Goal: Information Seeking & Learning: Learn about a topic

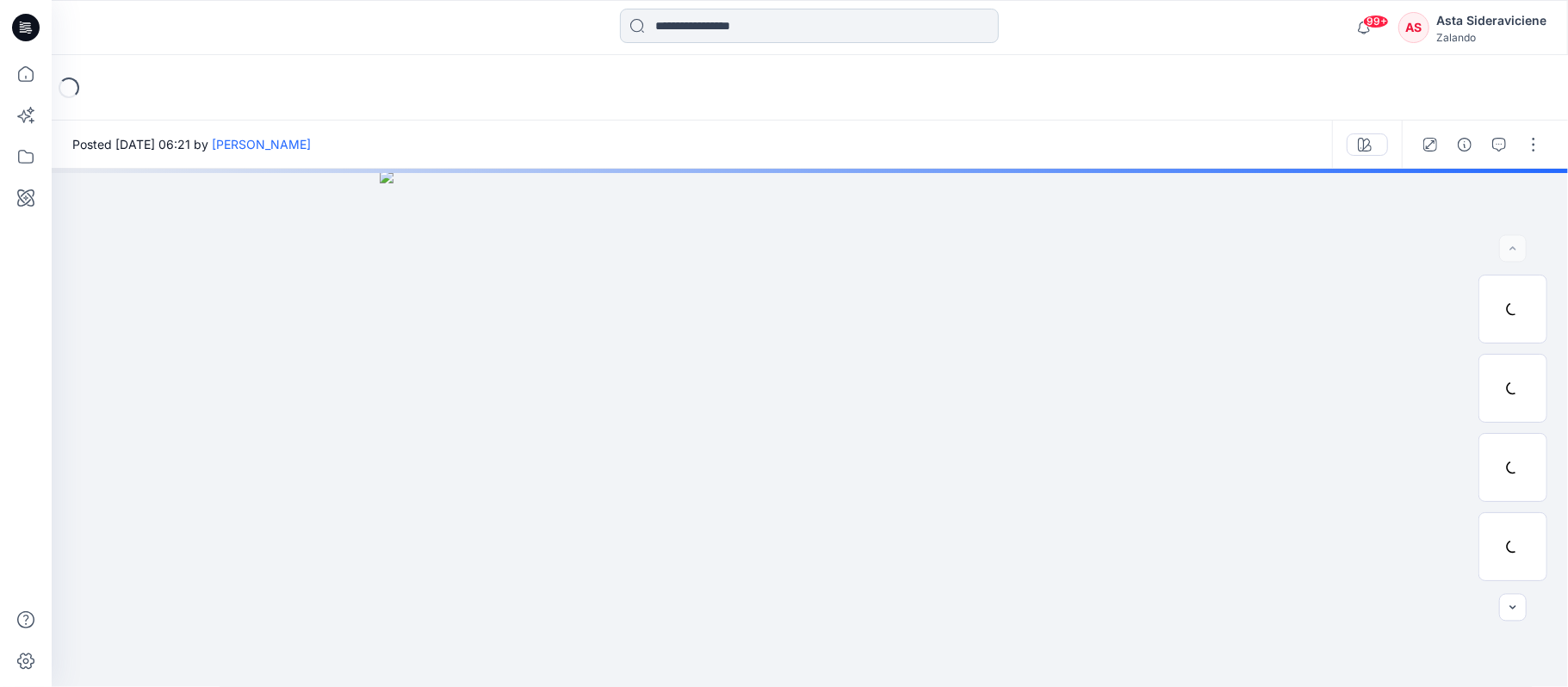
click at [702, 14] on input at bounding box center [809, 26] width 379 height 35
click at [702, 16] on input at bounding box center [809, 26] width 379 height 35
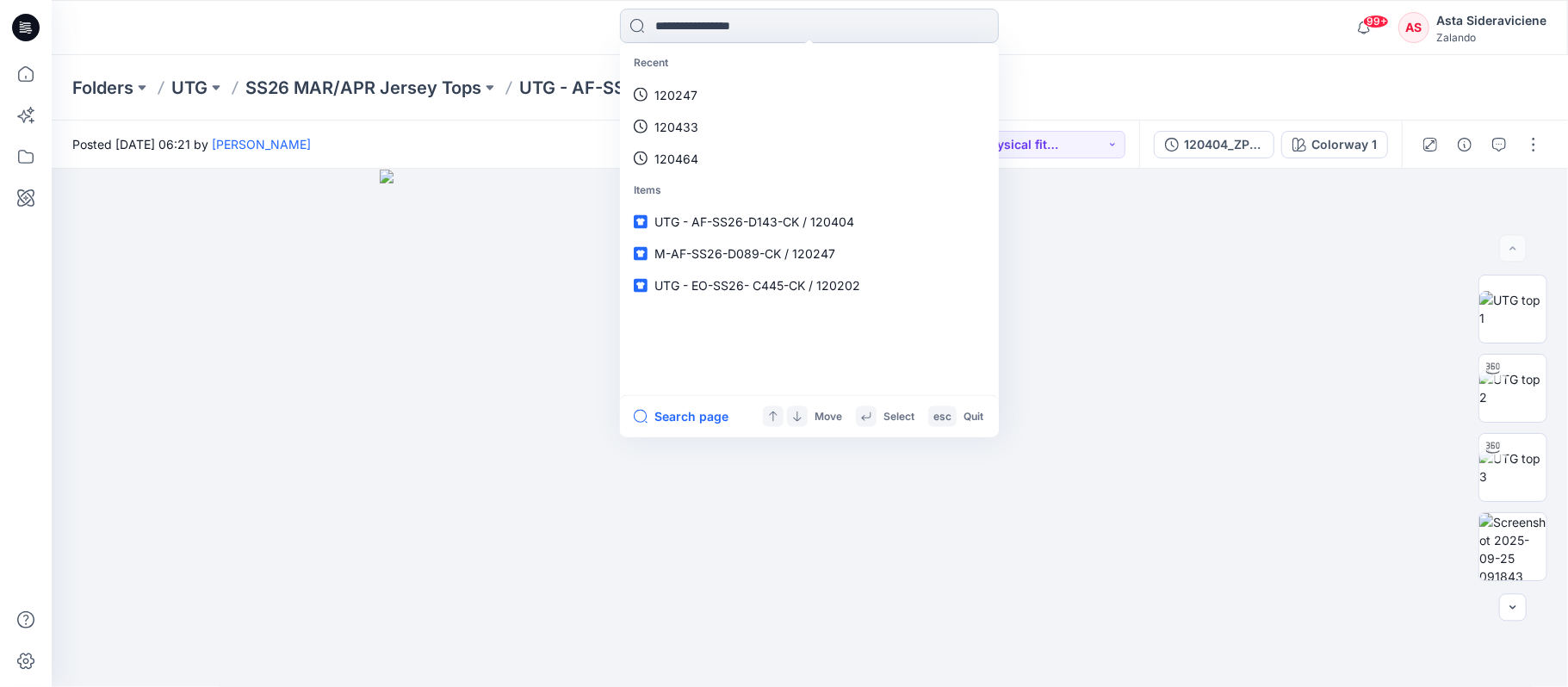
click at [748, 28] on input at bounding box center [809, 26] width 379 height 35
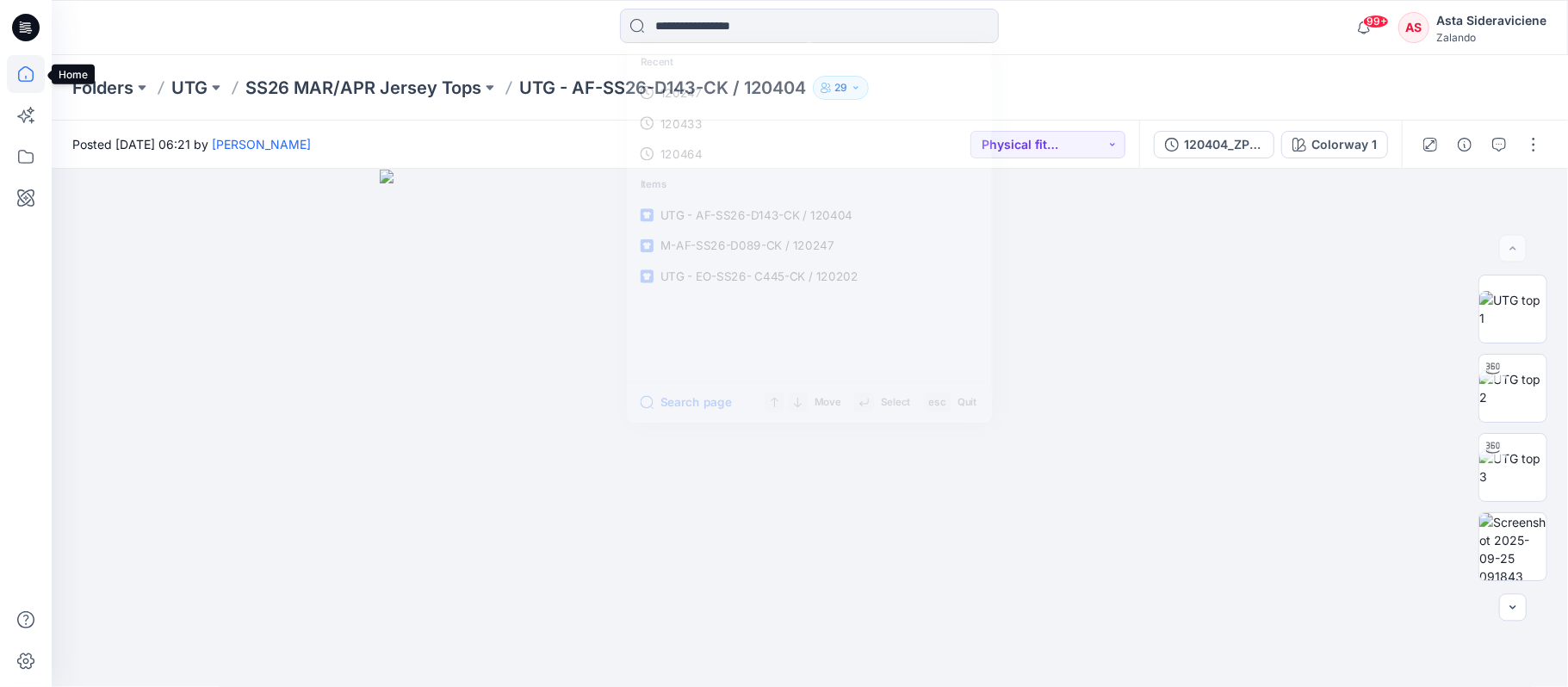
click at [21, 77] on icon at bounding box center [26, 74] width 38 height 38
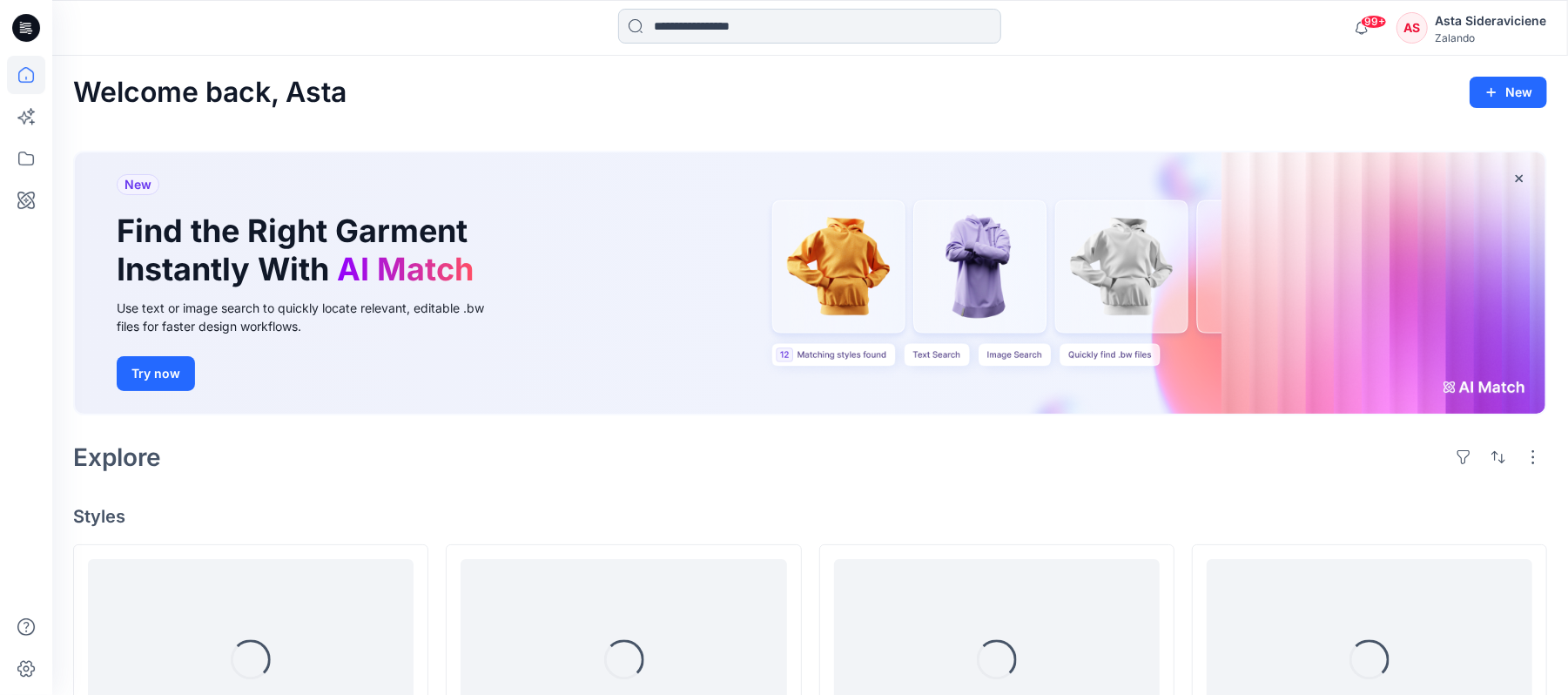
click at [705, 36] on input at bounding box center [809, 26] width 383 height 35
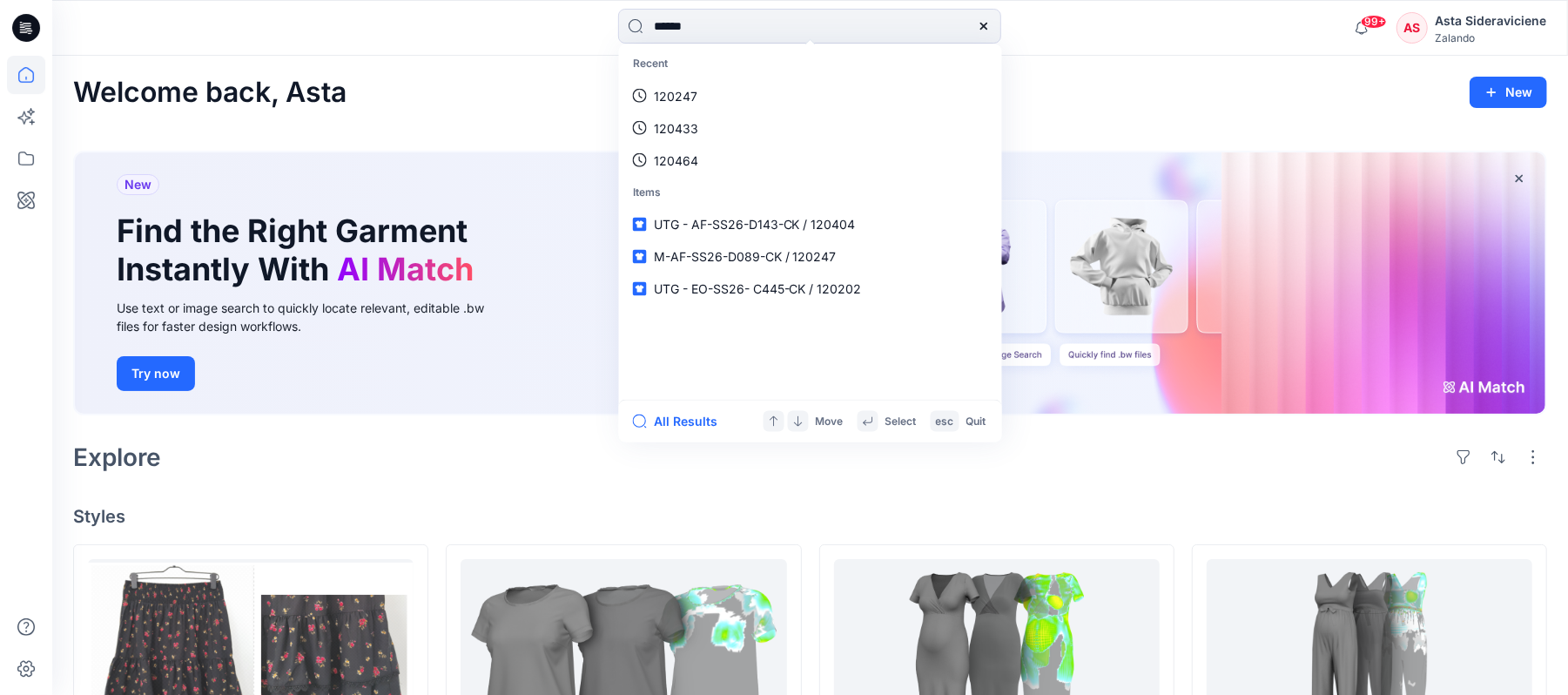
type input "******"
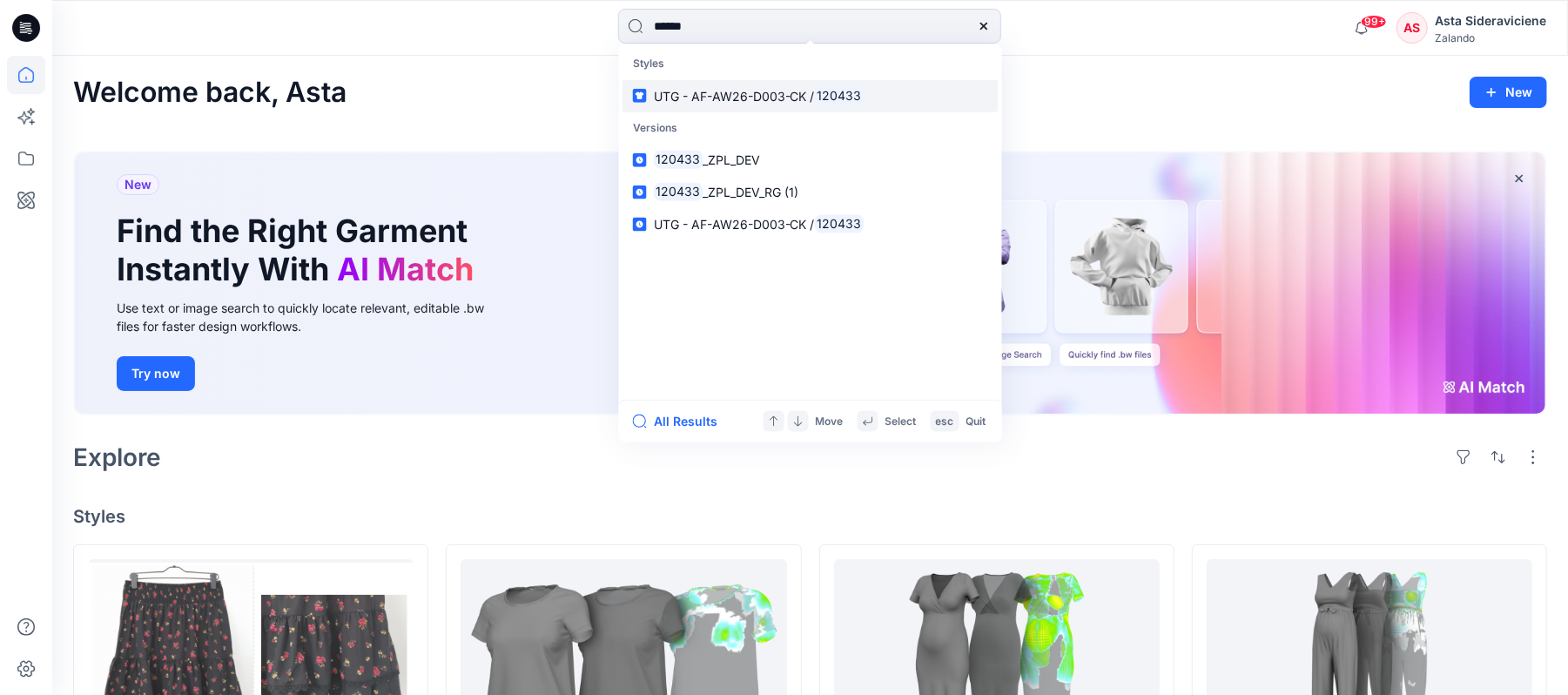
click at [656, 94] on span "UTG - AF-AW26-D003-CK /" at bounding box center [734, 95] width 161 height 15
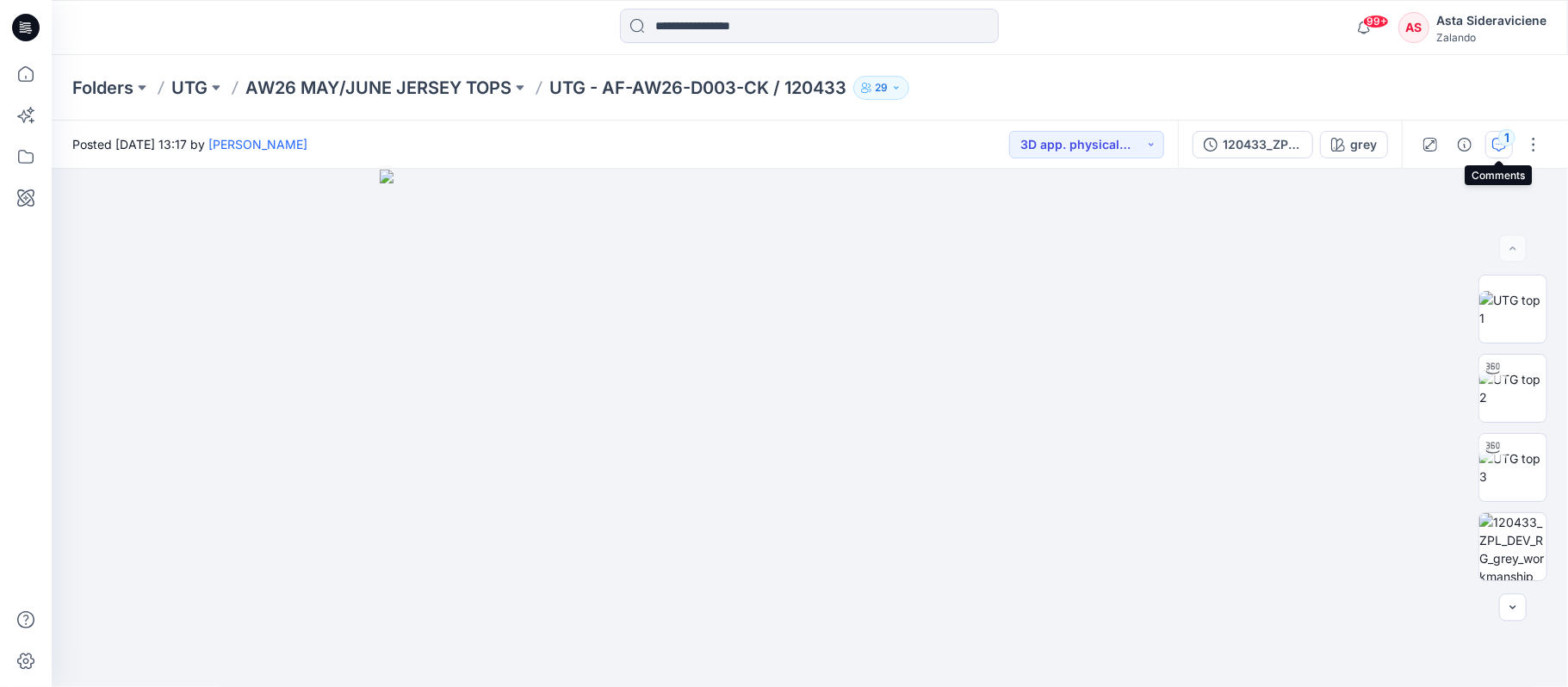
click at [1493, 138] on icon "button" at bounding box center [1499, 144] width 14 height 14
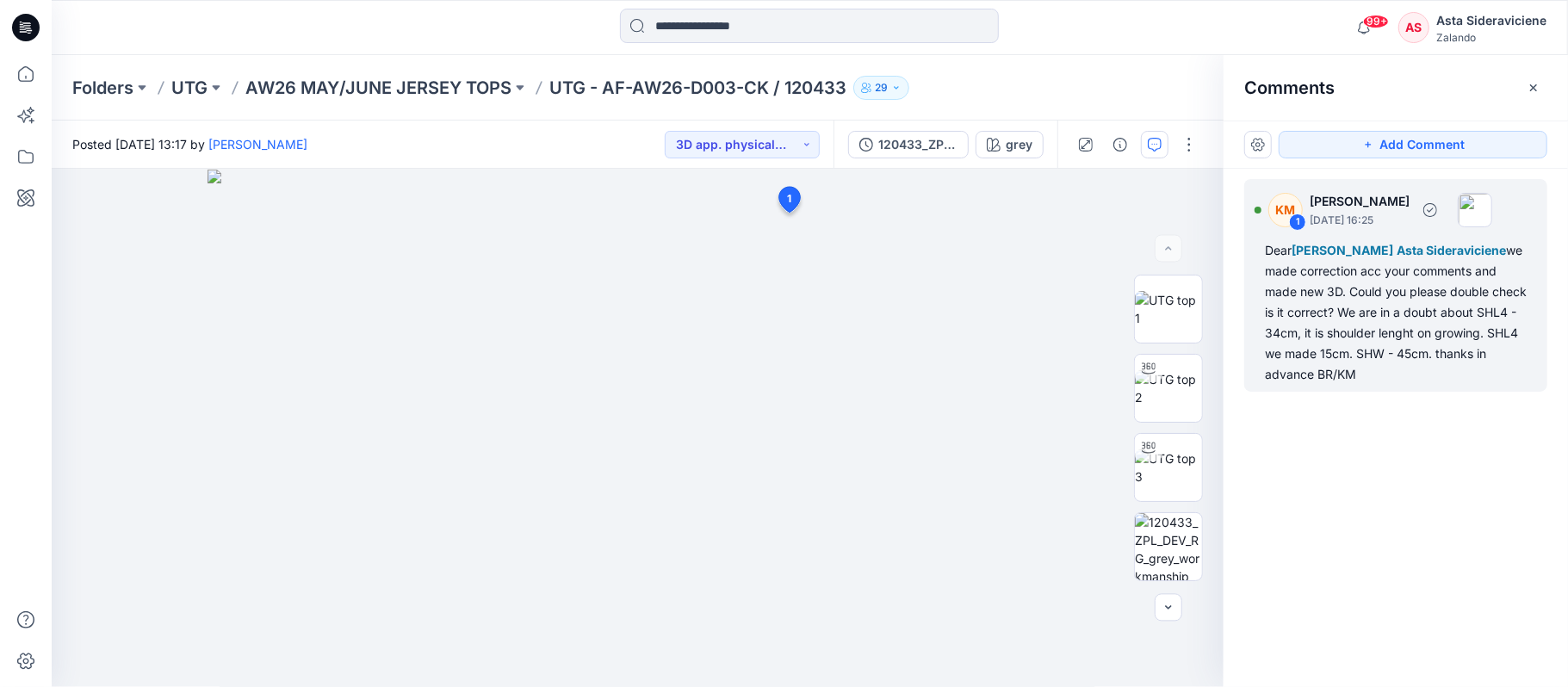
click at [1303, 277] on div "Dear [PERSON_NAME] Asta Sideraviciene we made correction acc your comments and …" at bounding box center [1396, 312] width 262 height 145
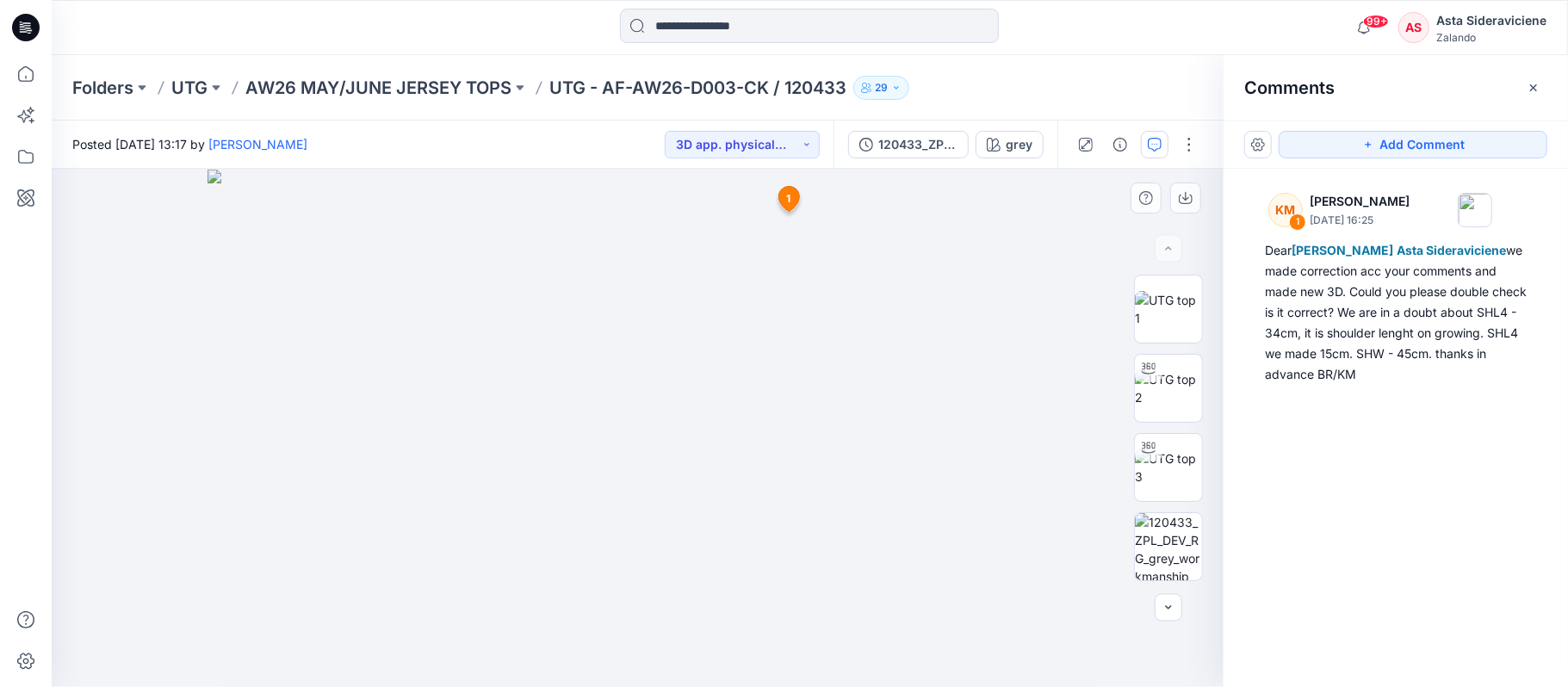
drag, startPoint x: 773, startPoint y: 187, endPoint x: 804, endPoint y: 205, distance: 35.8
click at [779, 193] on div "grey Loading... Material Properties Loading... 2 1 KM [PERSON_NAME] [DATE] 16:2…" at bounding box center [638, 428] width 1172 height 518
drag, startPoint x: 793, startPoint y: 201, endPoint x: 776, endPoint y: 207, distance: 18.0
click at [776, 207] on icon at bounding box center [789, 203] width 28 height 33
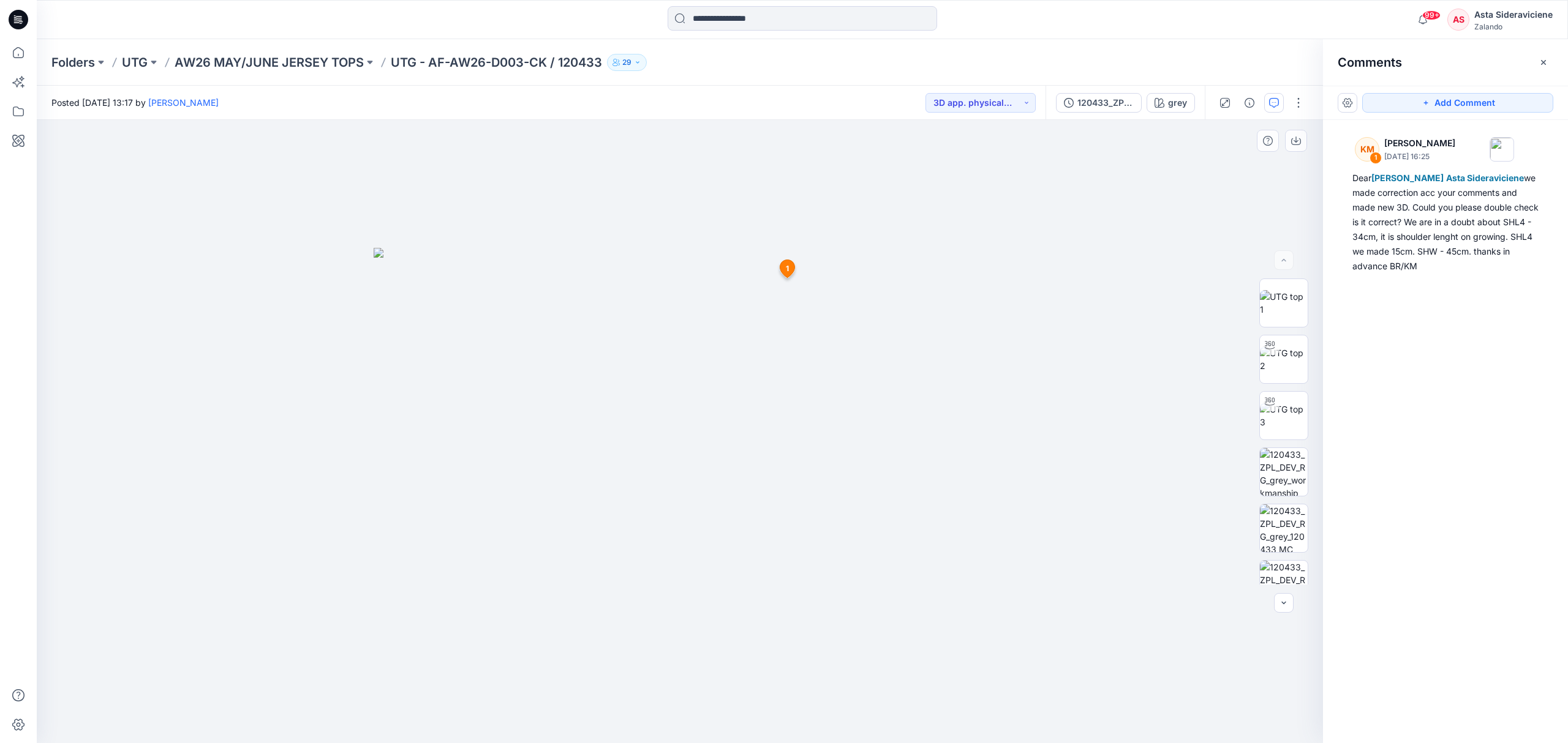
click at [790, 266] on icon at bounding box center [788, 268] width 15 height 18
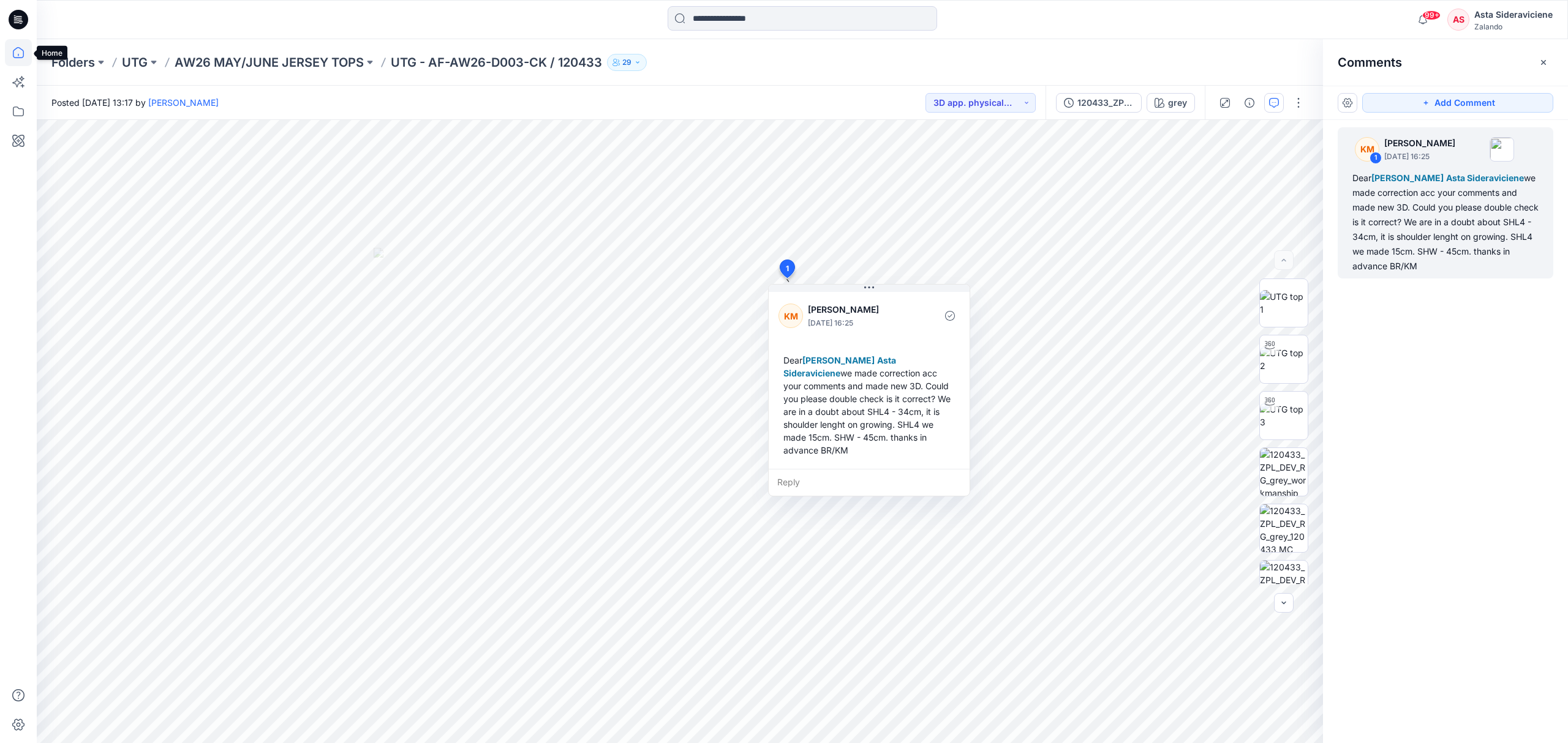
click at [11, 47] on icon at bounding box center [19, 53] width 27 height 27
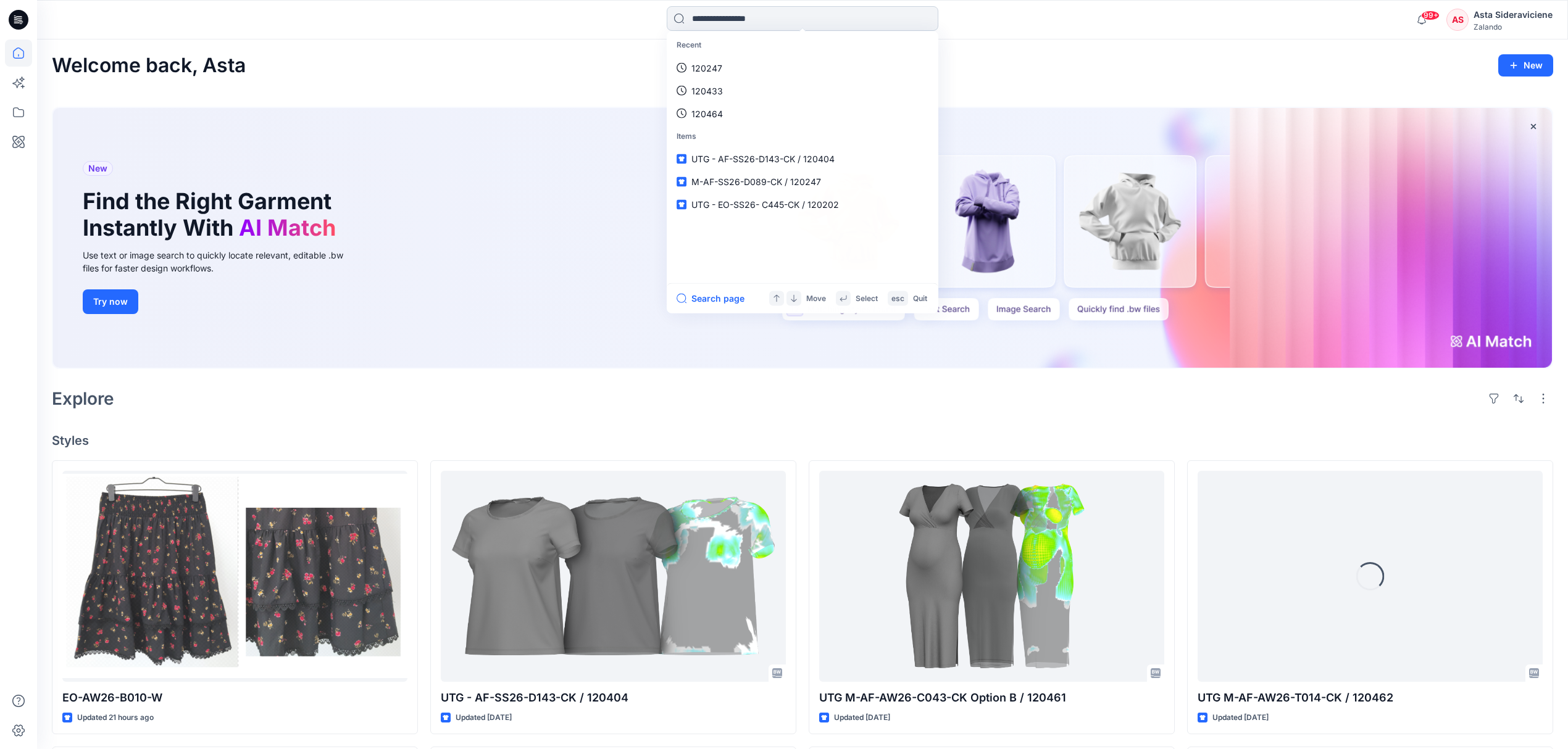
click at [736, 14] on input at bounding box center [802, 18] width 271 height 25
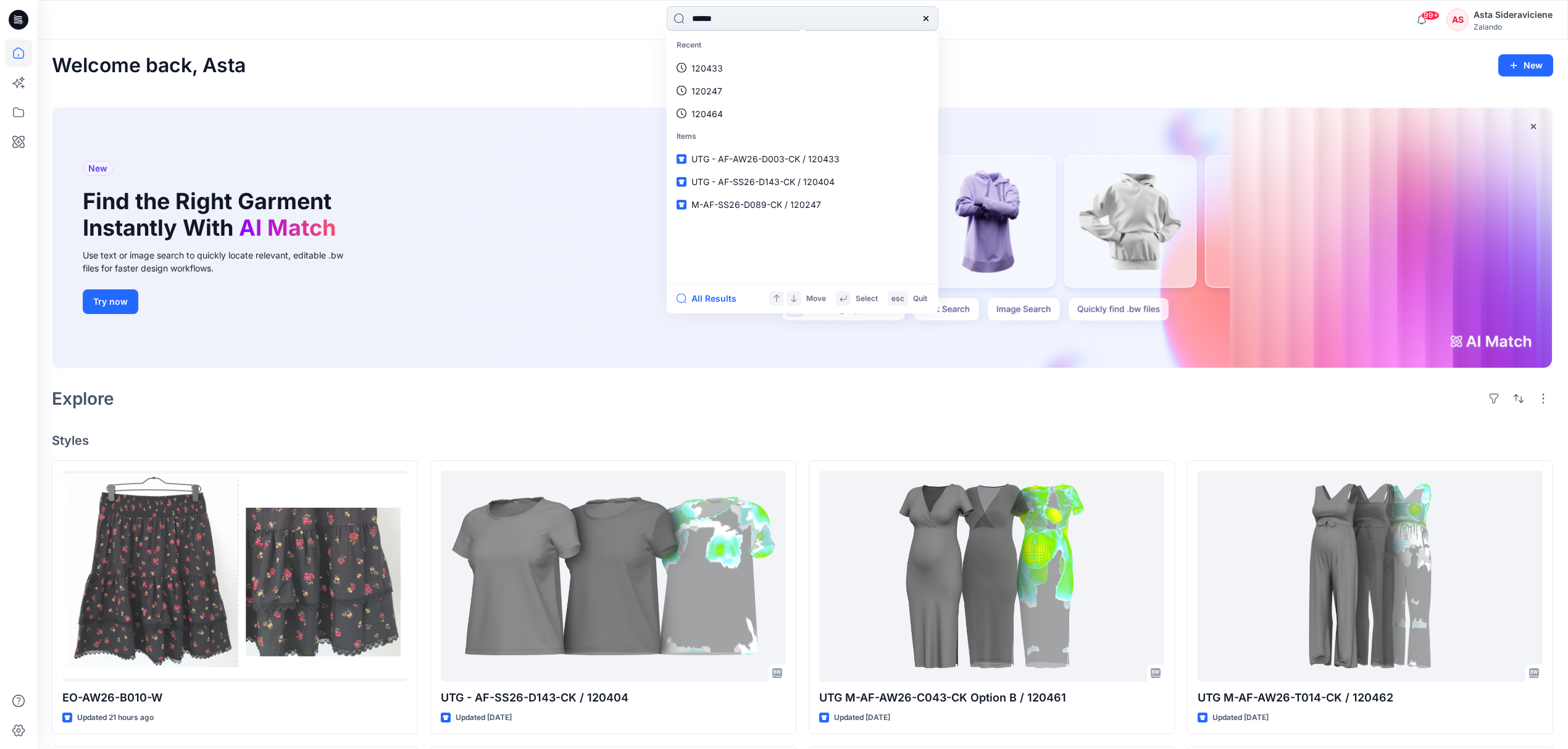
type input "******"
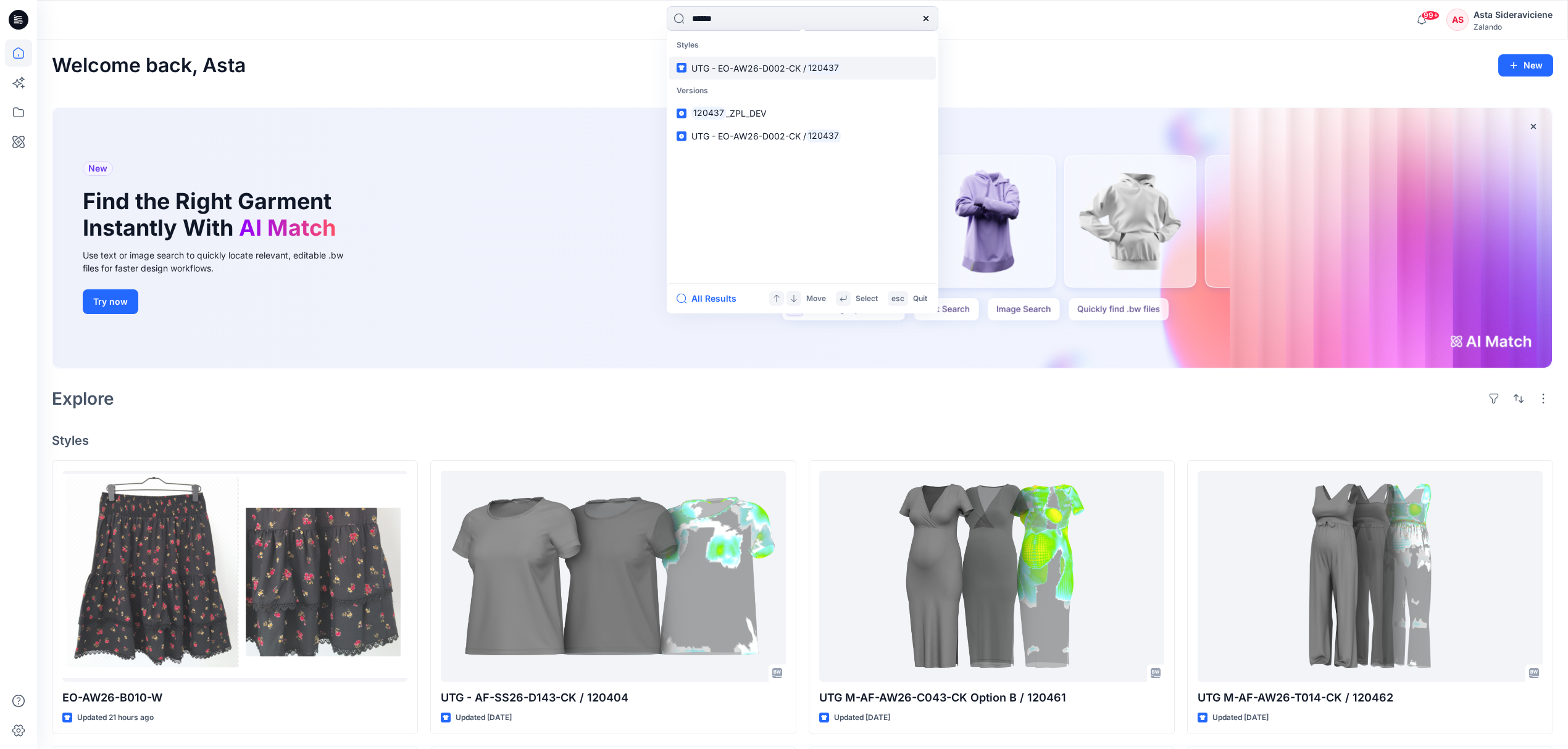
click at [754, 67] on span "UTG - EO-AW26-D002-CK /" at bounding box center [749, 67] width 115 height 10
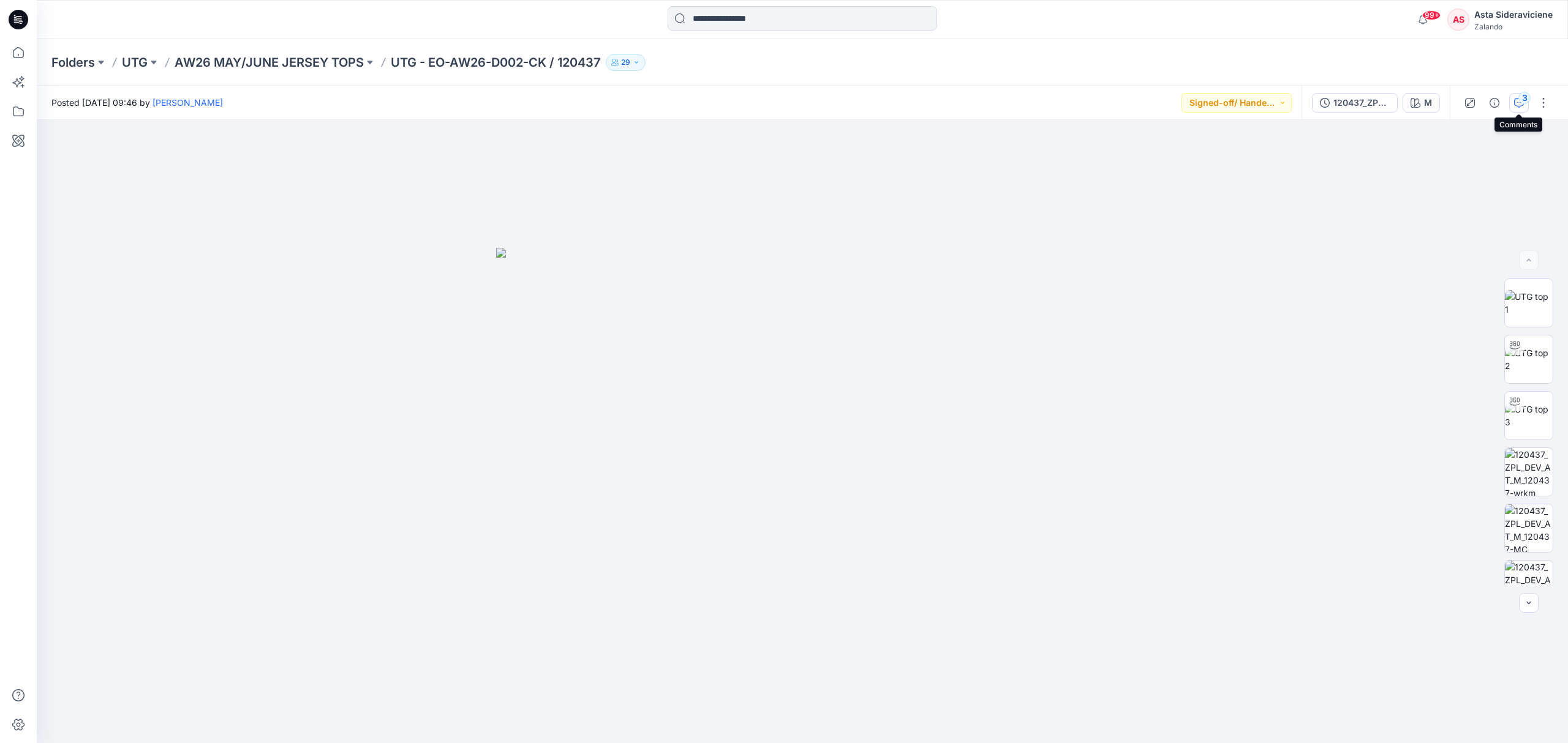
click at [1115, 99] on div "3" at bounding box center [1524, 98] width 12 height 12
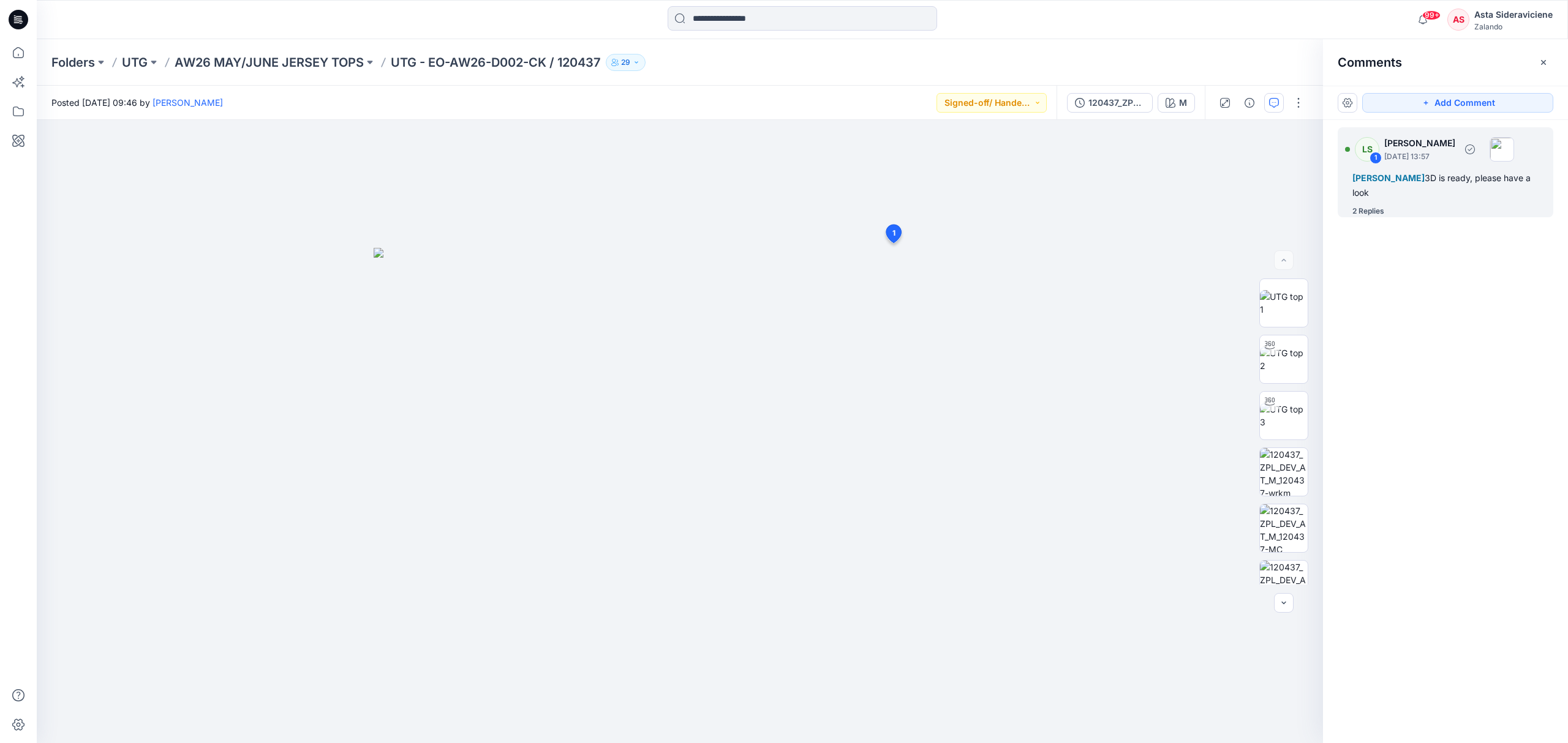
click at [1115, 209] on div "2 Replies" at bounding box center [1368, 211] width 32 height 12
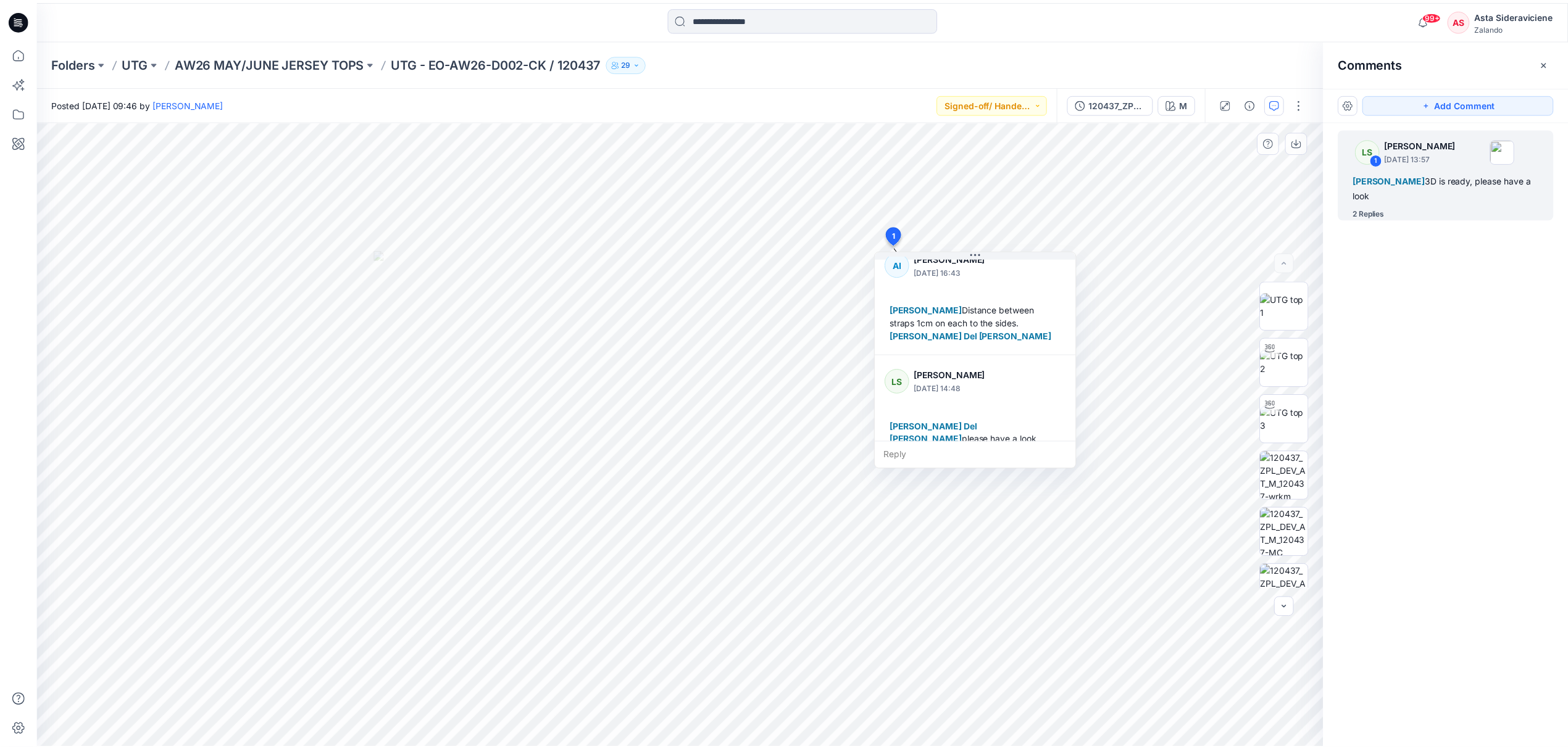
scroll to position [139, 0]
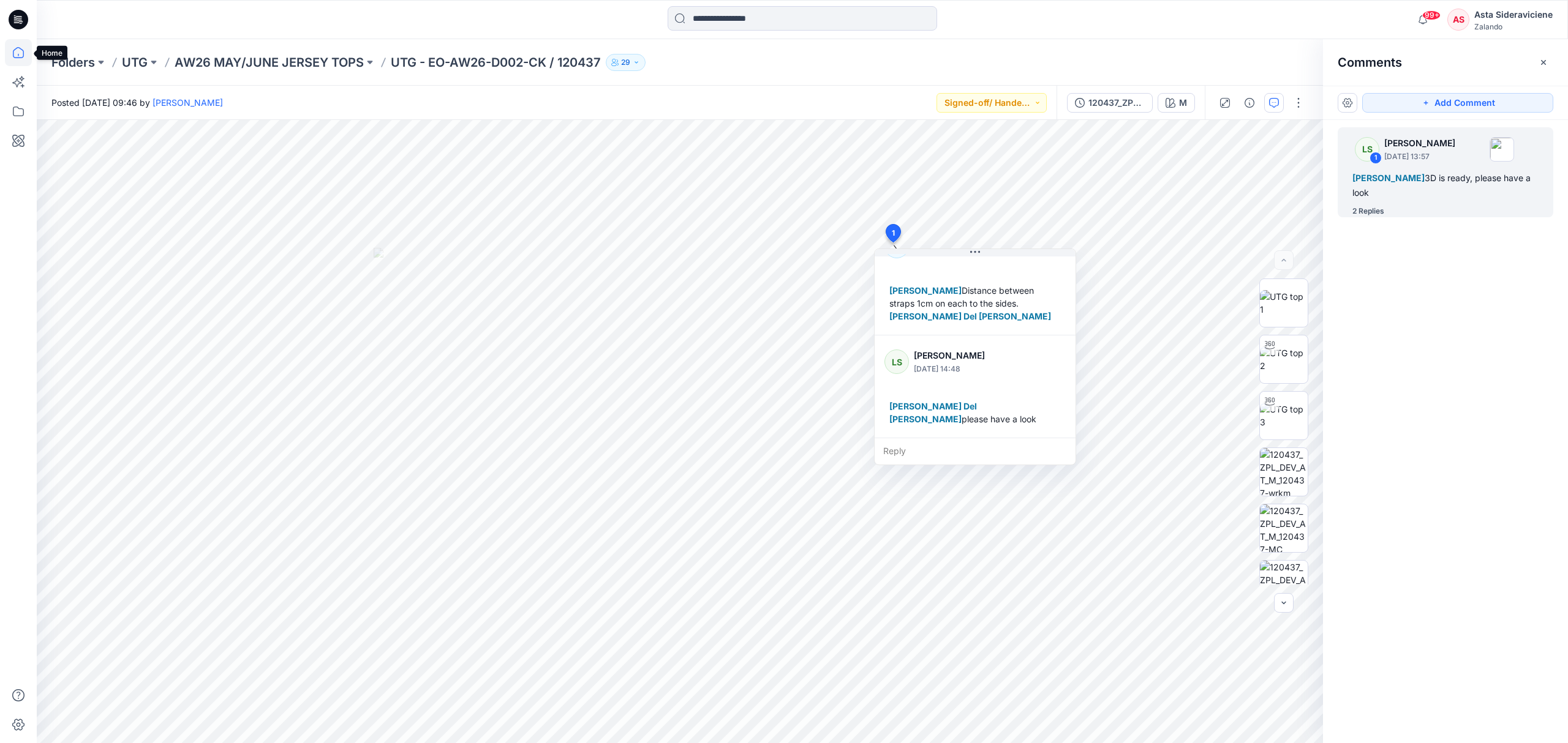
click at [18, 51] on icon at bounding box center [19, 53] width 27 height 27
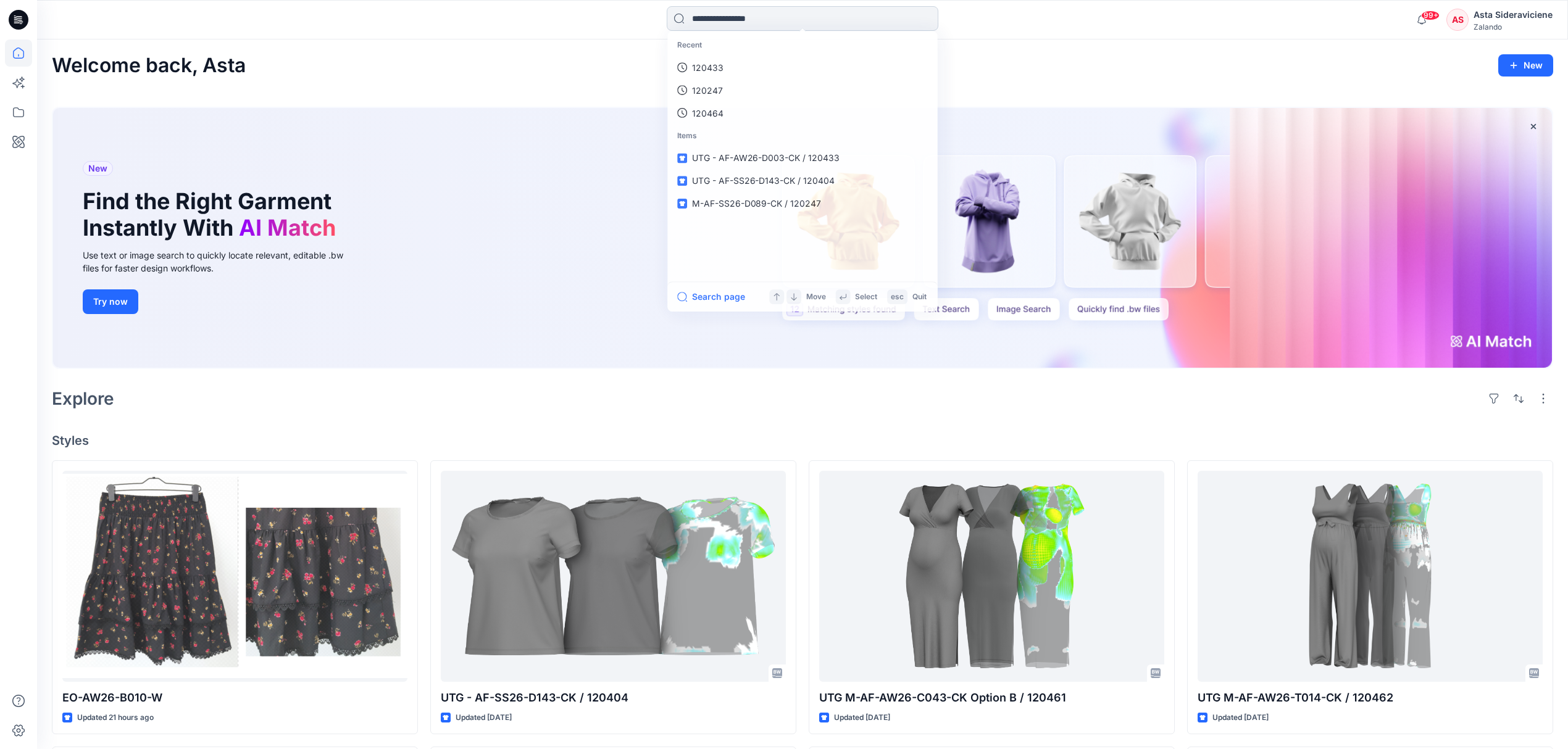
click at [788, 21] on input at bounding box center [802, 18] width 271 height 25
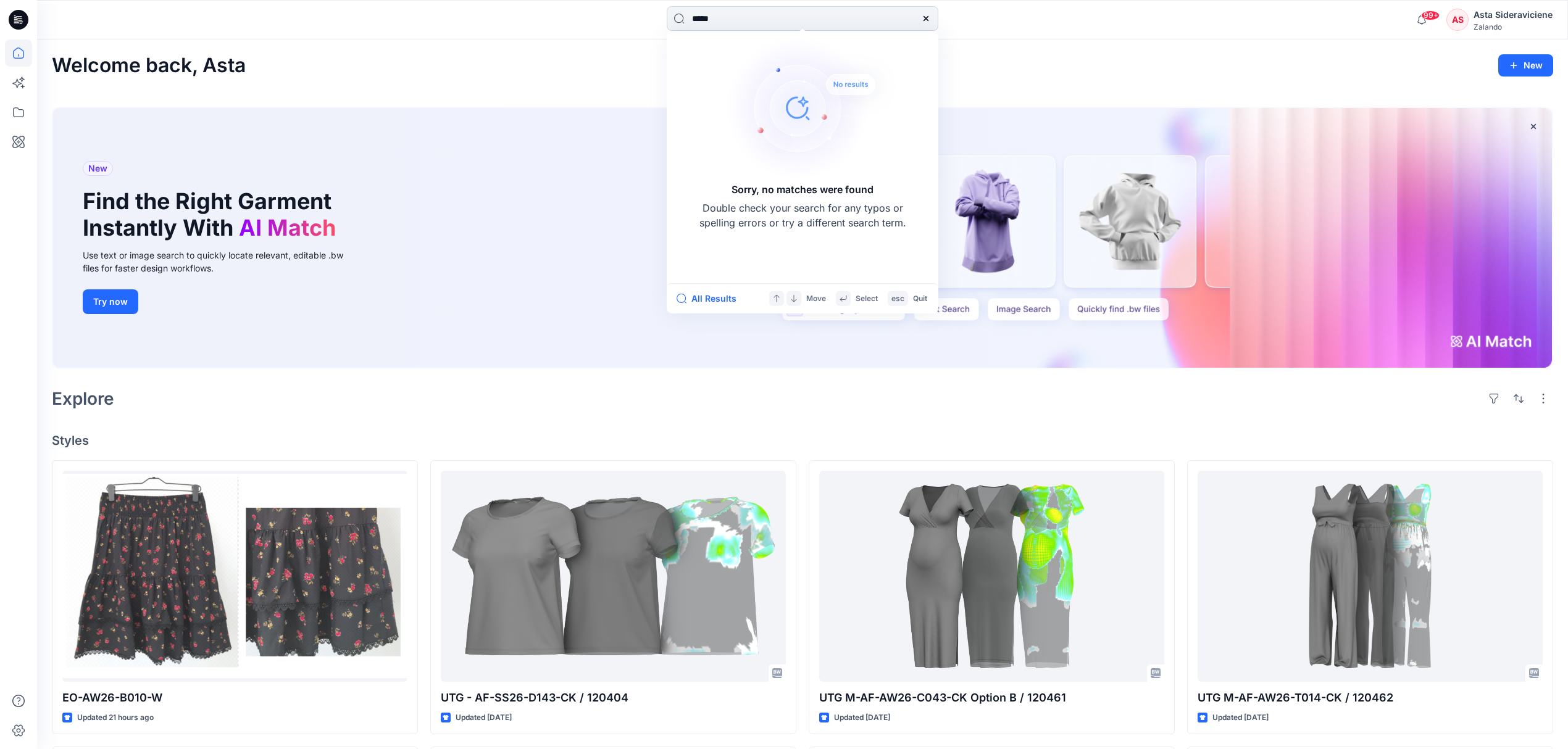
click at [702, 14] on input "*****" at bounding box center [802, 18] width 271 height 25
type input "******"
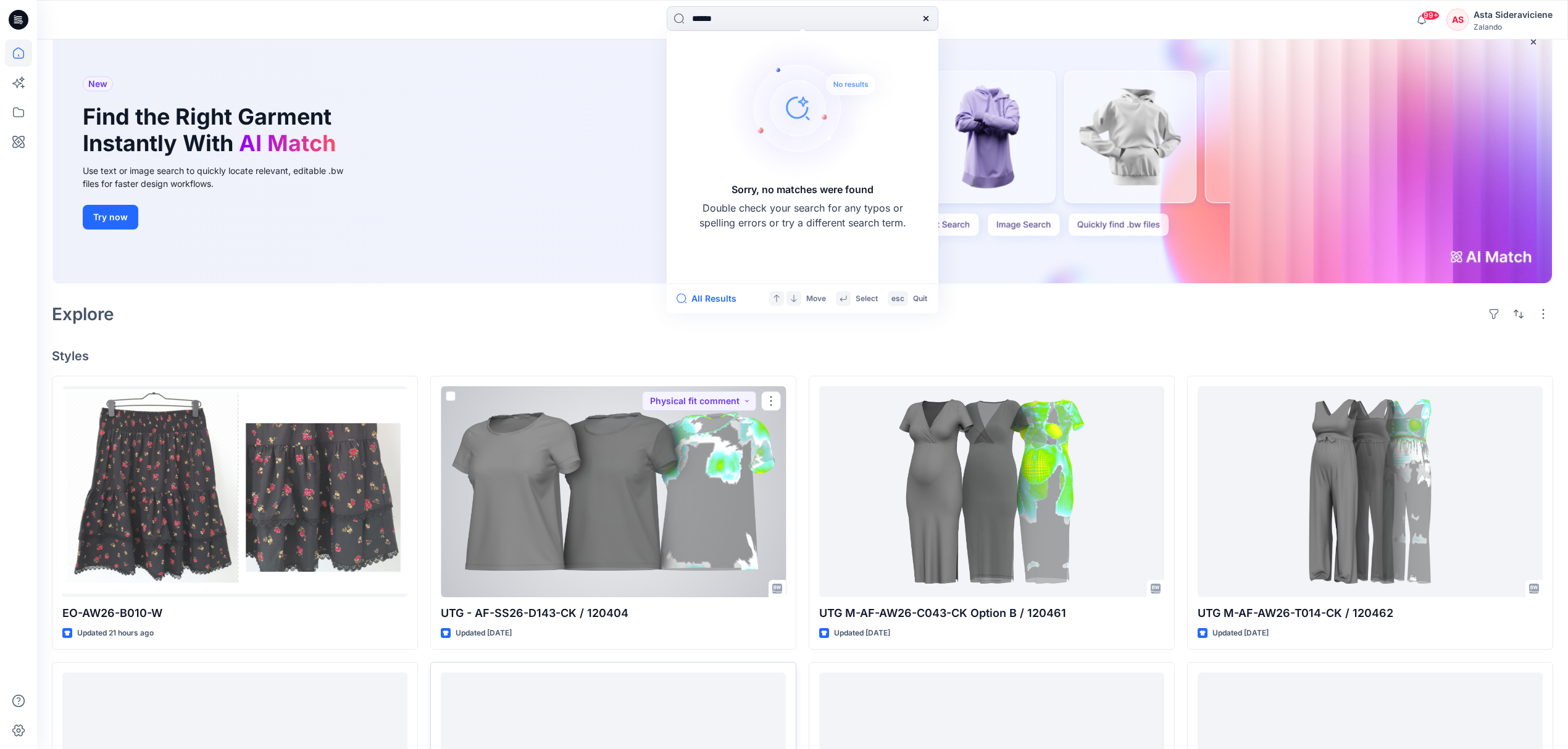
scroll to position [164, 0]
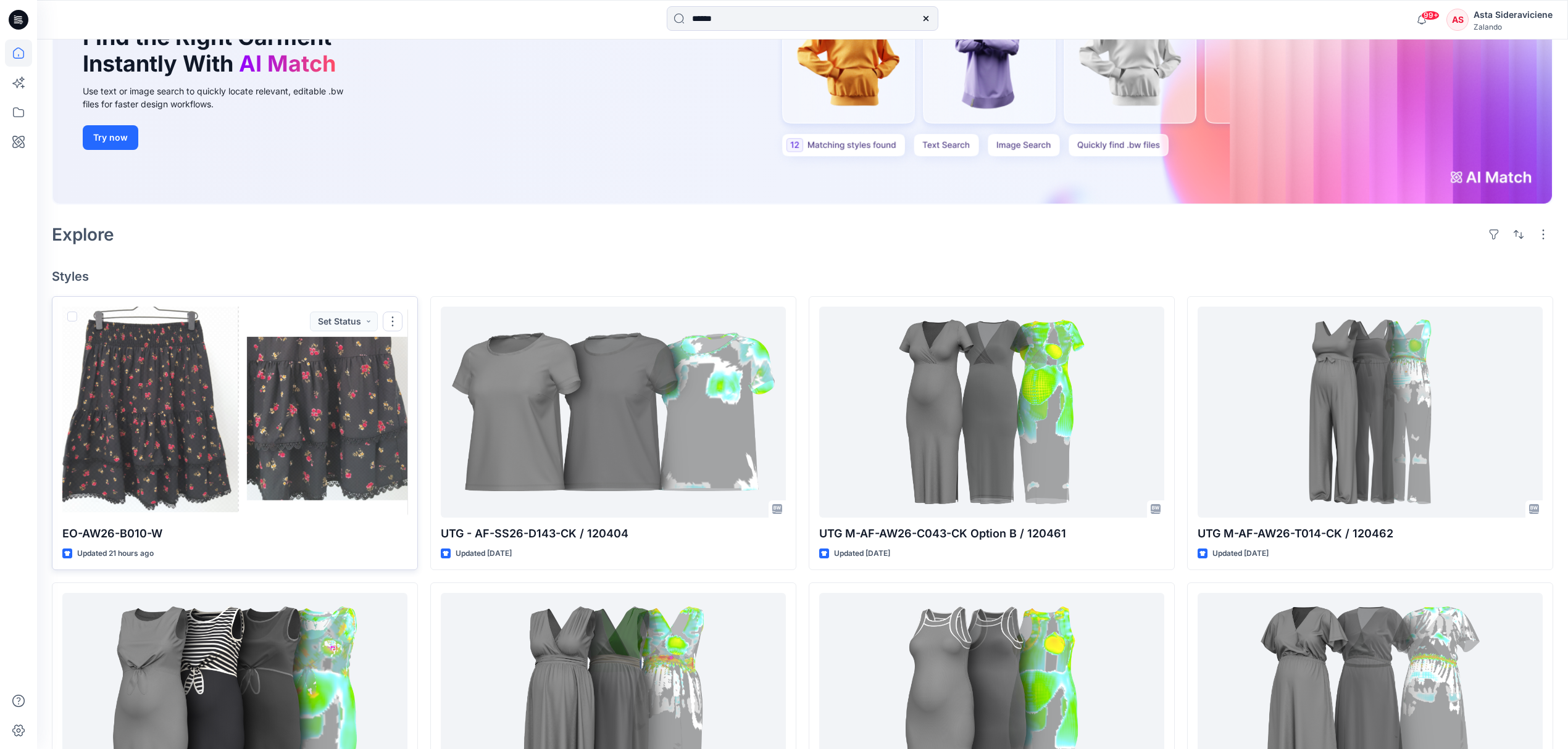
click at [292, 452] on div at bounding box center [235, 412] width 345 height 211
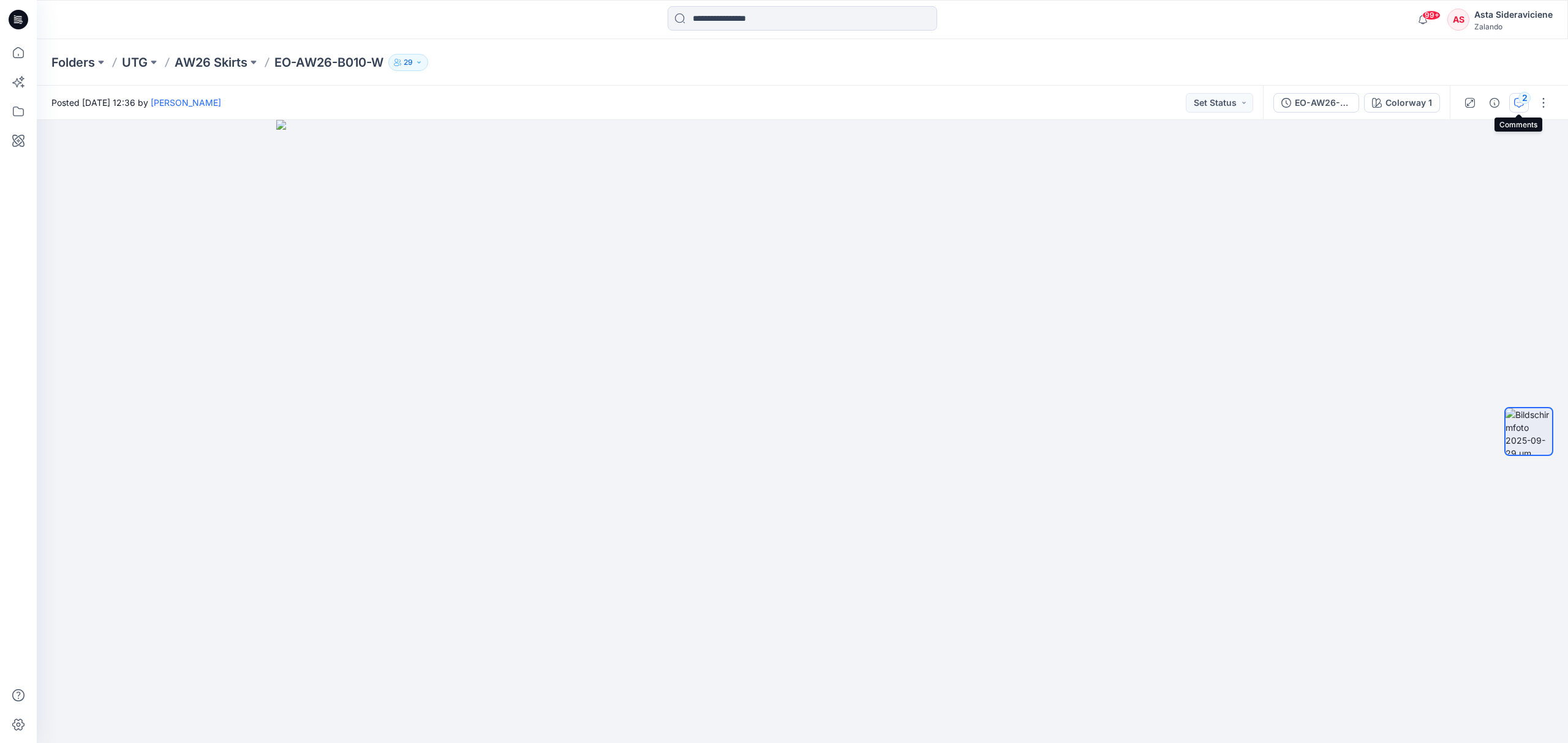
click at [1115, 99] on div "2" at bounding box center [1524, 98] width 12 height 12
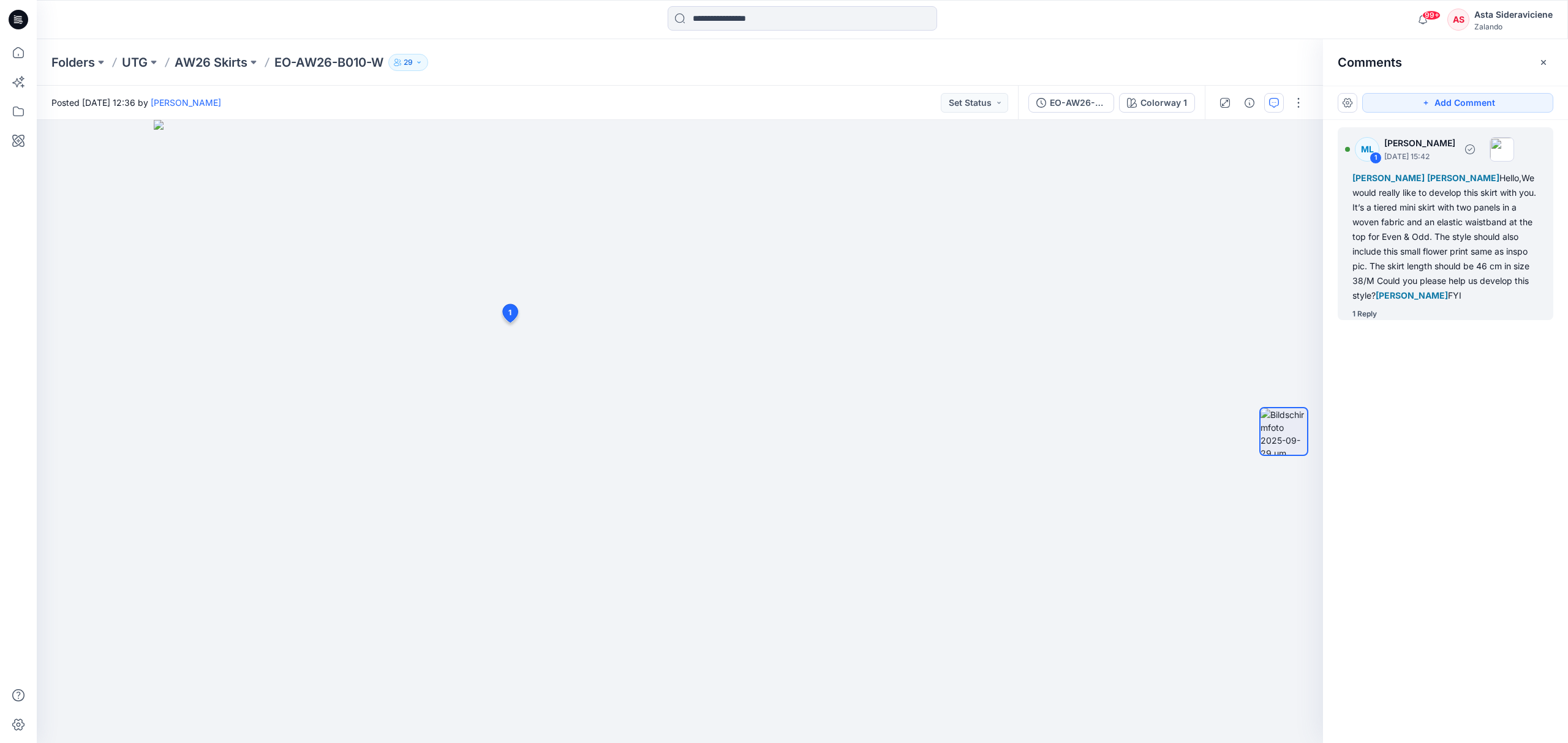
click at [1115, 312] on div "1 Reply" at bounding box center [1364, 314] width 25 height 12
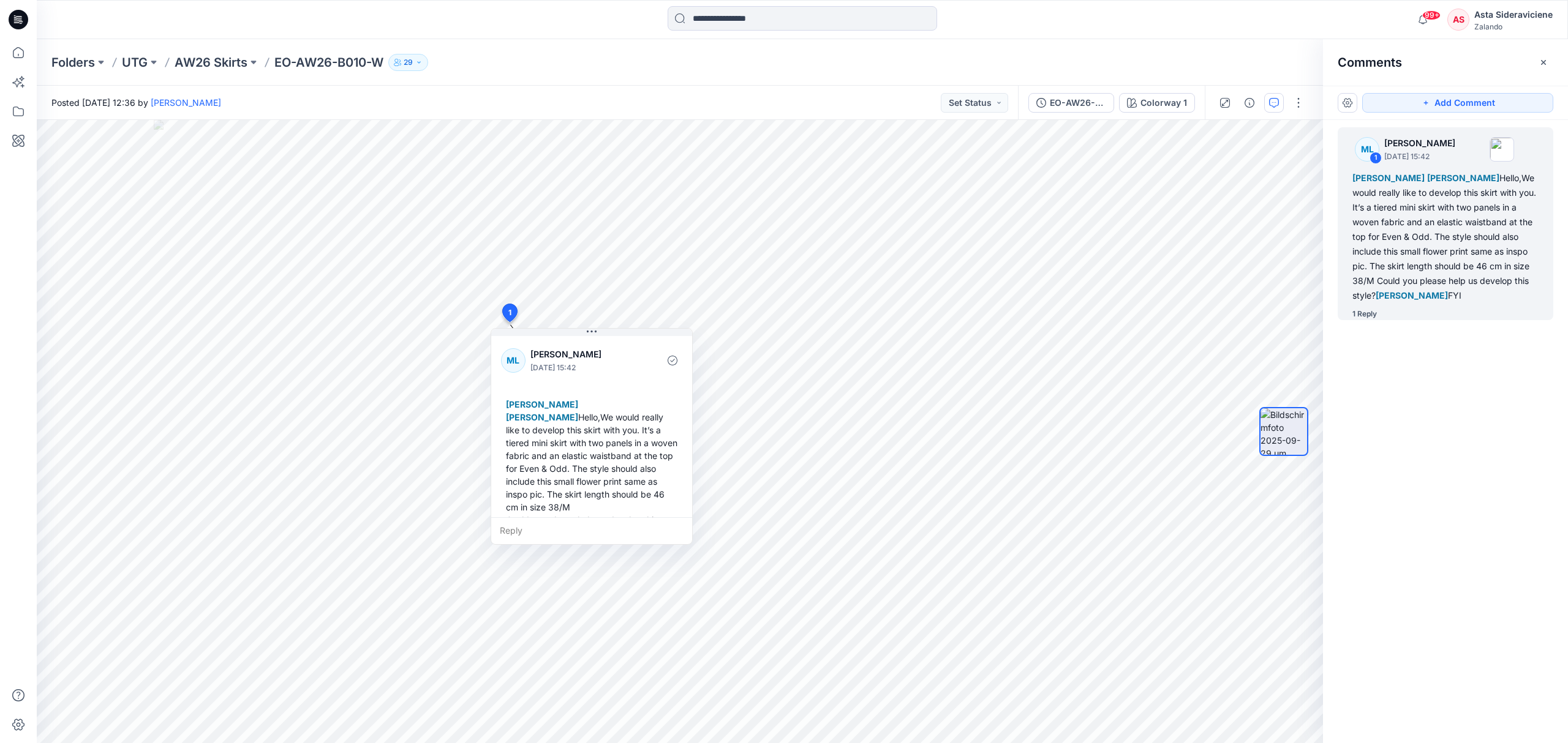
drag, startPoint x: 275, startPoint y: 57, endPoint x: 285, endPoint y: 60, distance: 10.4
click at [405, 65] on div "Folders UTG AW26 Skirts EO-AW26-B010-W 29" at bounding box center [754, 62] width 1406 height 17
click at [18, 54] on icon at bounding box center [19, 53] width 27 height 27
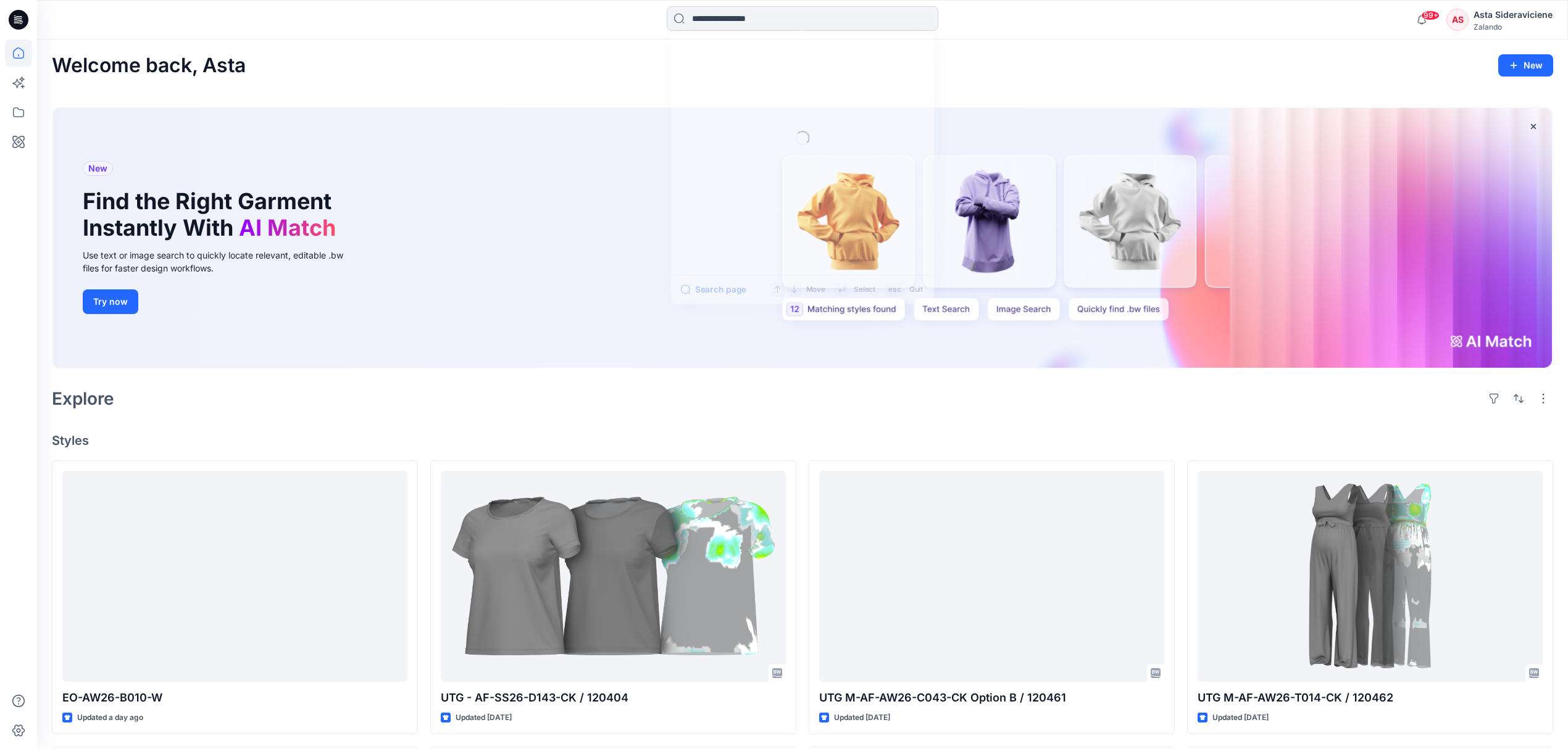
click at [717, 17] on input at bounding box center [802, 18] width 271 height 25
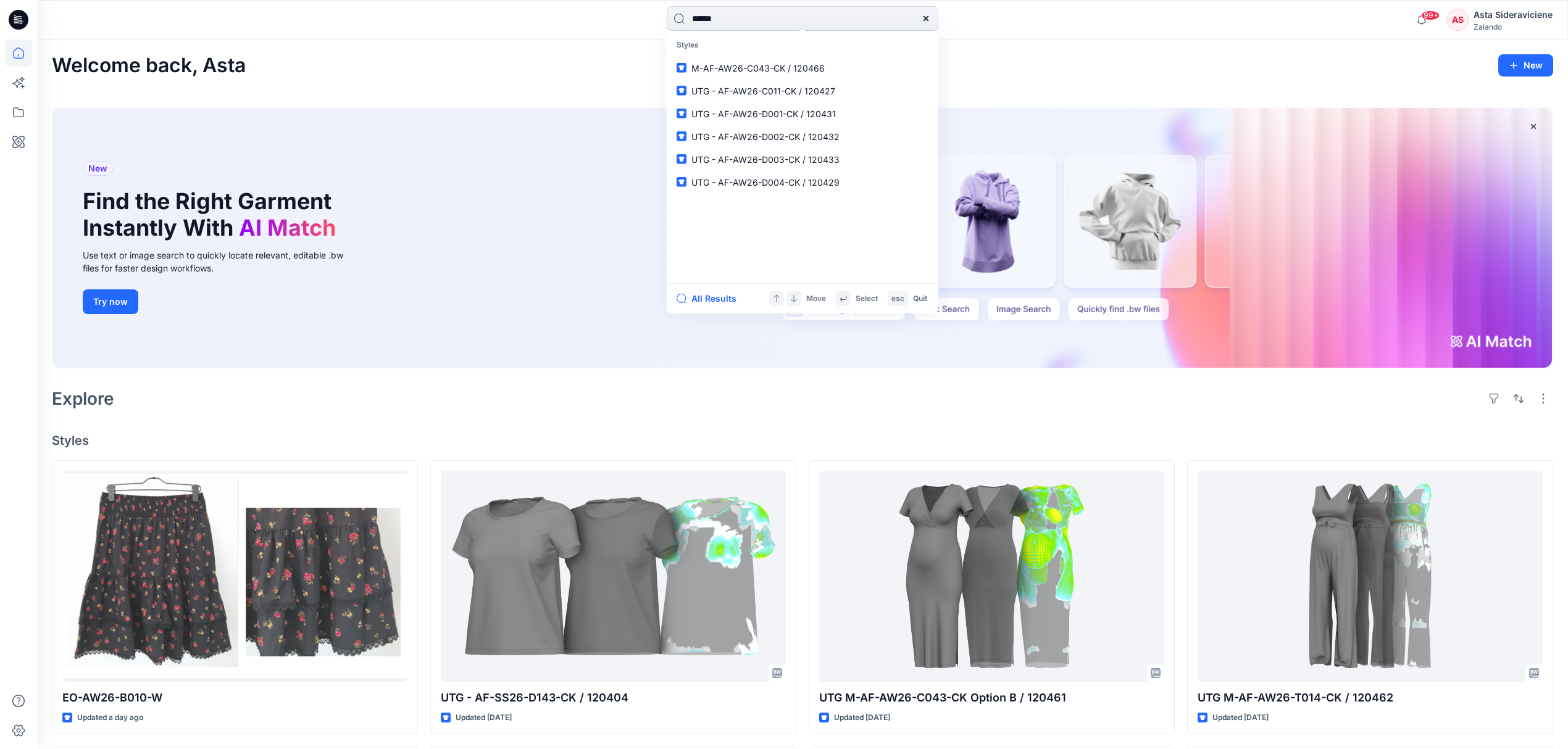
type input "******"
click at [745, 62] on span "UTG - EO-AW26-D002-CK /" at bounding box center [749, 67] width 115 height 10
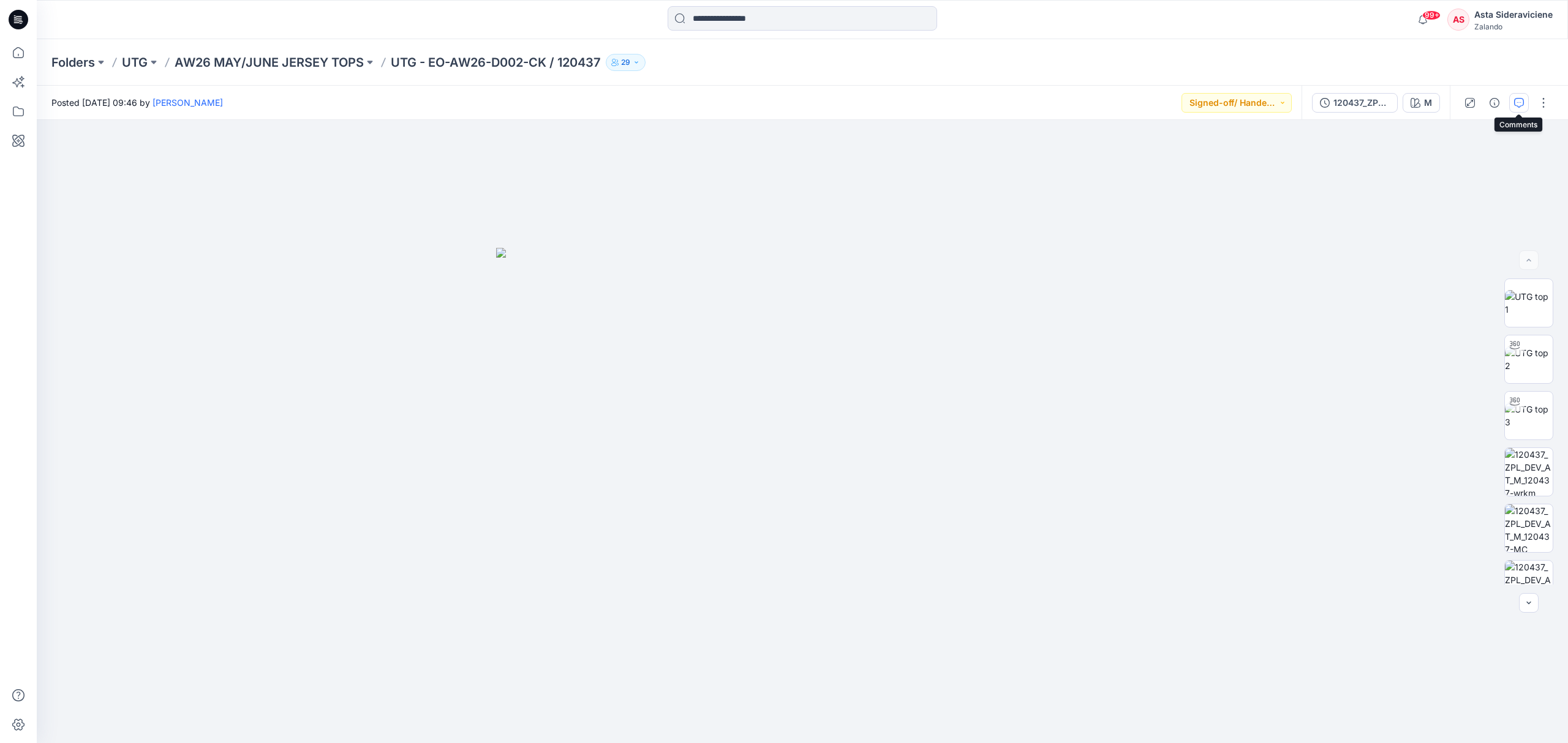
click at [1115, 101] on icon "button" at bounding box center [1519, 102] width 10 height 10
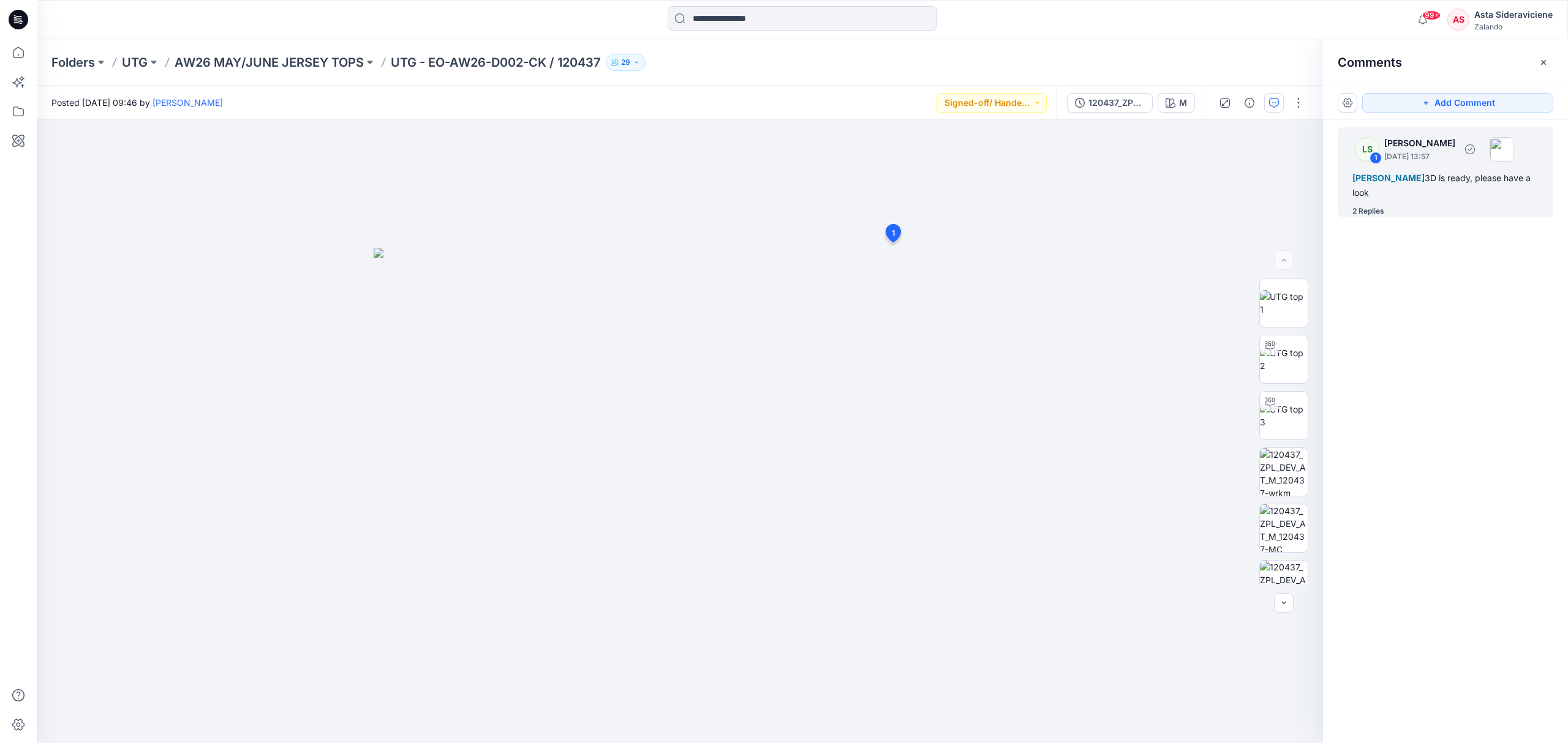
click at [1115, 206] on div "2 Replies" at bounding box center [1368, 211] width 32 height 12
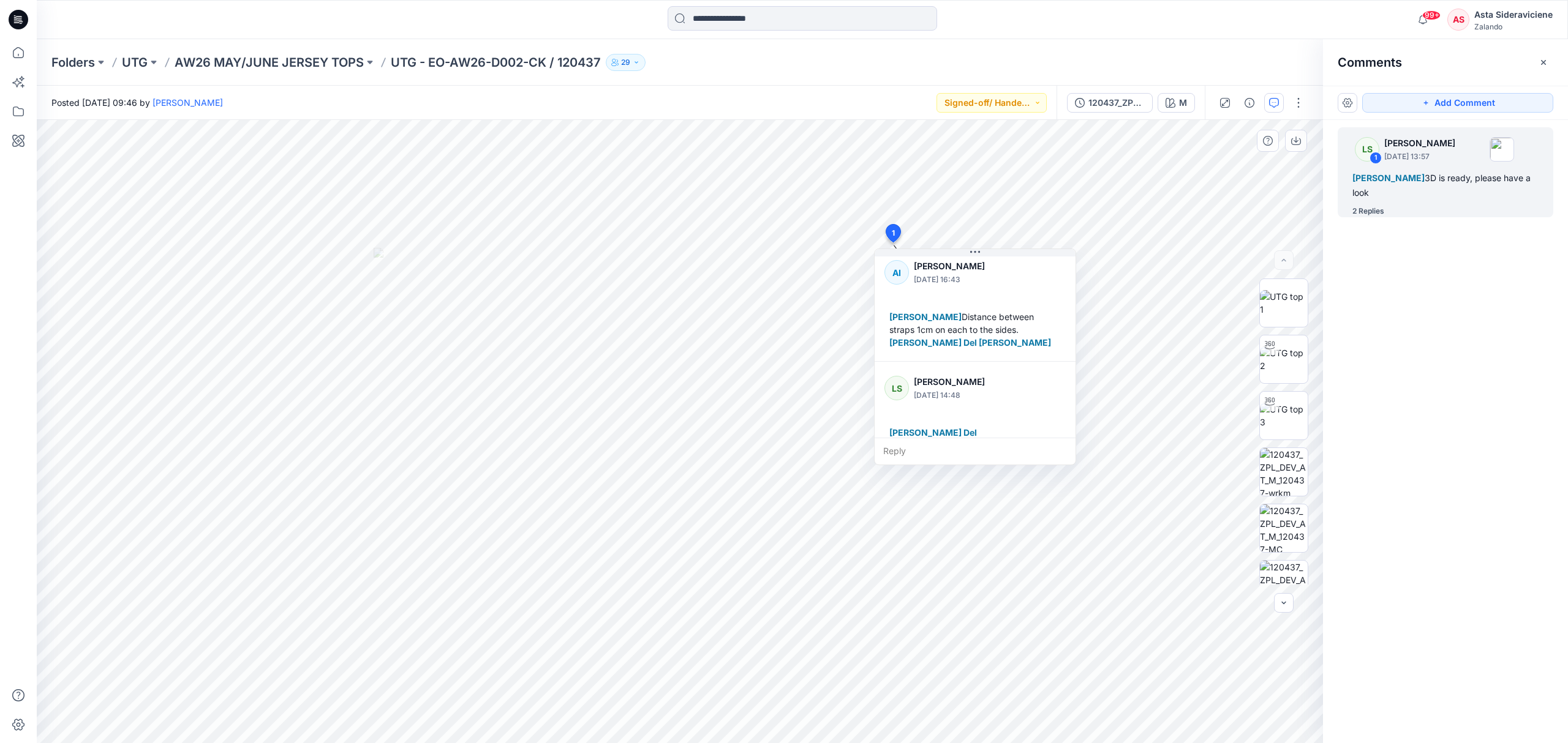
scroll to position [137, 0]
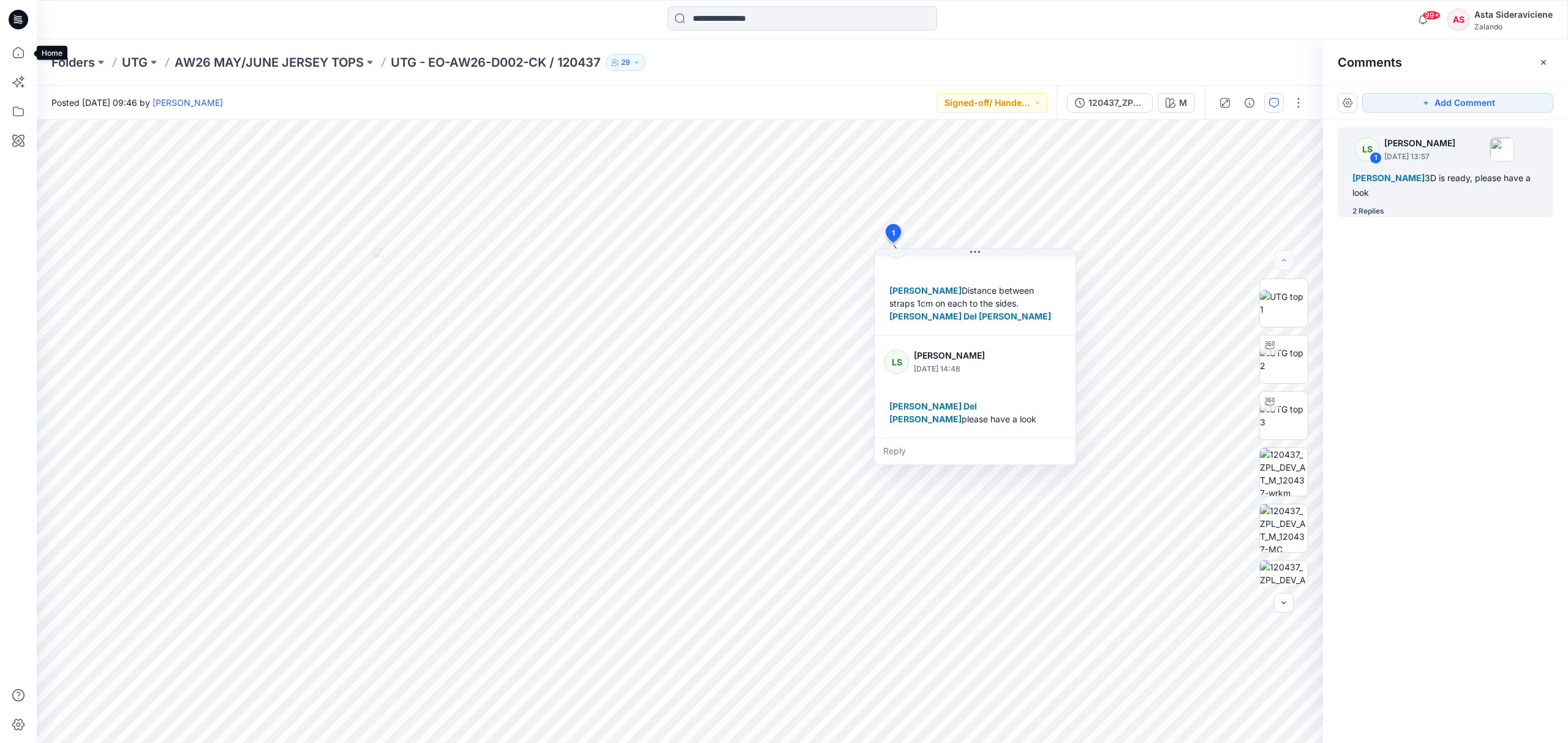
drag, startPoint x: 8, startPoint y: 52, endPoint x: 662, endPoint y: 32, distance: 654.3
click at [8, 52] on icon at bounding box center [19, 53] width 27 height 27
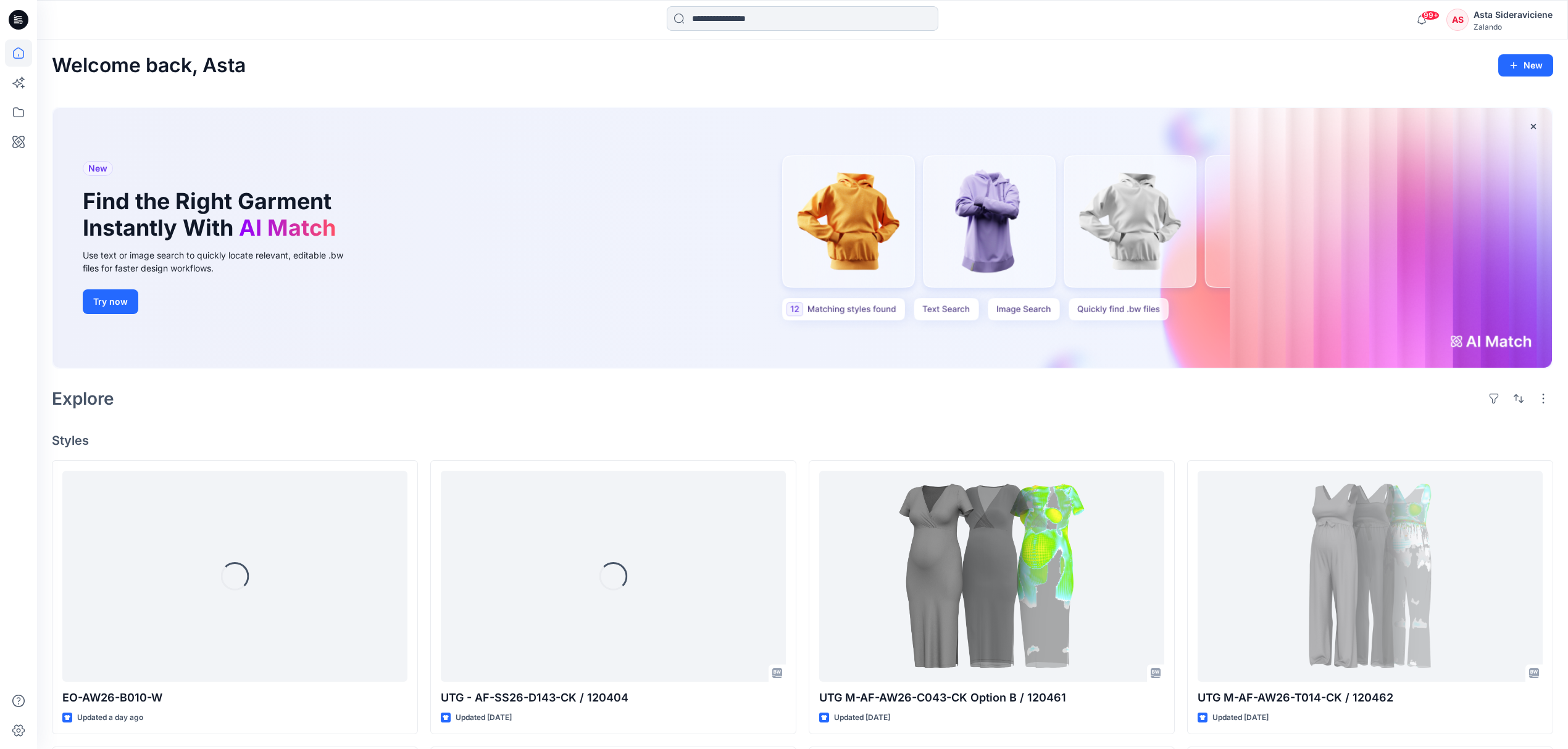
drag, startPoint x: 732, startPoint y: 21, endPoint x: 827, endPoint y: 29, distance: 95.3
click at [741, 20] on input at bounding box center [802, 18] width 271 height 25
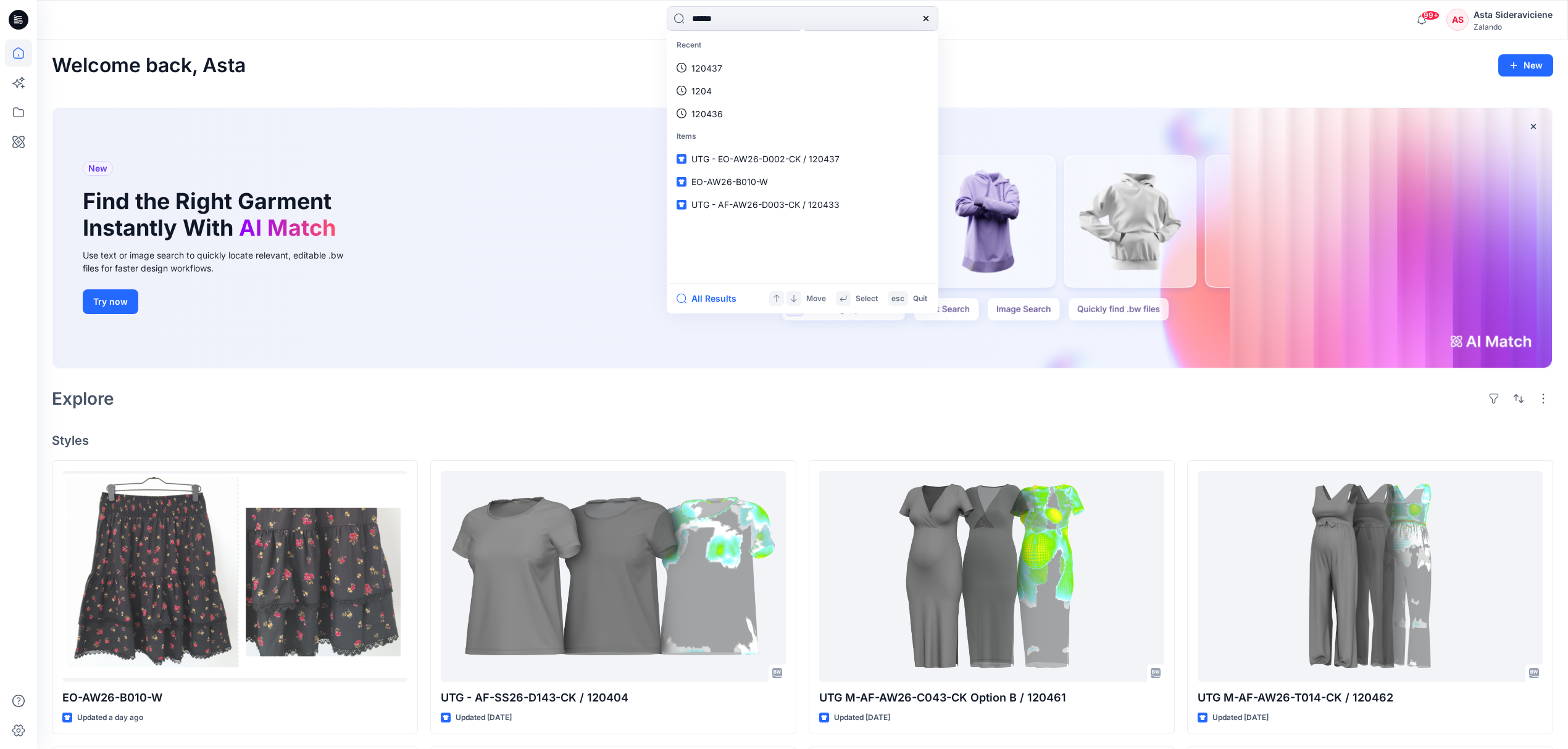
type input "******"
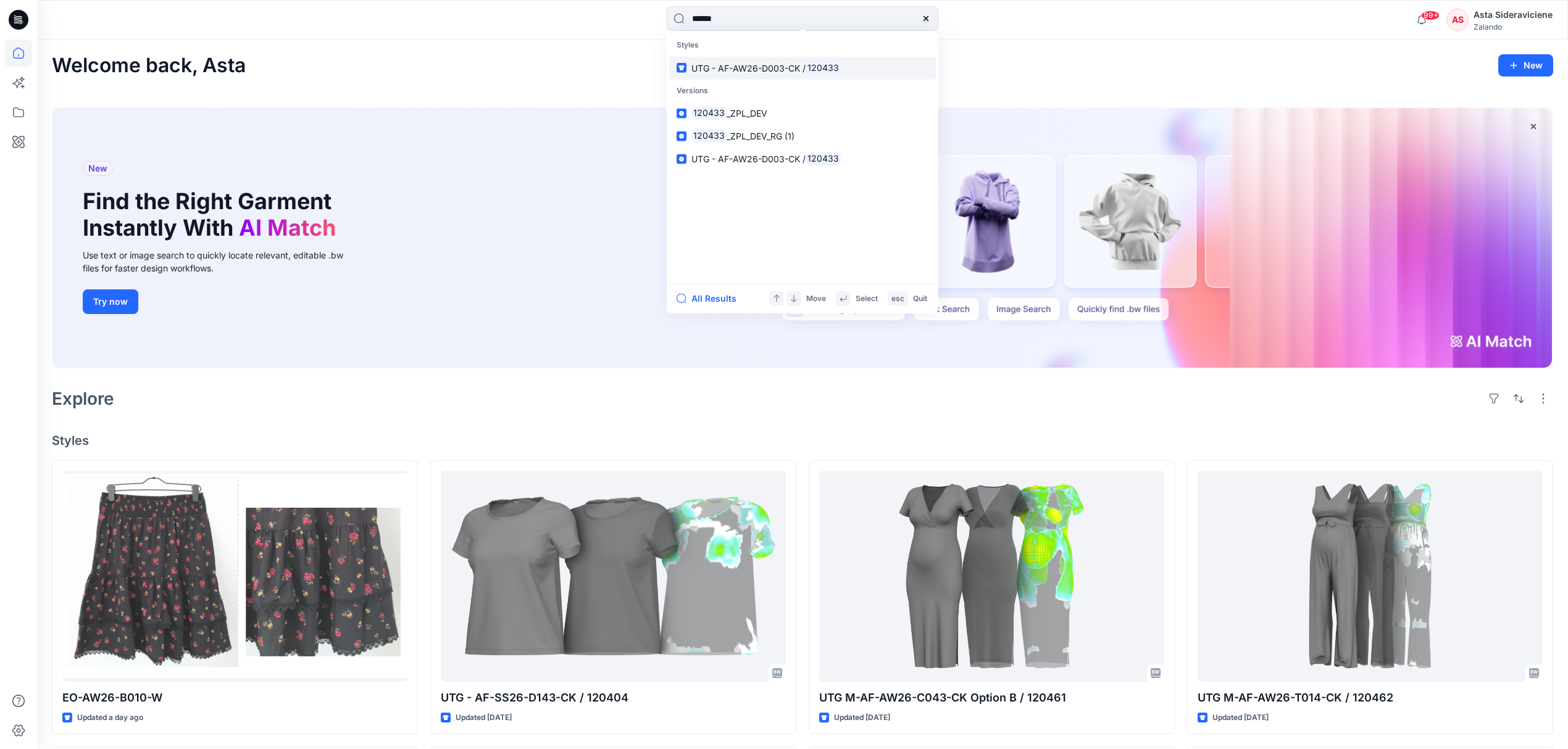
click at [787, 73] on p "UTG - AF-AW26-D003-CK / 120433" at bounding box center [766, 67] width 149 height 13
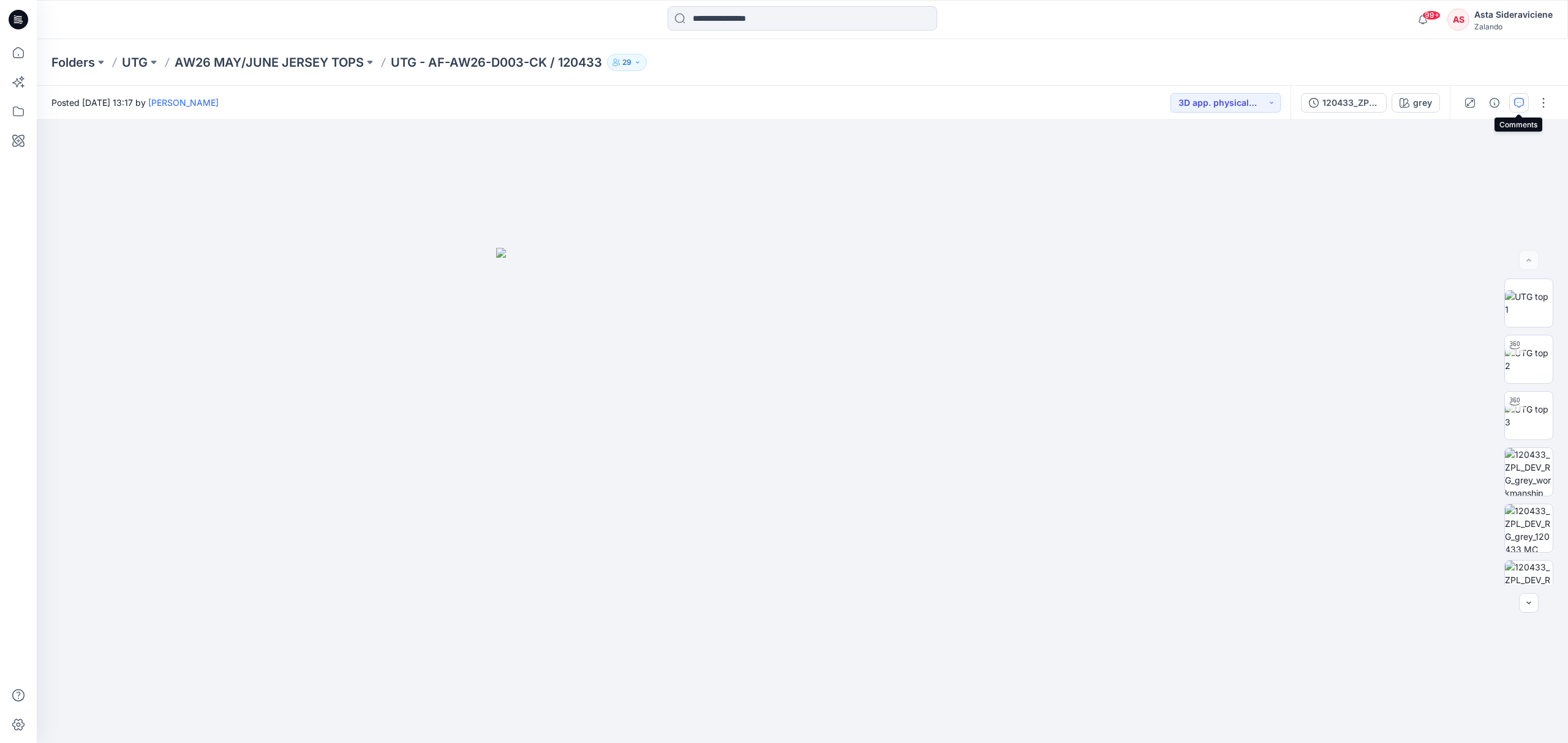
click at [1115, 99] on icon "button" at bounding box center [1519, 102] width 10 height 10
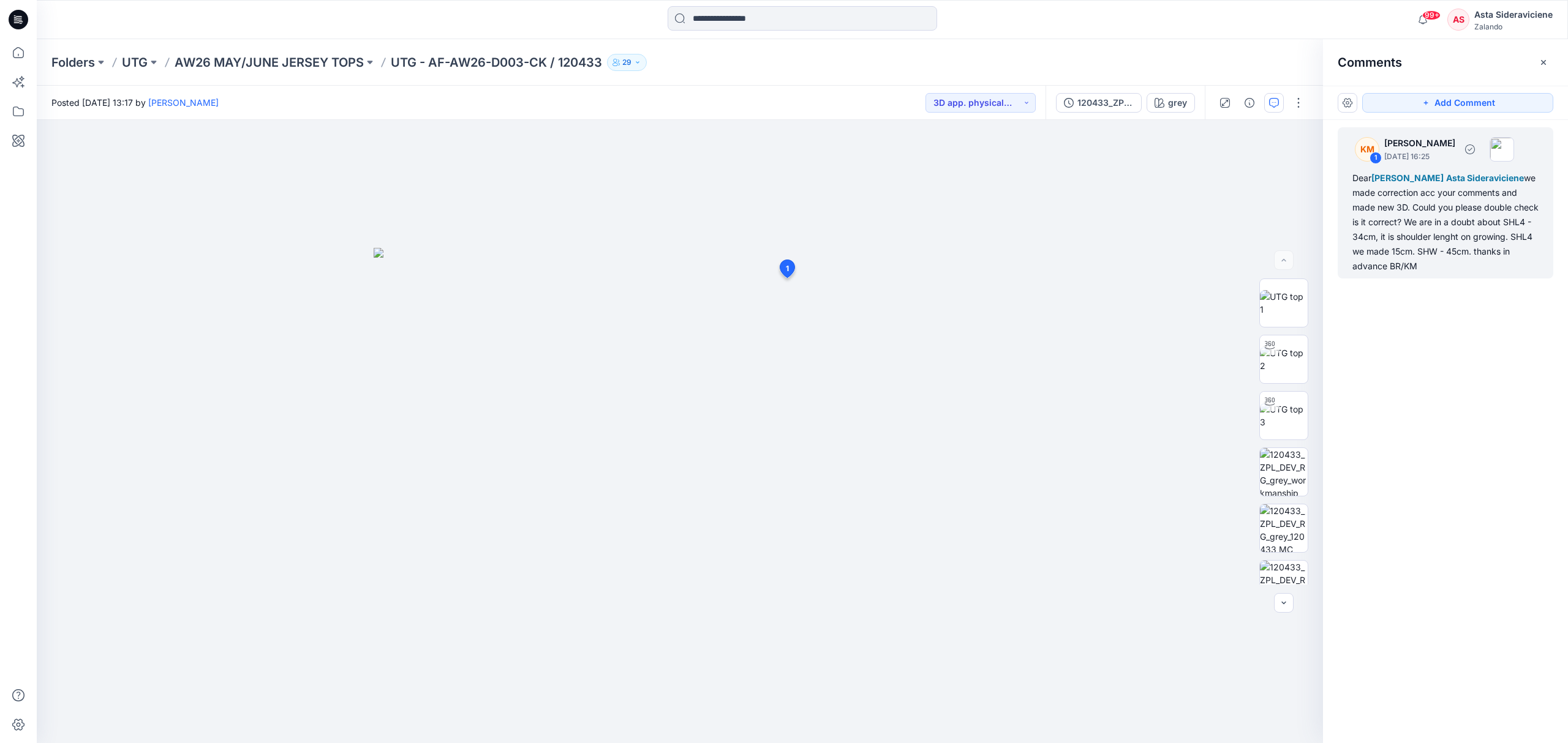
click at [1115, 247] on div "Dear [PERSON_NAME] Asta Sideraviciene we made correction acc your comments and …" at bounding box center [1445, 222] width 186 height 103
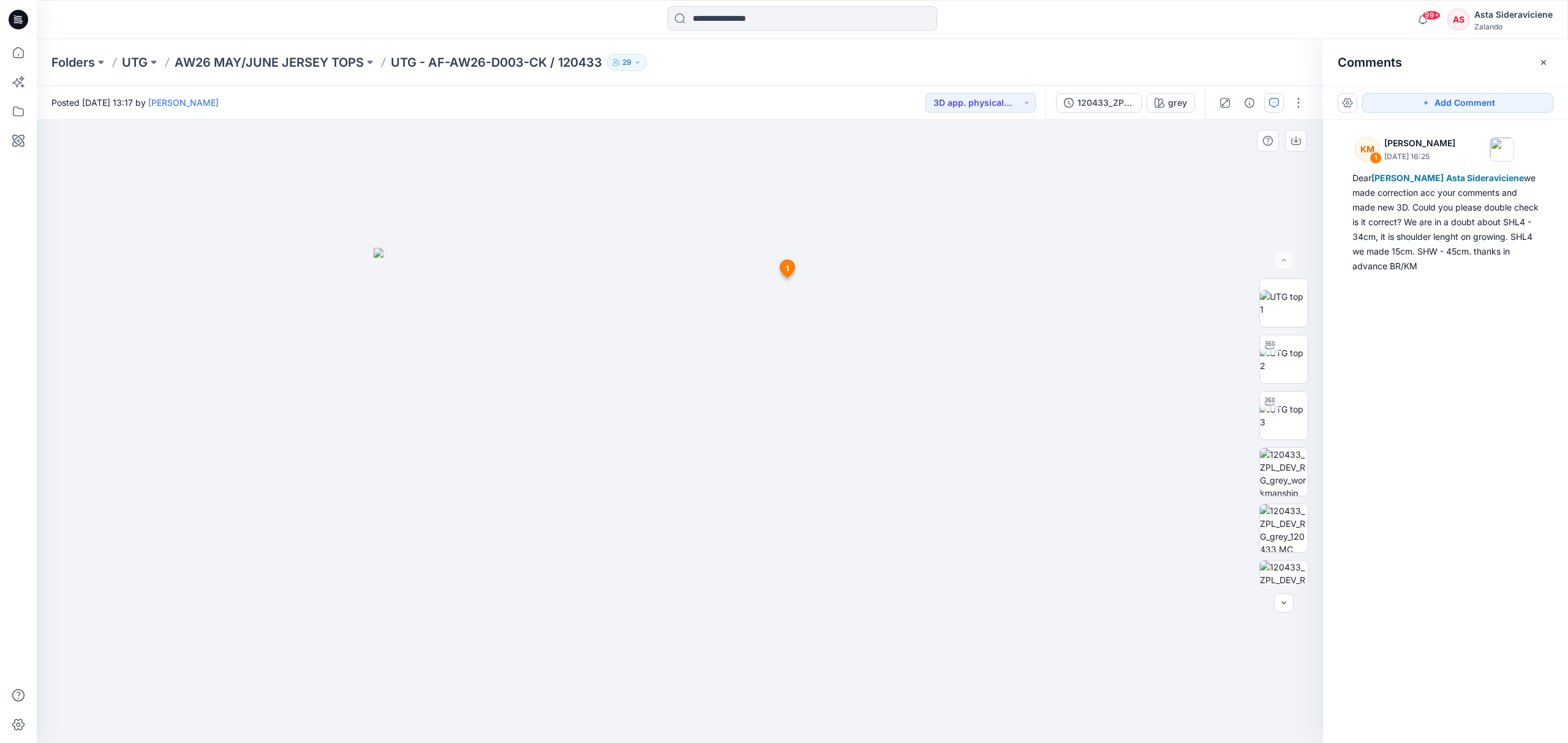
click at [788, 268] on span "1" at bounding box center [787, 268] width 3 height 11
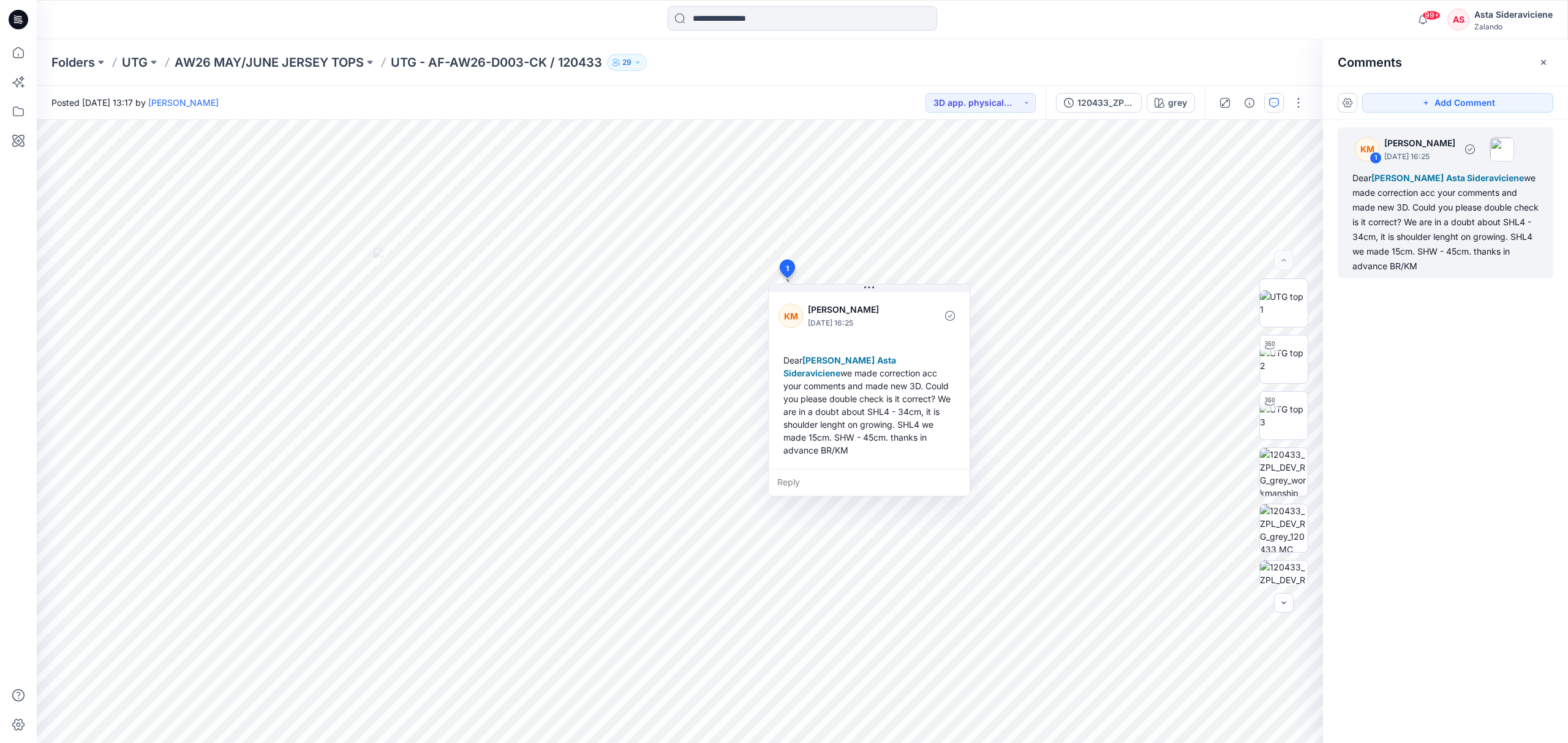
click at [1115, 231] on div "Dear [PERSON_NAME] Asta Sideraviciene we made correction acc your comments and …" at bounding box center [1445, 222] width 186 height 103
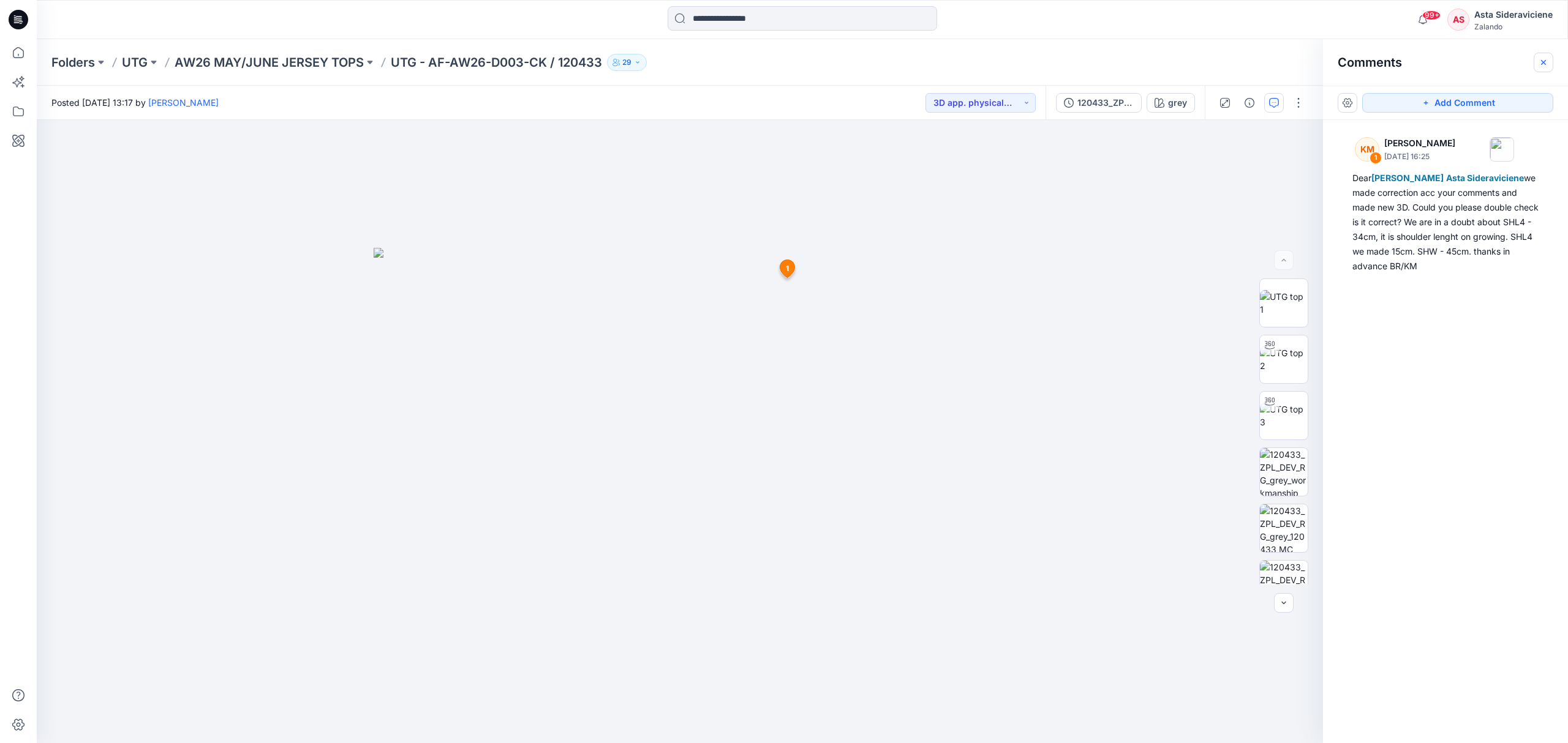
click at [1115, 61] on icon "button" at bounding box center [1543, 62] width 10 height 10
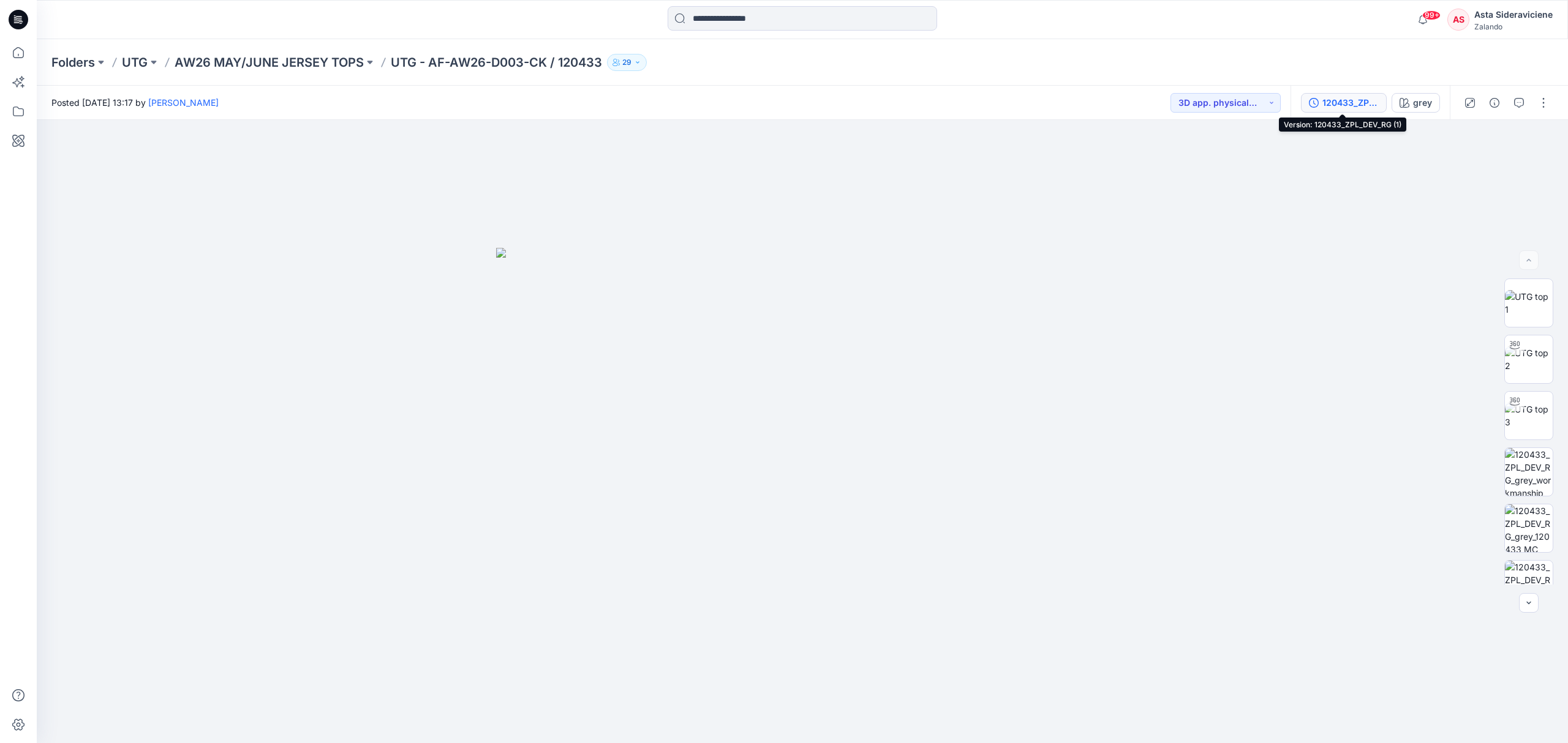
click at [1115, 98] on div "120433_ZPL_DEV_RG (1)" at bounding box center [1350, 102] width 56 height 14
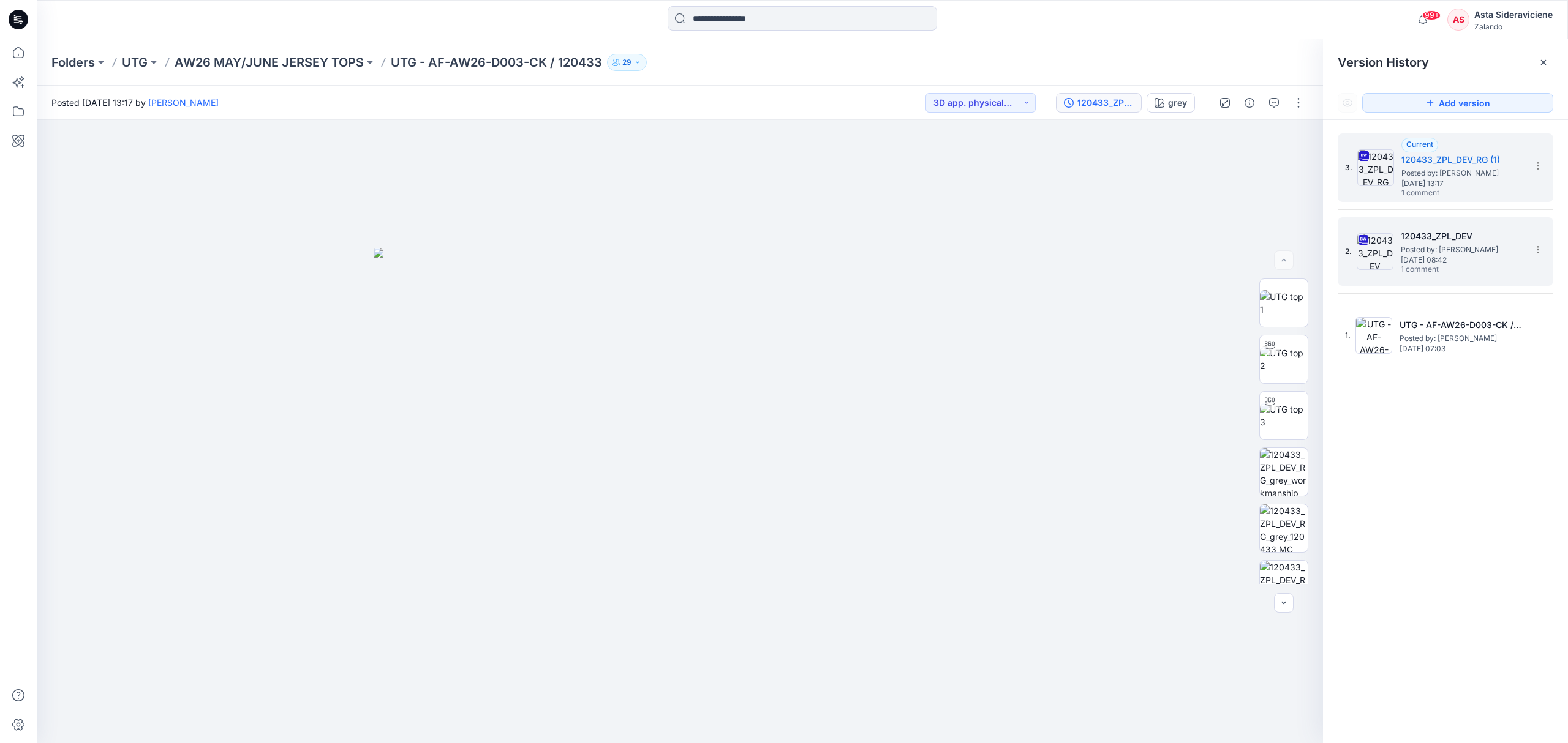
click at [1115, 250] on div "2. 120433_ZPL_DEV Posted by: [PERSON_NAME] [DATE] 08:42 1 comment" at bounding box center [1436, 252] width 184 height 59
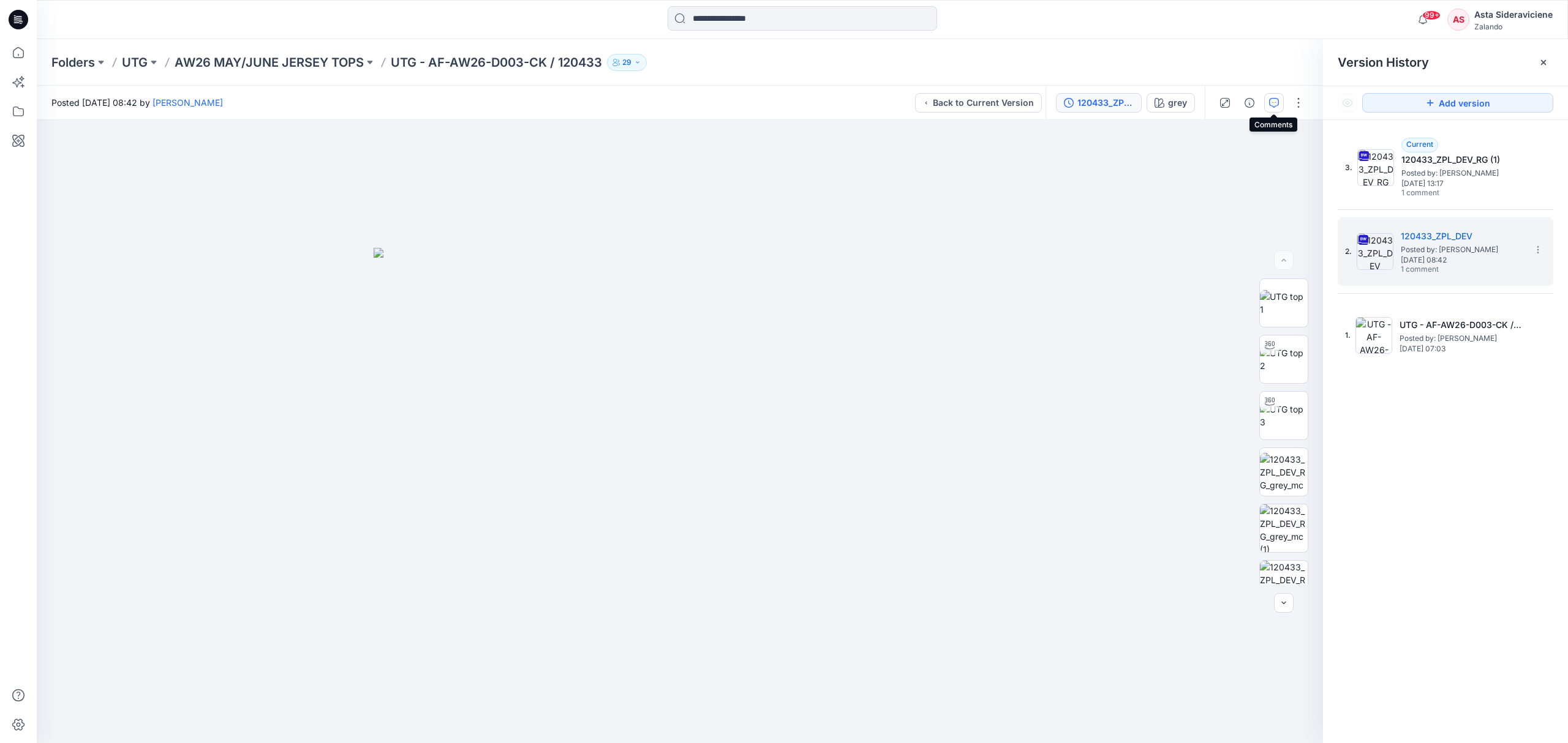
click at [1115, 99] on icon "button" at bounding box center [1273, 102] width 10 height 10
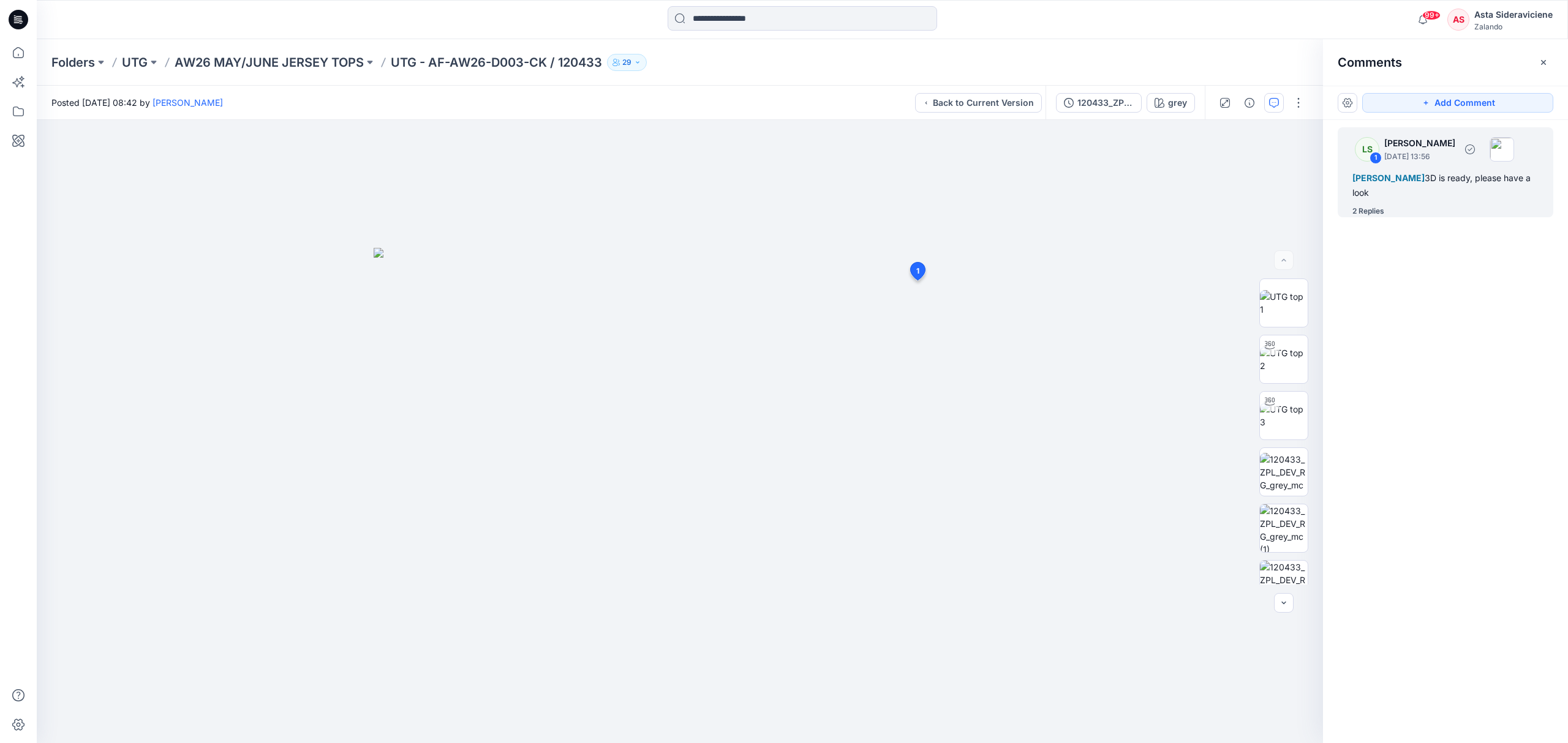
click at [1115, 202] on div "LS 1 [PERSON_NAME] [DATE] 13:56 [PERSON_NAME] 3D is ready, please have a look 2…" at bounding box center [1445, 172] width 215 height 90
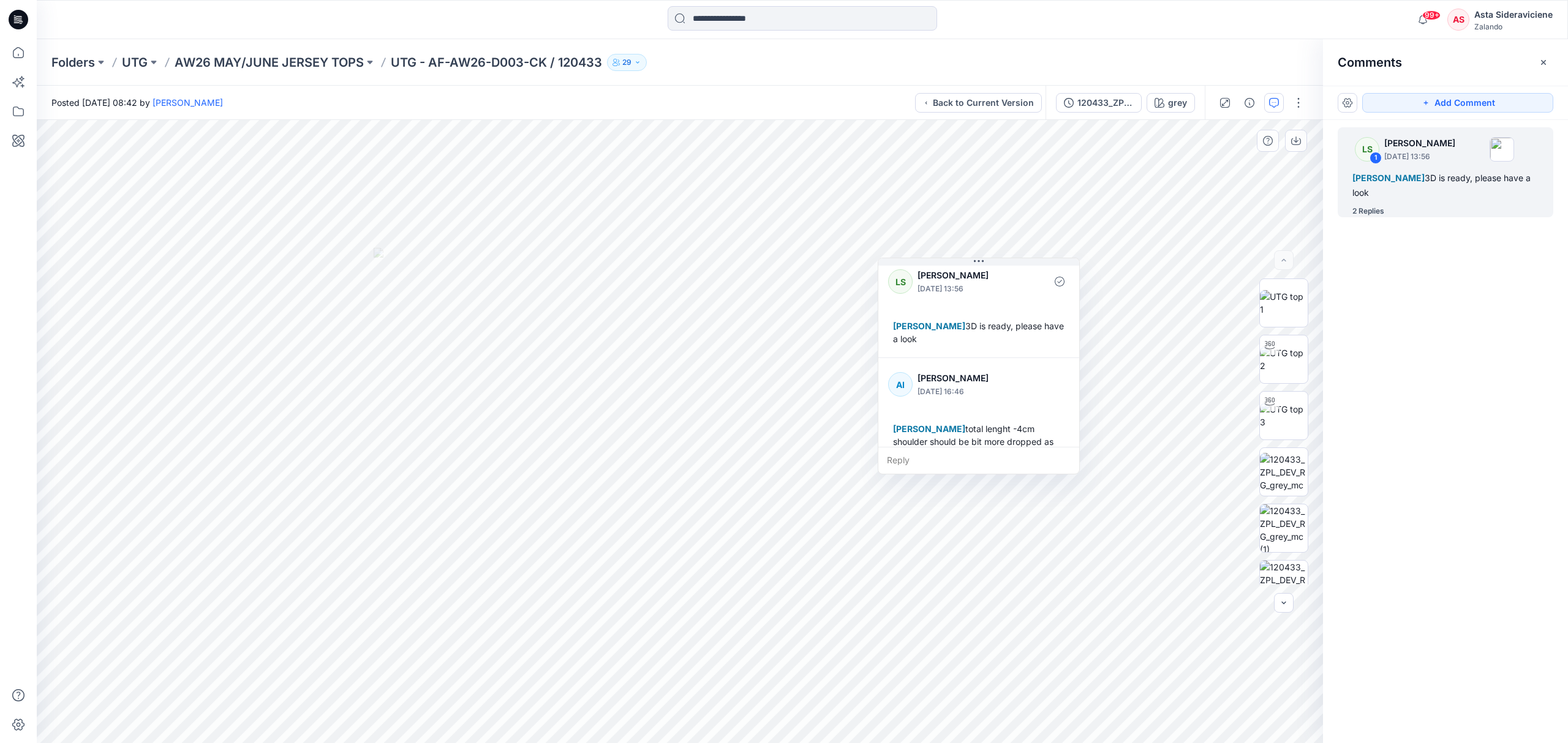
scroll to position [89, 0]
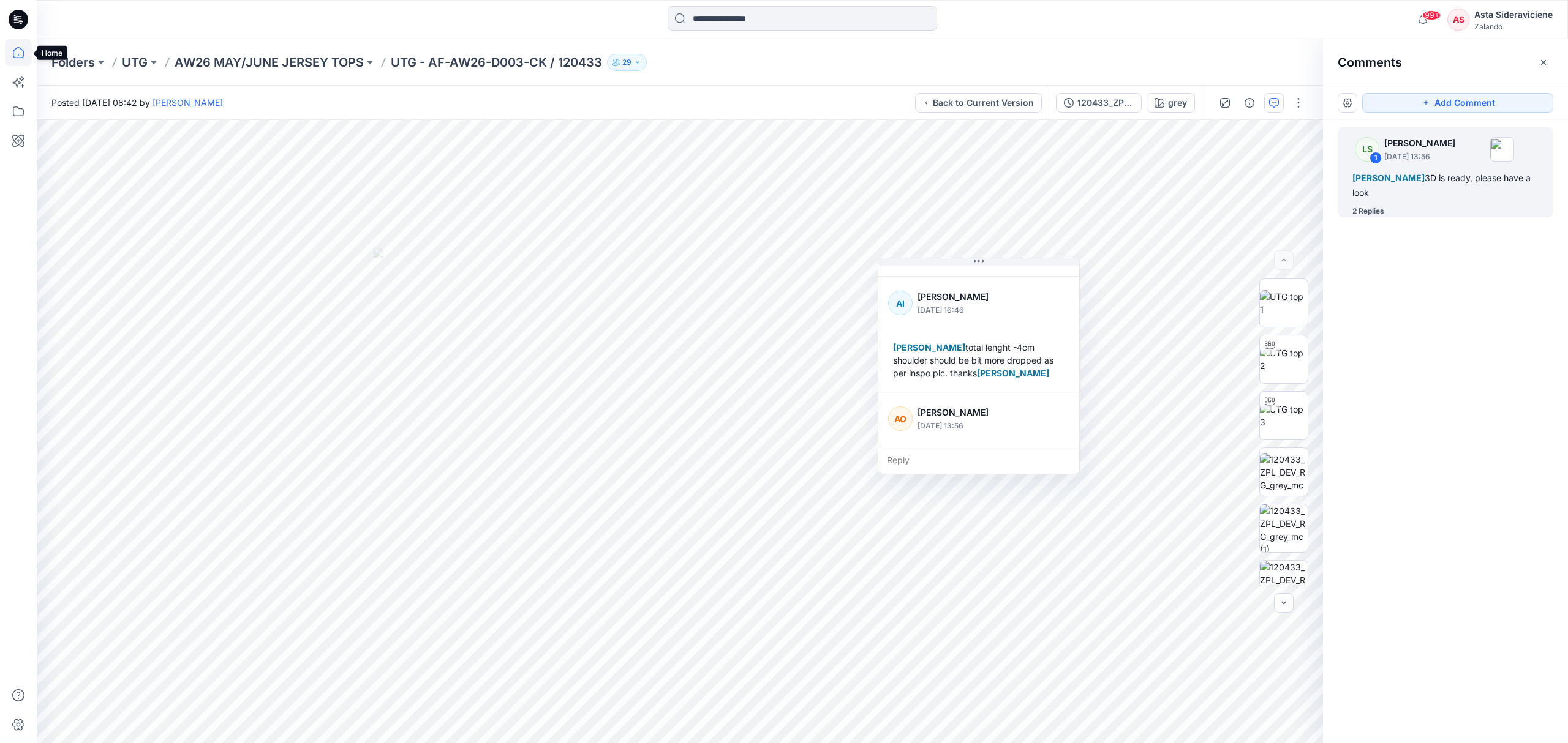
click at [18, 56] on icon at bounding box center [19, 53] width 27 height 27
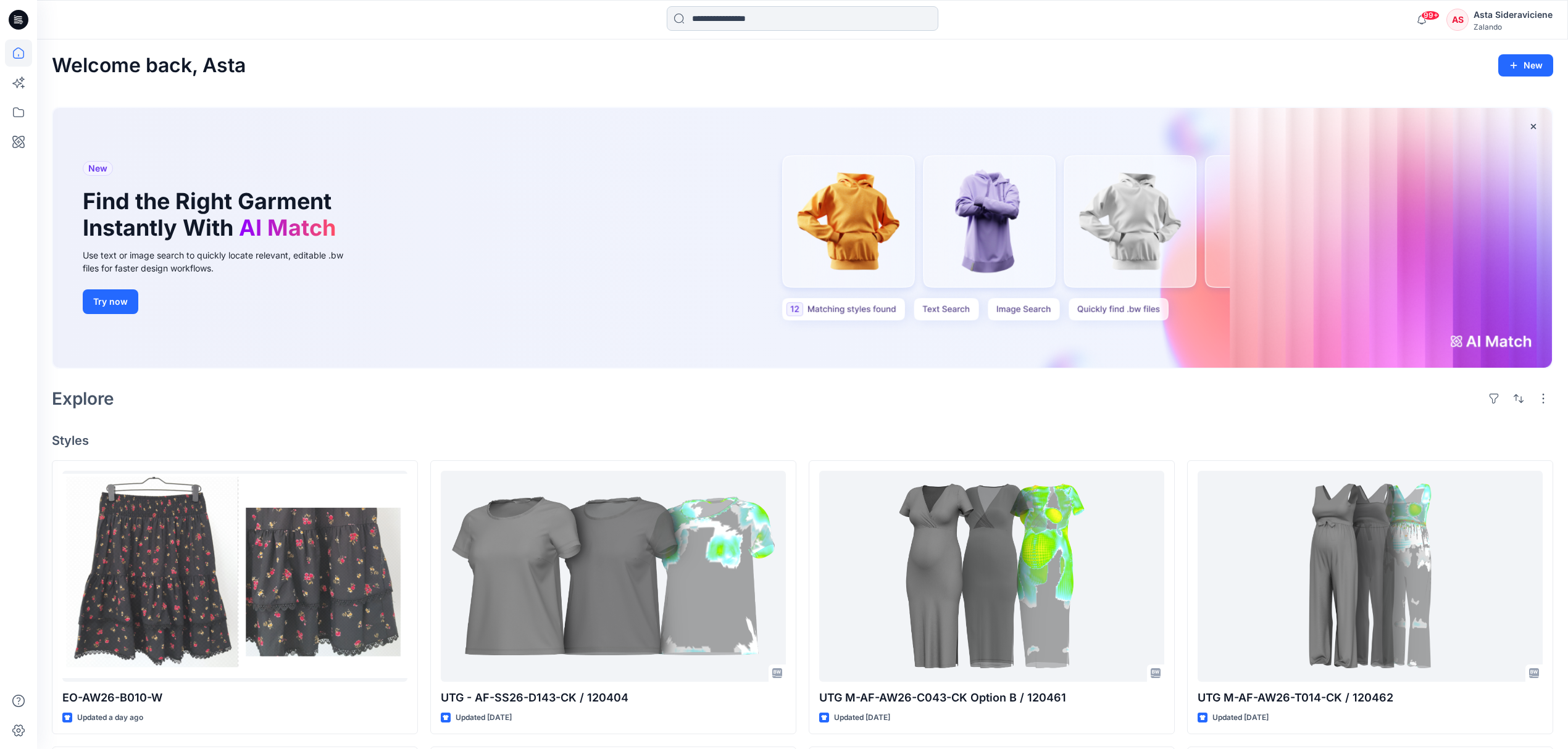
click at [717, 18] on input at bounding box center [802, 18] width 271 height 25
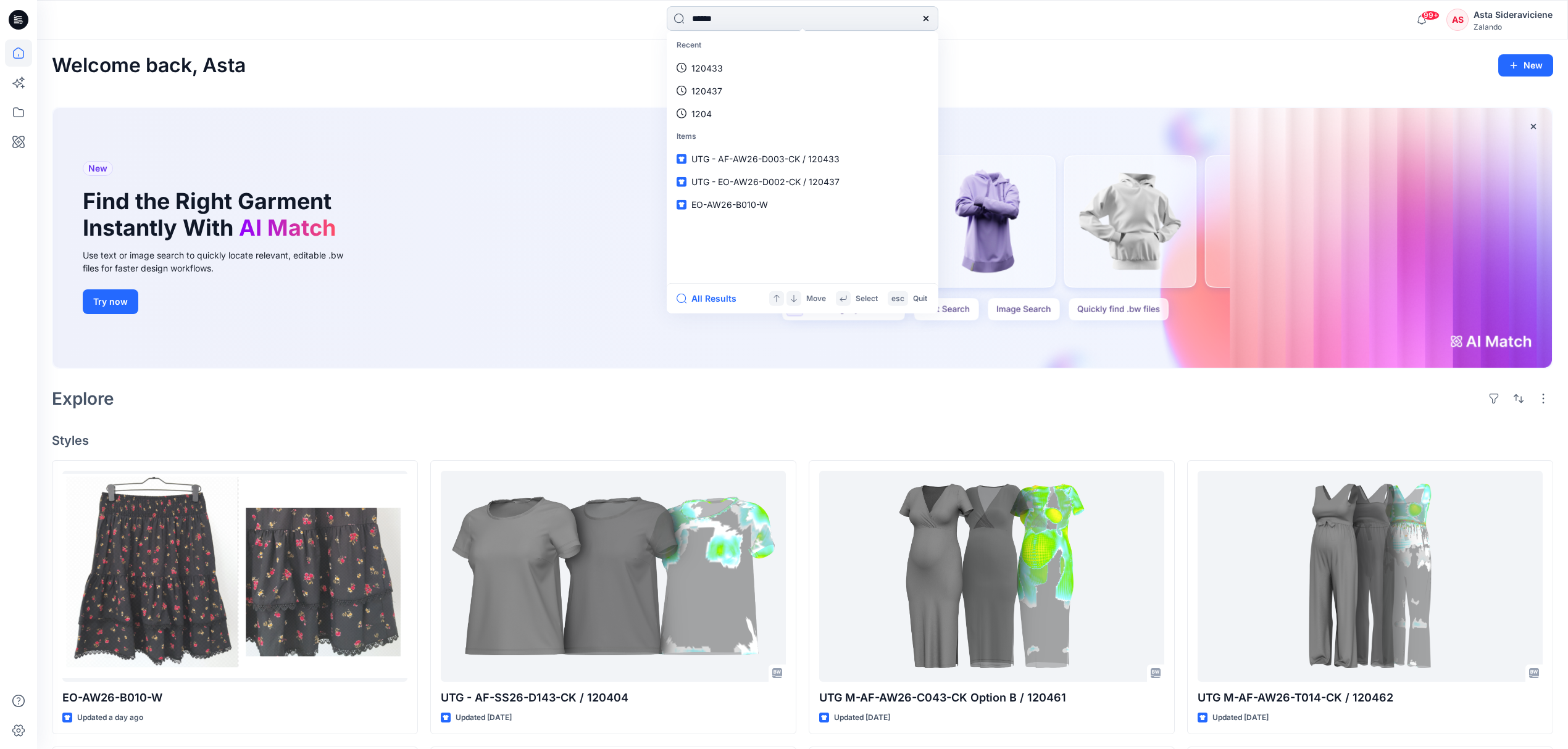
type input "******"
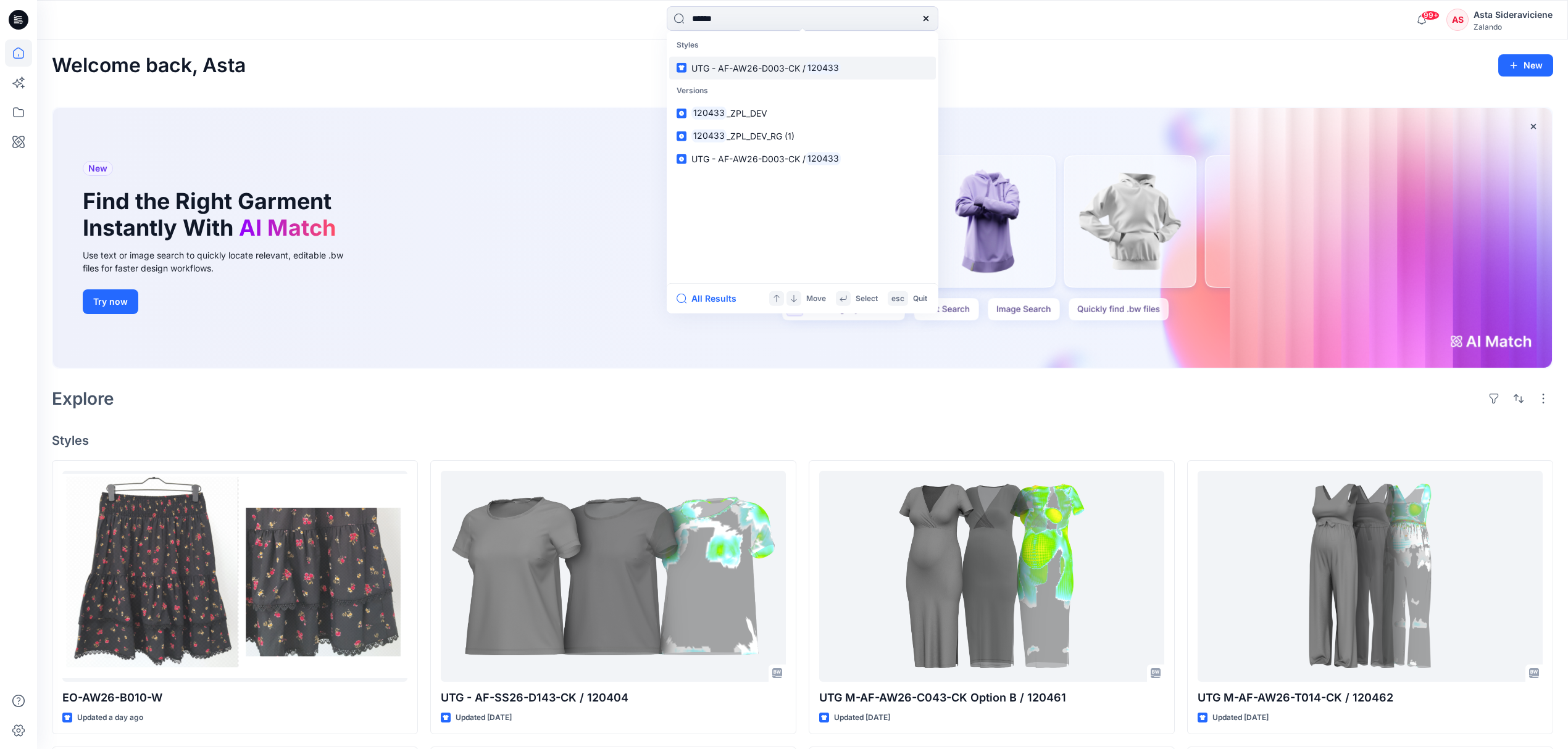
click at [786, 61] on p "UTG - AF-AW26-D003-CK / 120433" at bounding box center [766, 67] width 149 height 13
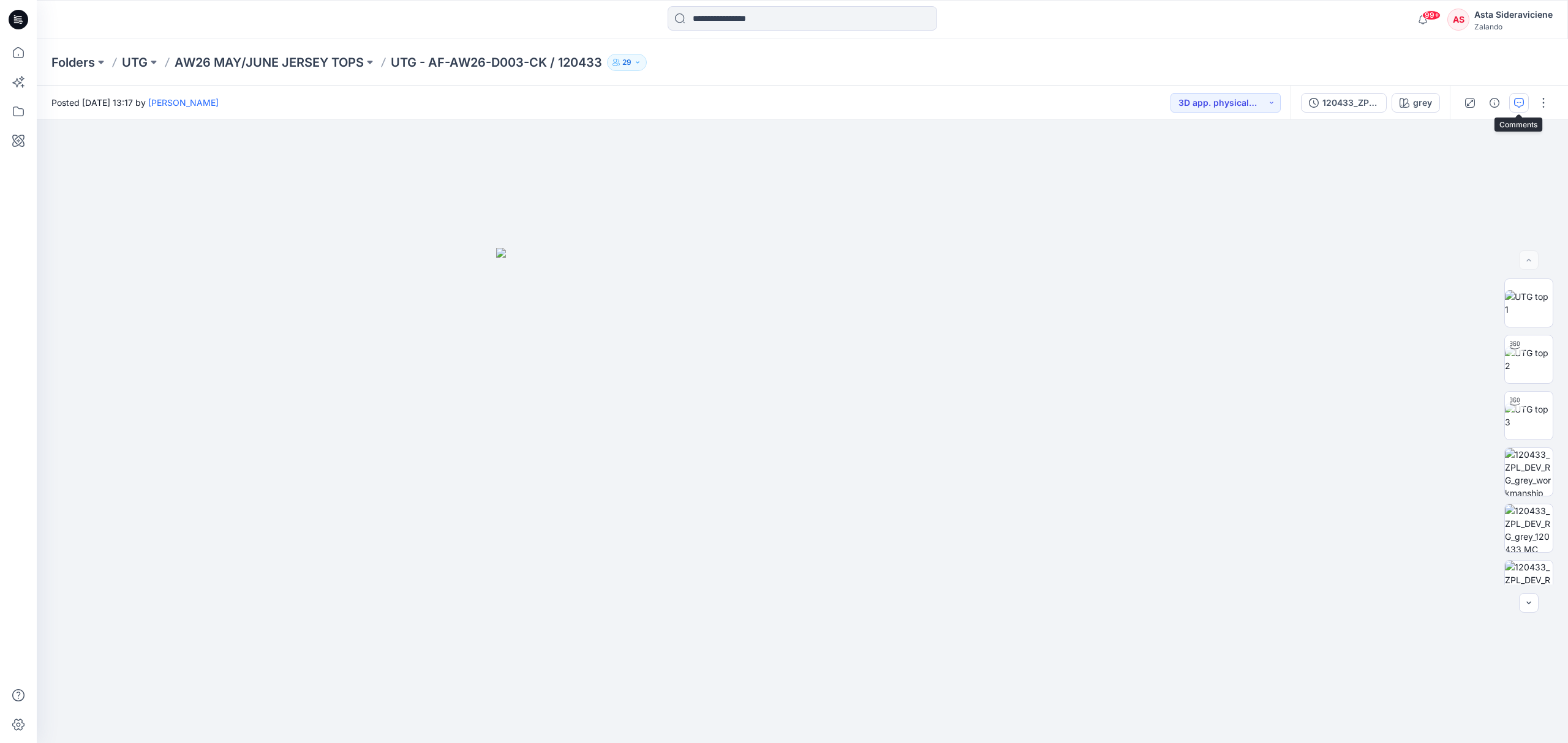
click at [1115, 101] on icon "button" at bounding box center [1519, 102] width 10 height 10
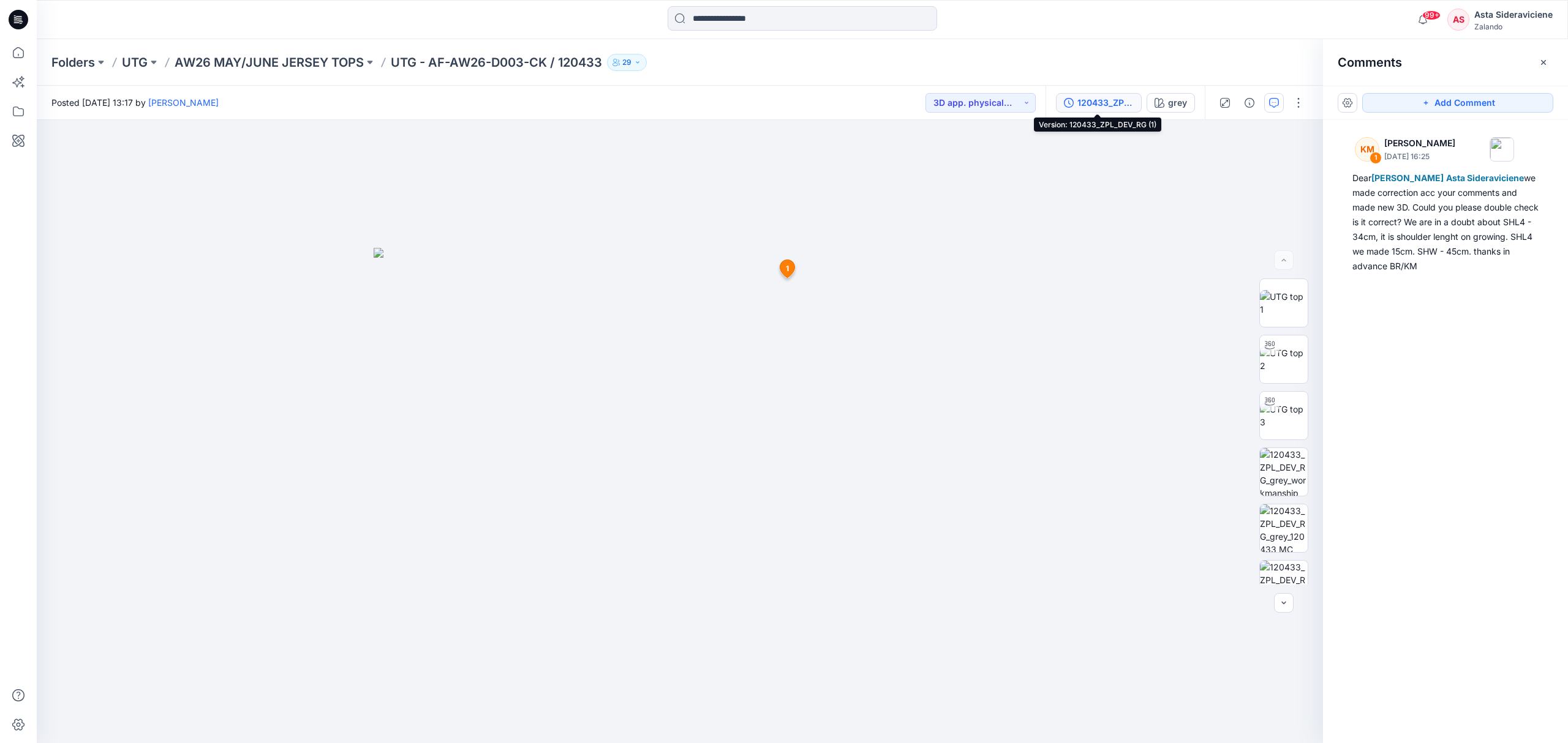
click at [1109, 105] on div "120433_ZPL_DEV_RG (1)" at bounding box center [1105, 102] width 56 height 14
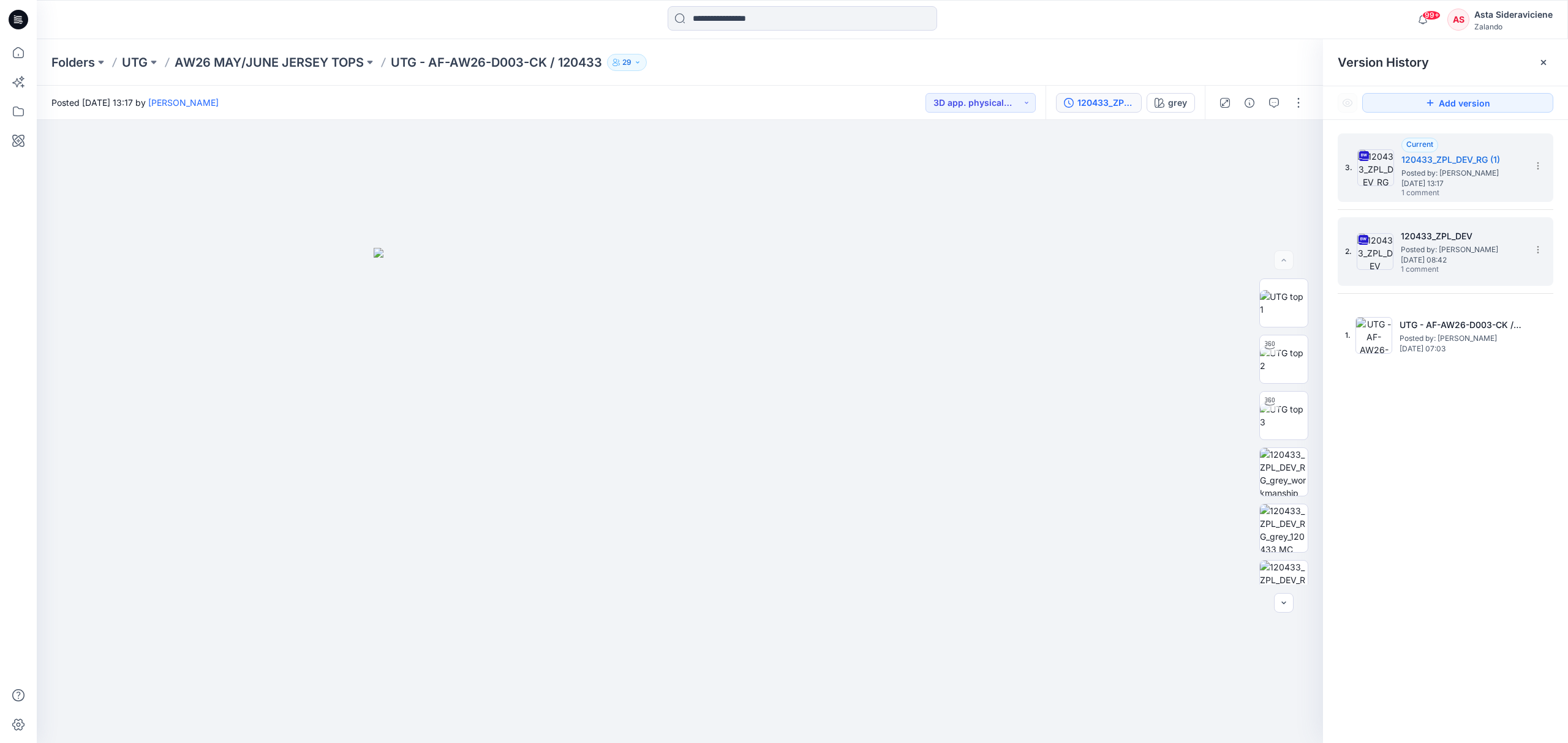
click at [1115, 252] on img at bounding box center [1375, 252] width 37 height 37
click at [1115, 245] on span "Posted by: [PERSON_NAME]" at bounding box center [1462, 250] width 123 height 12
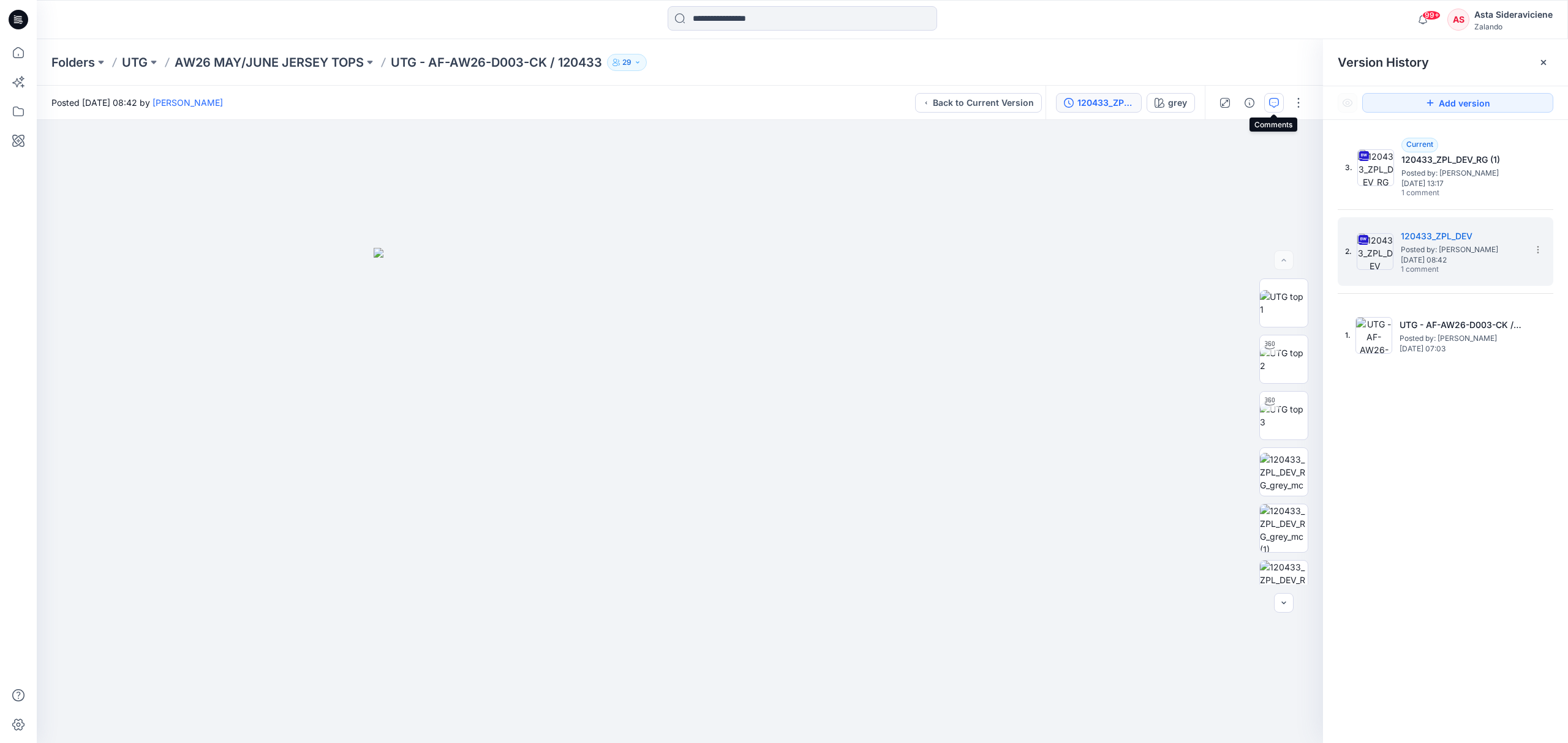
click at [1115, 101] on button "button" at bounding box center [1274, 102] width 19 height 19
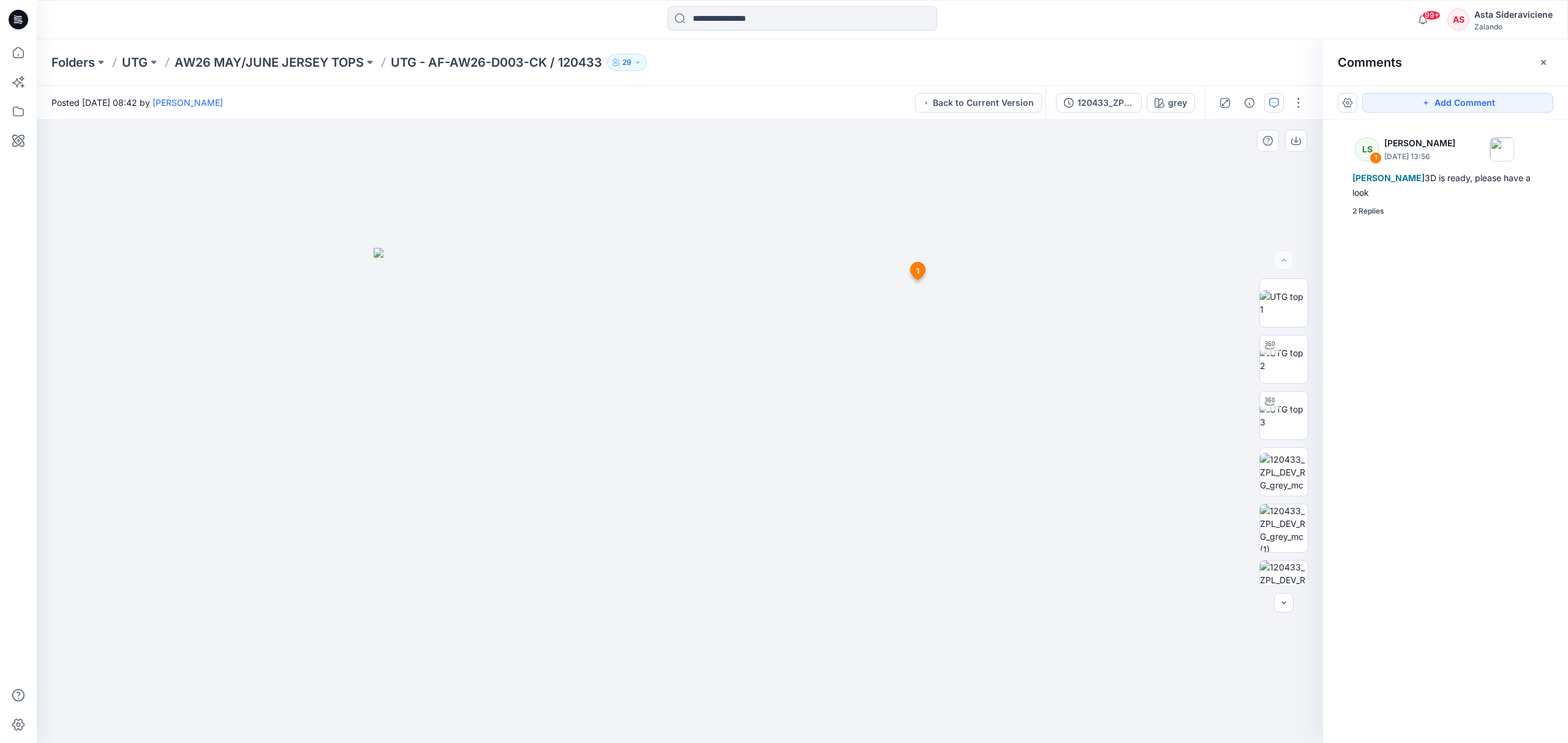
click at [916, 274] on span "1" at bounding box center [917, 271] width 3 height 11
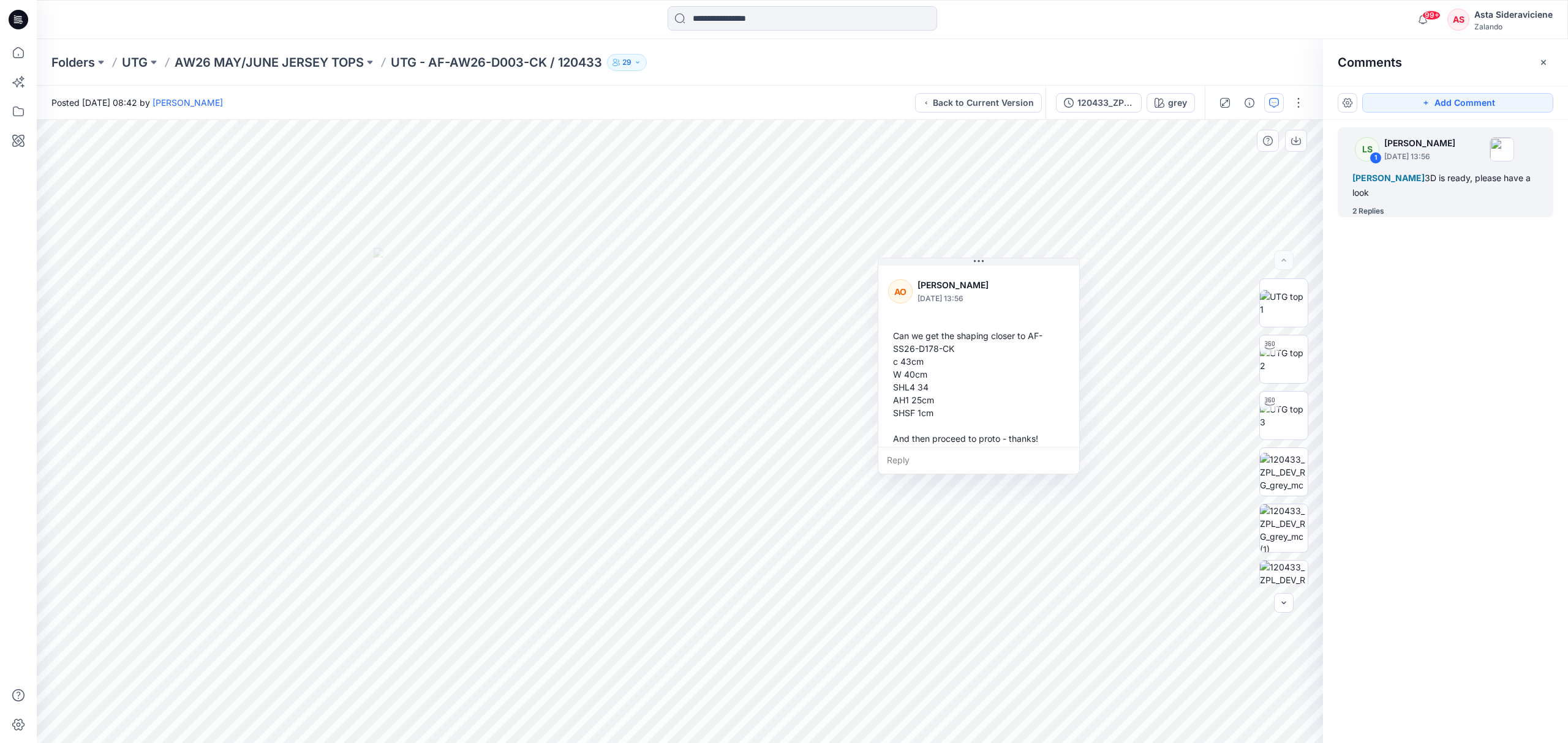
scroll to position [245, 0]
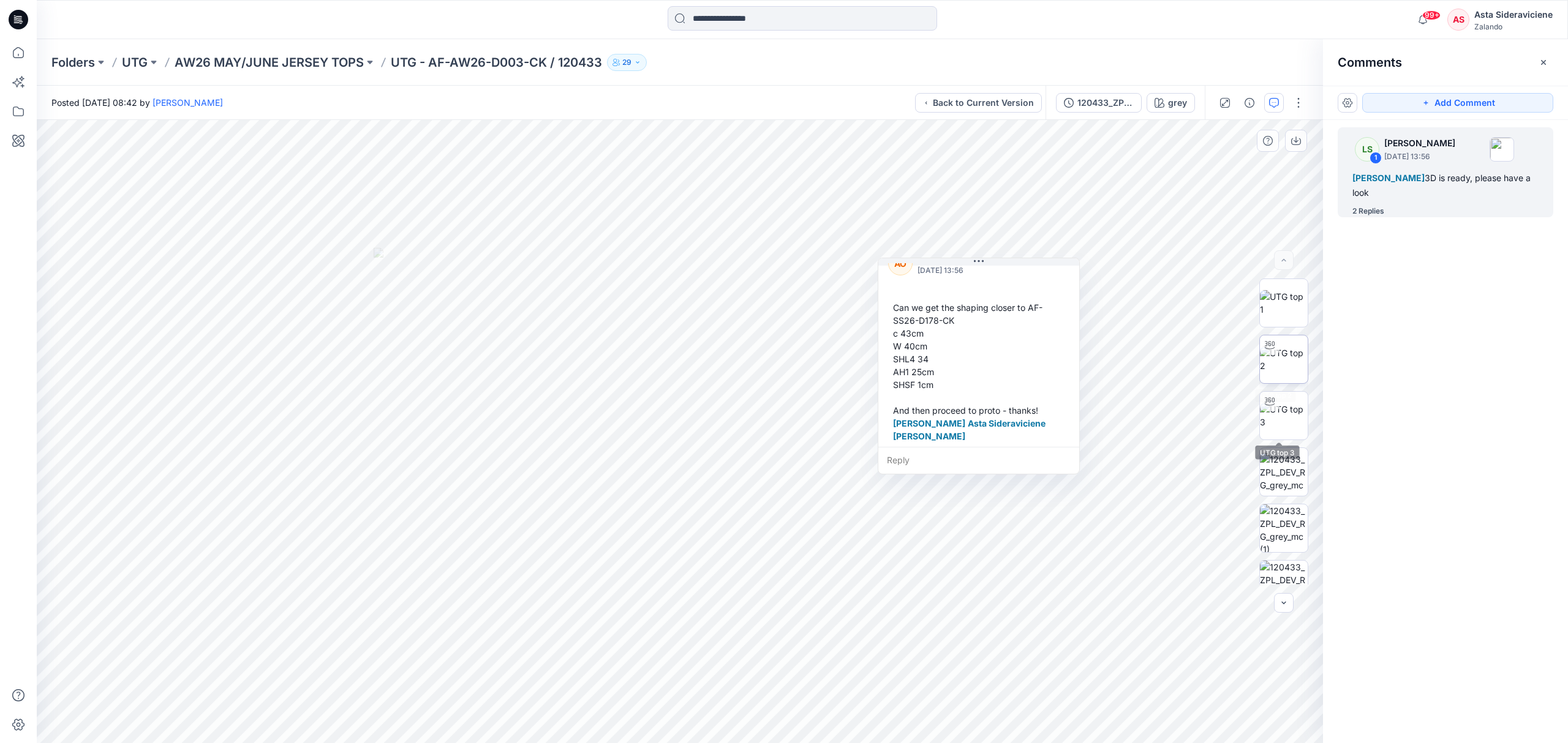
click at [1115, 366] on img at bounding box center [1284, 359] width 48 height 26
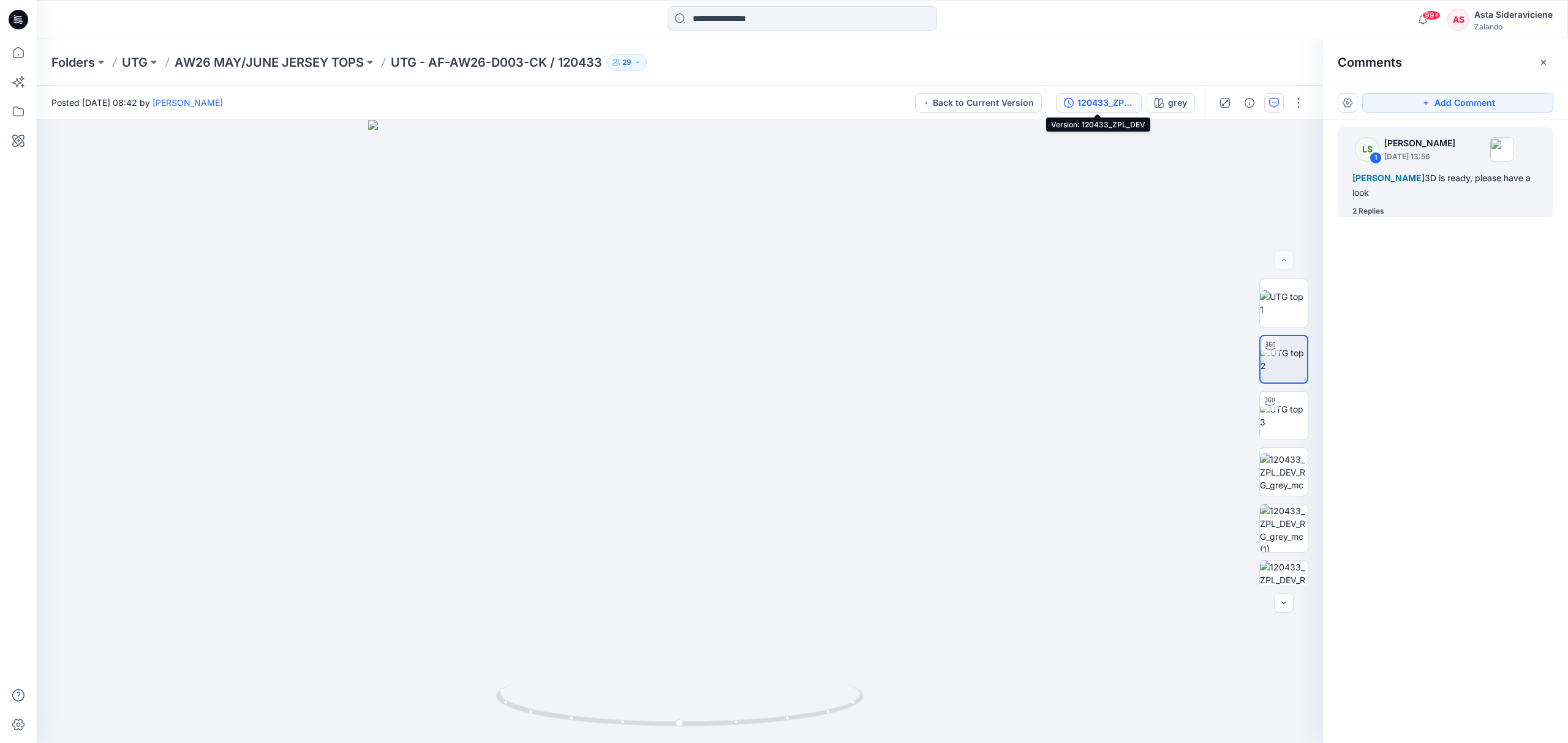
click at [1085, 105] on div "120433_ZPL_DEV" at bounding box center [1105, 102] width 56 height 14
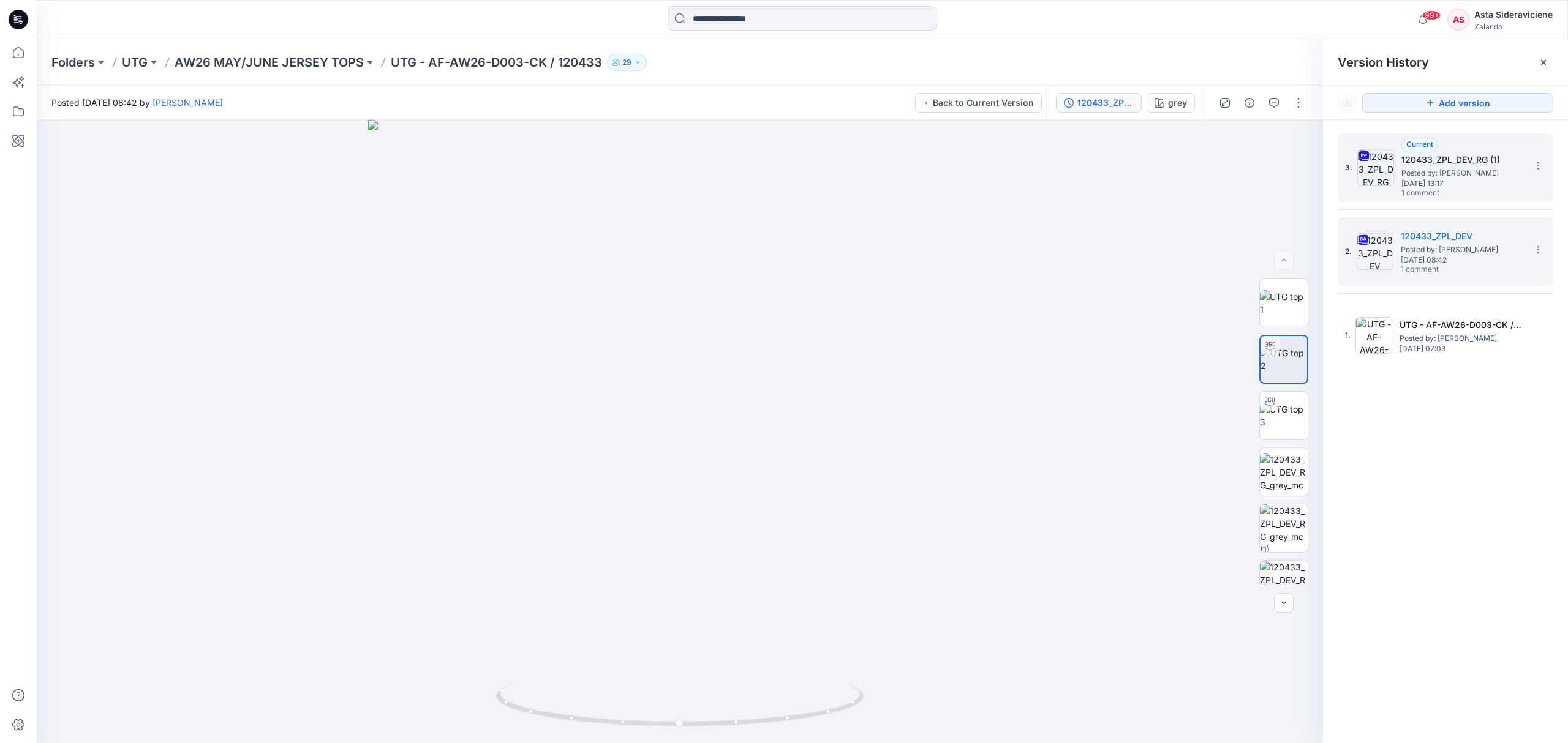
click at [1115, 178] on span "Posted by: [PERSON_NAME]" at bounding box center [1462, 173] width 123 height 12
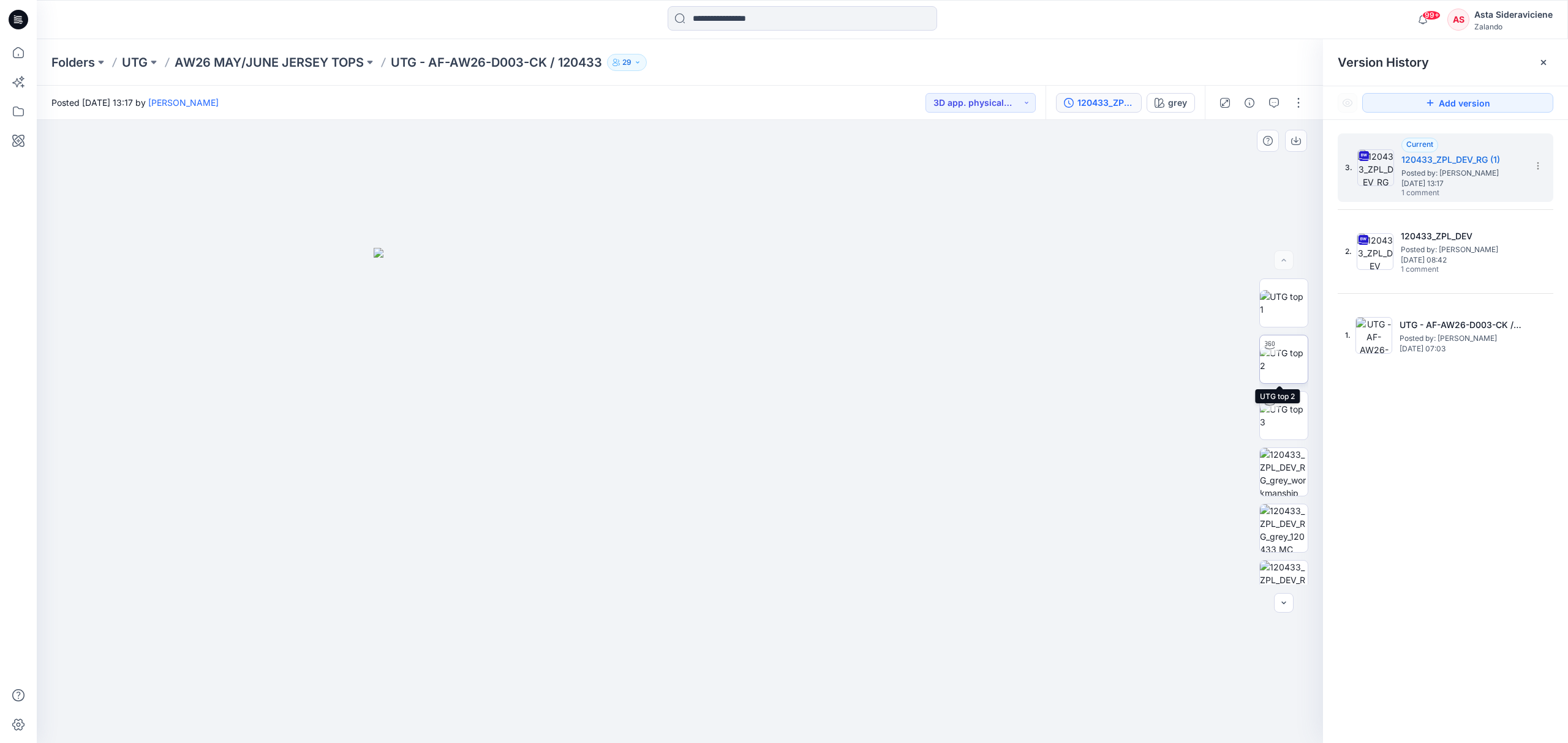
click at [1115, 372] on img at bounding box center [1284, 359] width 48 height 26
click at [1115, 488] on img at bounding box center [1284, 528] width 48 height 48
click at [1115, 368] on img at bounding box center [1284, 359] width 48 height 26
click at [1115, 488] on img at bounding box center [1284, 528] width 48 height 48
click at [26, 54] on icon at bounding box center [19, 53] width 27 height 27
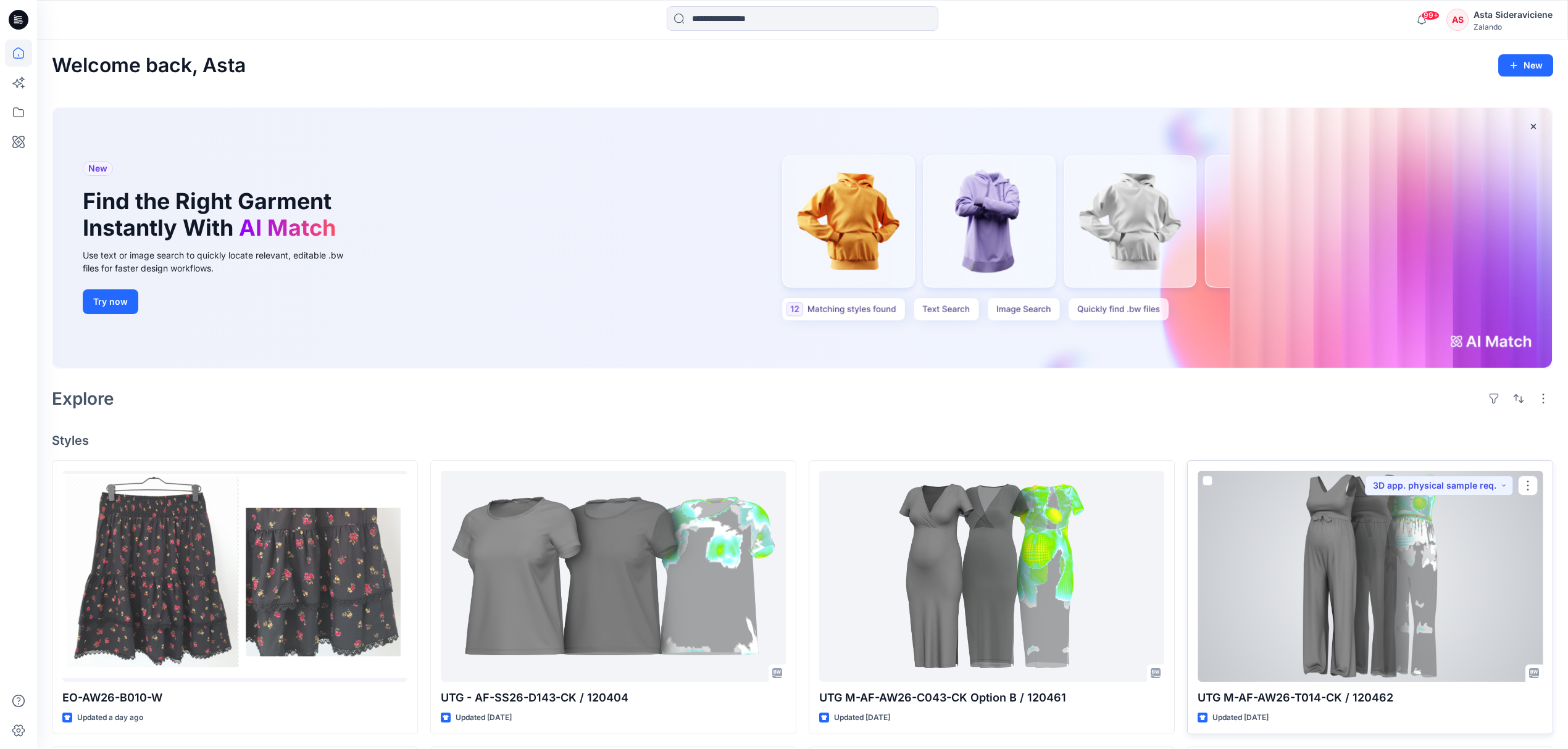
click at [1123, 491] on div at bounding box center [1370, 576] width 345 height 211
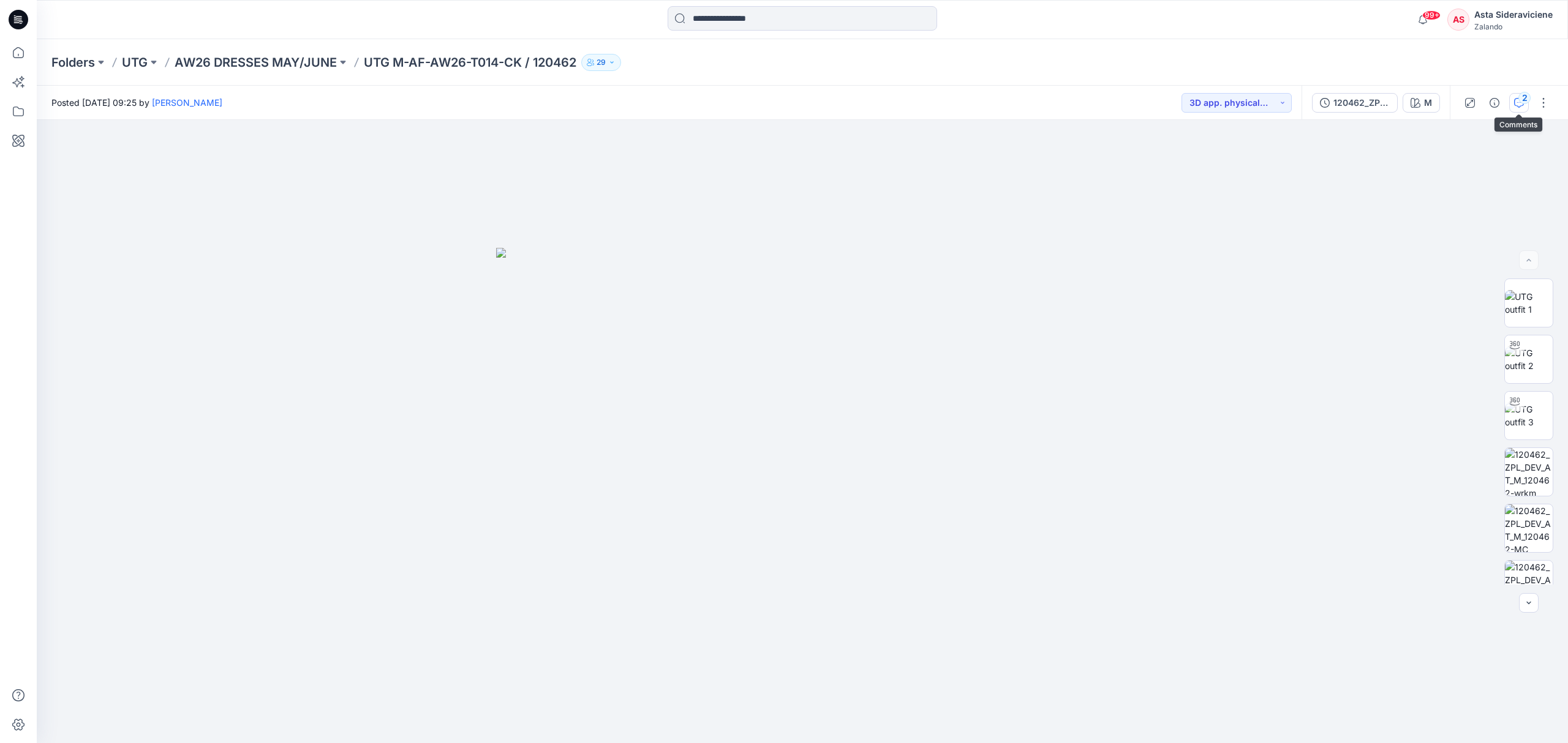
click at [1115, 101] on div "2" at bounding box center [1524, 98] width 12 height 12
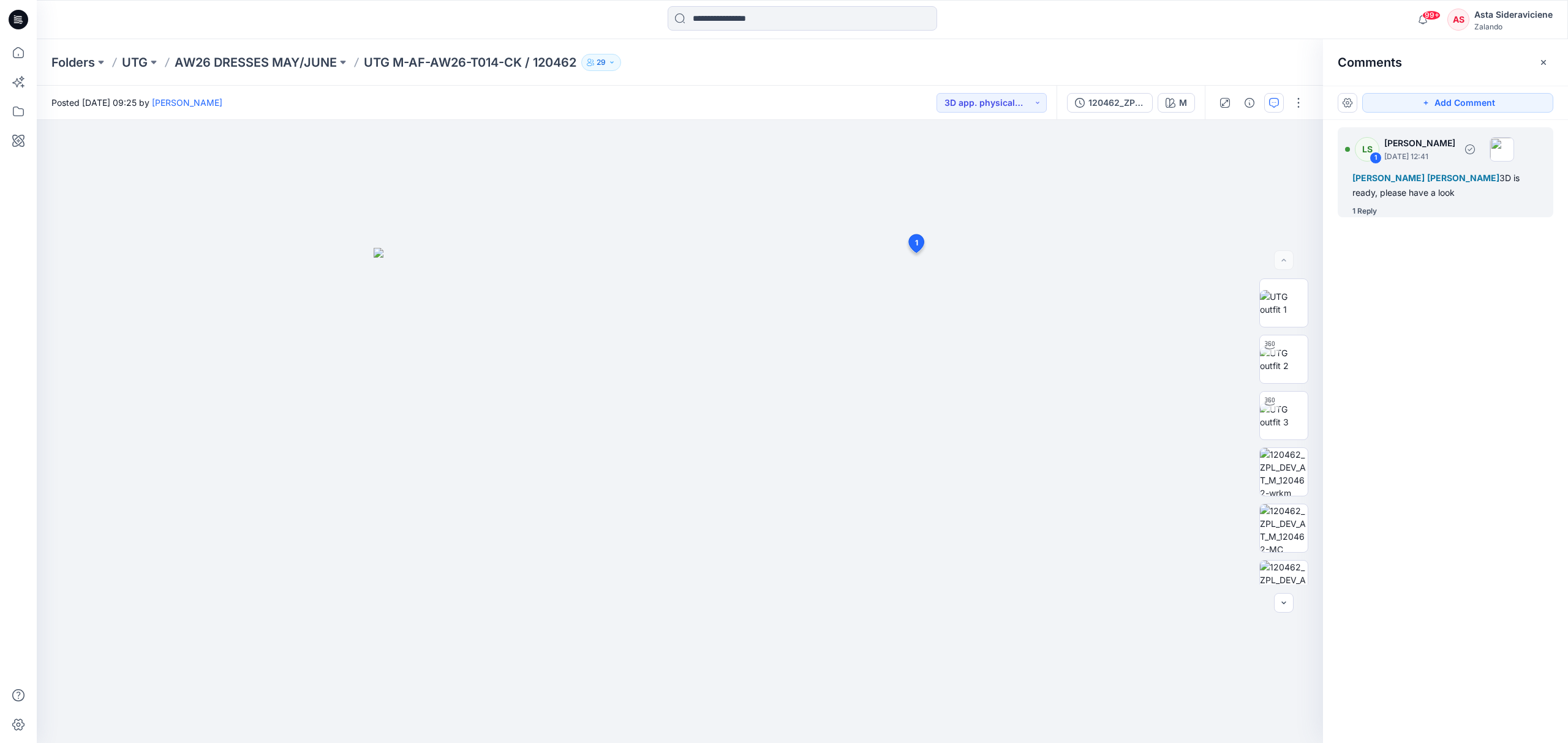
click at [1115, 212] on div "1 Reply" at bounding box center [1364, 211] width 25 height 12
click at [25, 54] on icon at bounding box center [19, 53] width 27 height 27
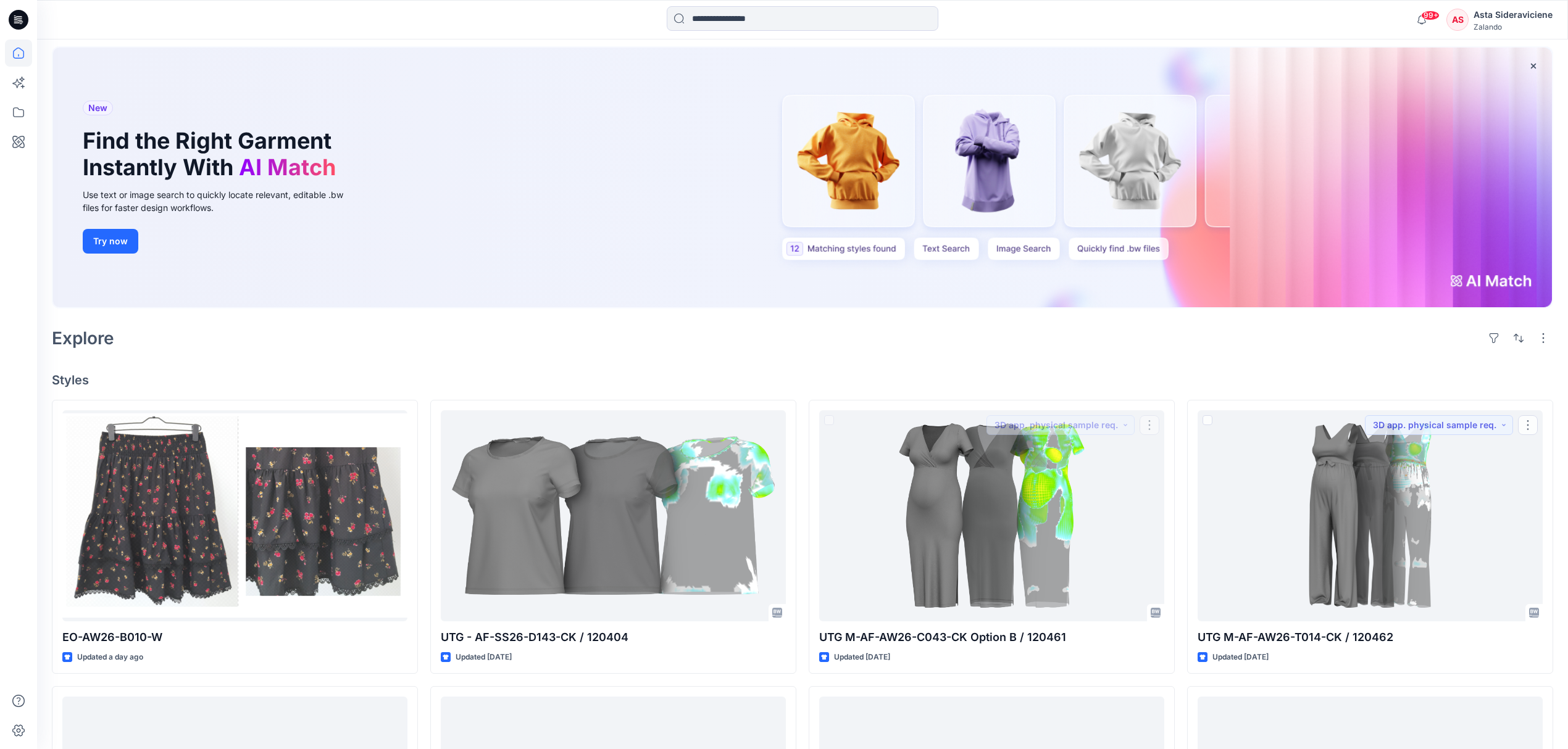
scroll to position [164, 0]
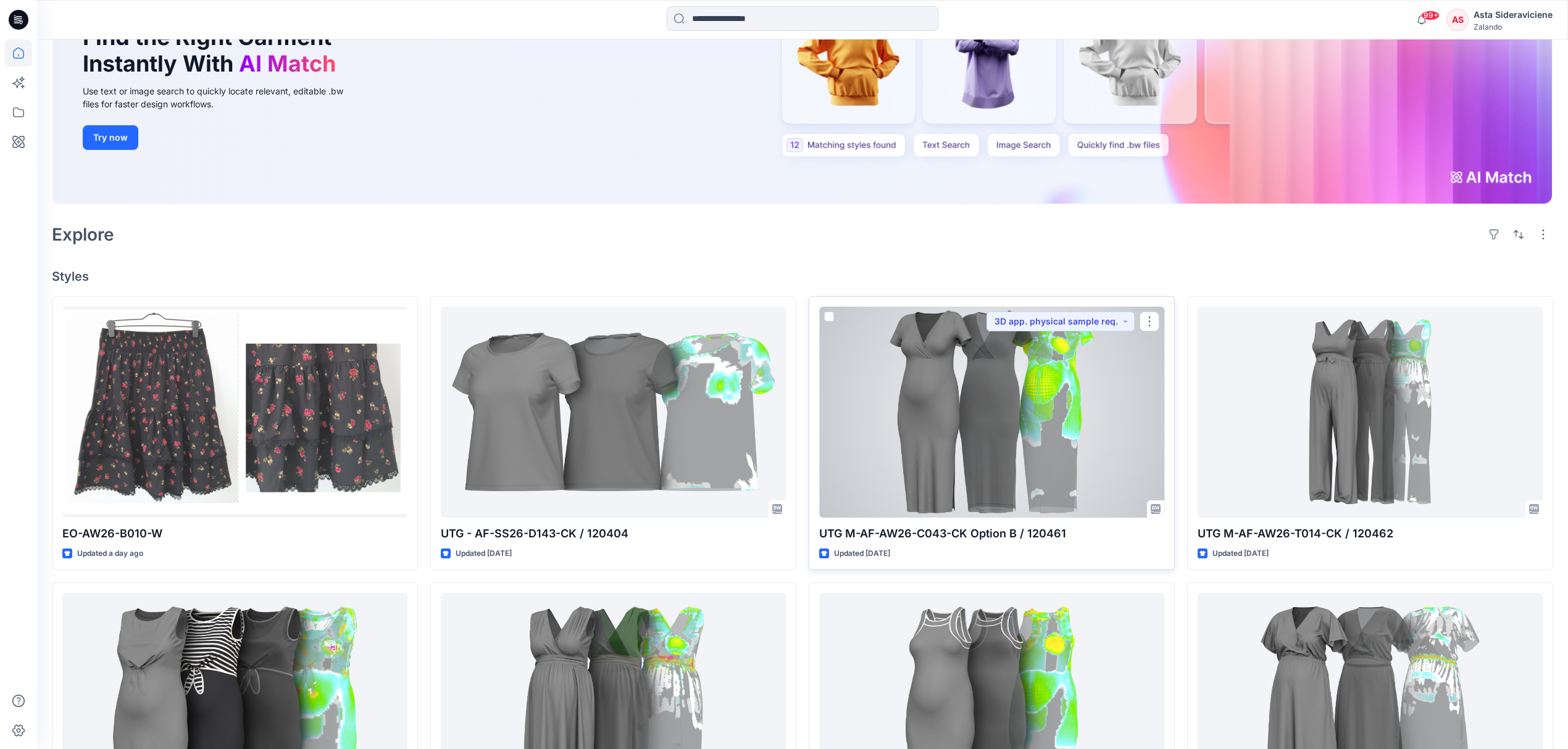
click at [951, 491] on p "UTG M-AF-AW26-C043-CK Option B / 120461" at bounding box center [992, 533] width 345 height 17
click at [968, 414] on div at bounding box center [992, 412] width 345 height 211
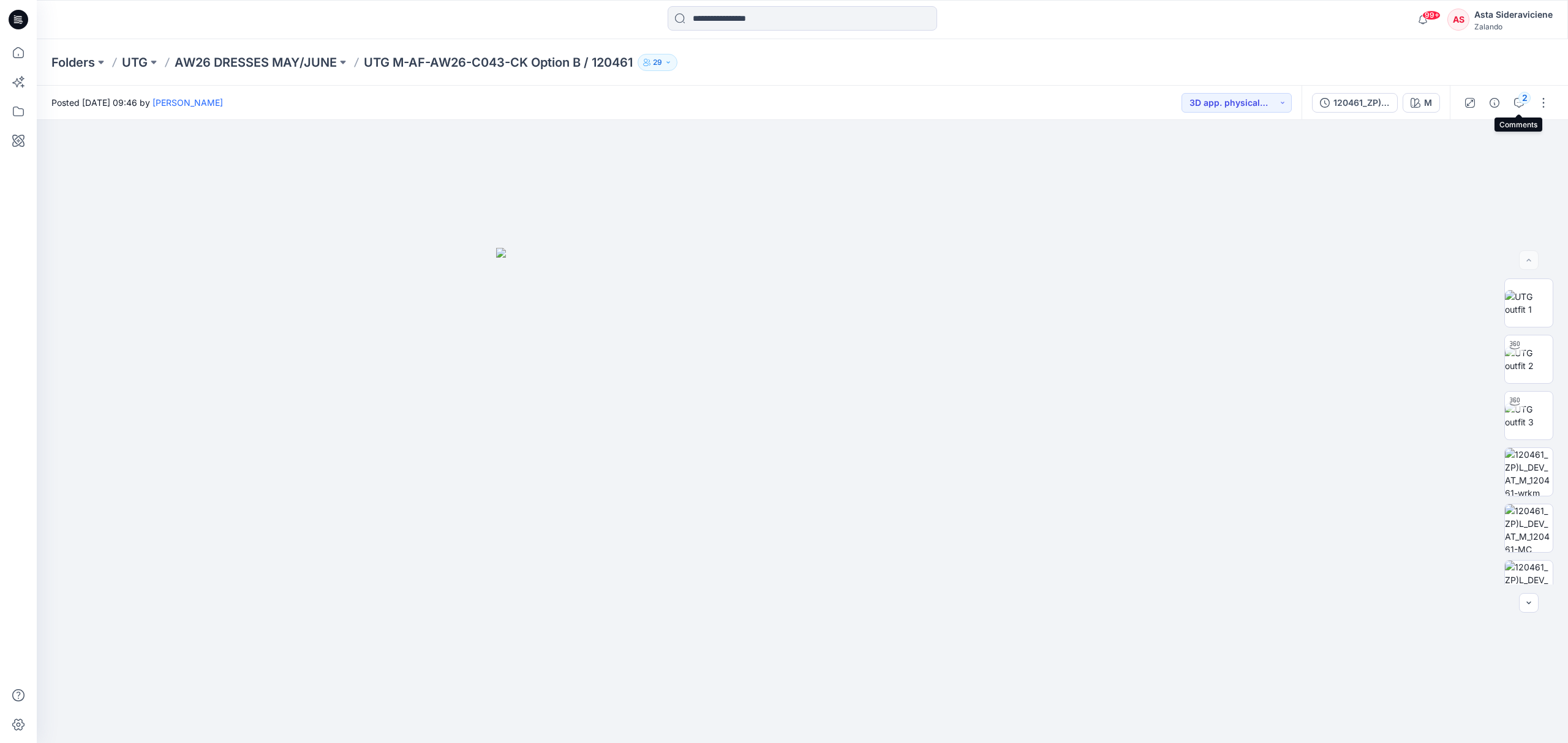
drag, startPoint x: 1516, startPoint y: 96, endPoint x: 1505, endPoint y: 102, distance: 12.5
click at [1115, 97] on button "2" at bounding box center [1519, 102] width 19 height 19
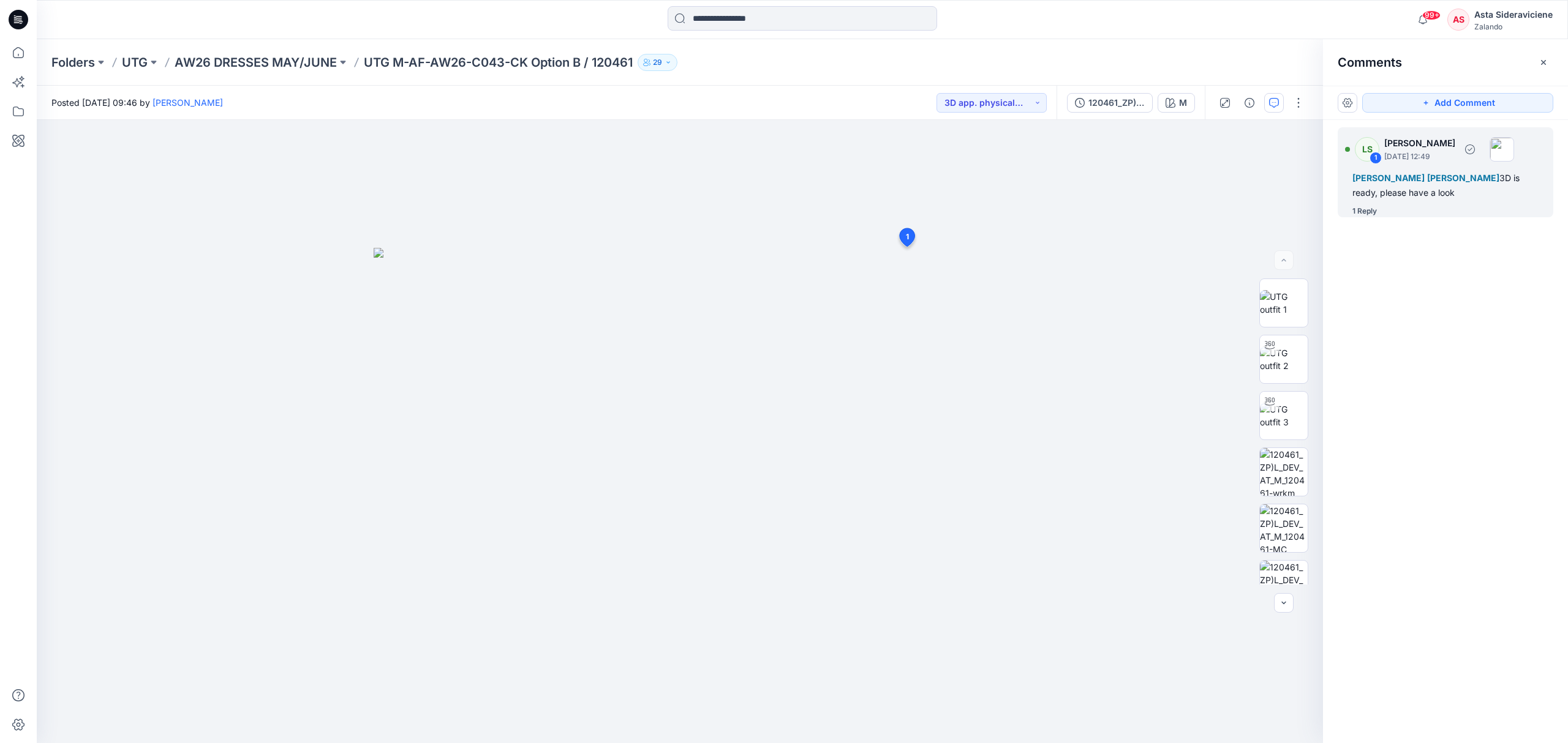
click at [1115, 211] on div "1 Reply" at bounding box center [1364, 211] width 25 height 12
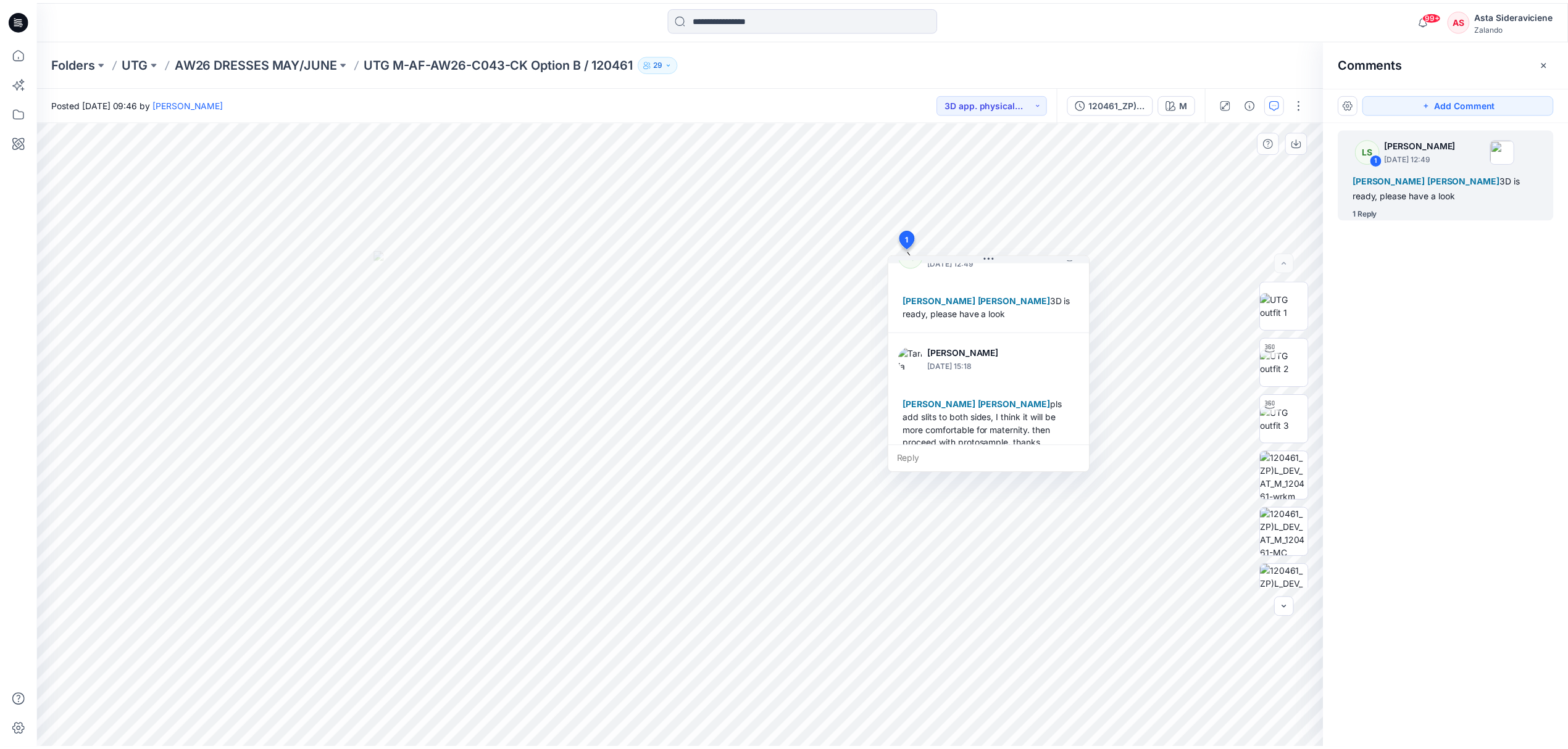
scroll to position [48, 0]
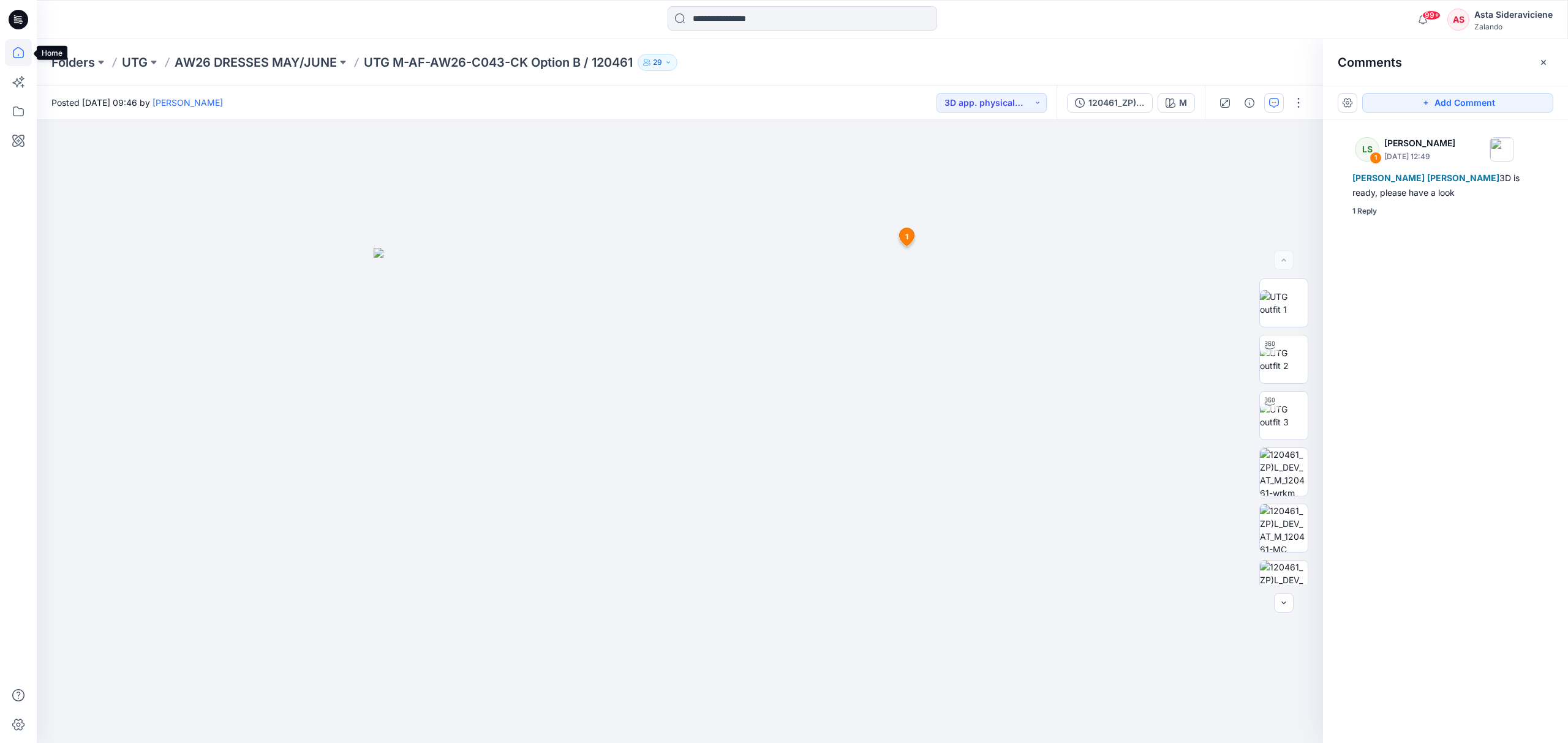
click at [19, 52] on icon at bounding box center [19, 53] width 27 height 27
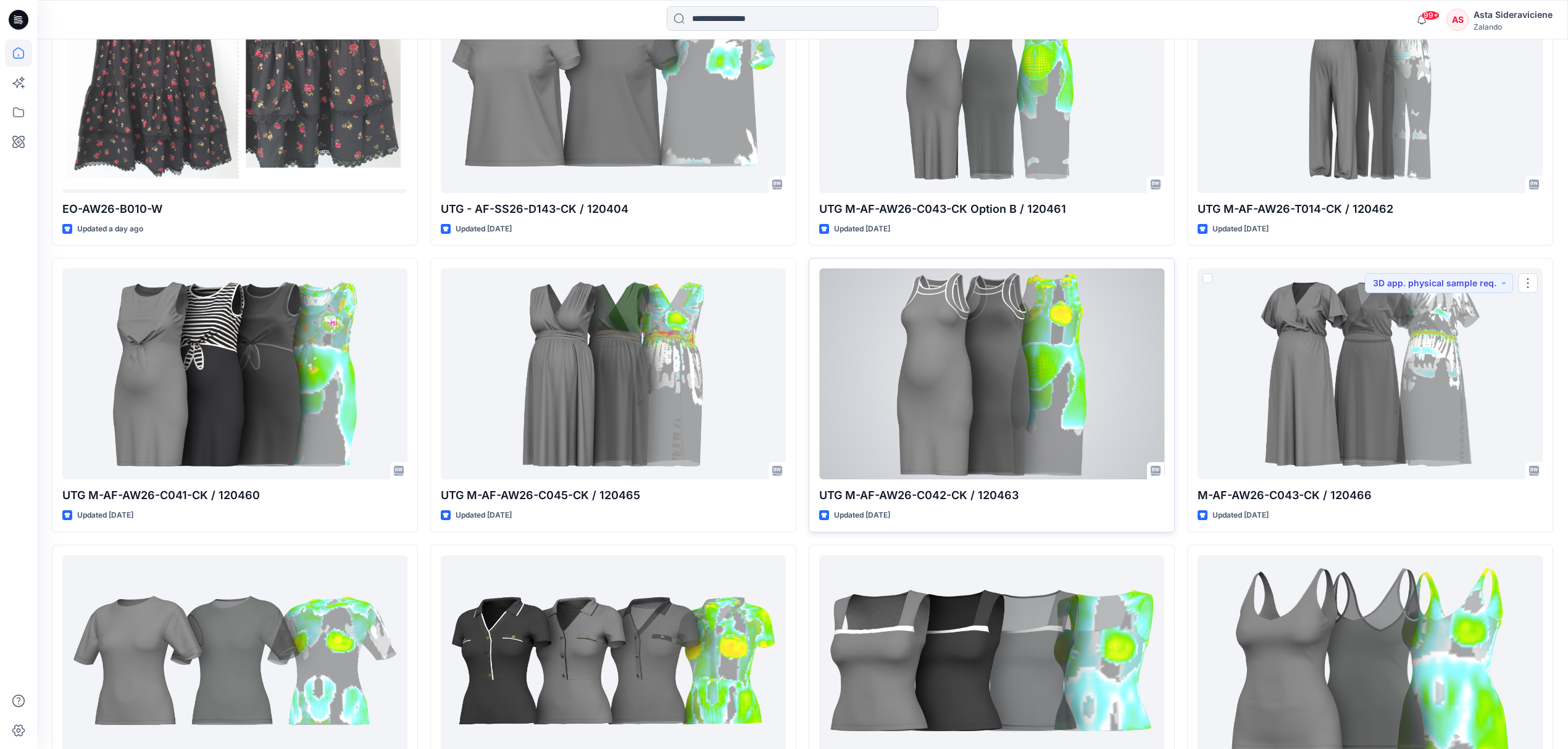
scroll to position [493, 0]
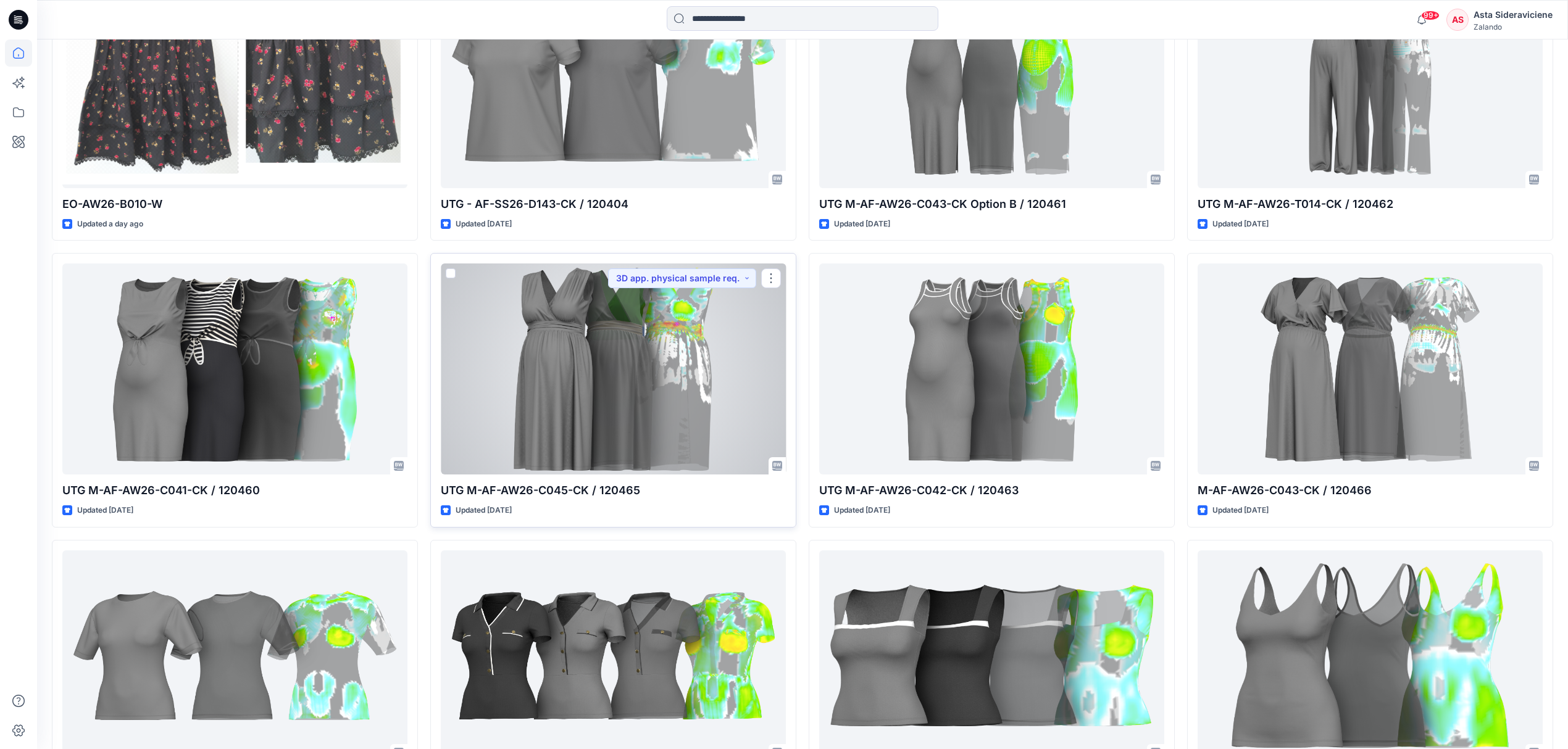
click at [564, 399] on div at bounding box center [613, 369] width 345 height 211
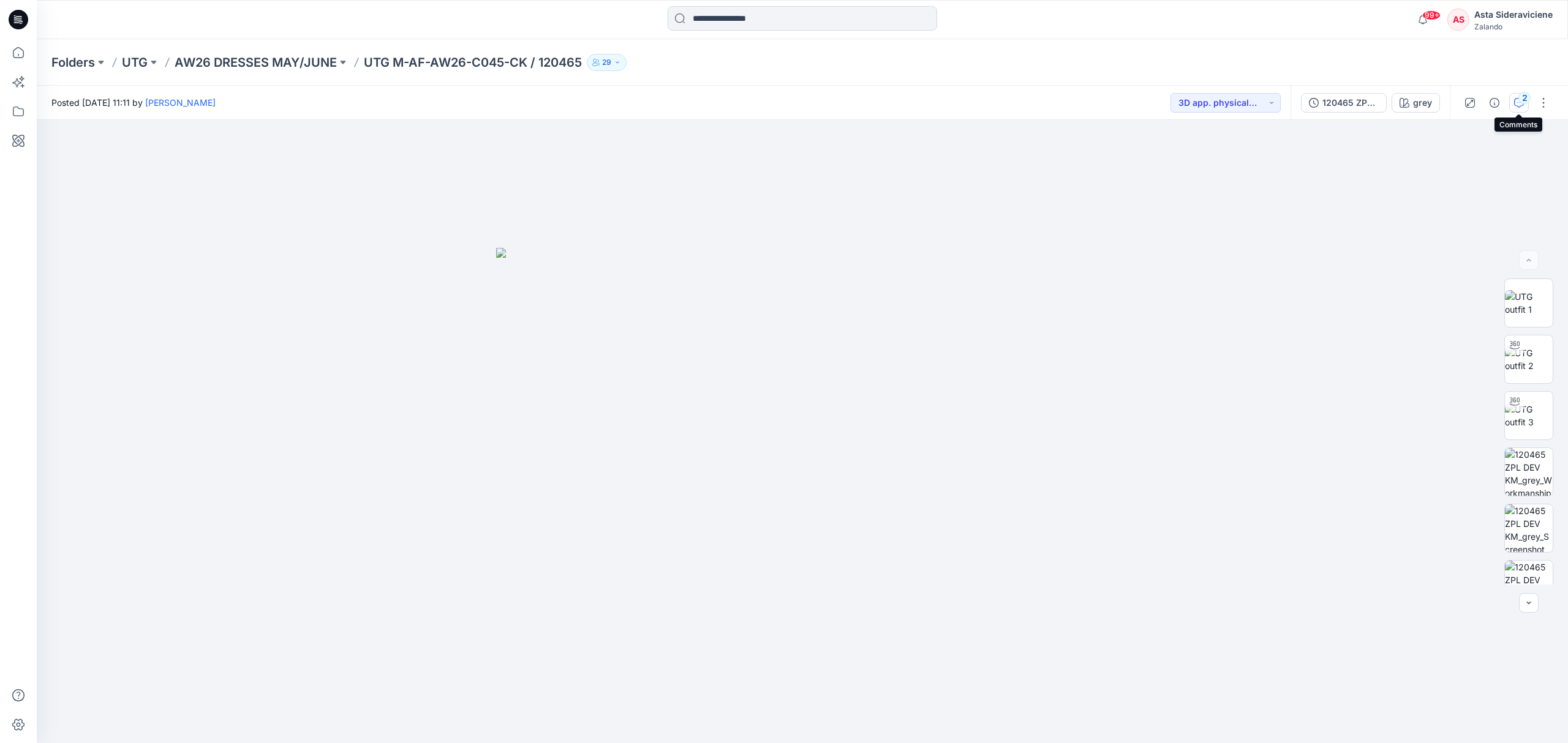
click at [1115, 104] on icon "button" at bounding box center [1519, 102] width 10 height 10
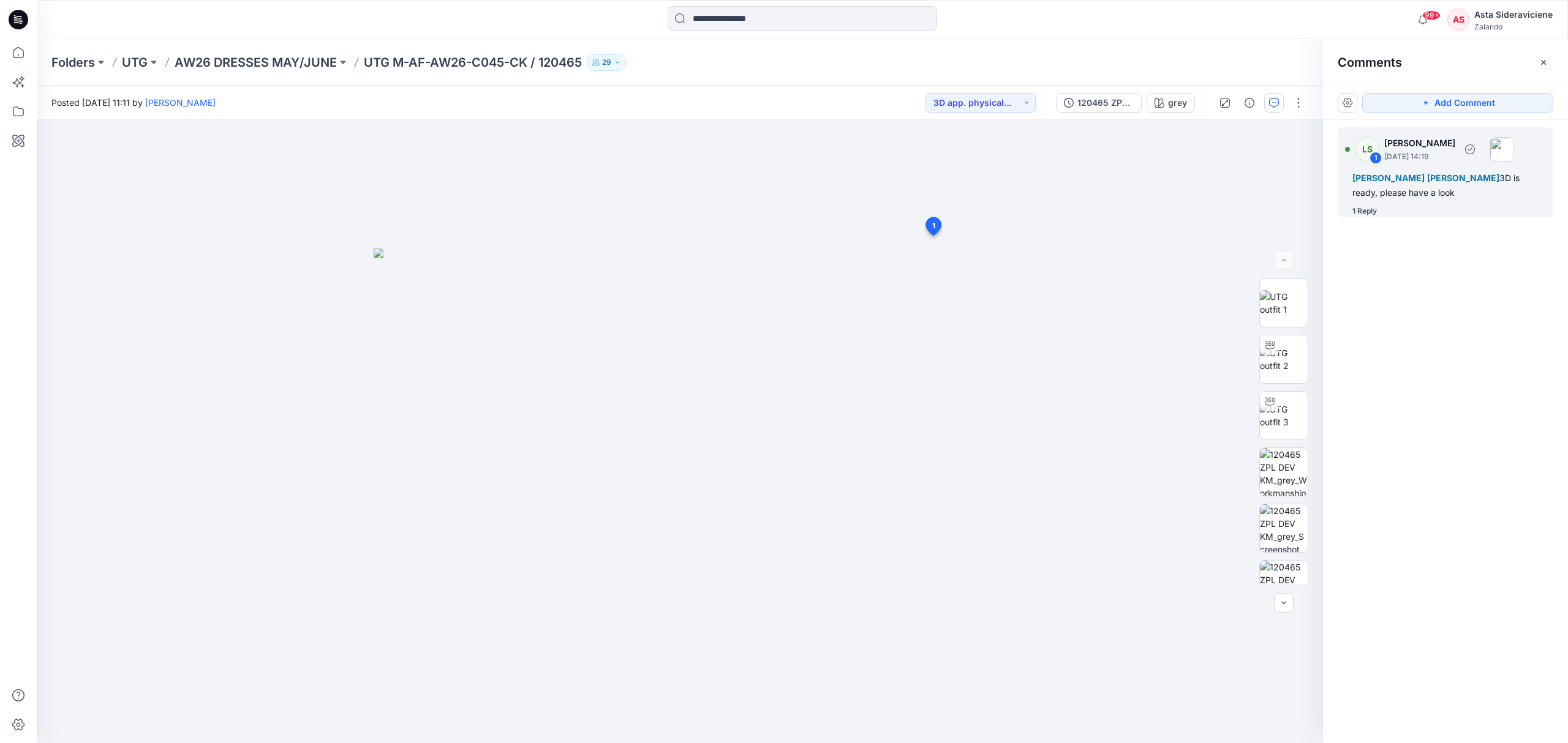
click at [1115, 211] on div "1 Reply" at bounding box center [1364, 211] width 25 height 12
click at [777, 20] on input at bounding box center [802, 18] width 269 height 25
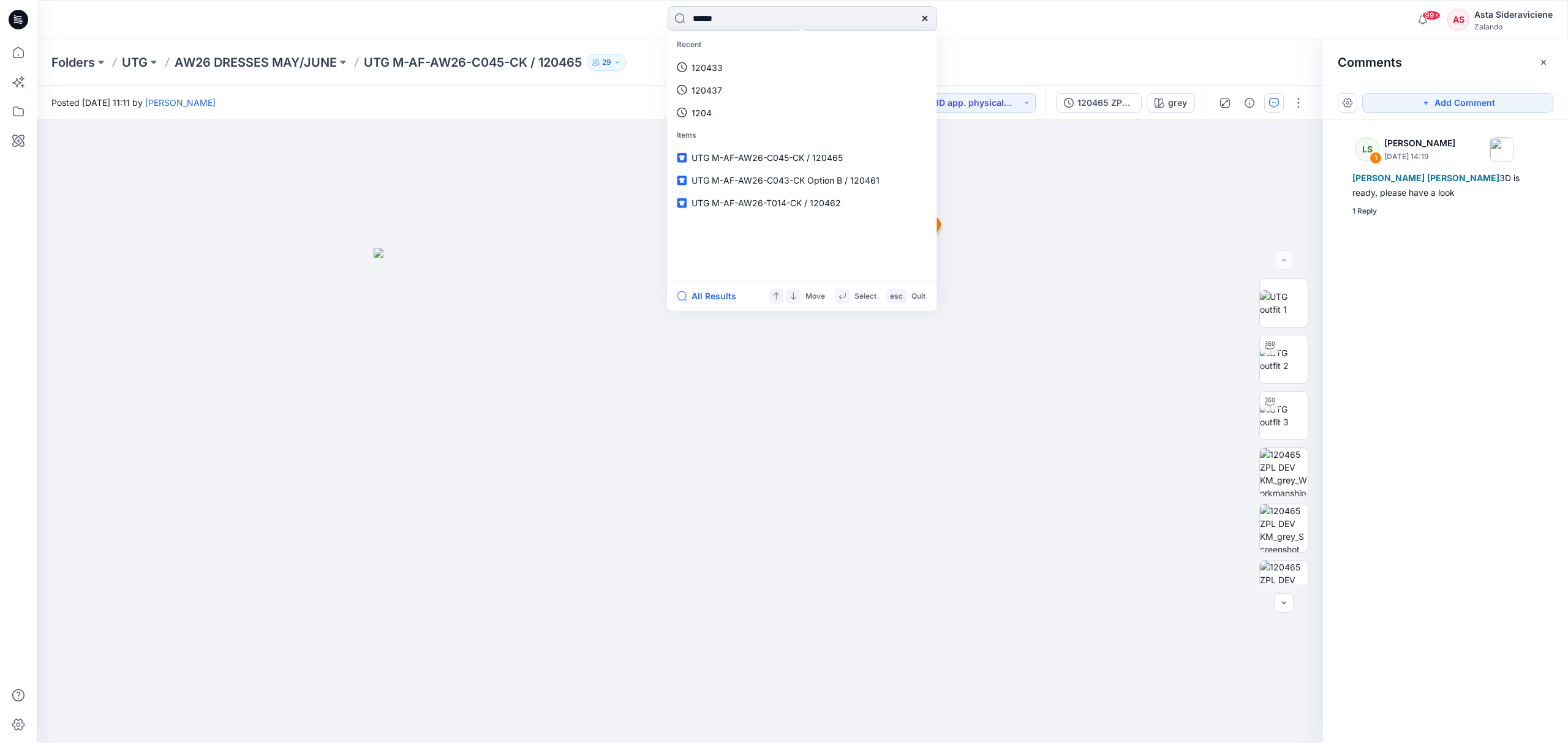
type input "******"
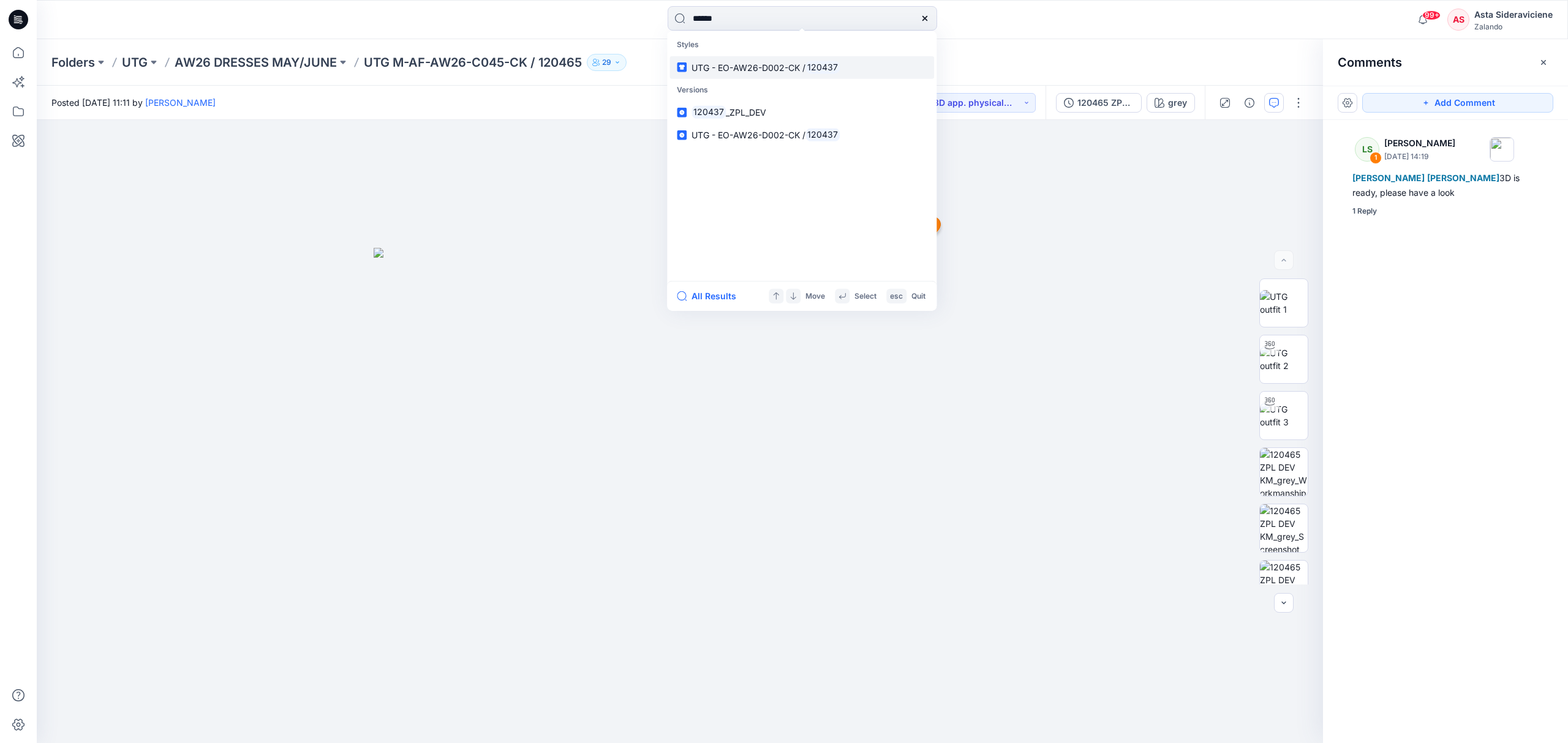
click at [731, 62] on span "UTG - EO-AW26-D002-CK /" at bounding box center [749, 67] width 114 height 10
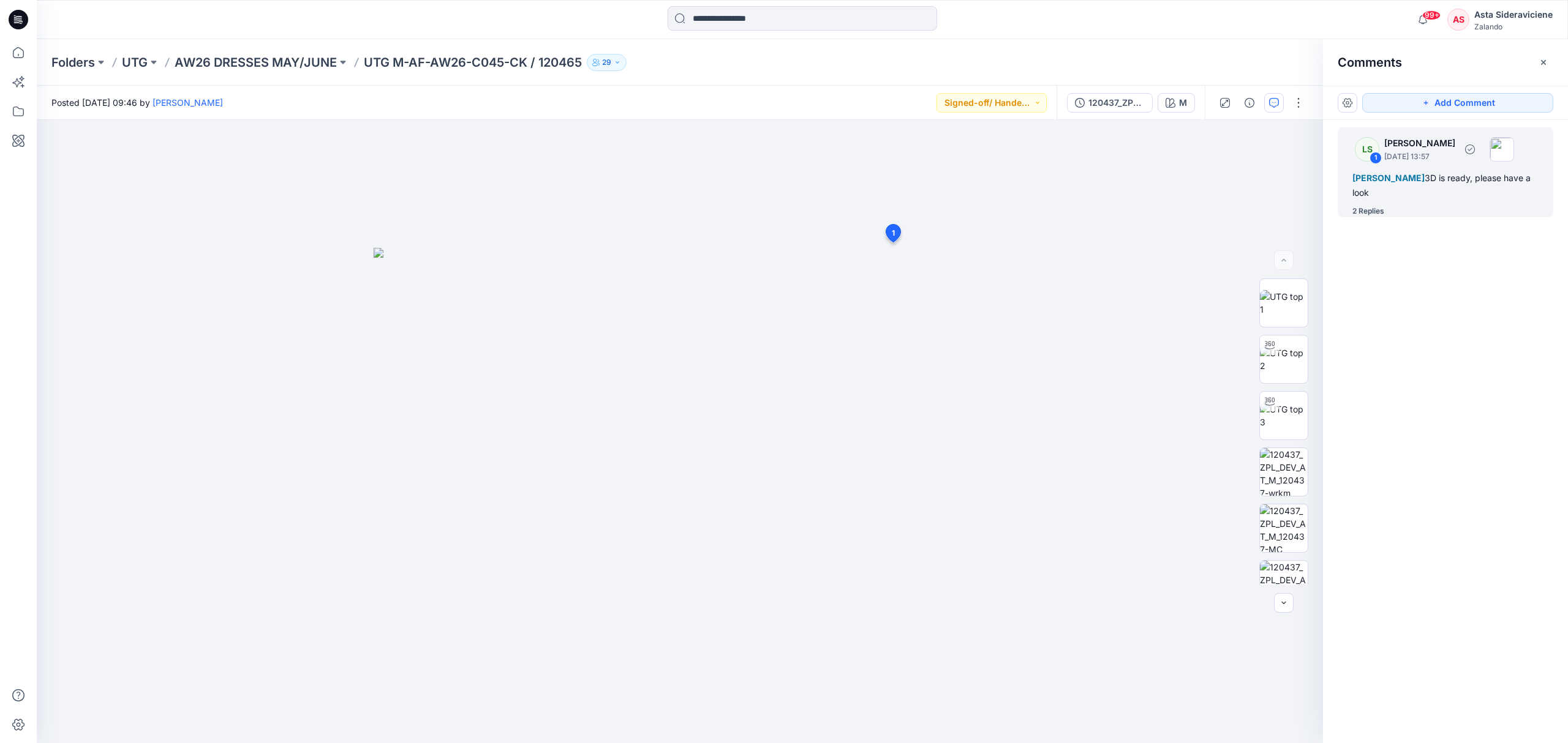
click at [1115, 214] on div "2 Replies" at bounding box center [1368, 211] width 32 height 12
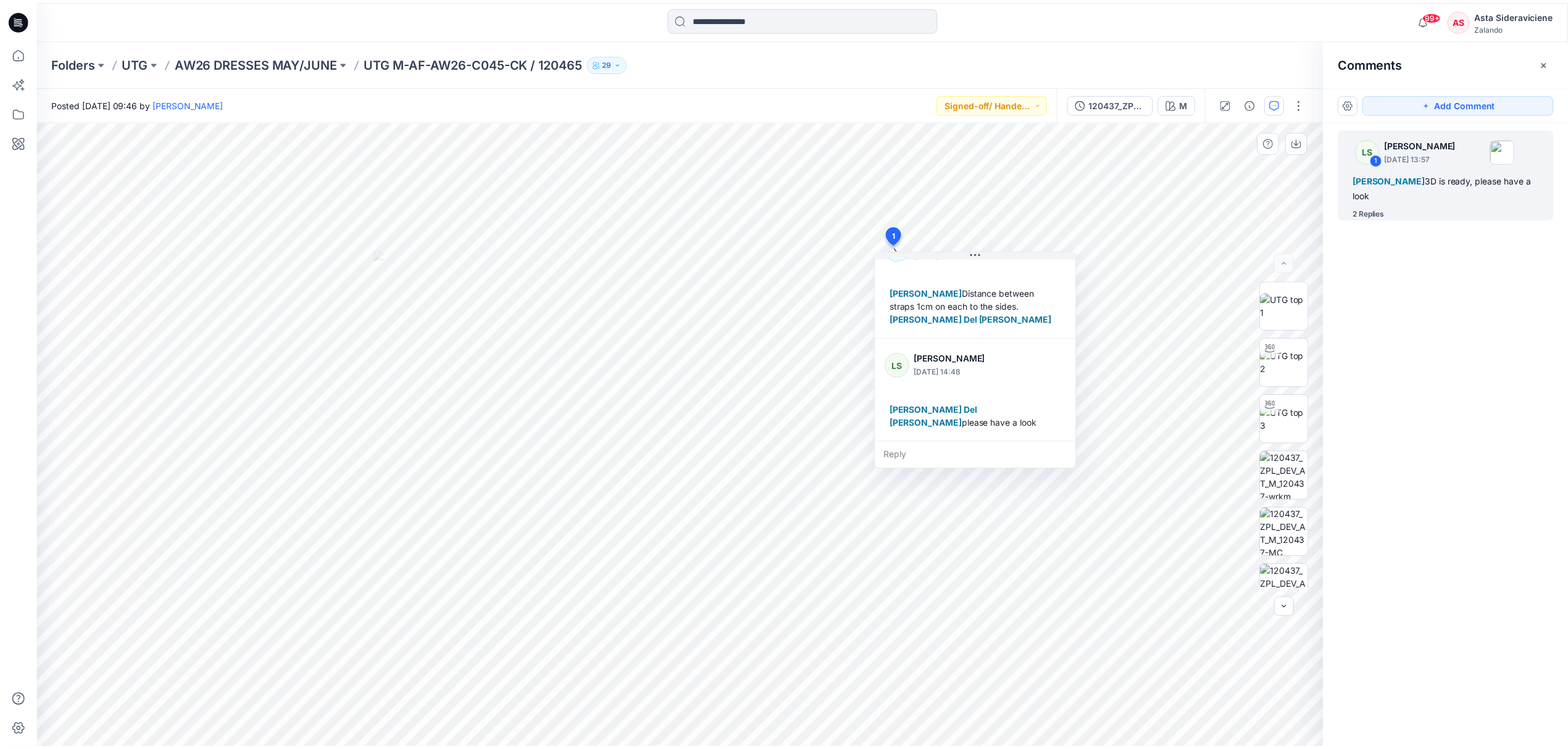
scroll to position [57, 0]
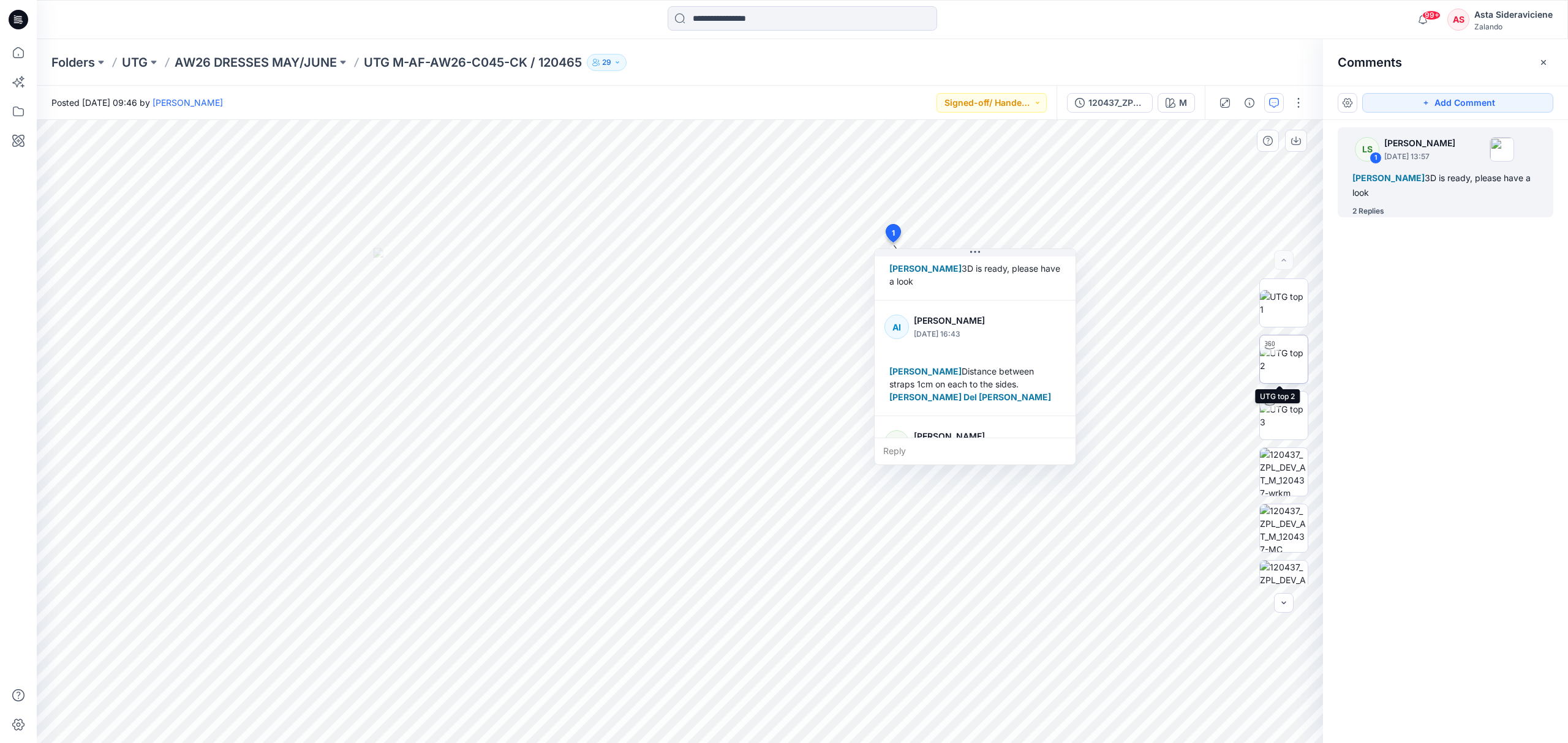
click at [1115, 370] on img at bounding box center [1284, 359] width 48 height 26
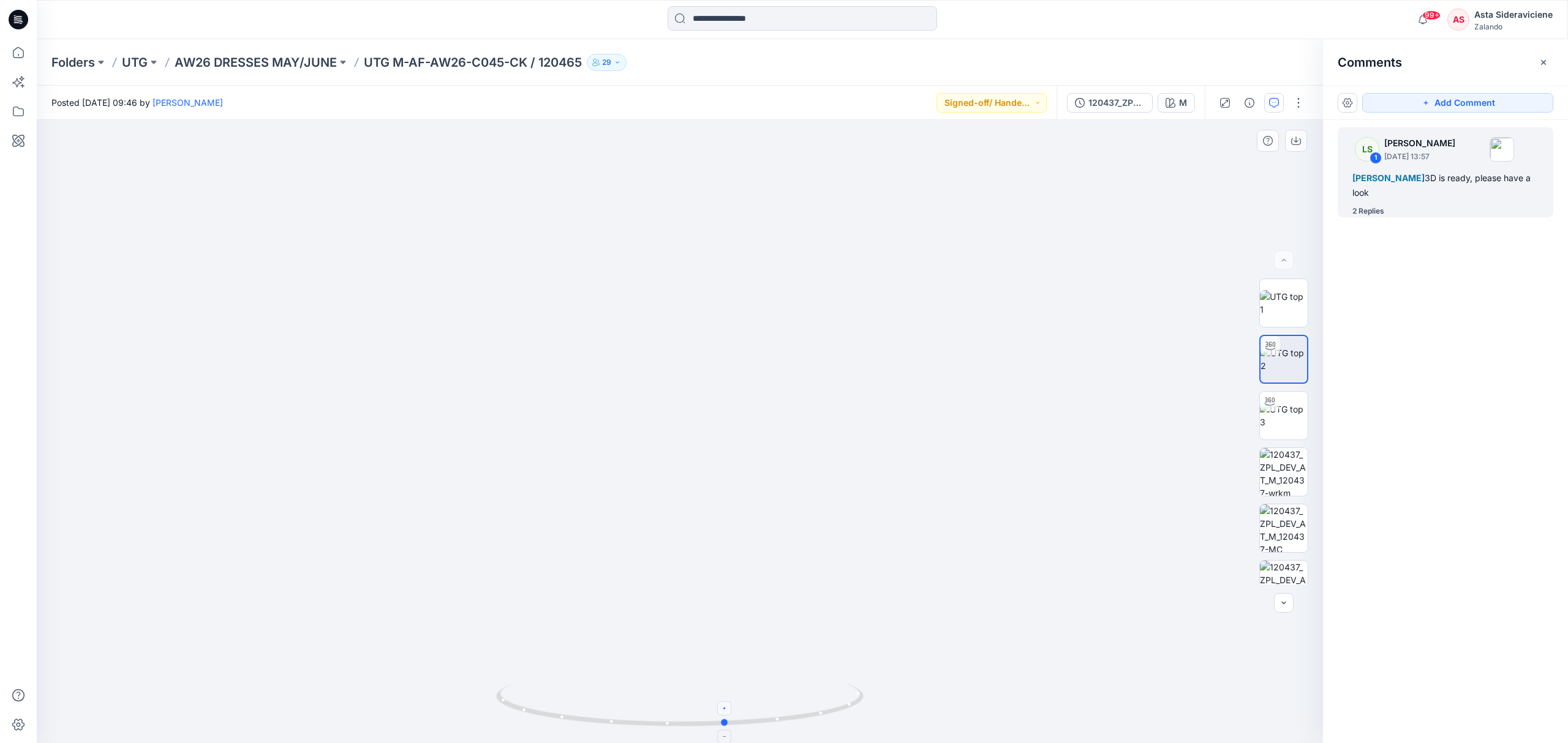
drag, startPoint x: 677, startPoint y: 726, endPoint x: 724, endPoint y: 710, distance: 49.6
click at [724, 488] on icon at bounding box center [681, 706] width 370 height 46
click at [10, 53] on icon at bounding box center [19, 53] width 27 height 27
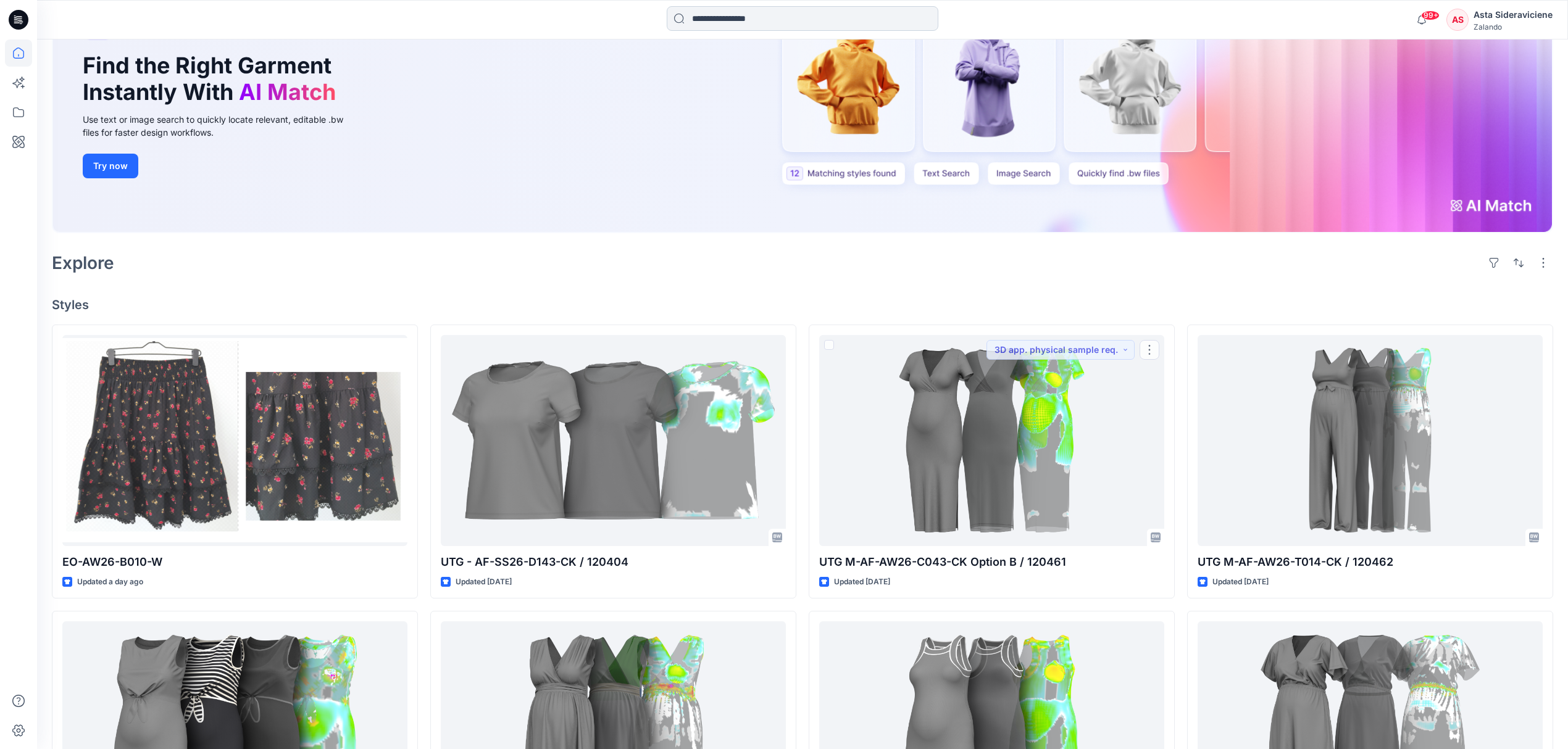
scroll to position [164, 0]
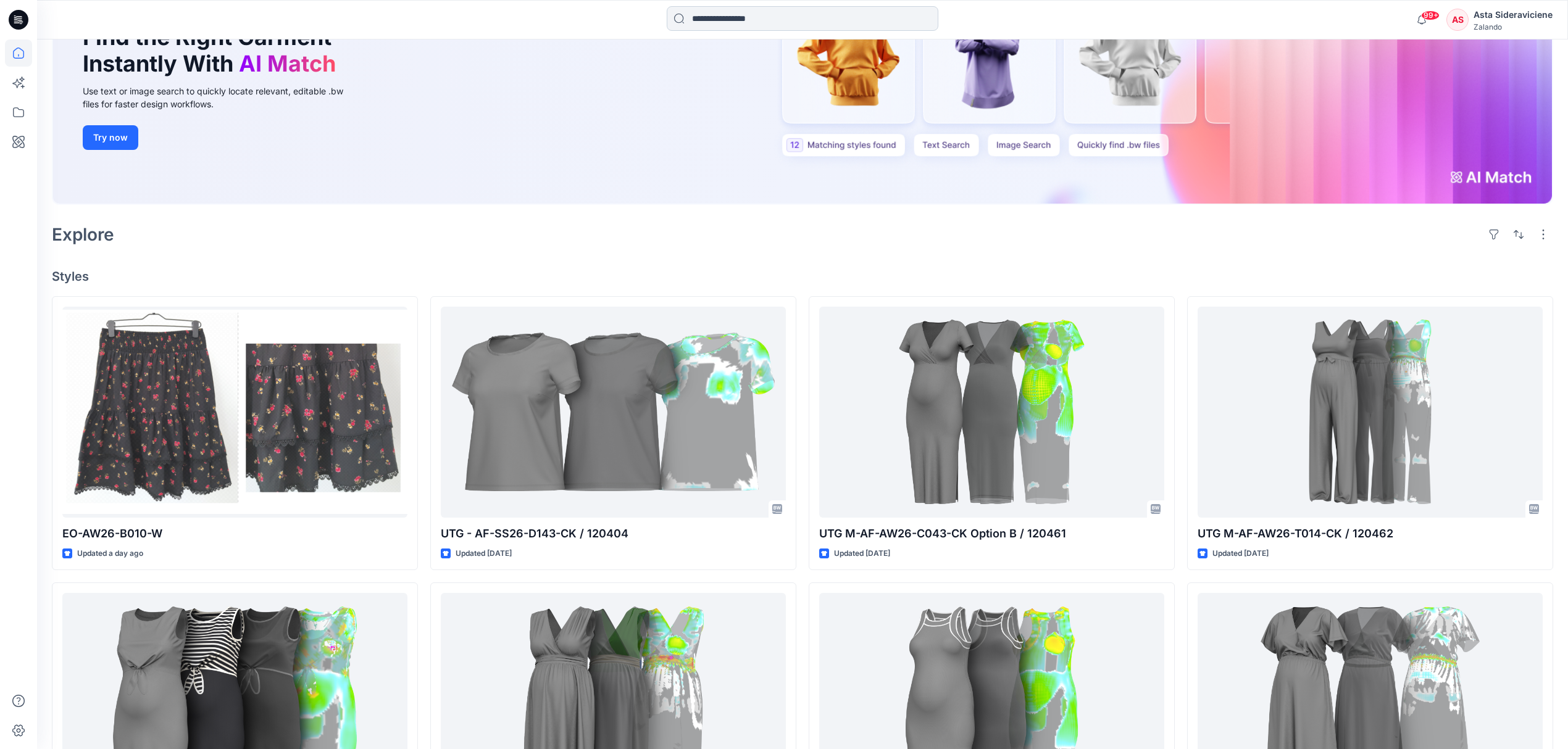
click at [764, 26] on input at bounding box center [802, 18] width 271 height 25
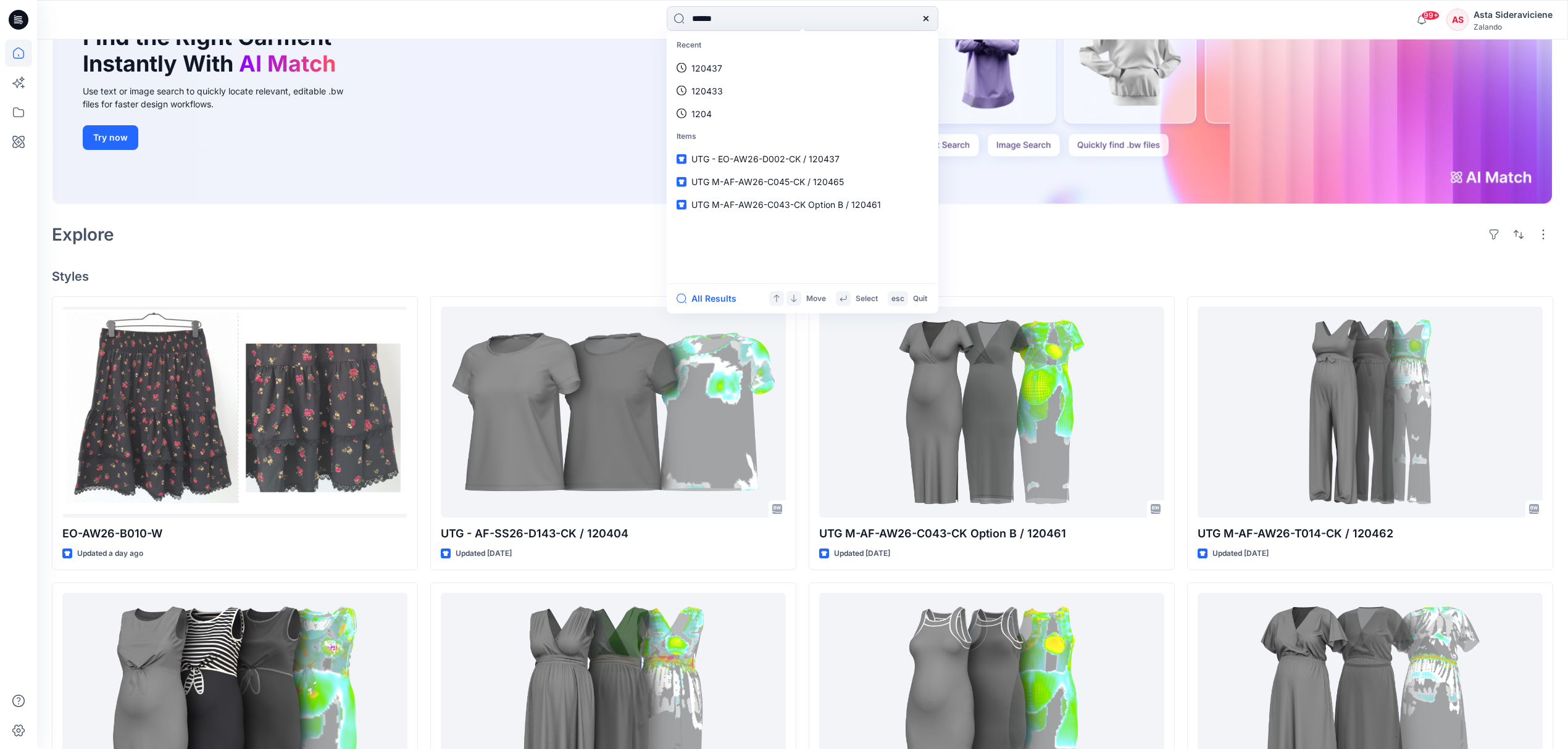
type input "******"
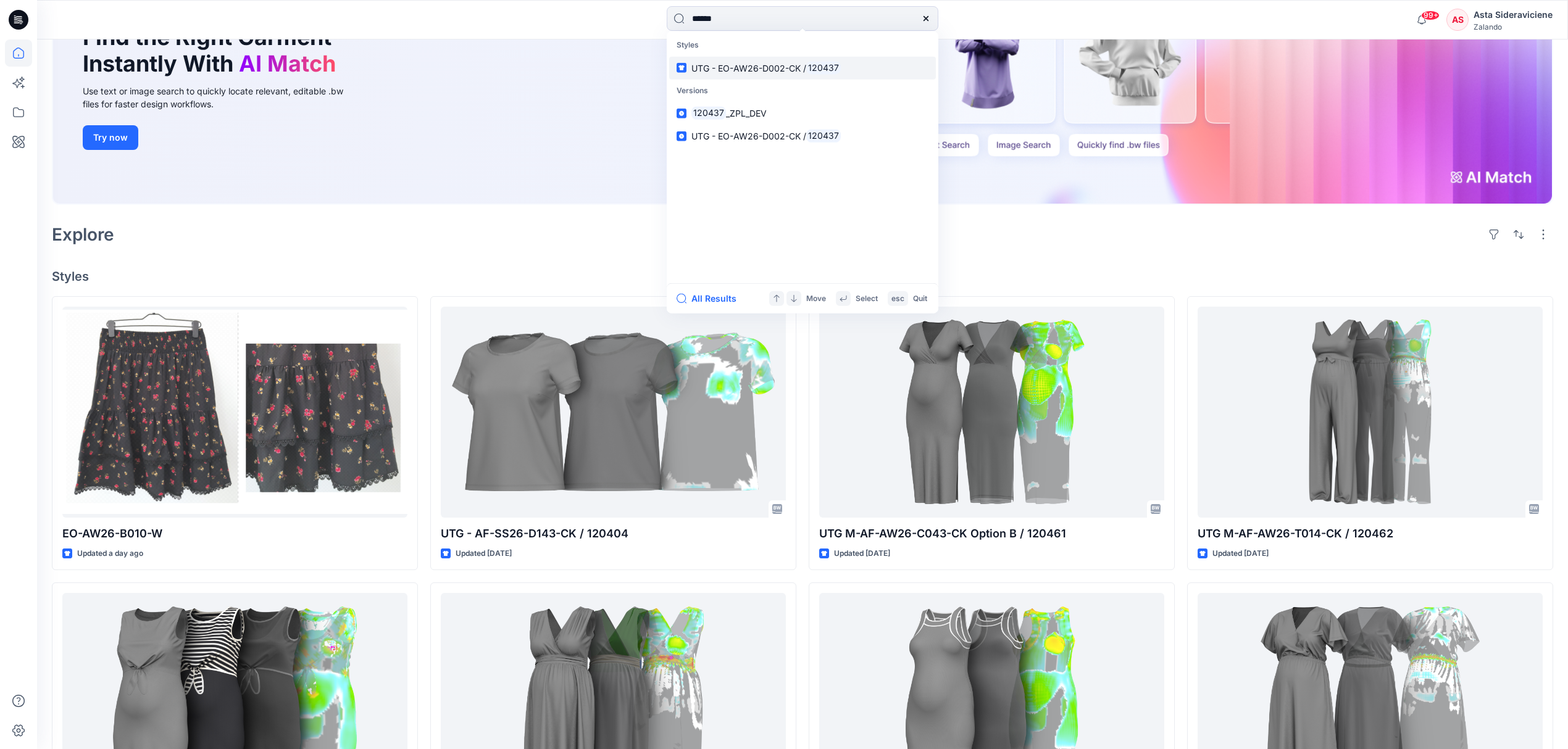
click at [781, 76] on link "UTG - EO-AW26-D002-CK / 120437" at bounding box center [802, 67] width 267 height 23
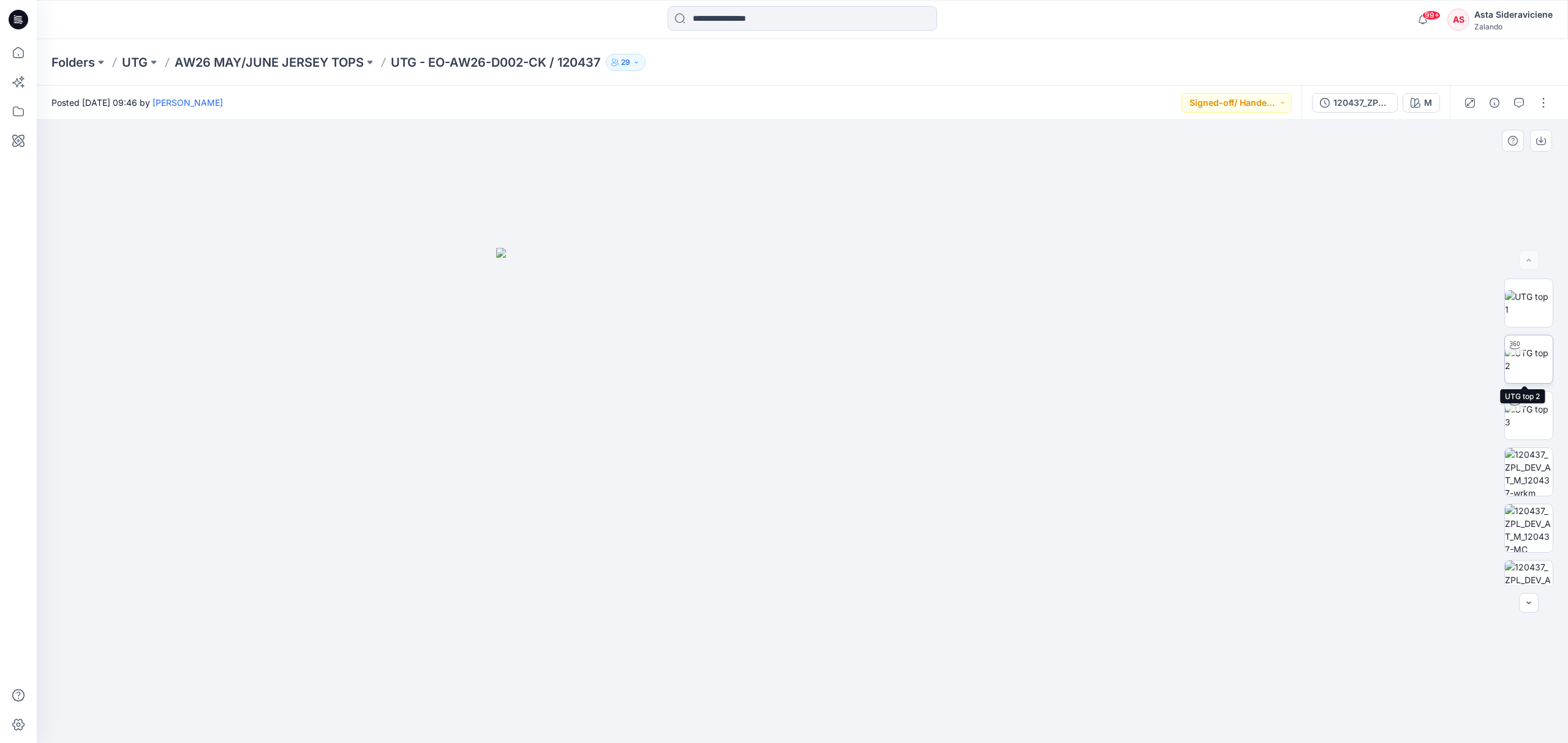
click at [1115, 349] on img at bounding box center [1529, 359] width 48 height 26
drag, startPoint x: 800, startPoint y: 724, endPoint x: 638, endPoint y: 647, distance: 179.4
click at [630, 488] on div at bounding box center [802, 431] width 1531 height 623
drag, startPoint x: 640, startPoint y: 711, endPoint x: 817, endPoint y: 710, distance: 177.0
click at [817, 488] on icon at bounding box center [803, 706] width 370 height 46
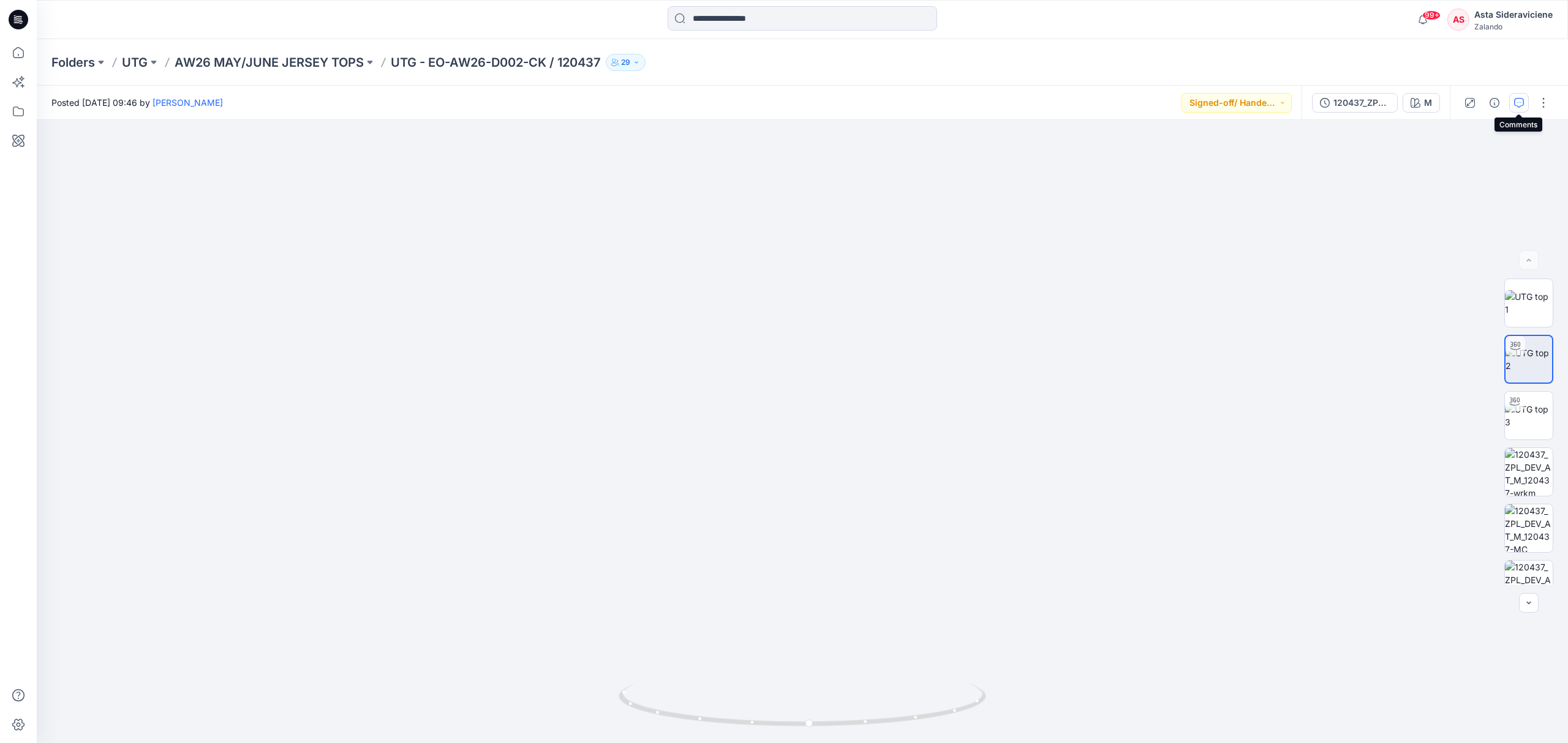
click at [1115, 102] on button "button" at bounding box center [1519, 102] width 19 height 19
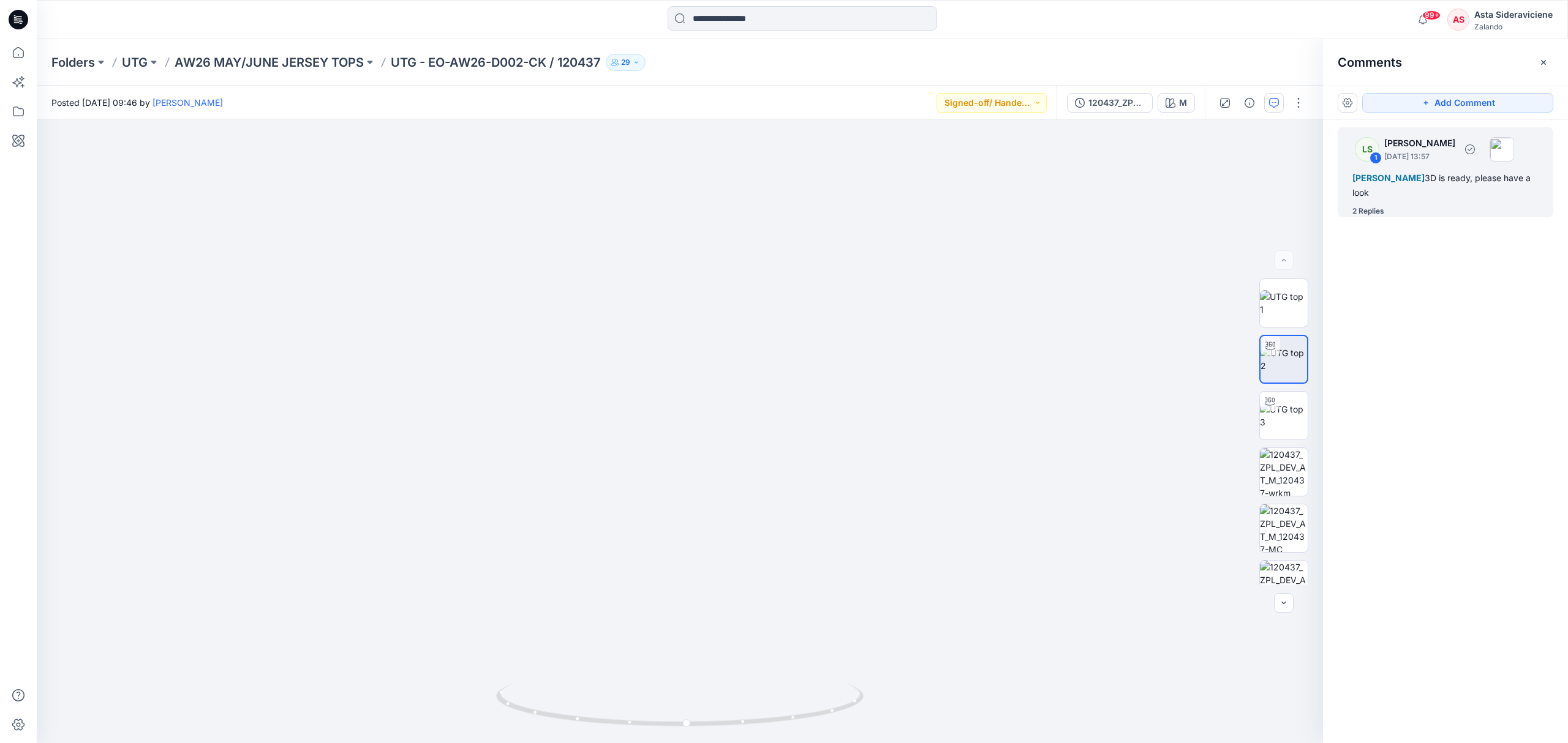
click at [1115, 209] on div "2 Replies" at bounding box center [1368, 211] width 32 height 12
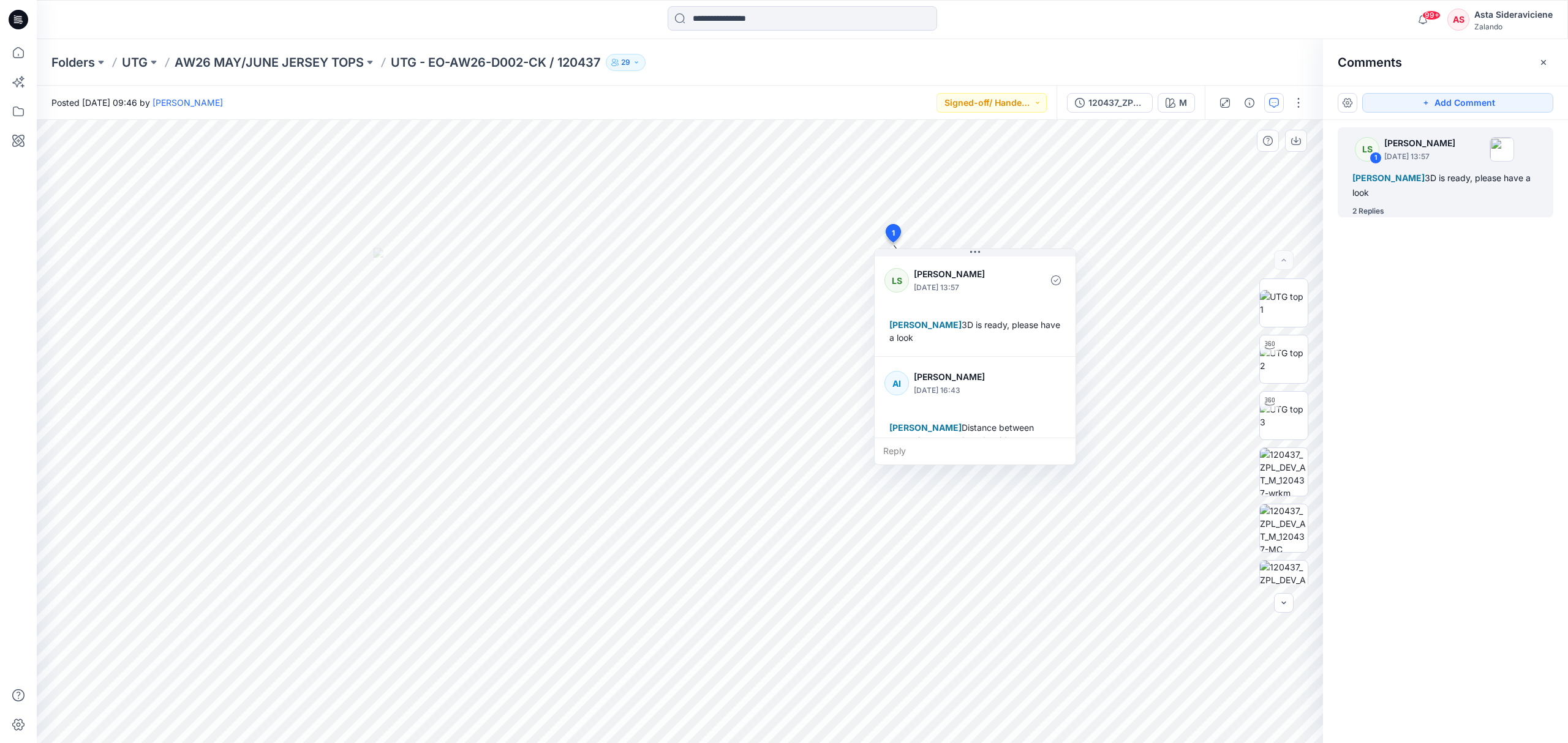
click at [995, 358] on div "LS [PERSON_NAME] [DATE] 13:57 [PERSON_NAME] 3D is ready, please have a look AI …" at bounding box center [975, 346] width 201 height 183
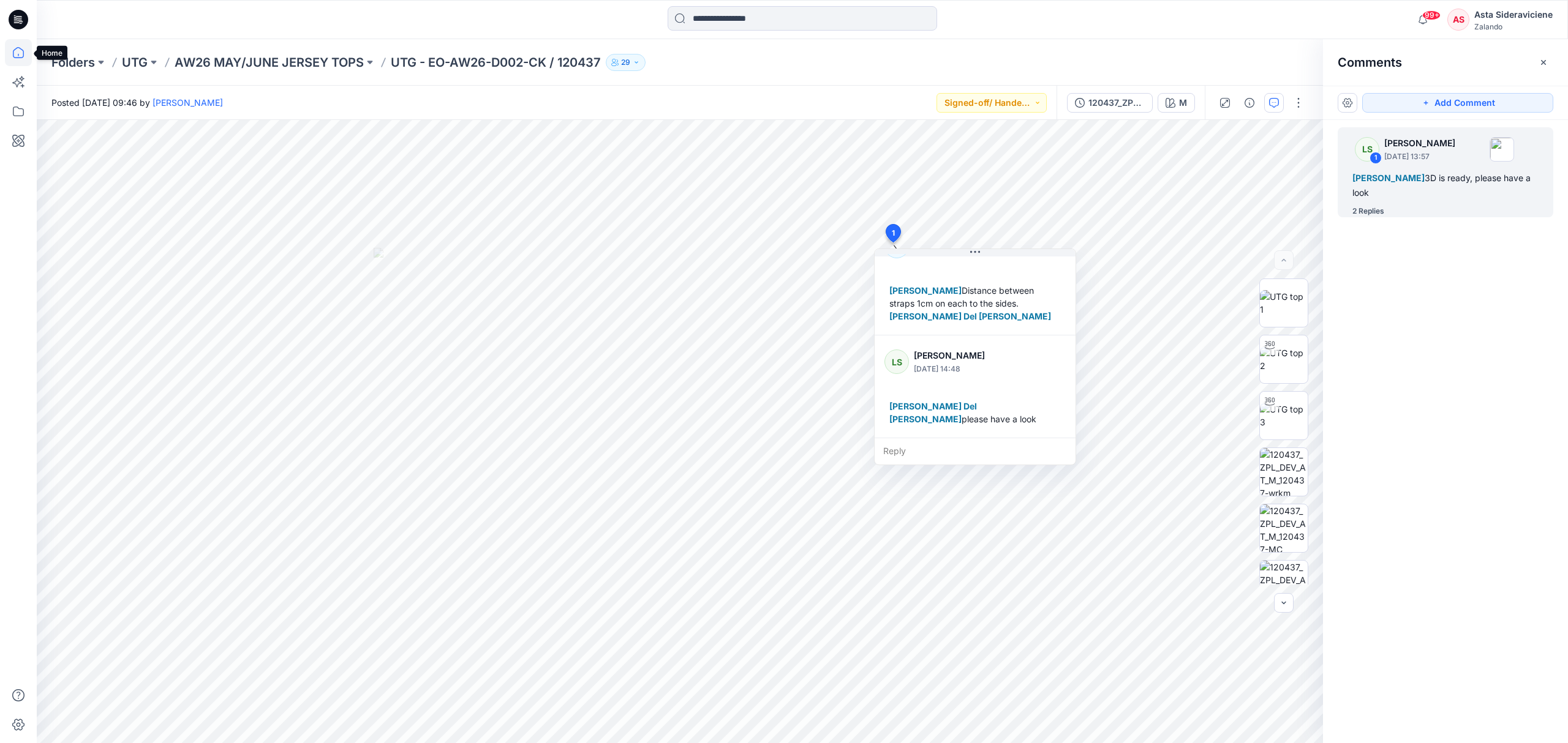
click at [23, 54] on icon at bounding box center [18, 53] width 11 height 11
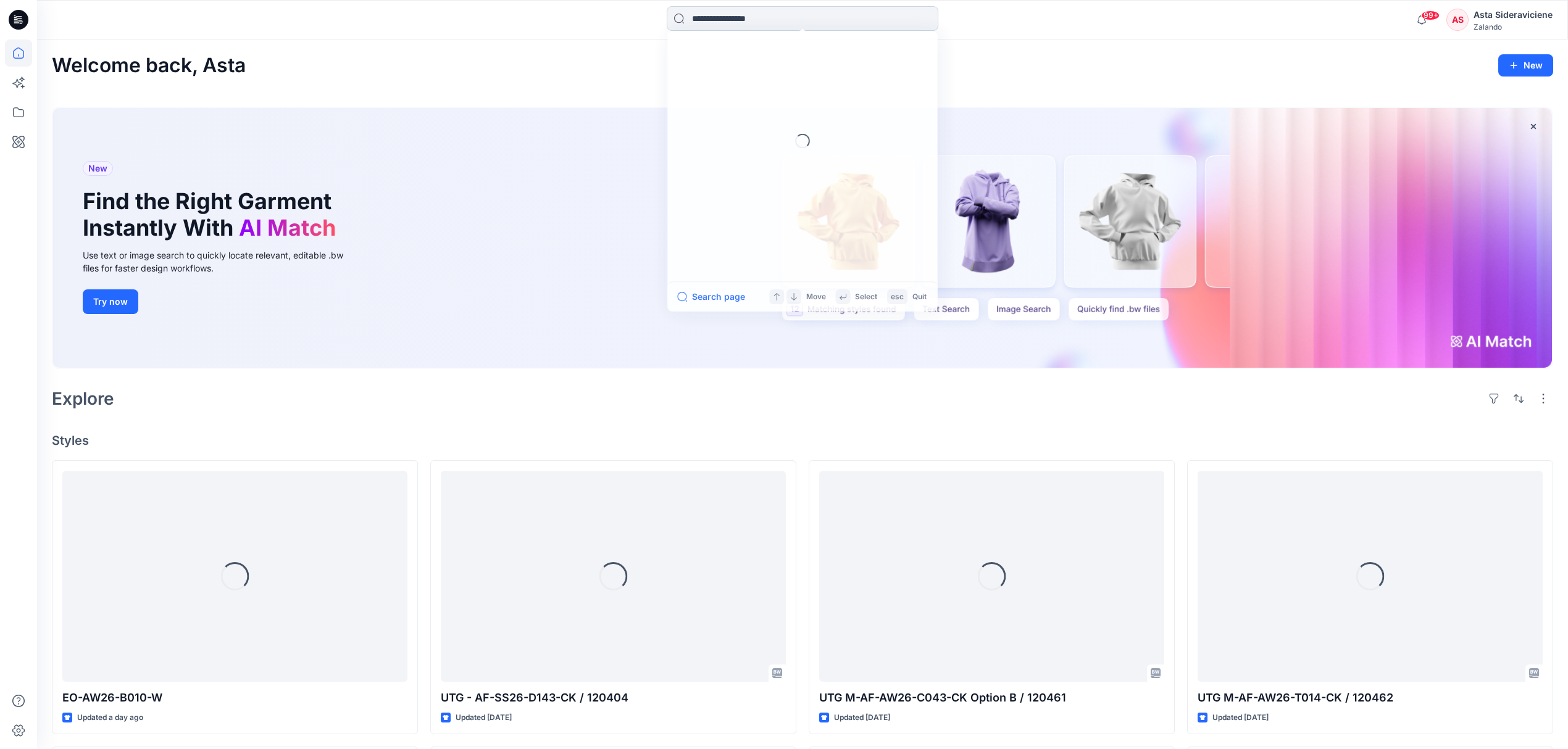
click at [728, 16] on input at bounding box center [802, 18] width 271 height 25
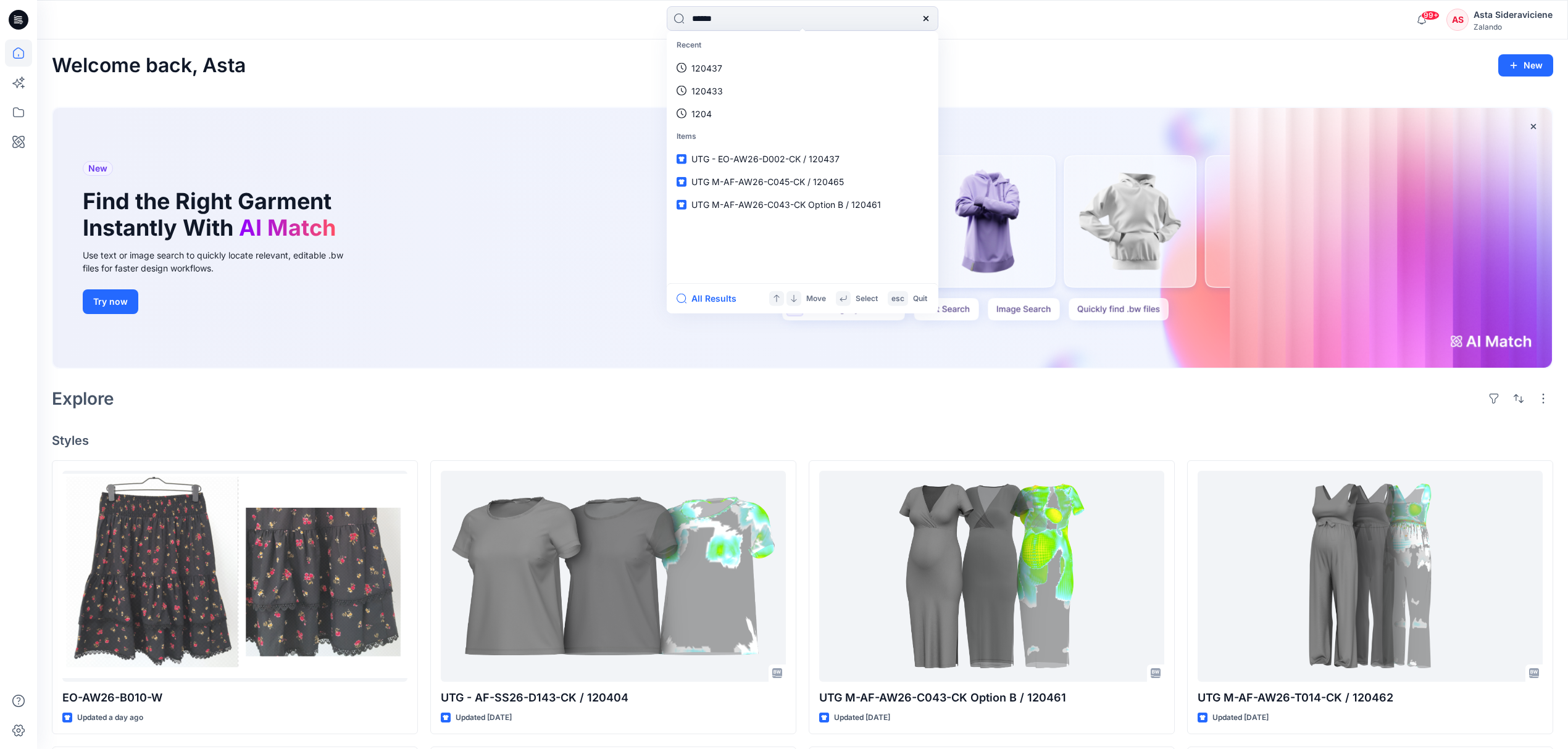
type input "******"
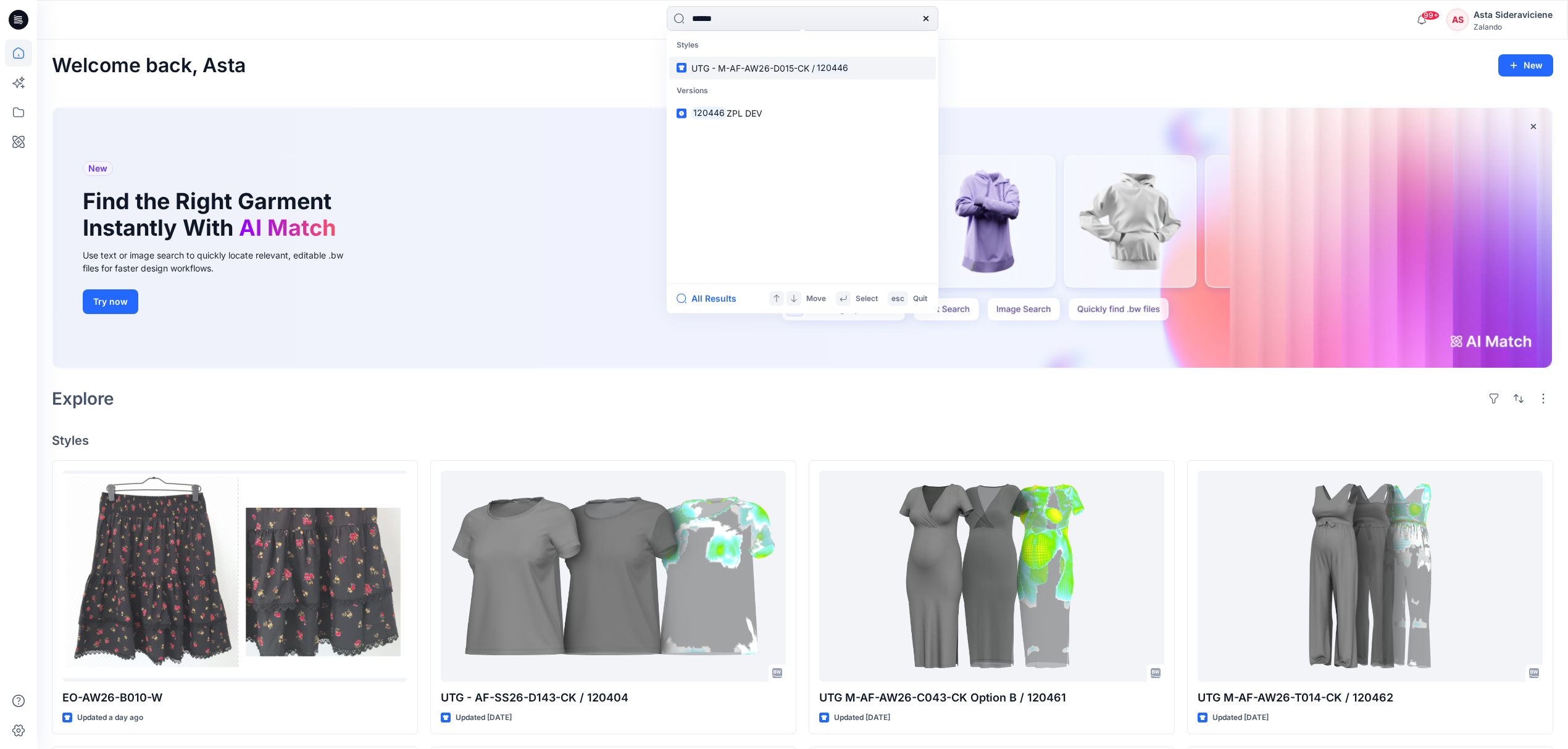
click at [734, 60] on link "UTG - M-AF-AW26-D015-CK / 120446" at bounding box center [802, 67] width 267 height 23
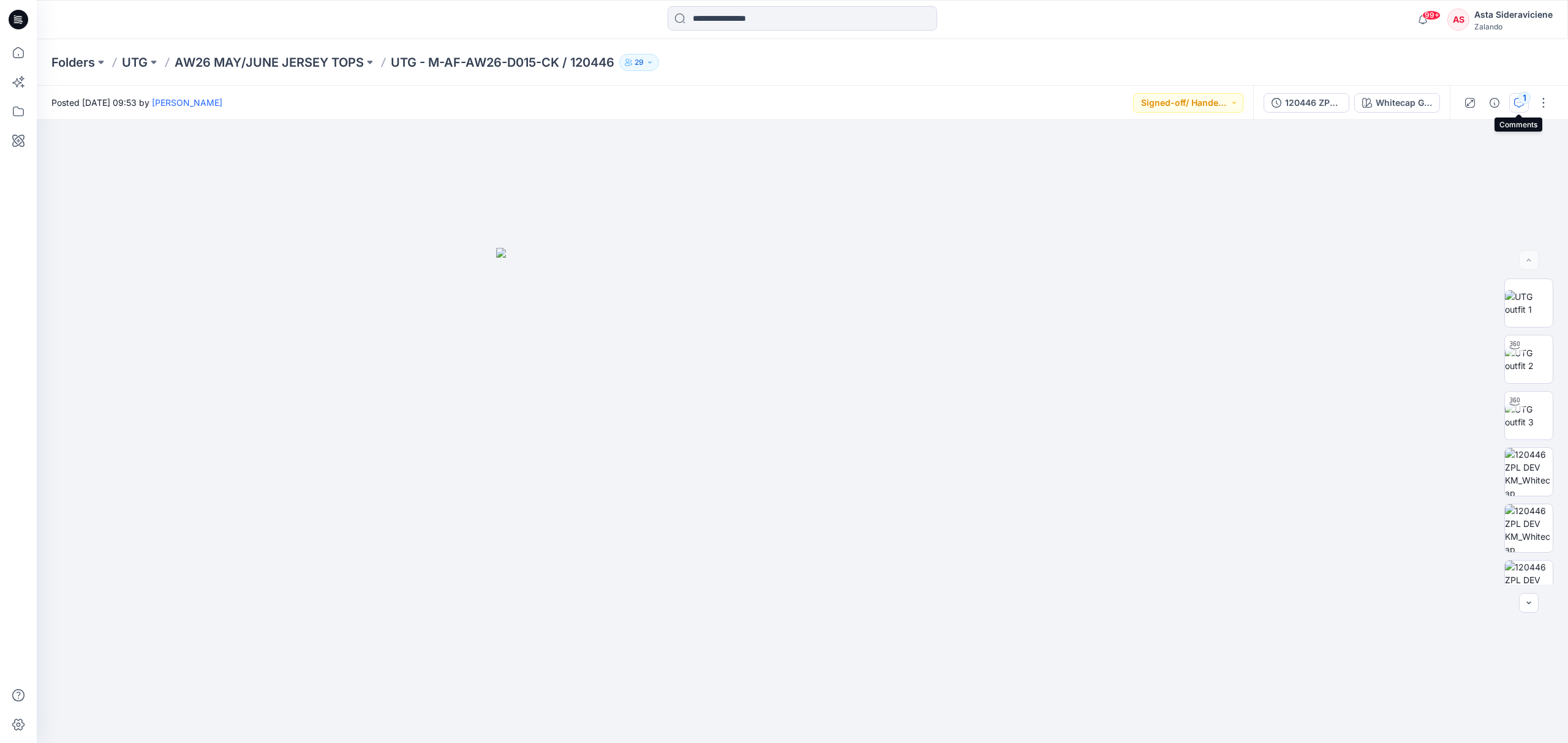
click at [1115, 100] on div "1" at bounding box center [1524, 98] width 12 height 12
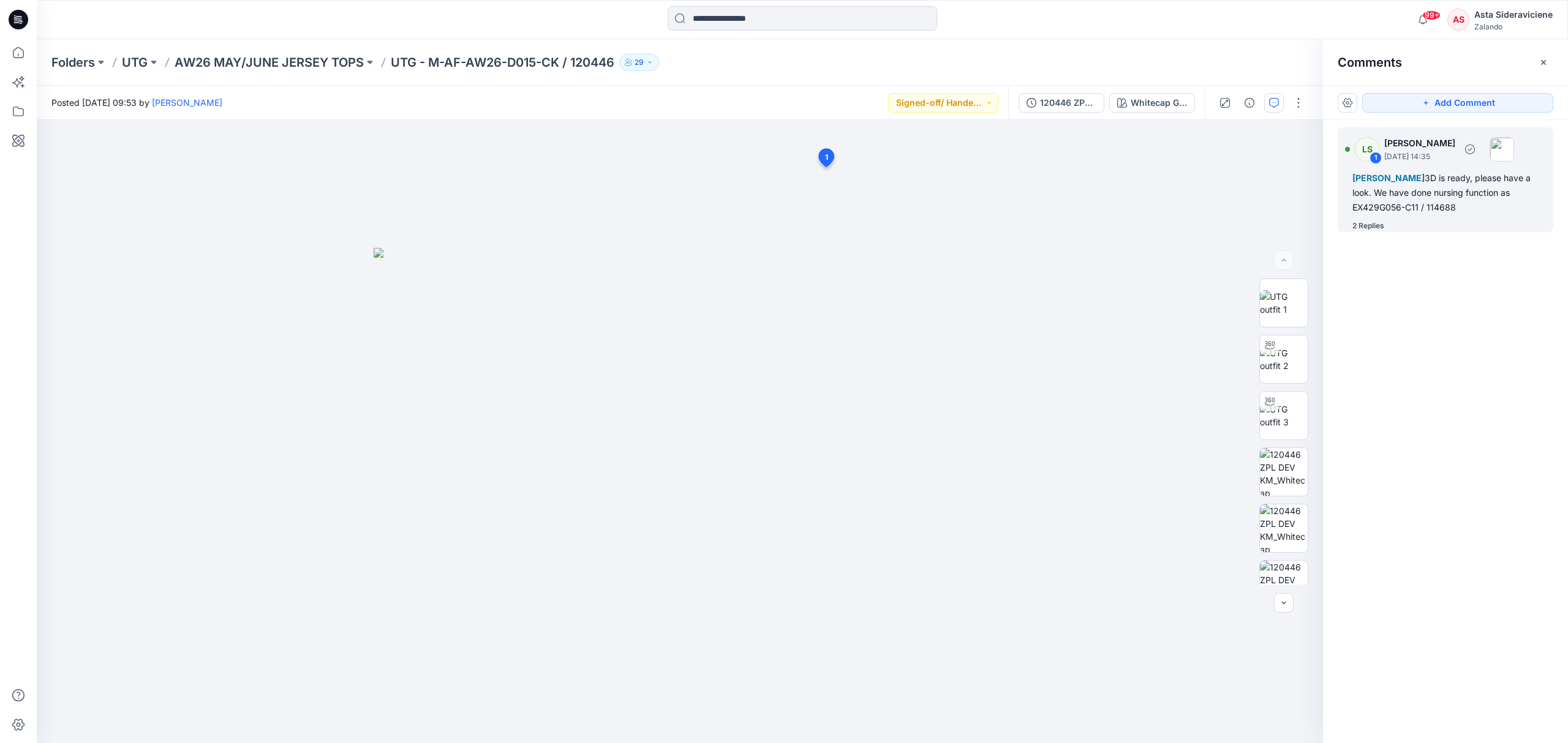
click at [1115, 226] on div "2 Replies" at bounding box center [1368, 226] width 32 height 12
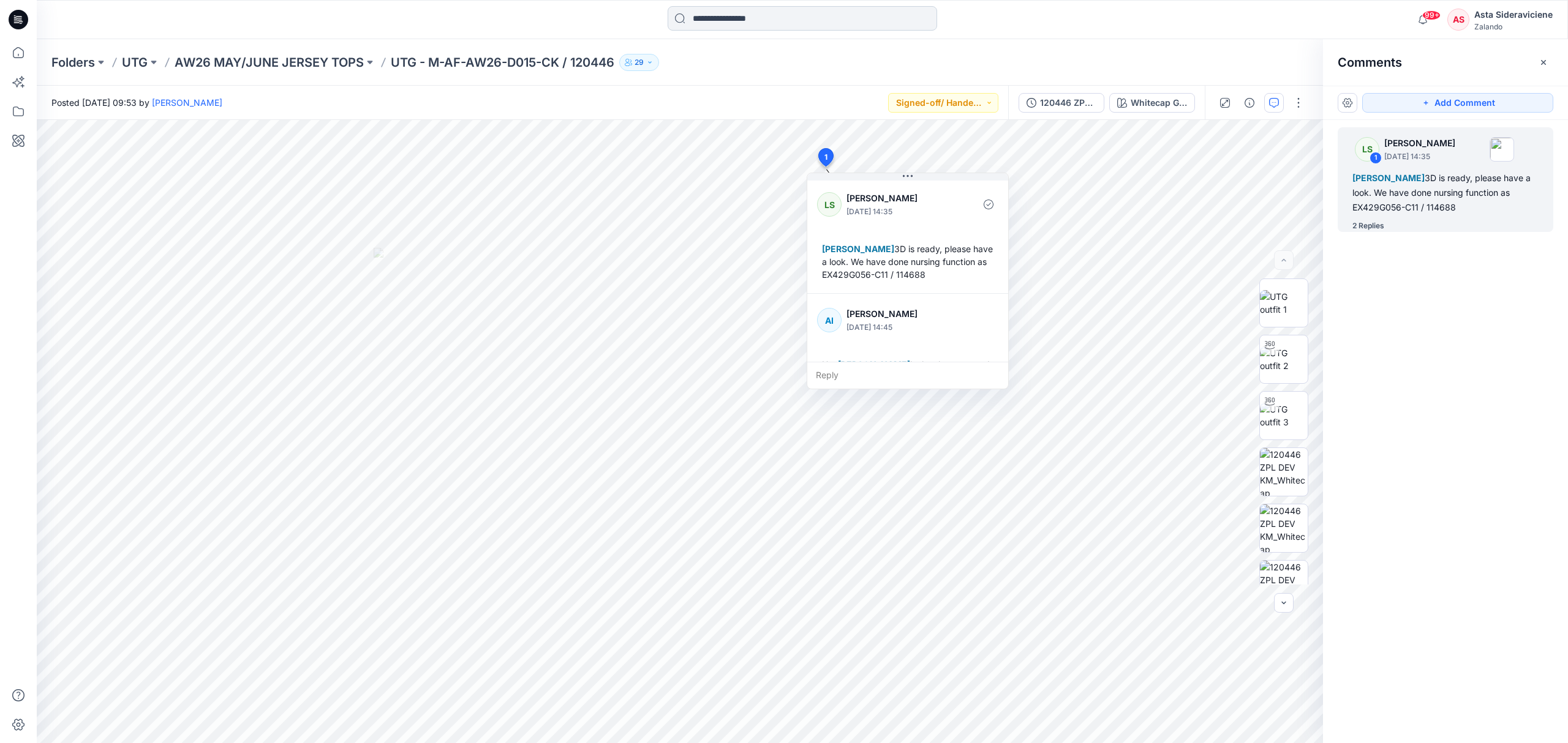
click at [733, 14] on input at bounding box center [802, 18] width 269 height 25
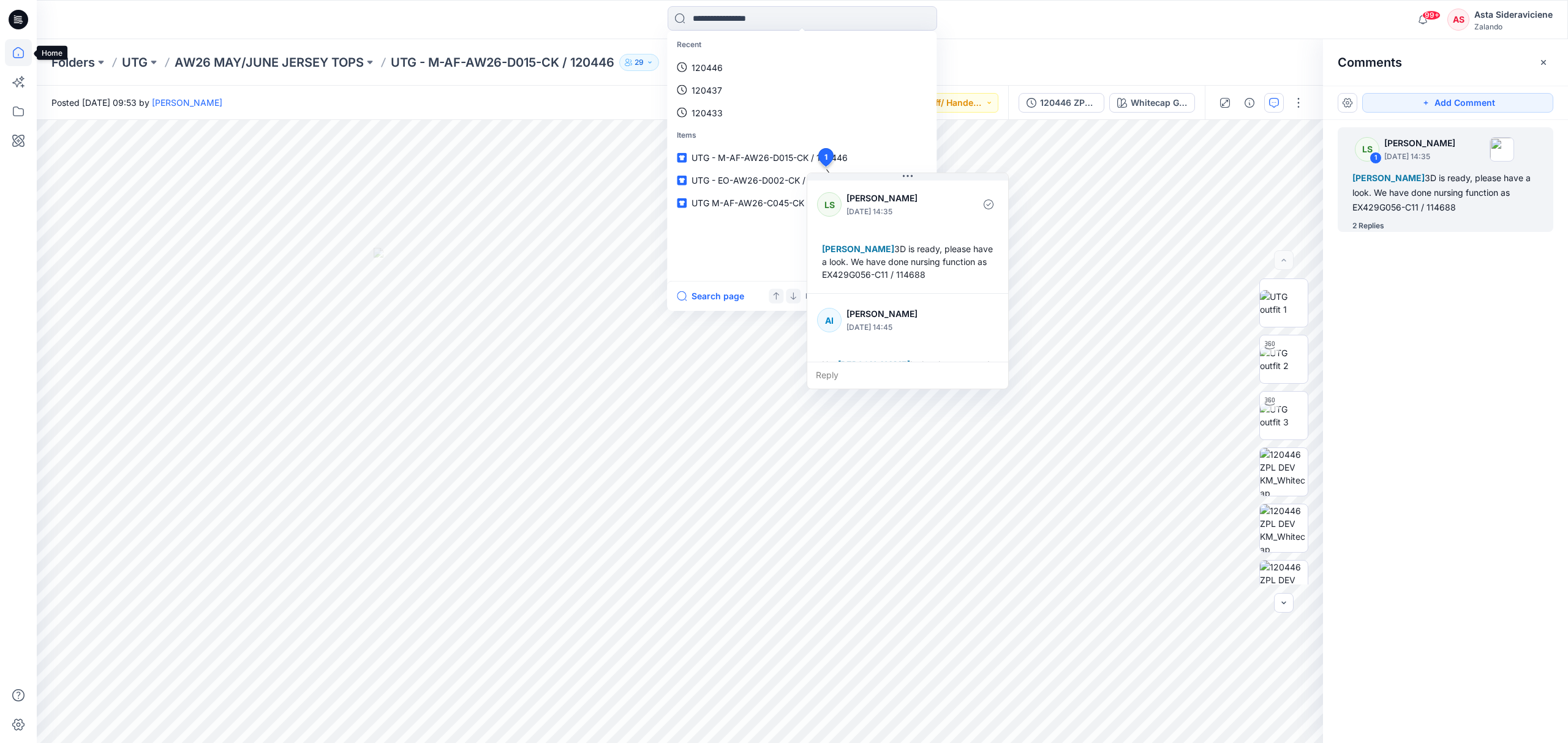
click at [21, 45] on icon at bounding box center [19, 53] width 27 height 27
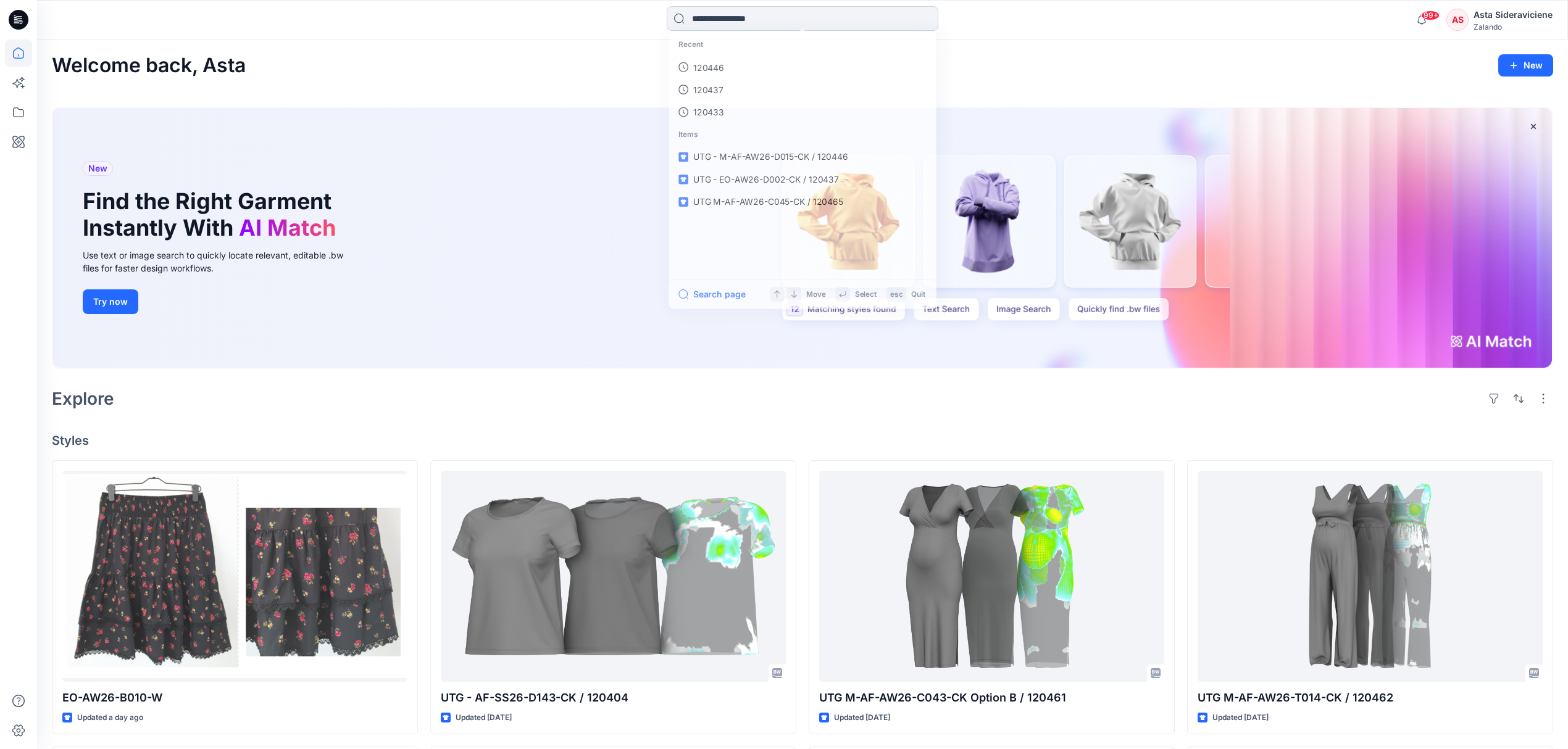
click at [715, 17] on input at bounding box center [802, 18] width 271 height 25
type input "******"
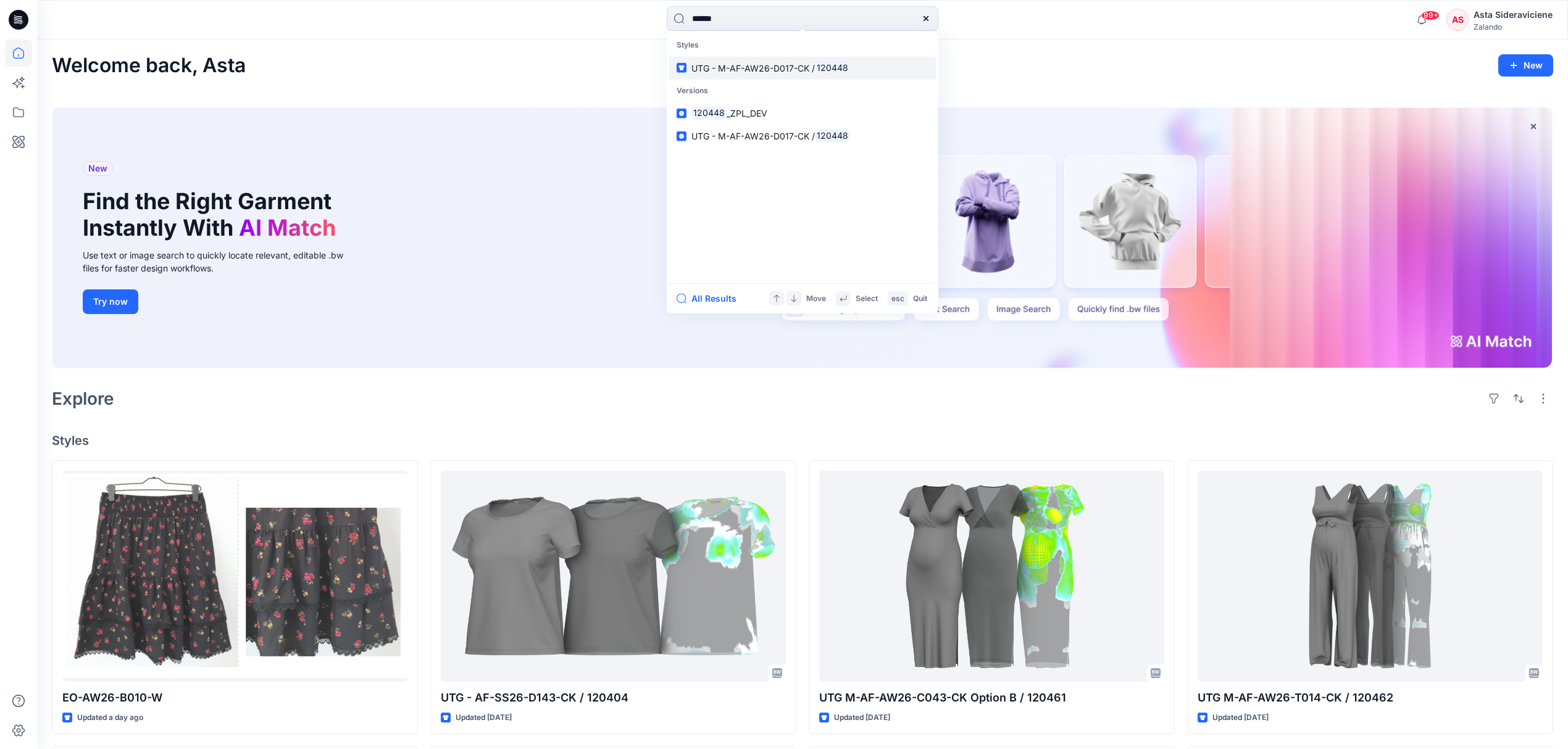
click at [777, 72] on span "UTG - M-AF-AW26-D017-CK /" at bounding box center [753, 67] width 124 height 10
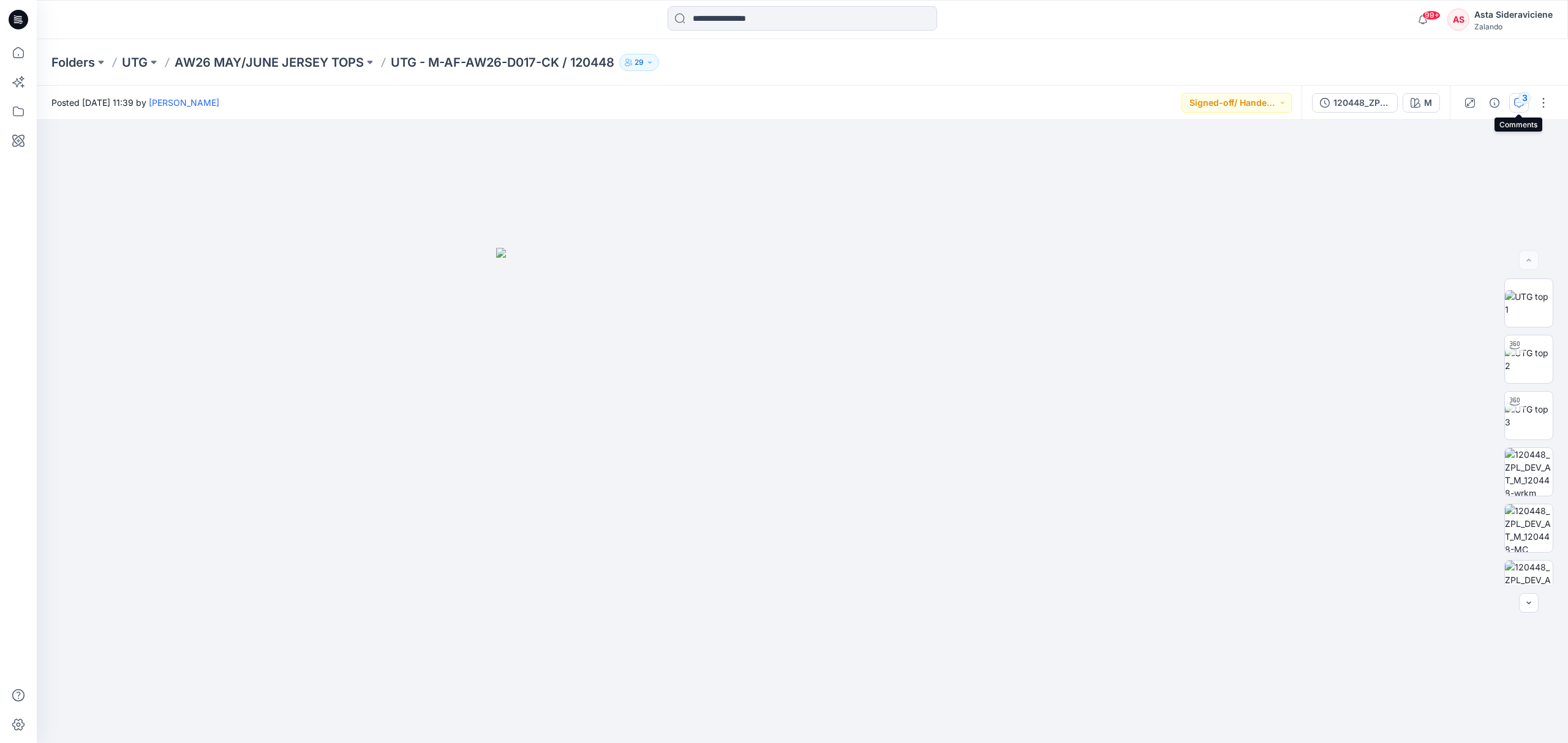
click at [1115, 104] on button "3" at bounding box center [1519, 102] width 19 height 19
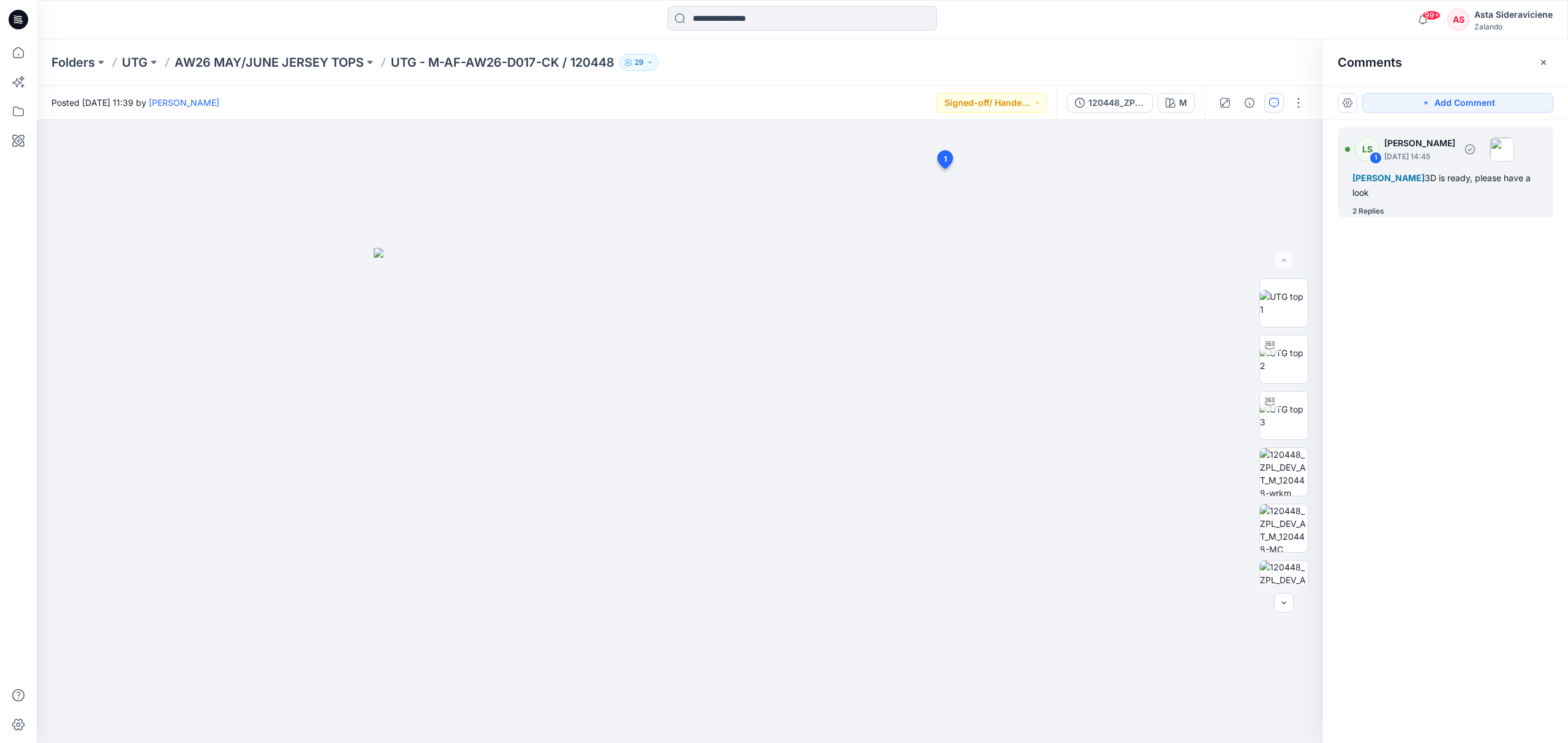
click at [1115, 206] on div "2 Replies" at bounding box center [1368, 211] width 32 height 12
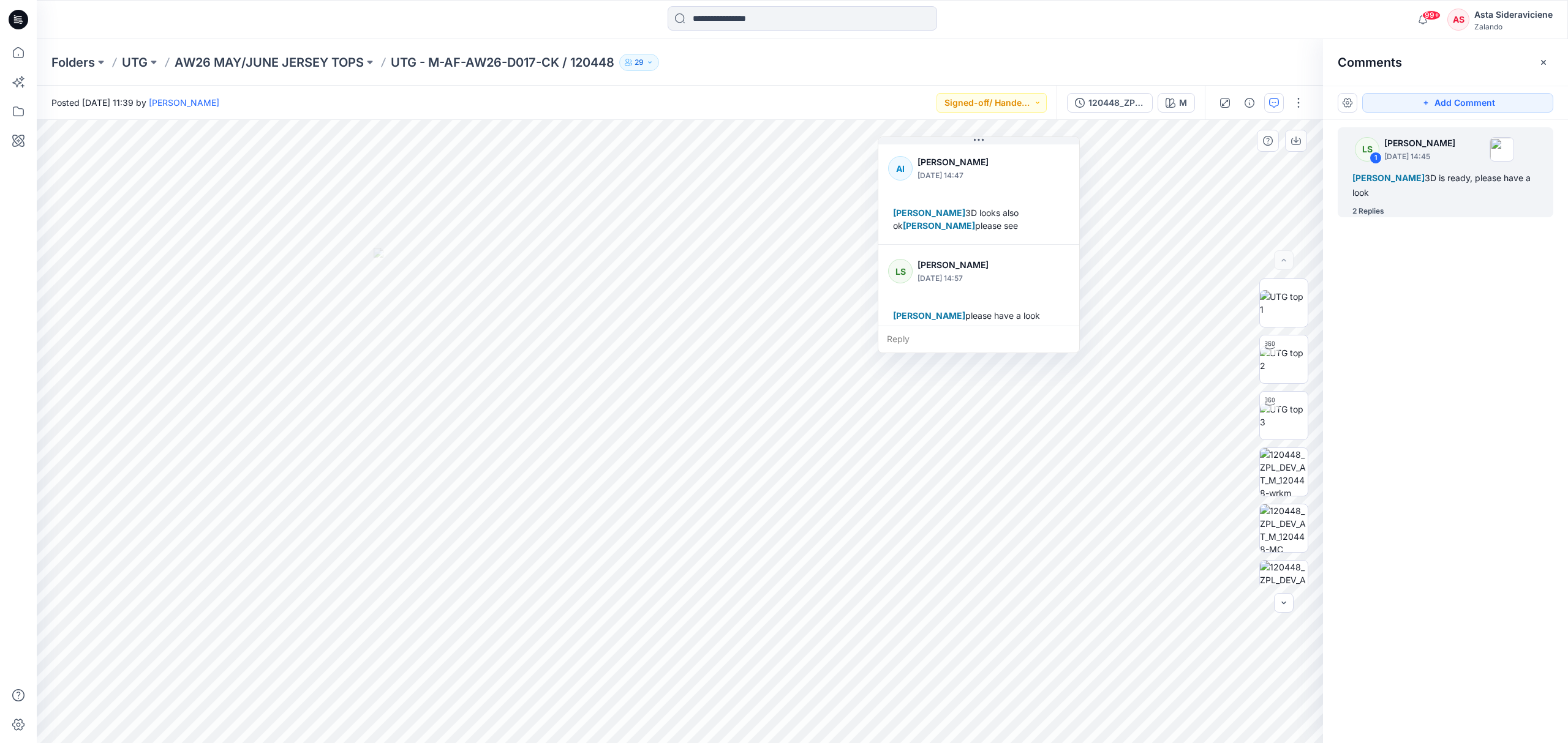
scroll to position [112, 0]
click at [1115, 372] on img at bounding box center [1284, 359] width 48 height 26
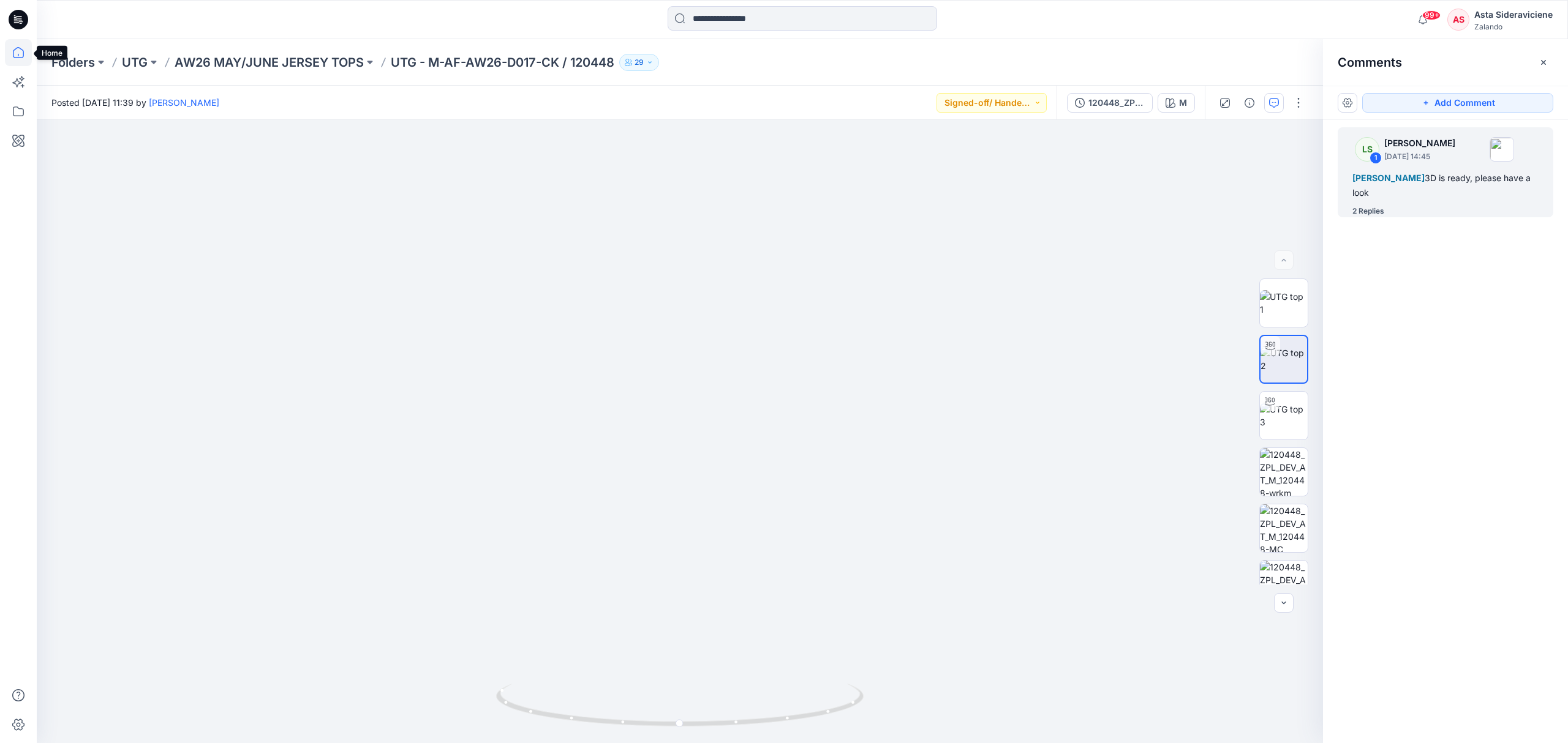
click at [18, 53] on icon at bounding box center [19, 53] width 27 height 27
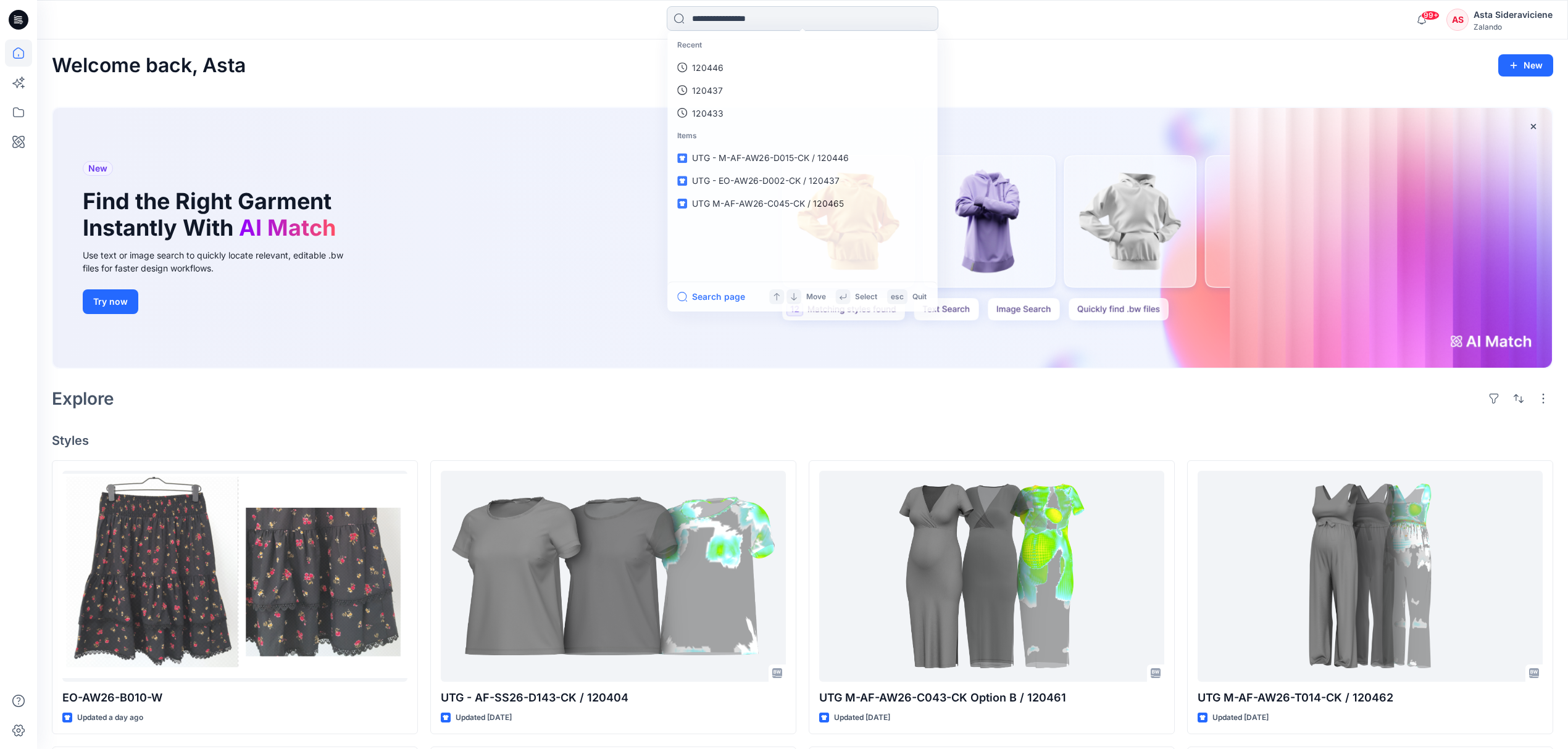
click at [784, 24] on input at bounding box center [802, 18] width 271 height 25
type input "******"
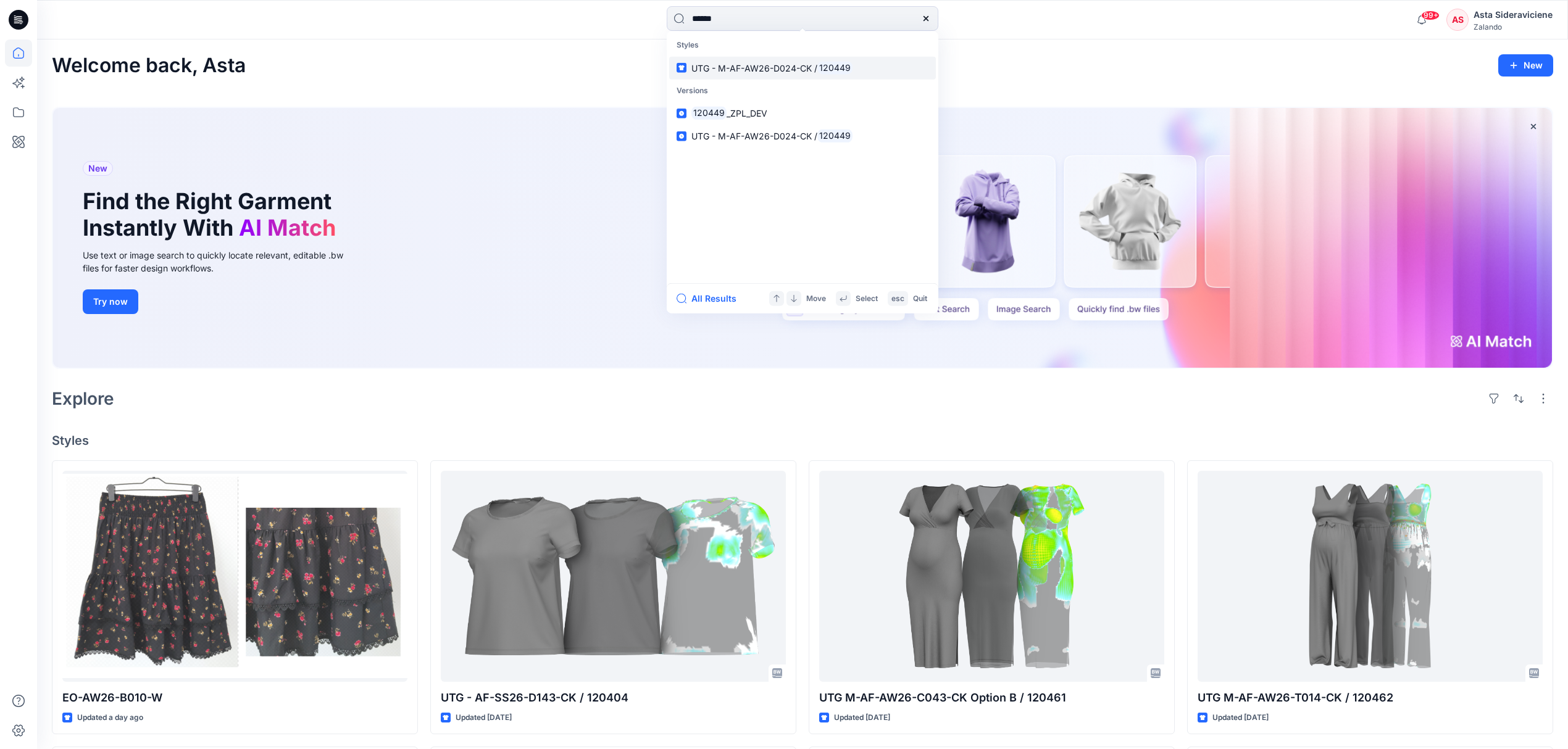
click at [758, 69] on span "UTG - M-AF-AW26-D024-CK /" at bounding box center [754, 67] width 126 height 10
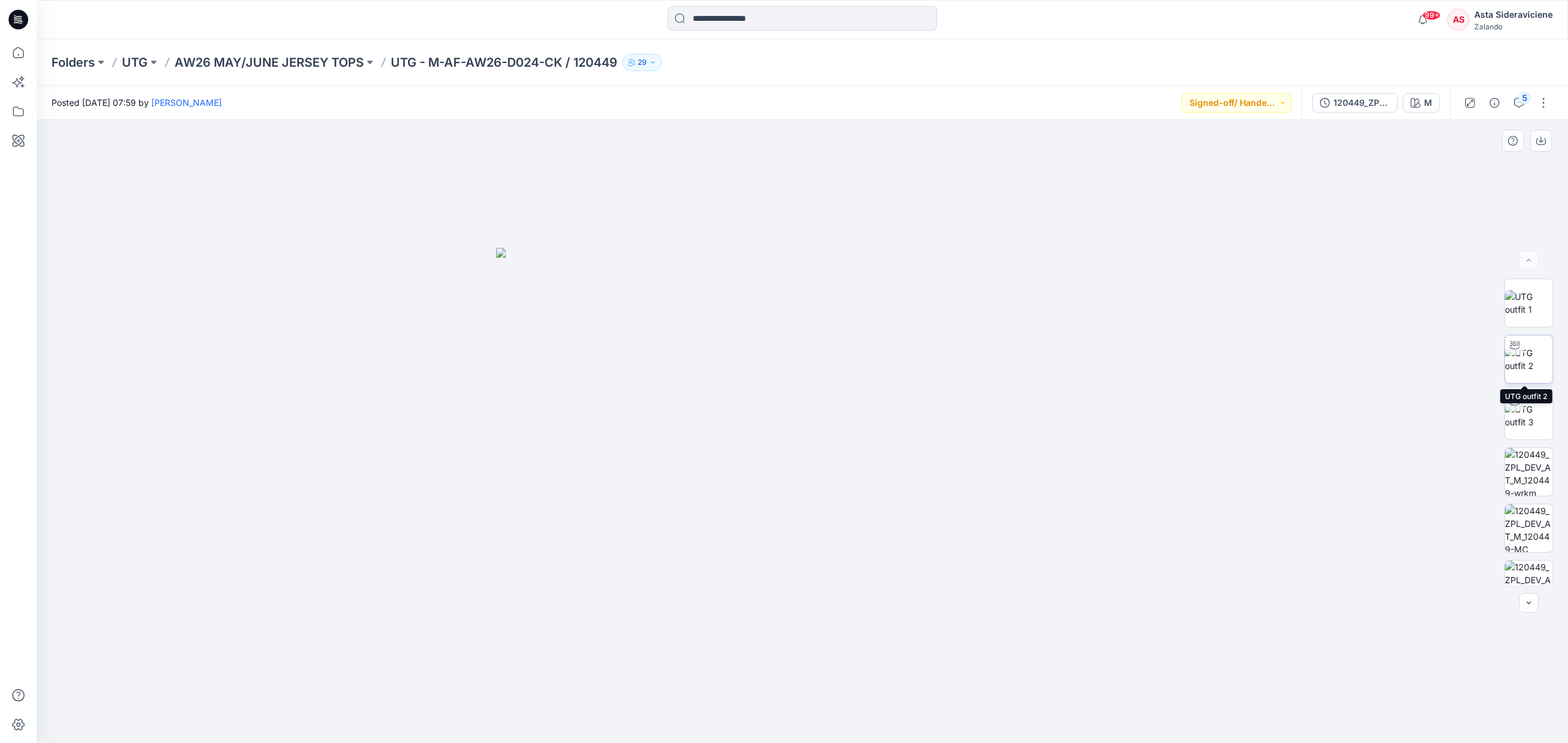
click at [1115, 366] on img at bounding box center [1529, 359] width 48 height 26
click at [1115, 470] on img at bounding box center [1529, 472] width 48 height 48
click at [1115, 353] on img at bounding box center [1529, 359] width 48 height 26
click at [1115, 104] on icon "button" at bounding box center [1519, 102] width 10 height 10
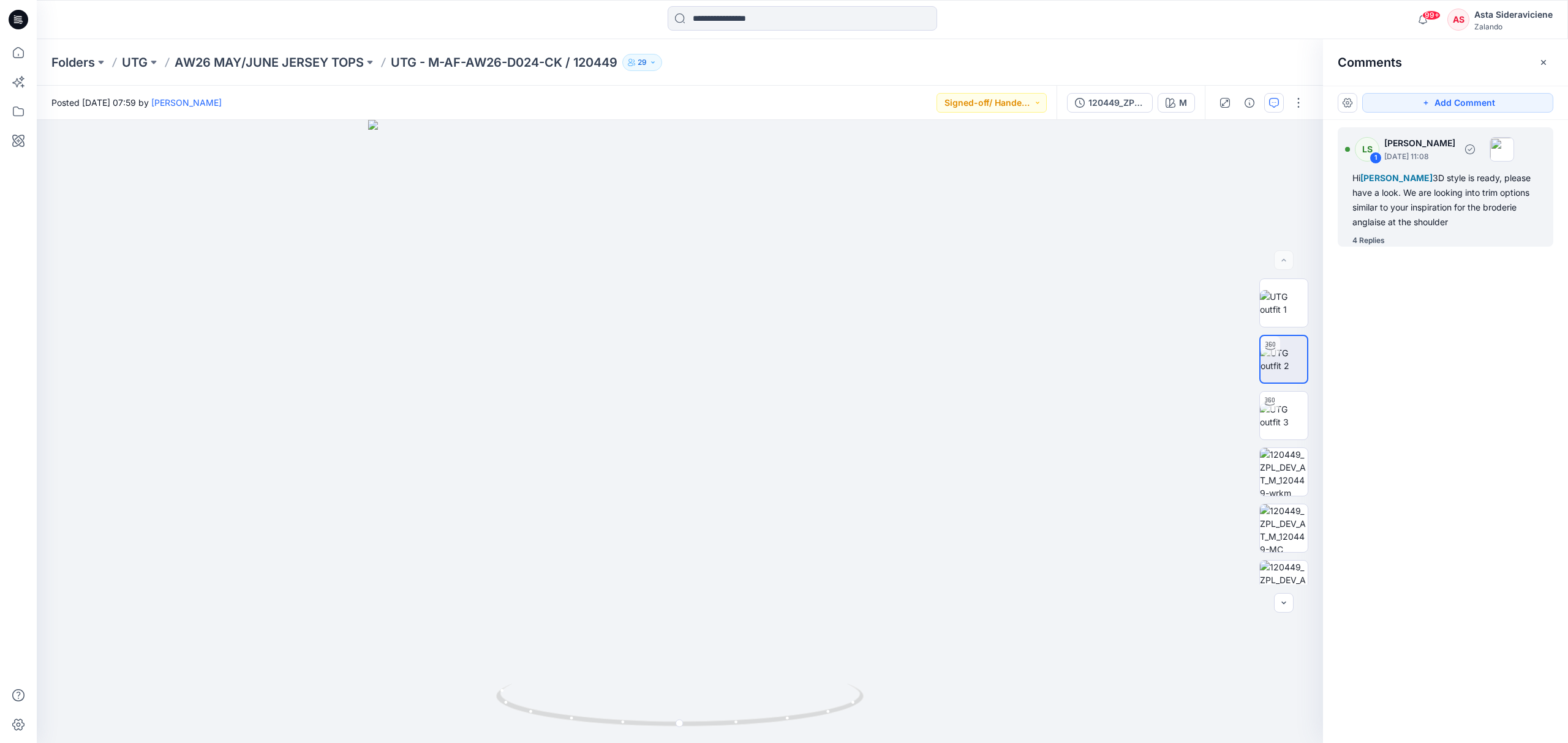
click at [1115, 240] on div "4 Replies" at bounding box center [1453, 241] width 201 height 12
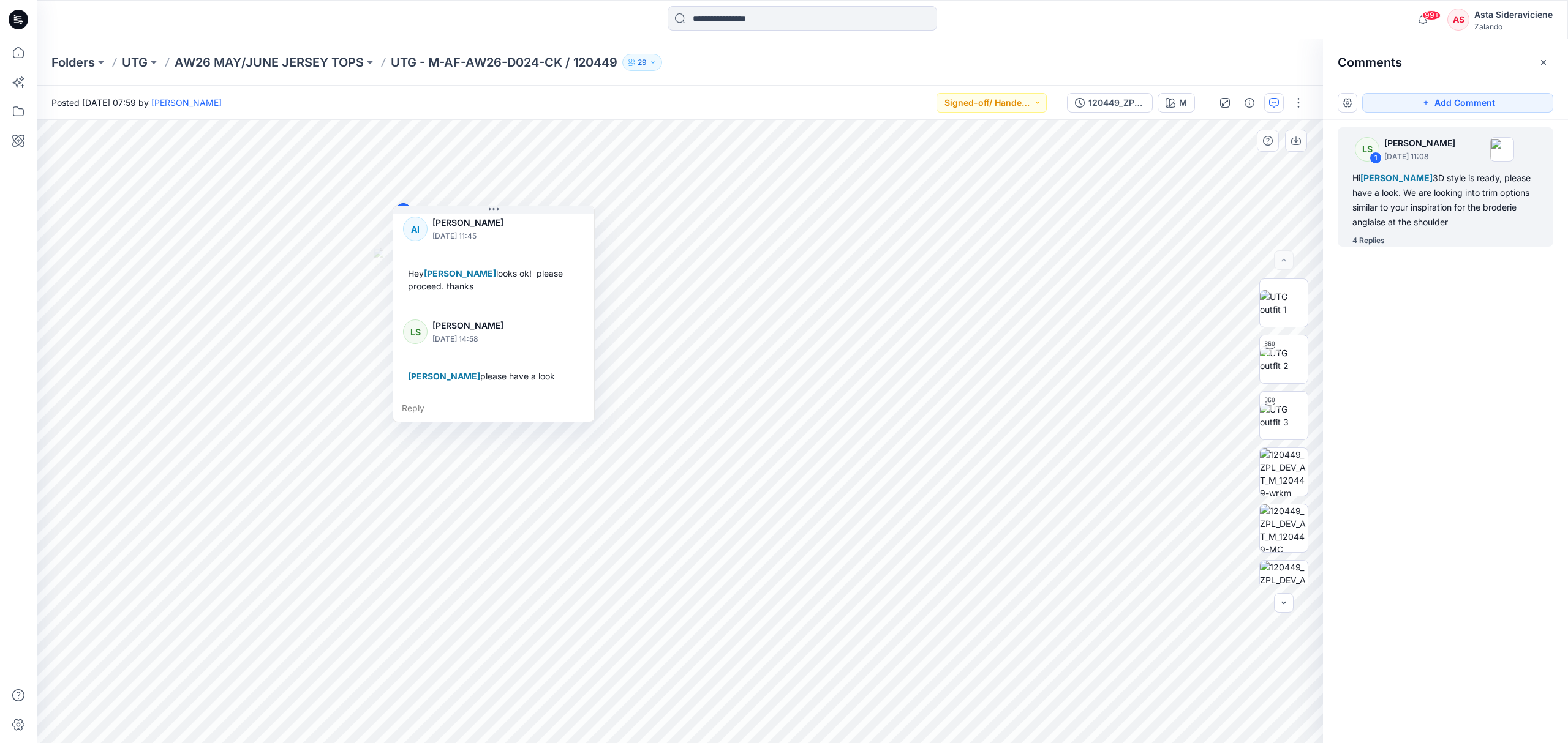
scroll to position [433, 0]
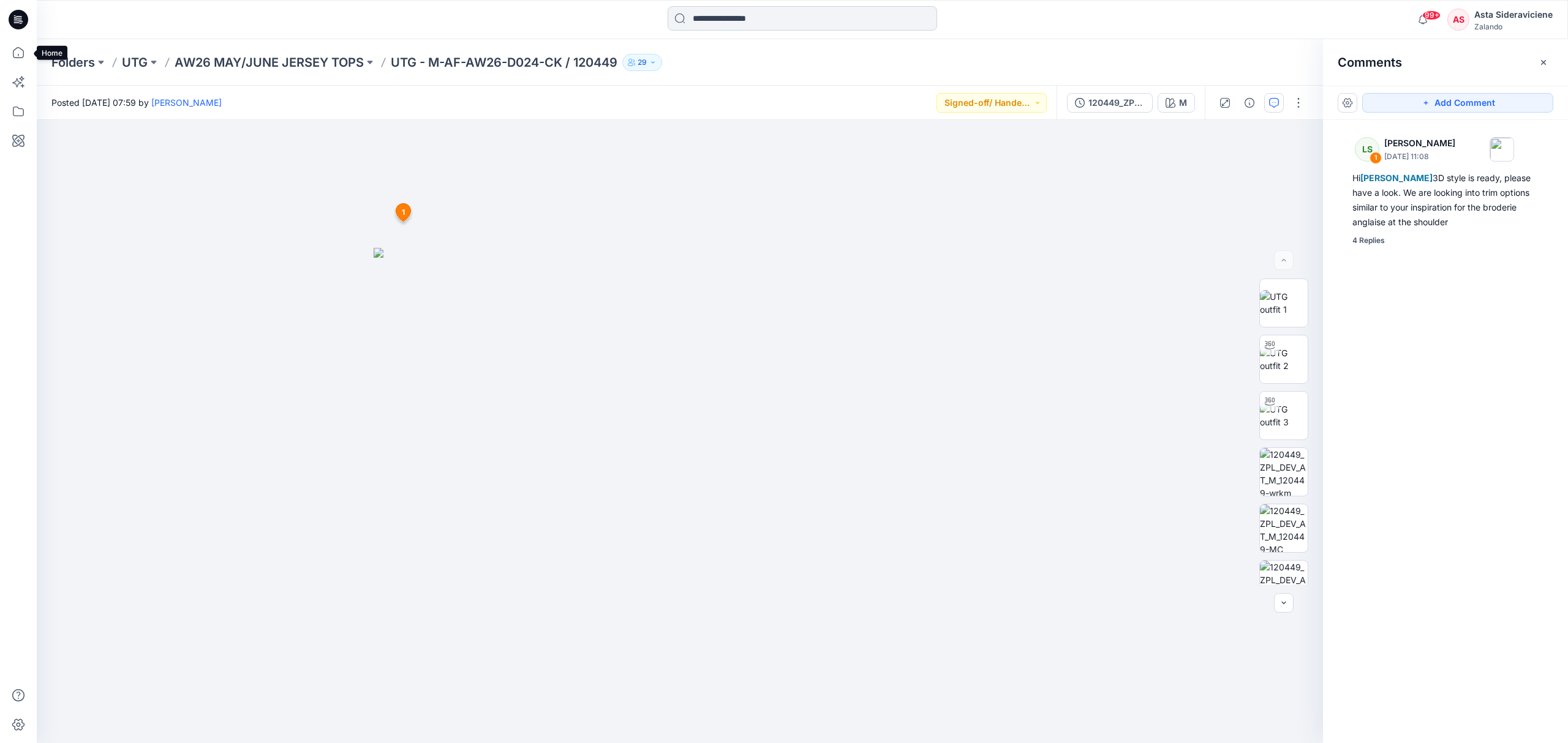
drag, startPoint x: 20, startPoint y: 53, endPoint x: 728, endPoint y: 18, distance: 708.9
click at [20, 53] on icon at bounding box center [19, 53] width 27 height 27
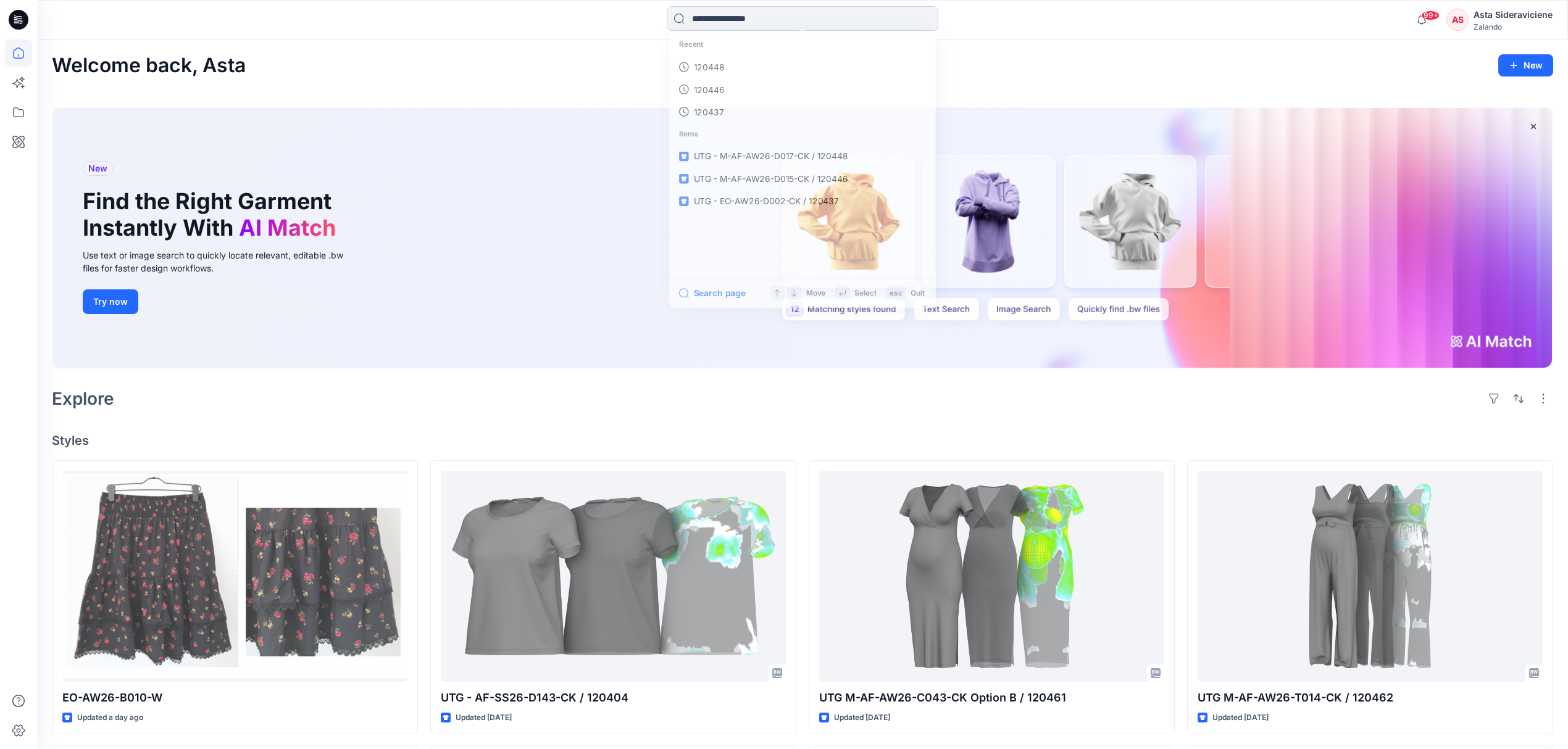
click at [741, 18] on input at bounding box center [802, 18] width 271 height 25
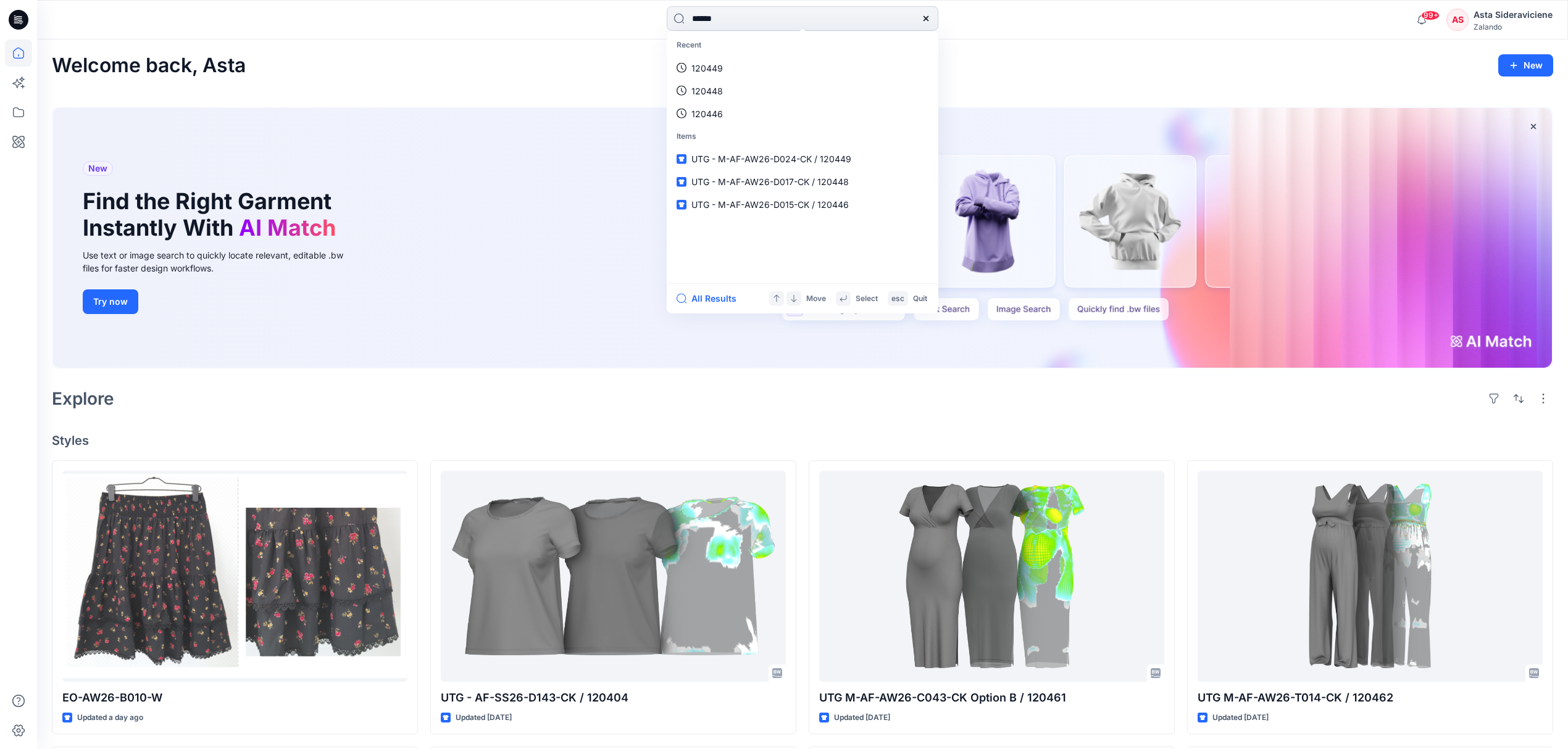
type input "******"
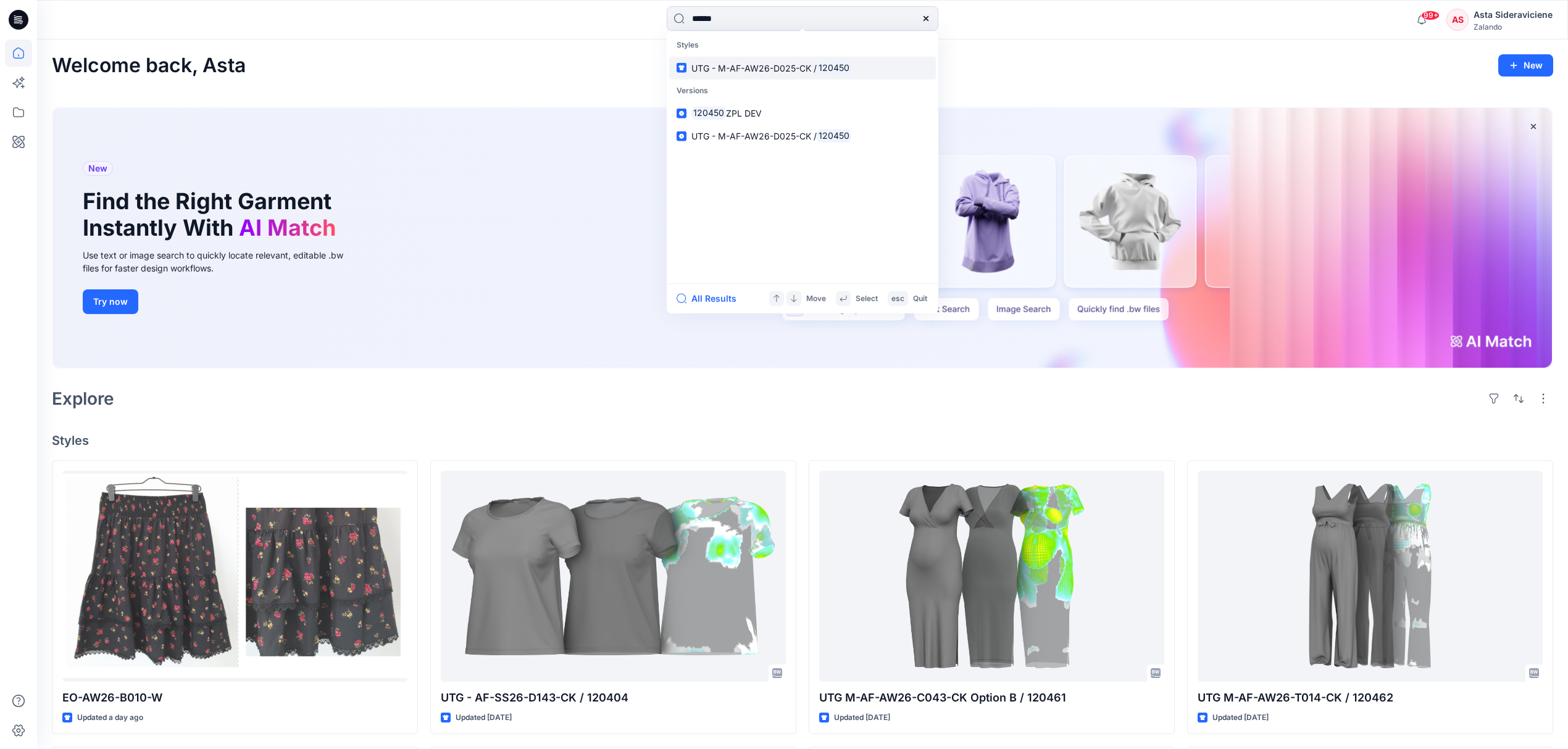
click at [764, 65] on span "UTG - M-AF-AW26-D025-CK /" at bounding box center [754, 67] width 126 height 10
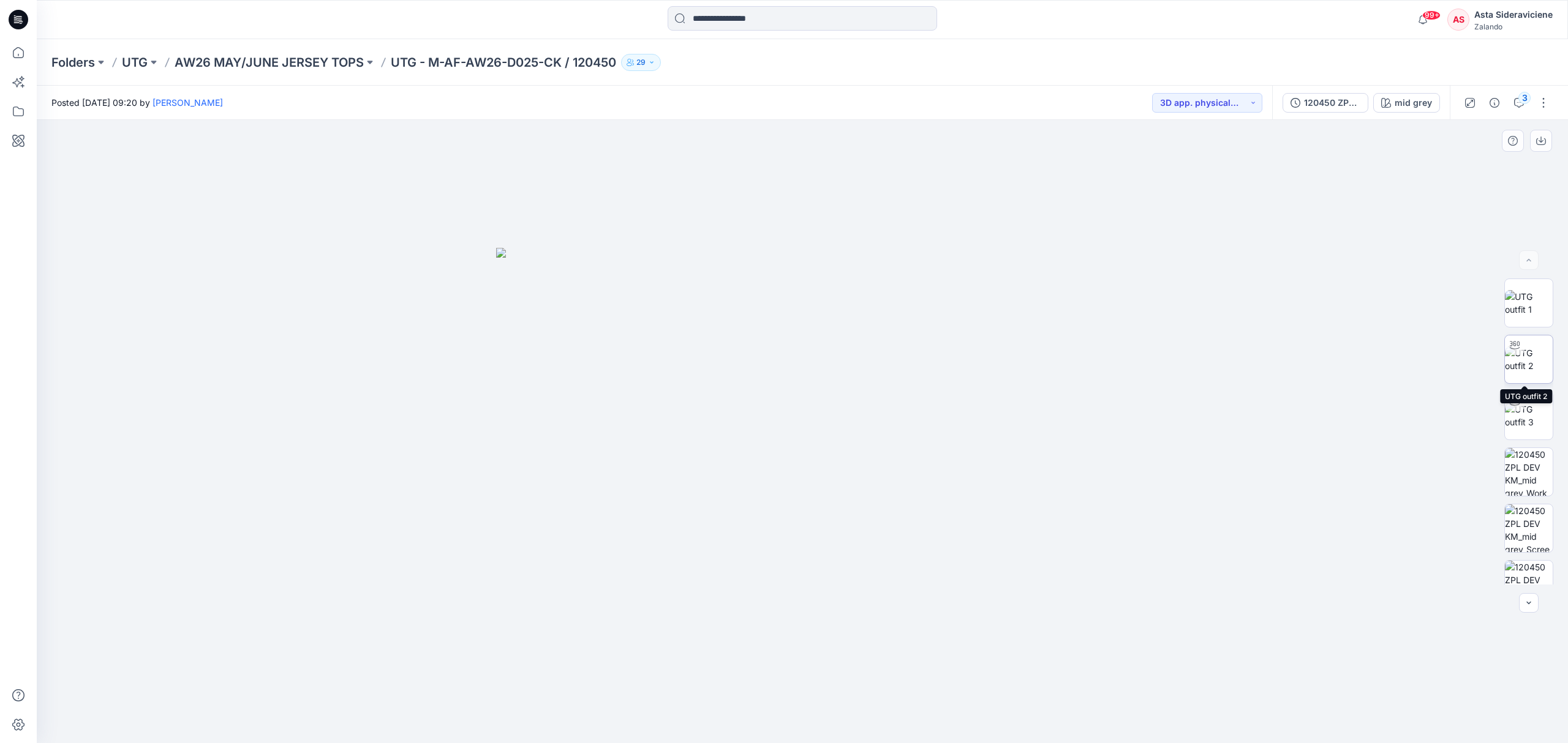
click at [1115, 357] on img at bounding box center [1529, 359] width 48 height 26
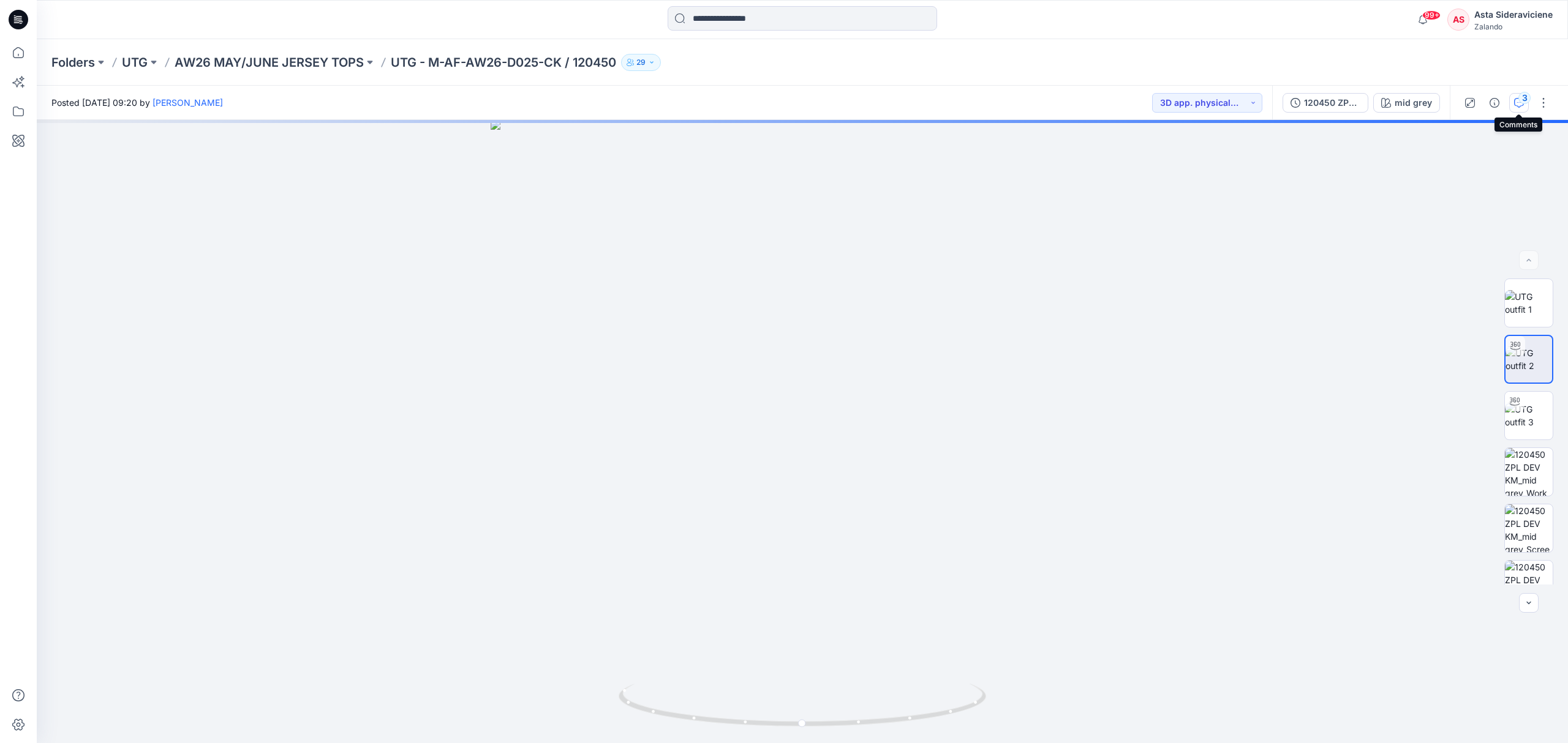
click at [1115, 102] on div "3" at bounding box center [1524, 98] width 12 height 12
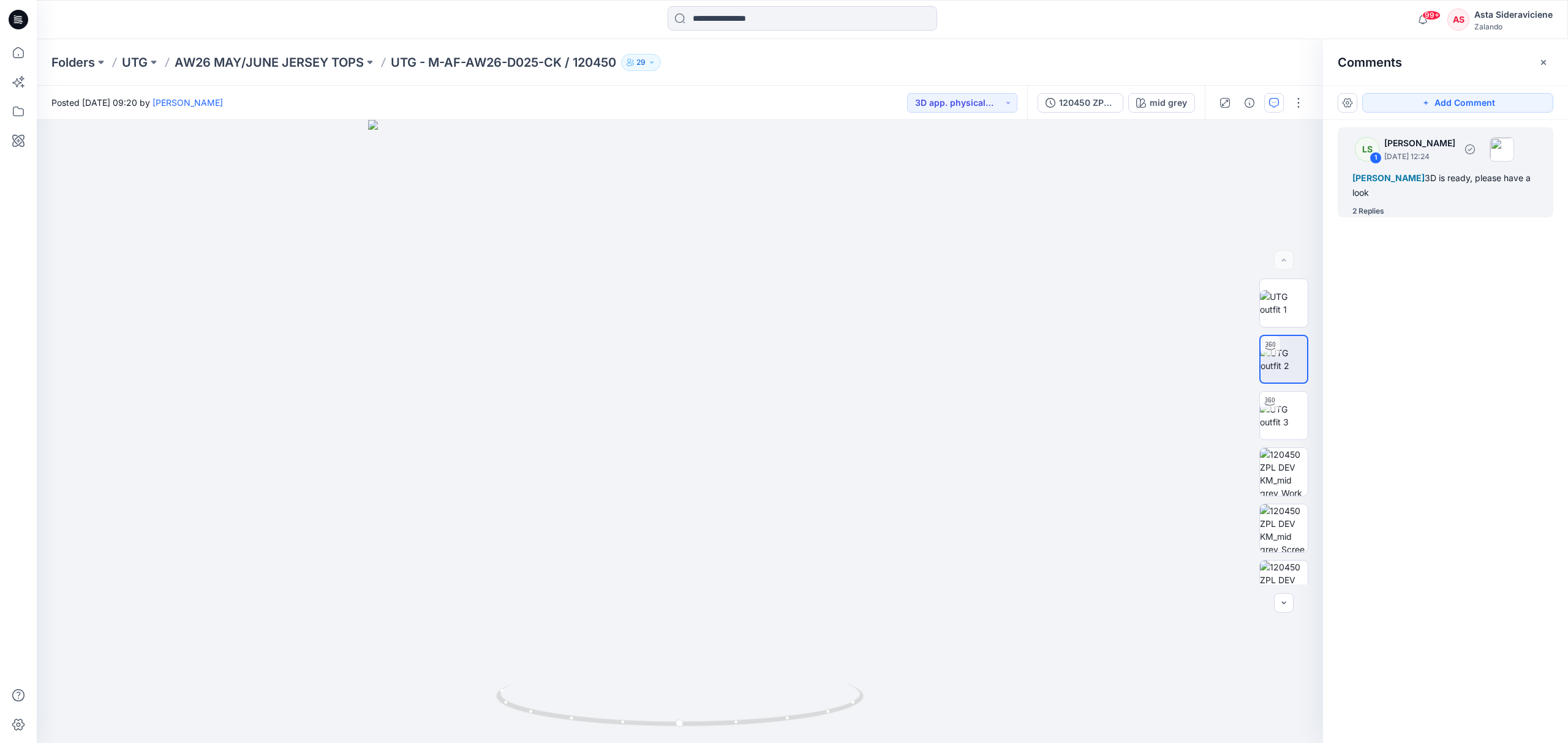
click at [1115, 206] on div "2 Replies" at bounding box center [1368, 211] width 32 height 12
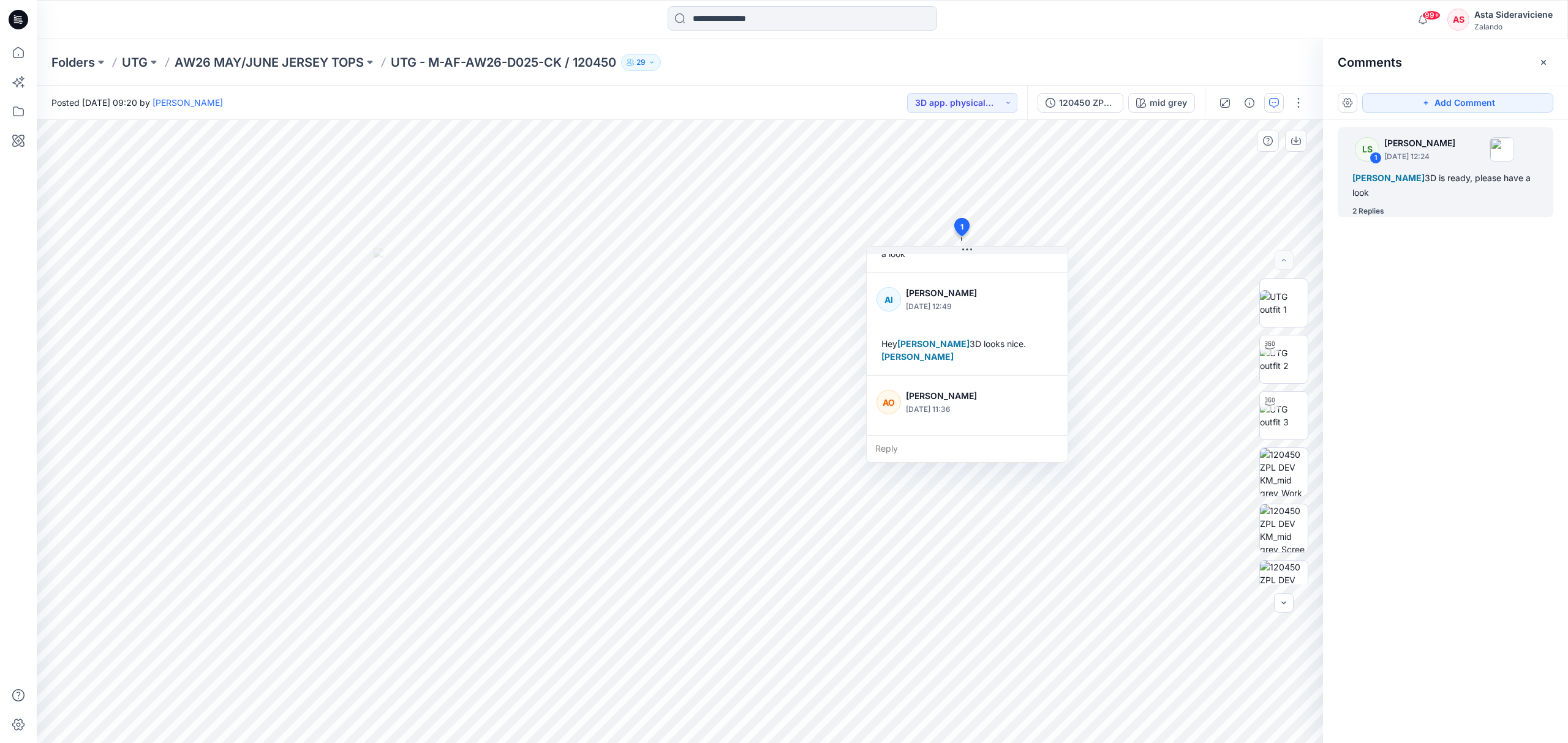
scroll to position [150, 0]
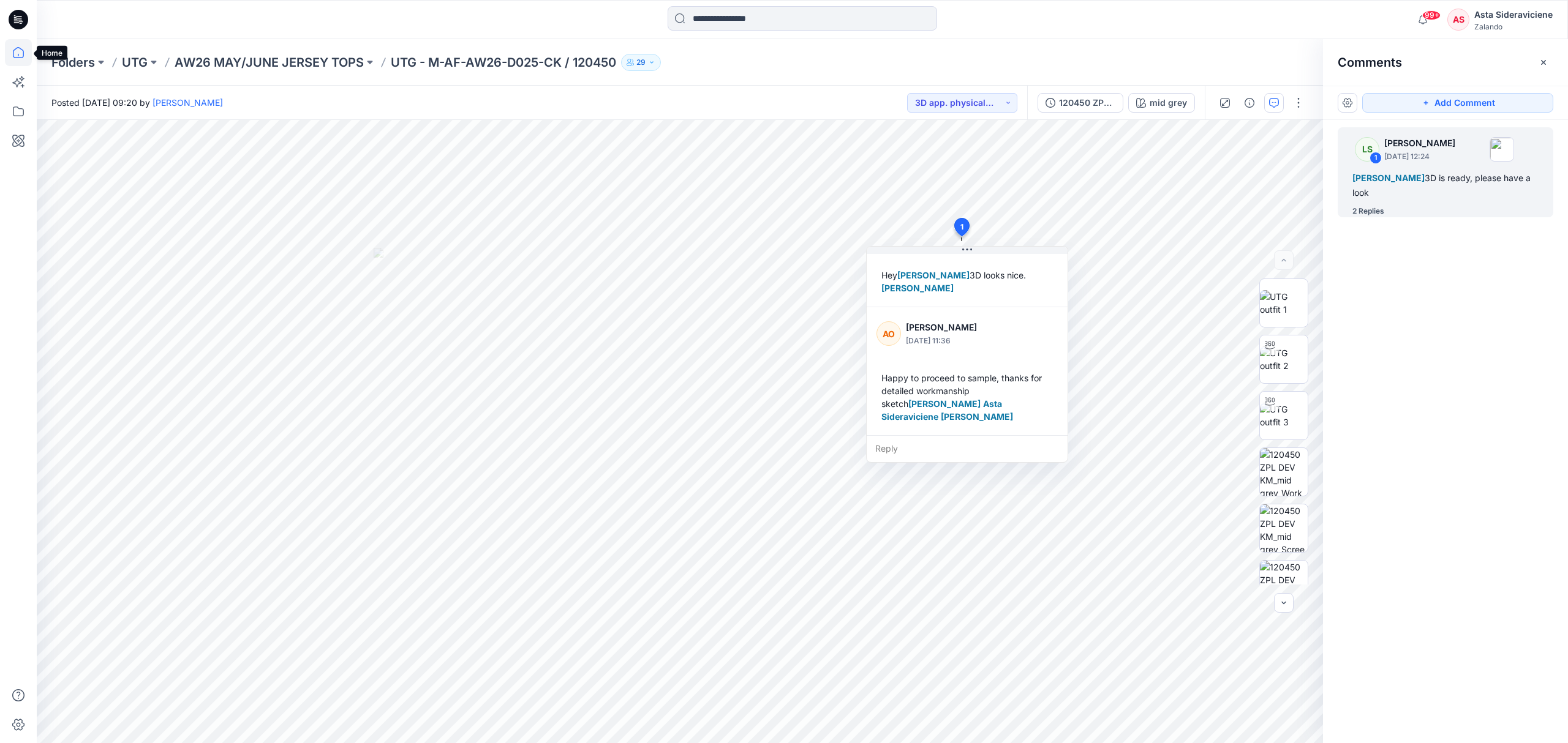
click at [22, 49] on icon at bounding box center [19, 53] width 27 height 27
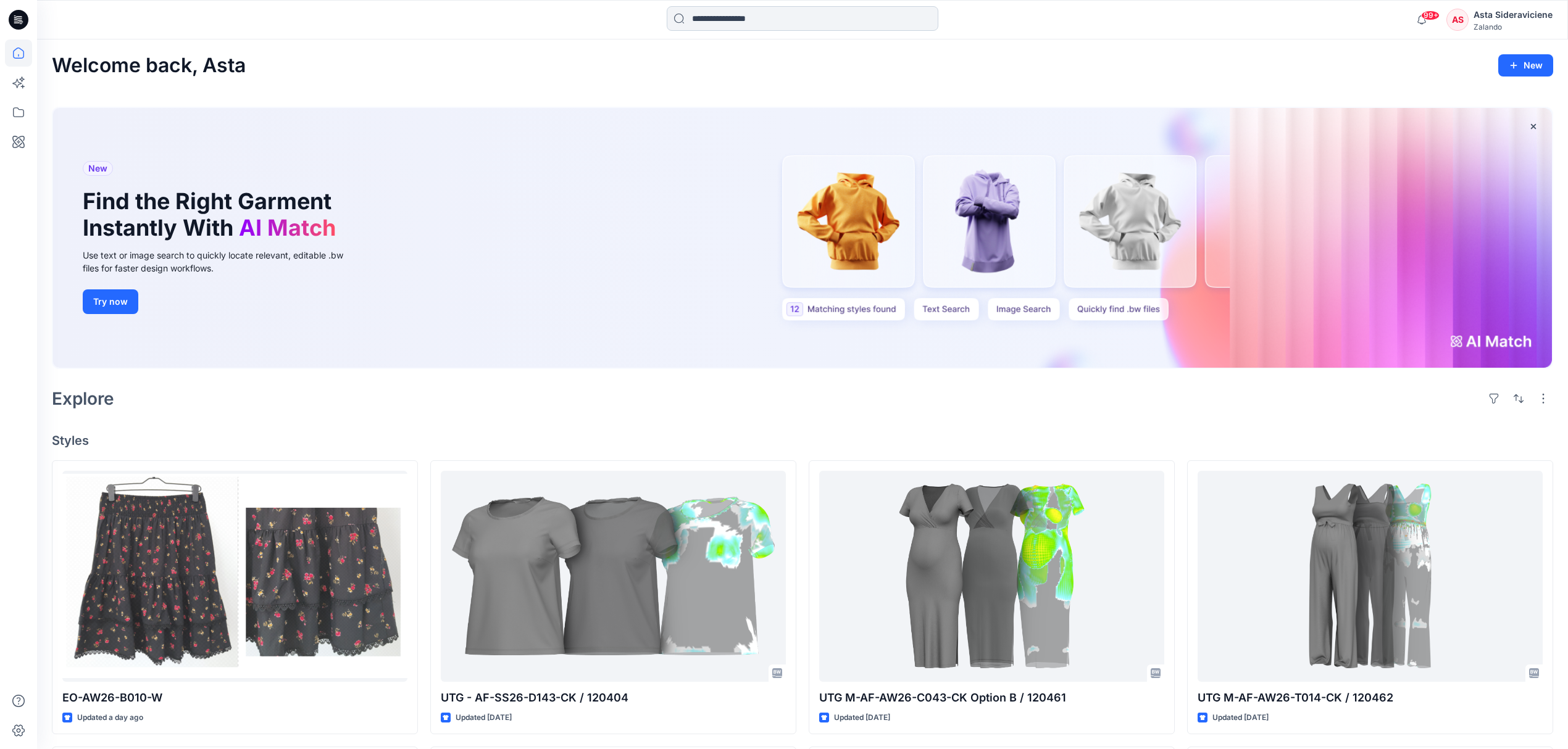
click at [726, 14] on input at bounding box center [802, 18] width 271 height 25
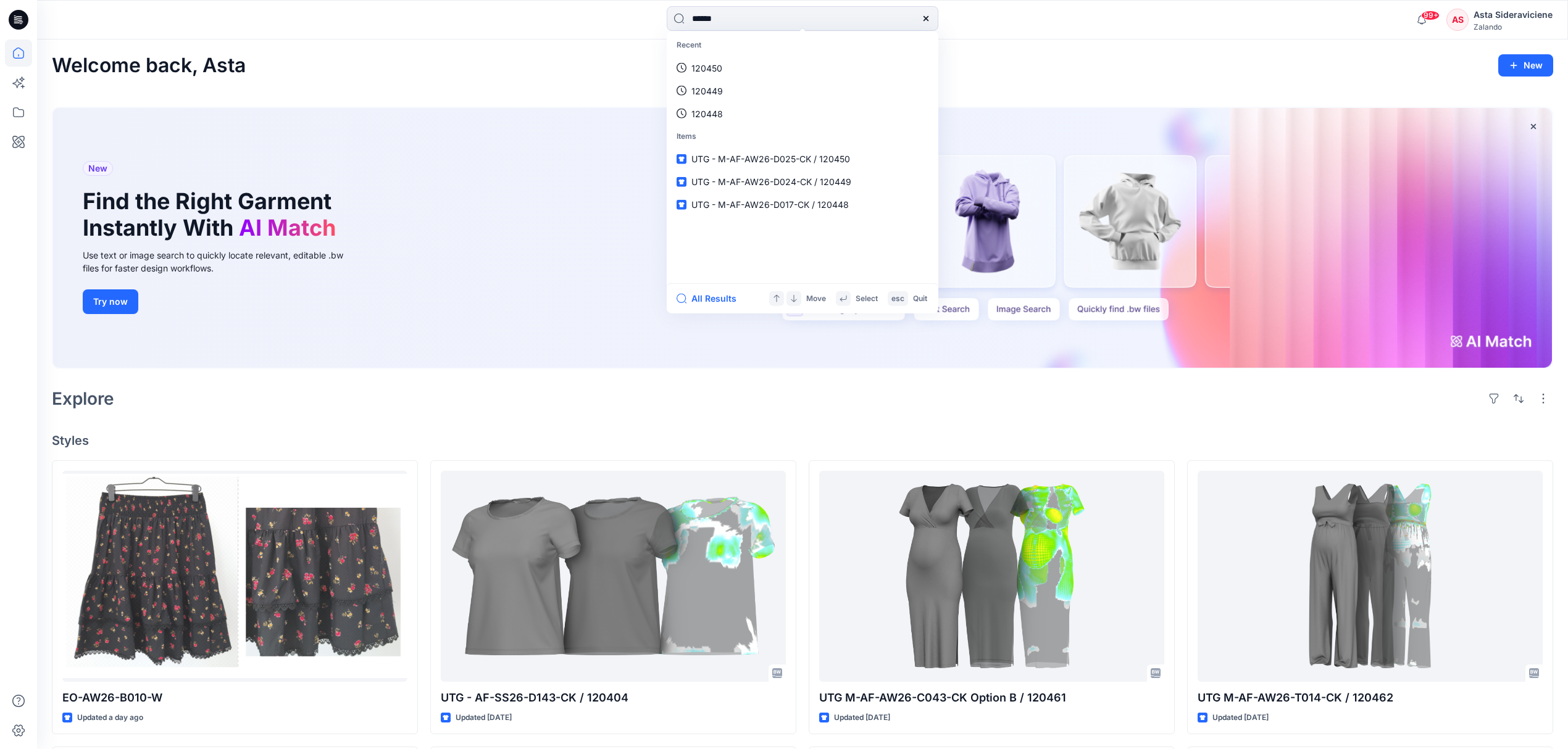
type input "******"
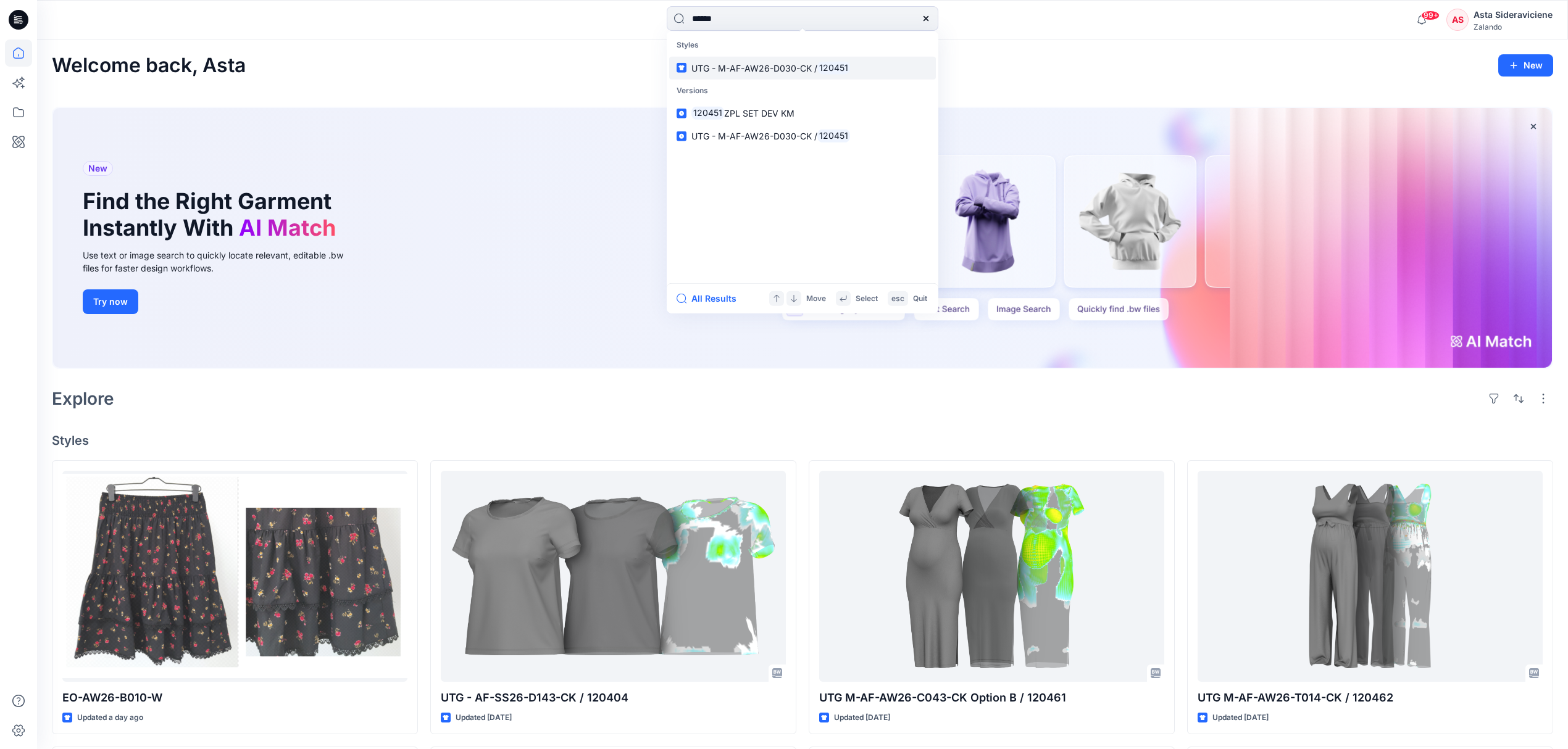
click at [753, 67] on span "UTG - M-AF-AW26-D030-CK /" at bounding box center [754, 67] width 126 height 10
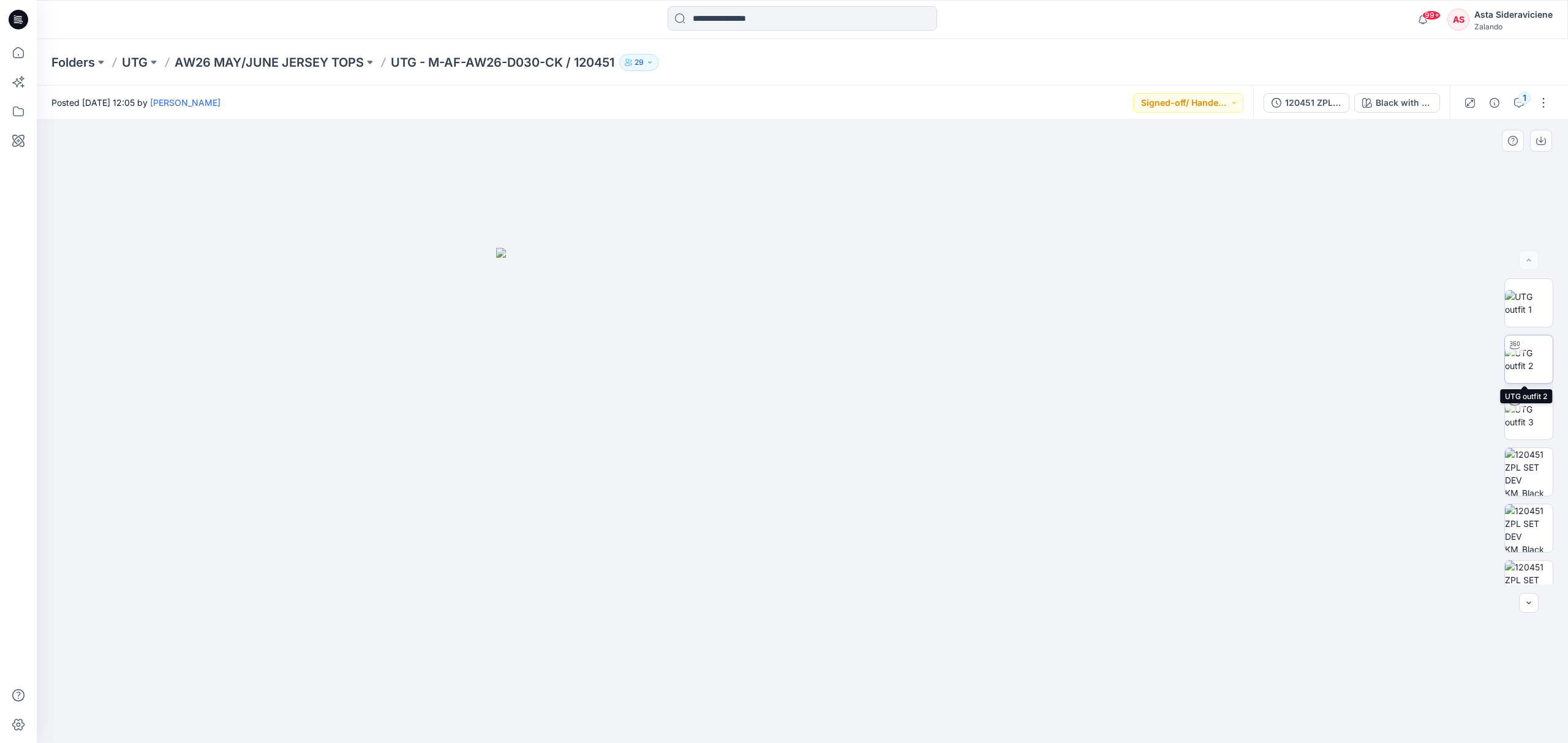
click at [1115, 361] on img at bounding box center [1529, 359] width 48 height 26
click at [1115, 101] on div "1" at bounding box center [1524, 98] width 12 height 12
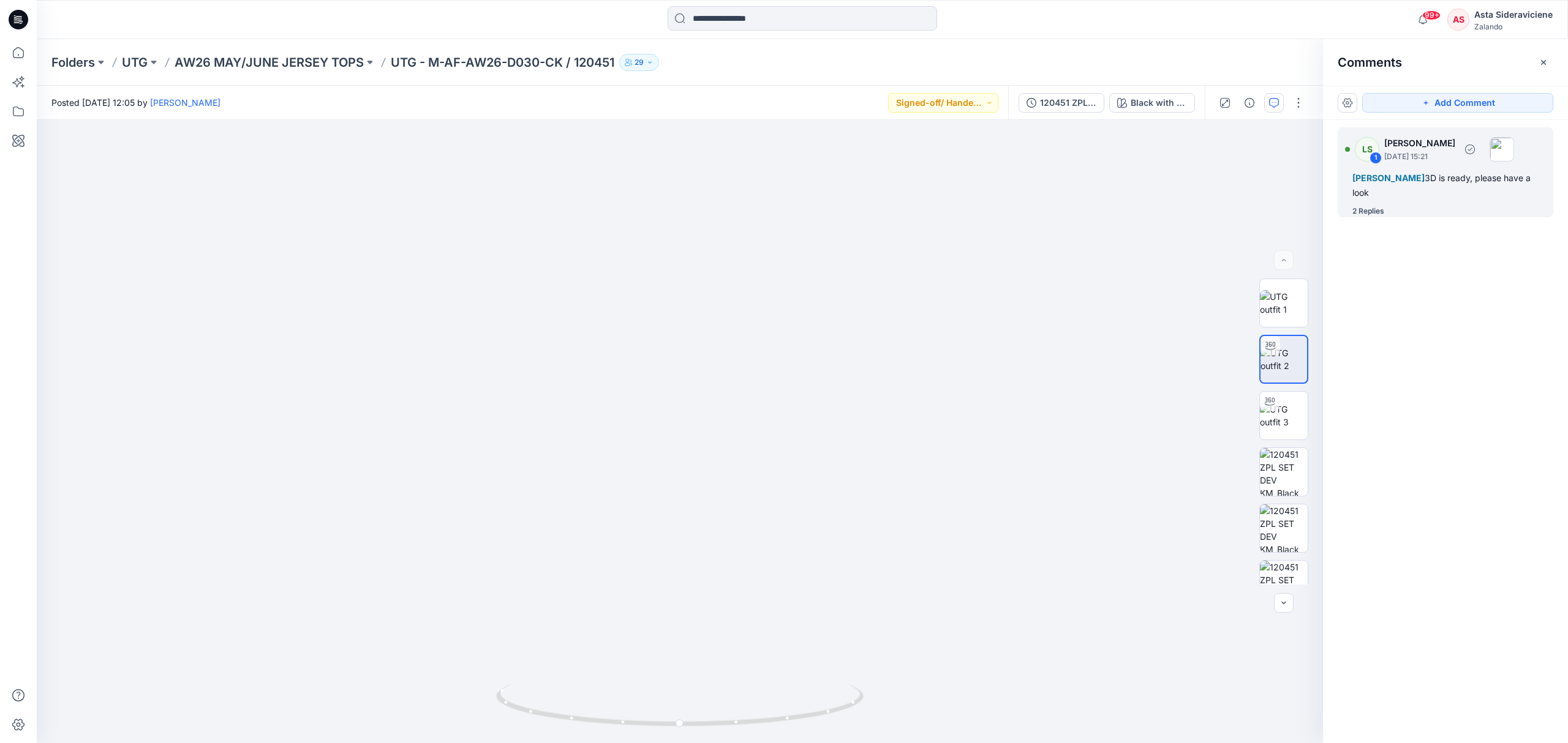
click at [1115, 212] on div "2 Replies" at bounding box center [1368, 211] width 32 height 12
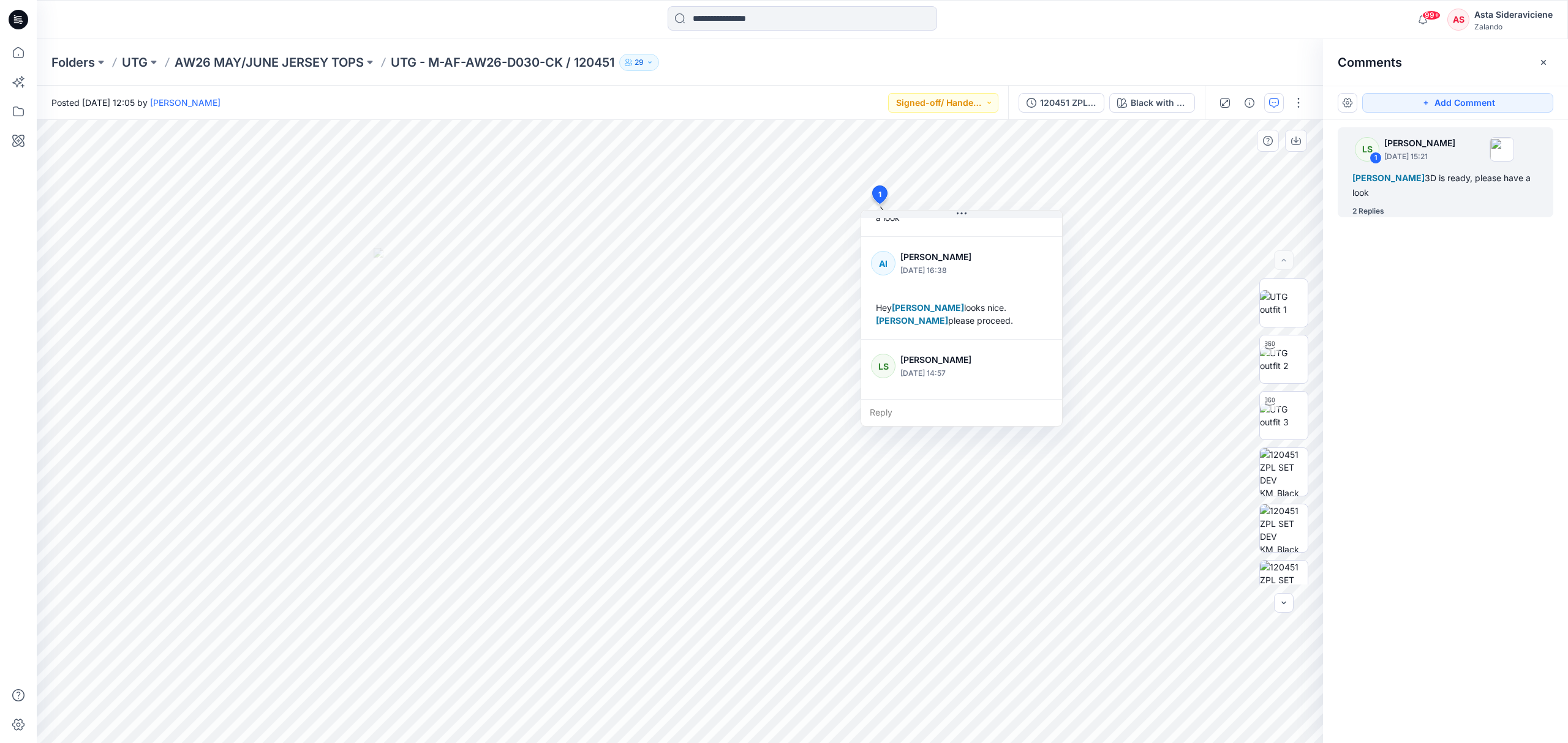
scroll to position [112, 0]
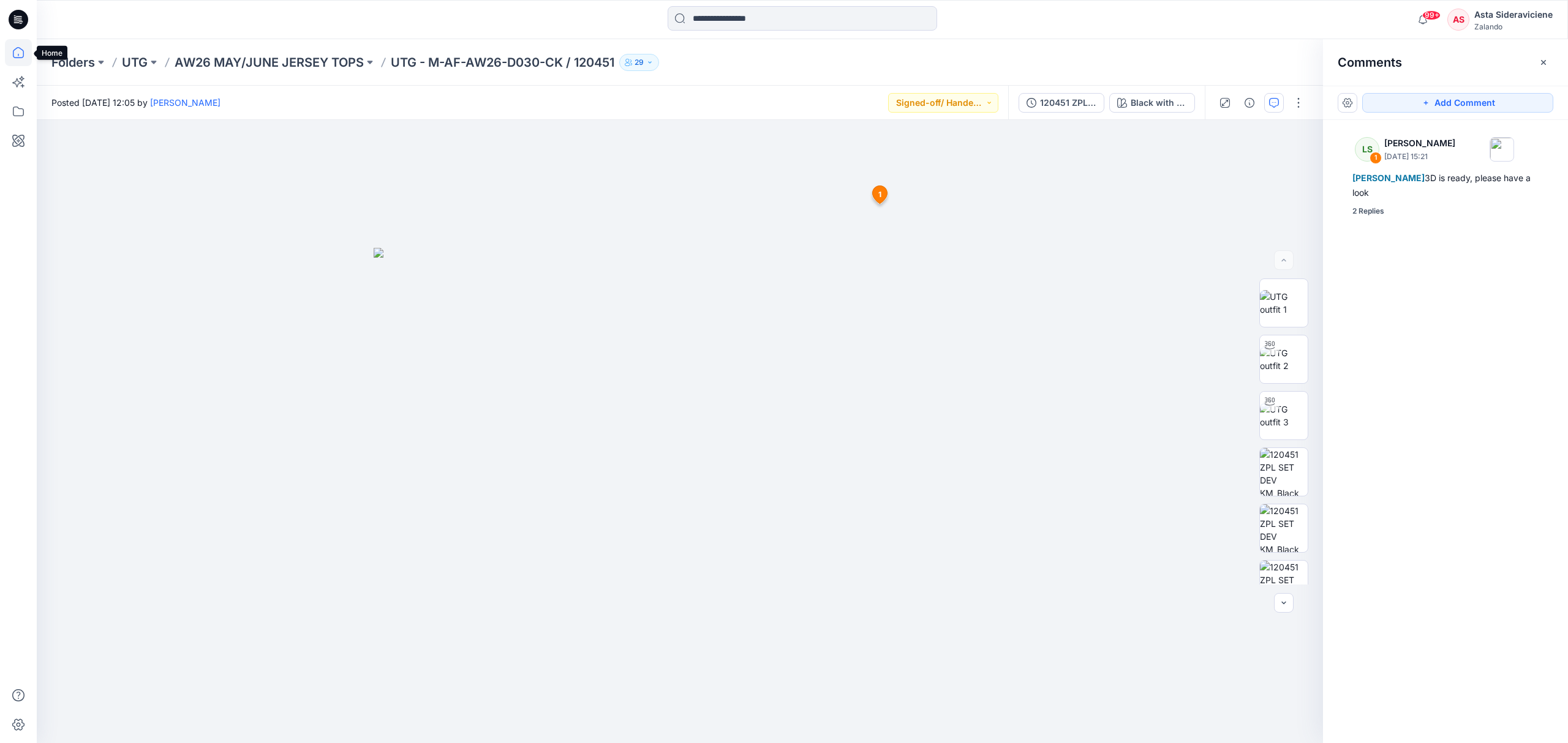
click at [16, 45] on icon at bounding box center [19, 53] width 27 height 27
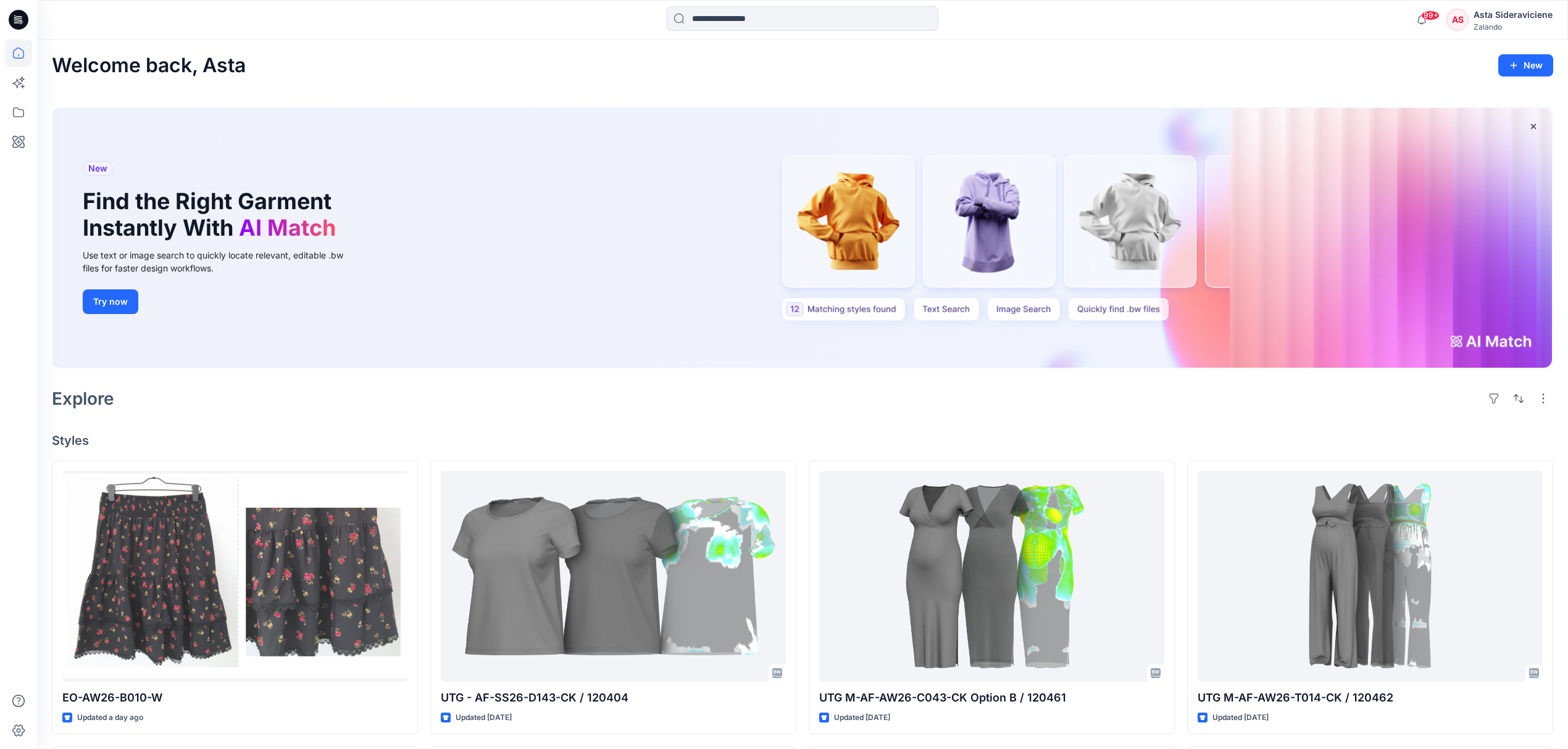
click at [774, 23] on input at bounding box center [802, 18] width 271 height 25
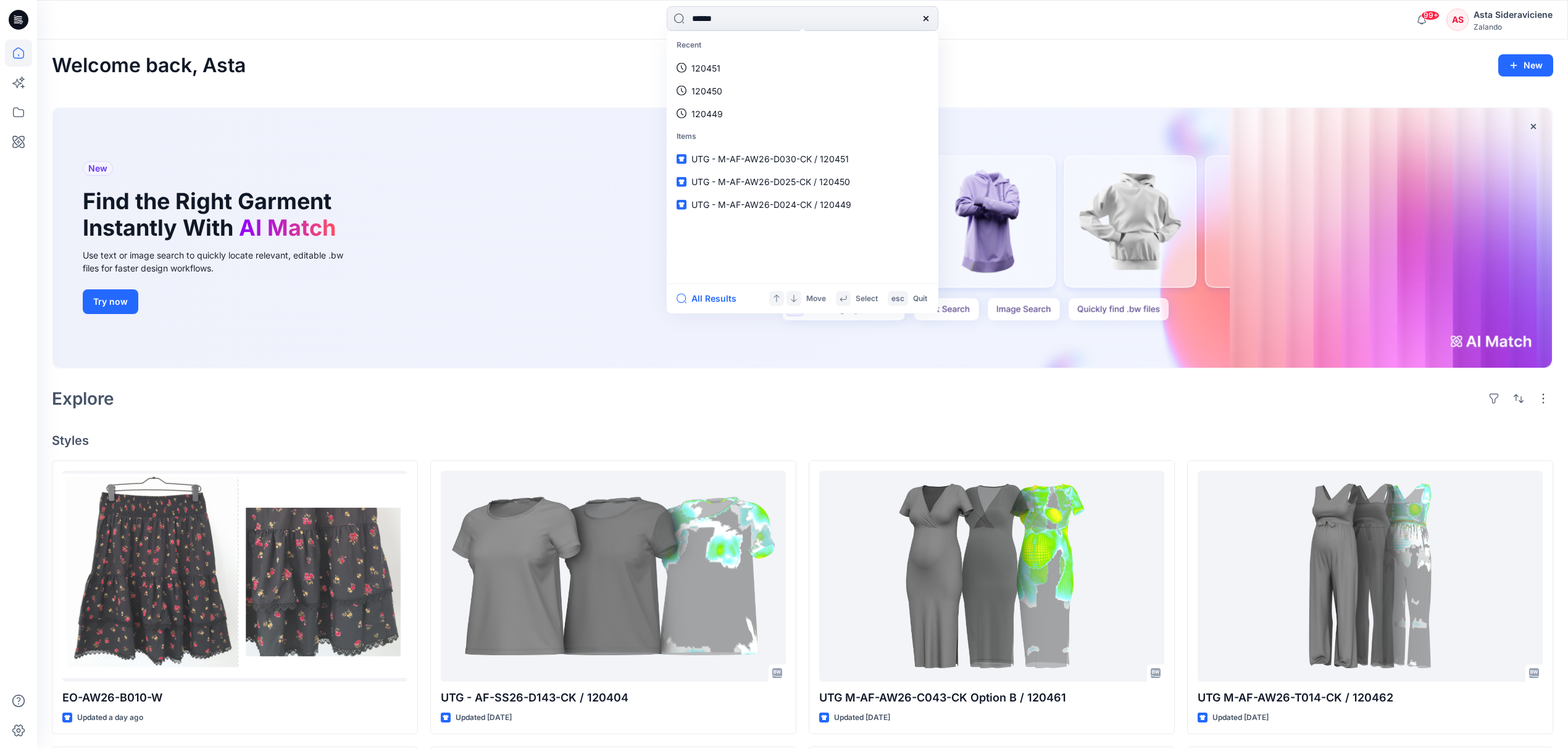
type input "******"
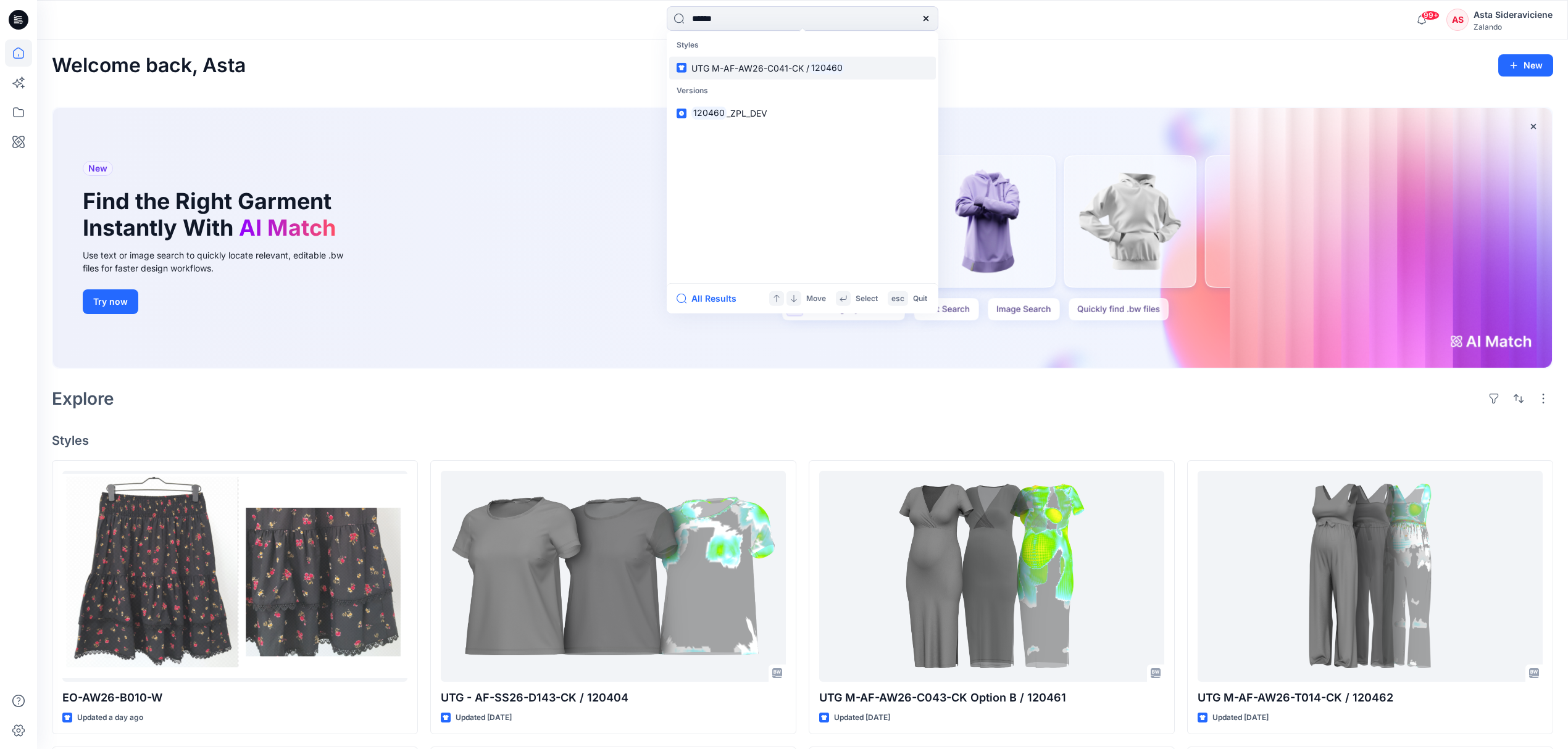
click at [773, 60] on link "UTG M-AF-AW26-C041-CK / 120460" at bounding box center [802, 67] width 267 height 23
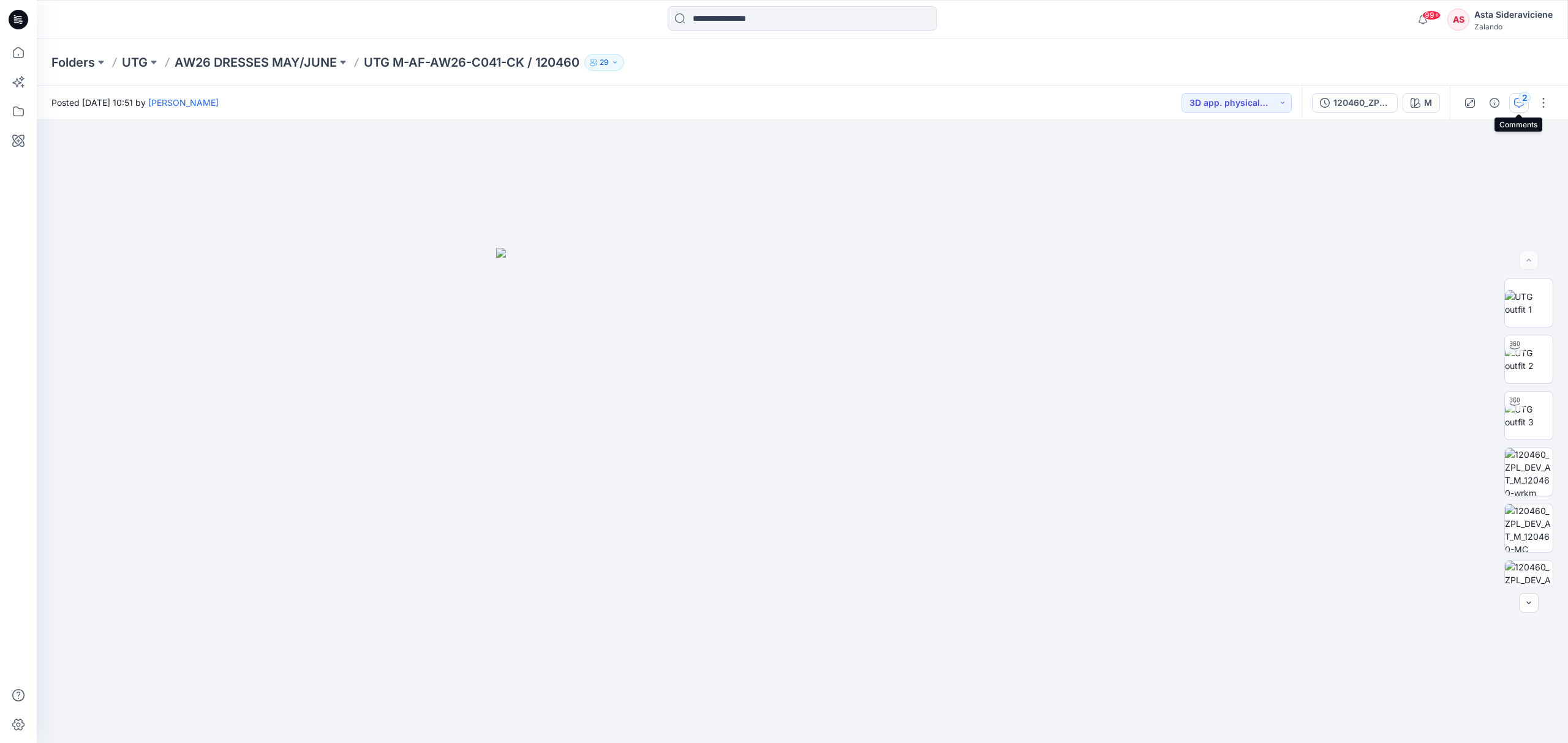
click at [1115, 103] on icon "button" at bounding box center [1519, 102] width 10 height 10
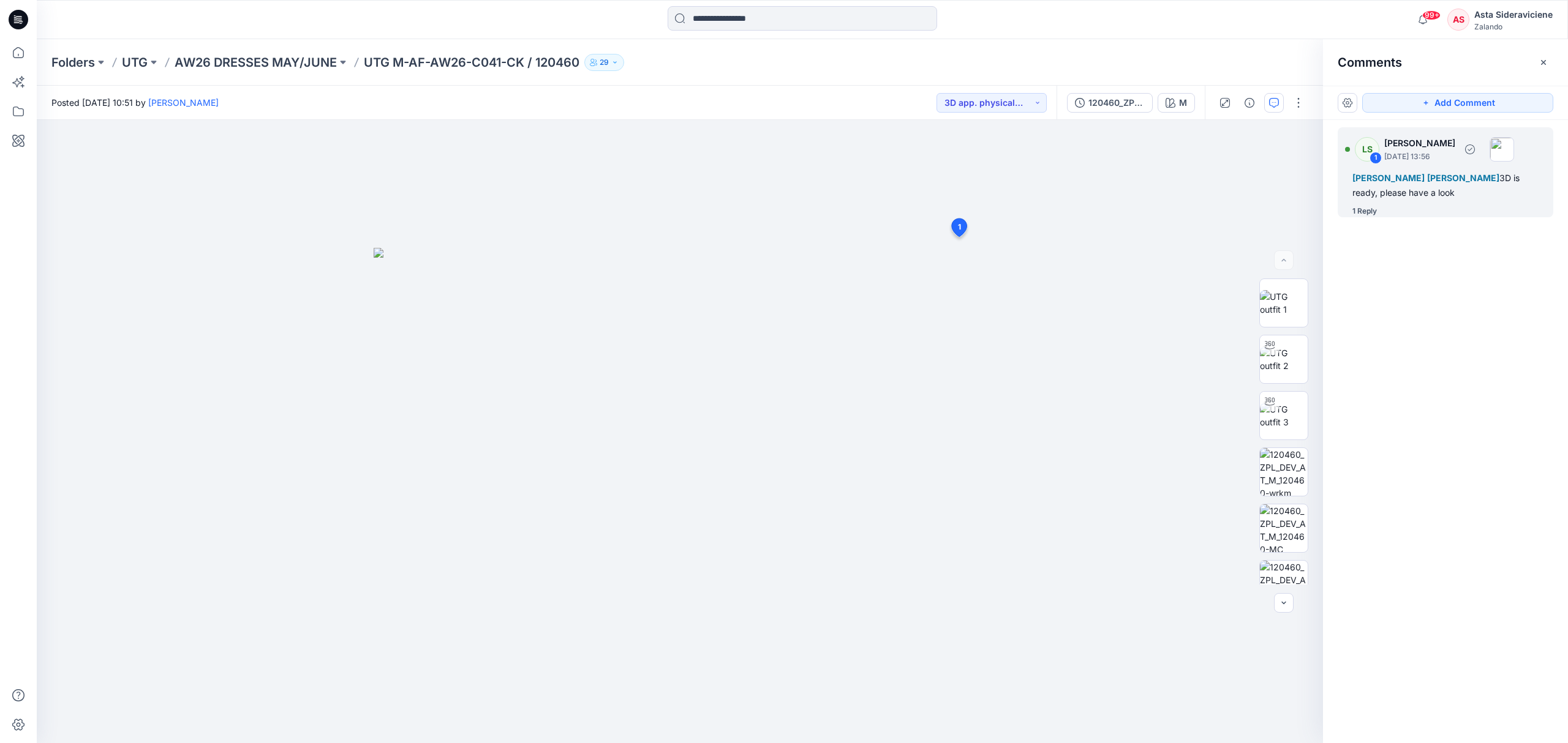
click at [1115, 211] on div "1 Reply" at bounding box center [1364, 211] width 25 height 12
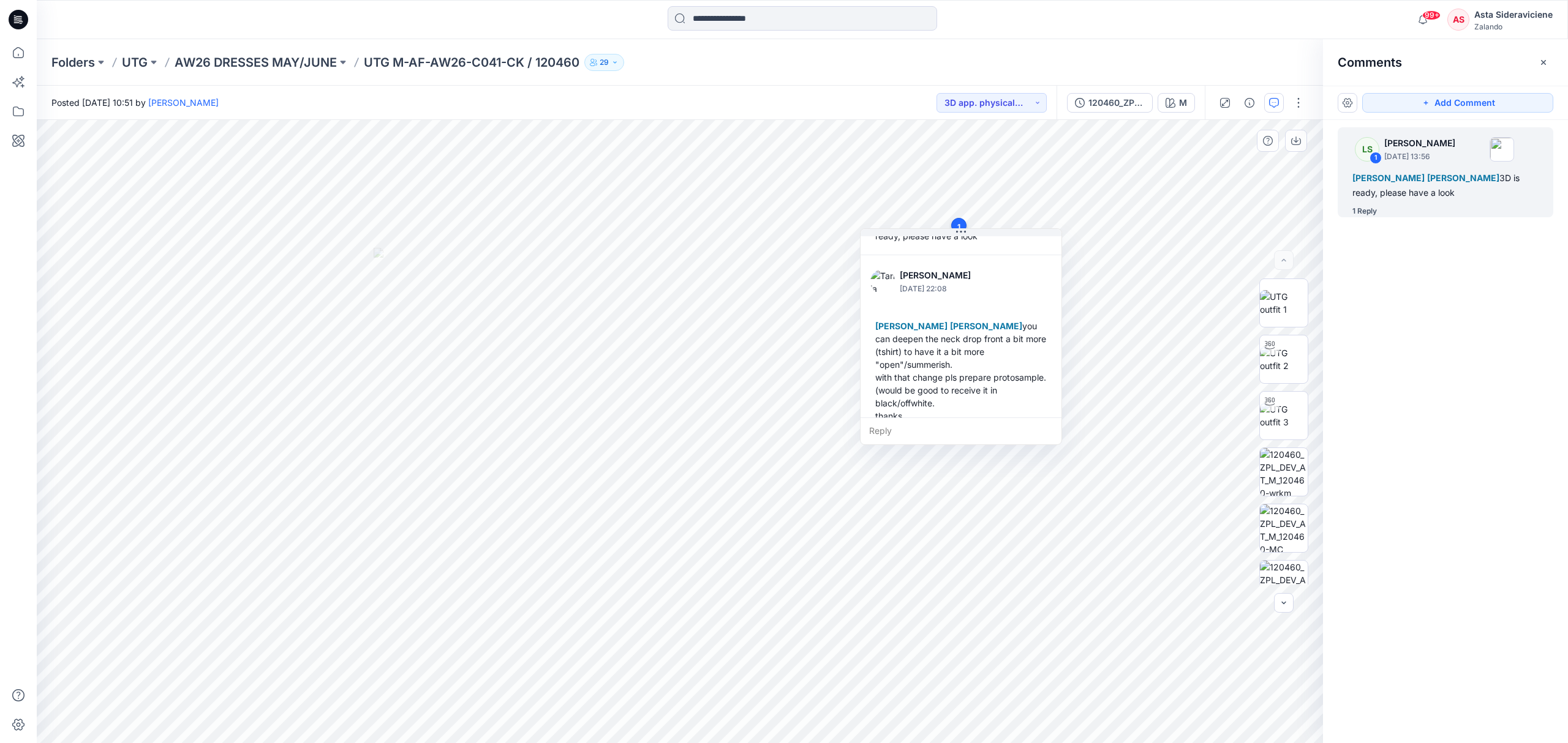
scroll to position [99, 0]
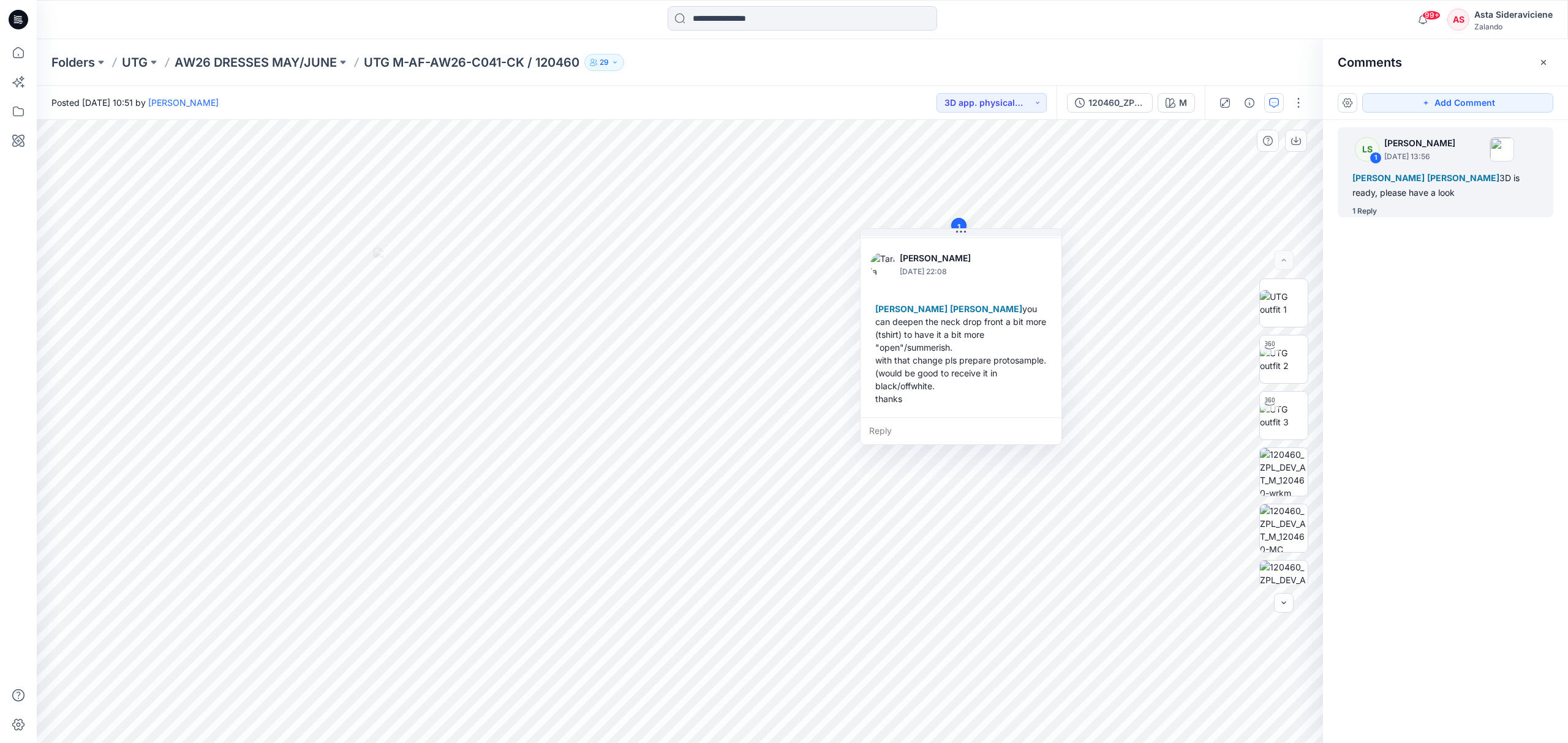
click at [980, 375] on div "[PERSON_NAME] [PERSON_NAME] you can deepen the neck drop front a bit more (tshi…" at bounding box center [960, 354] width 181 height 113
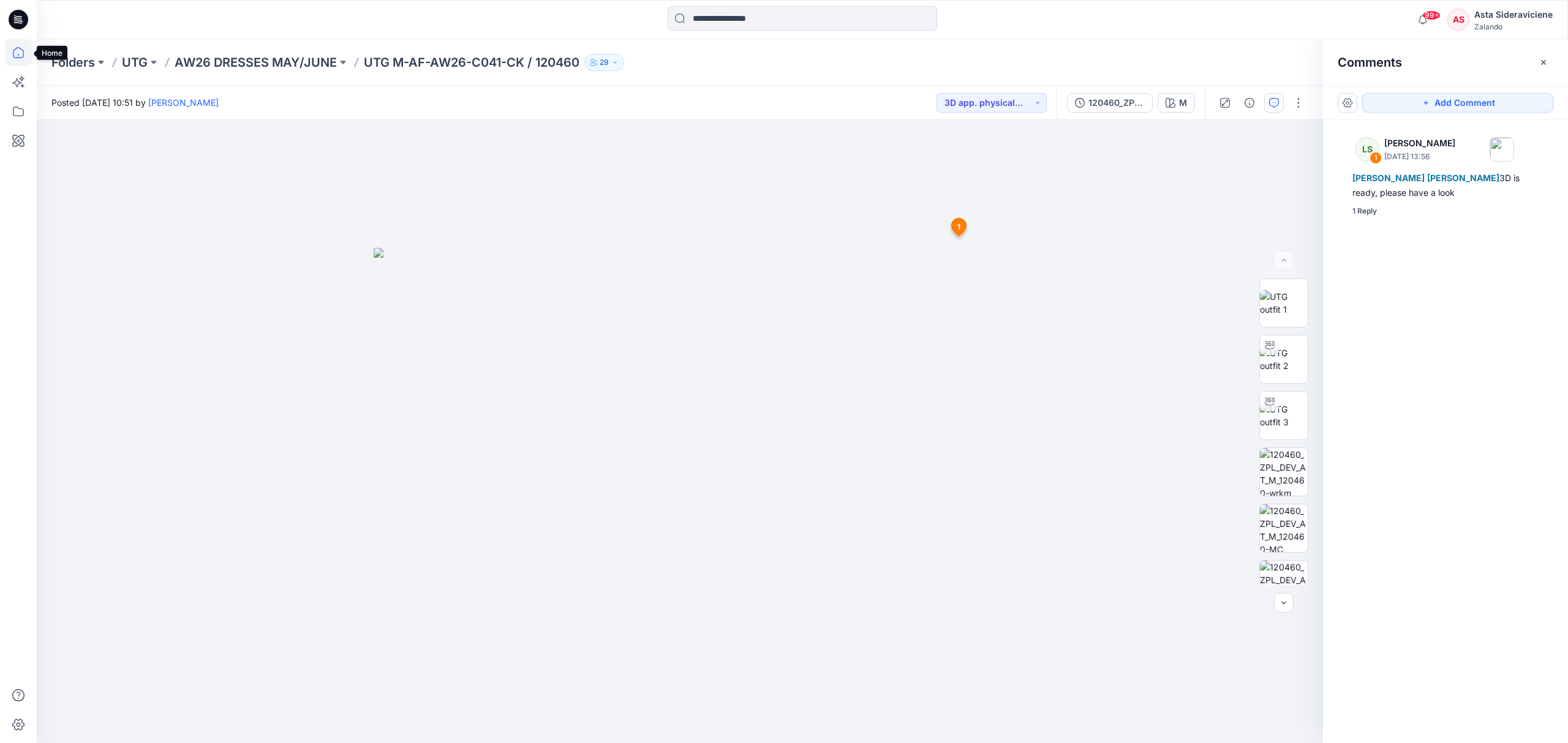
click at [21, 45] on icon at bounding box center [19, 53] width 27 height 27
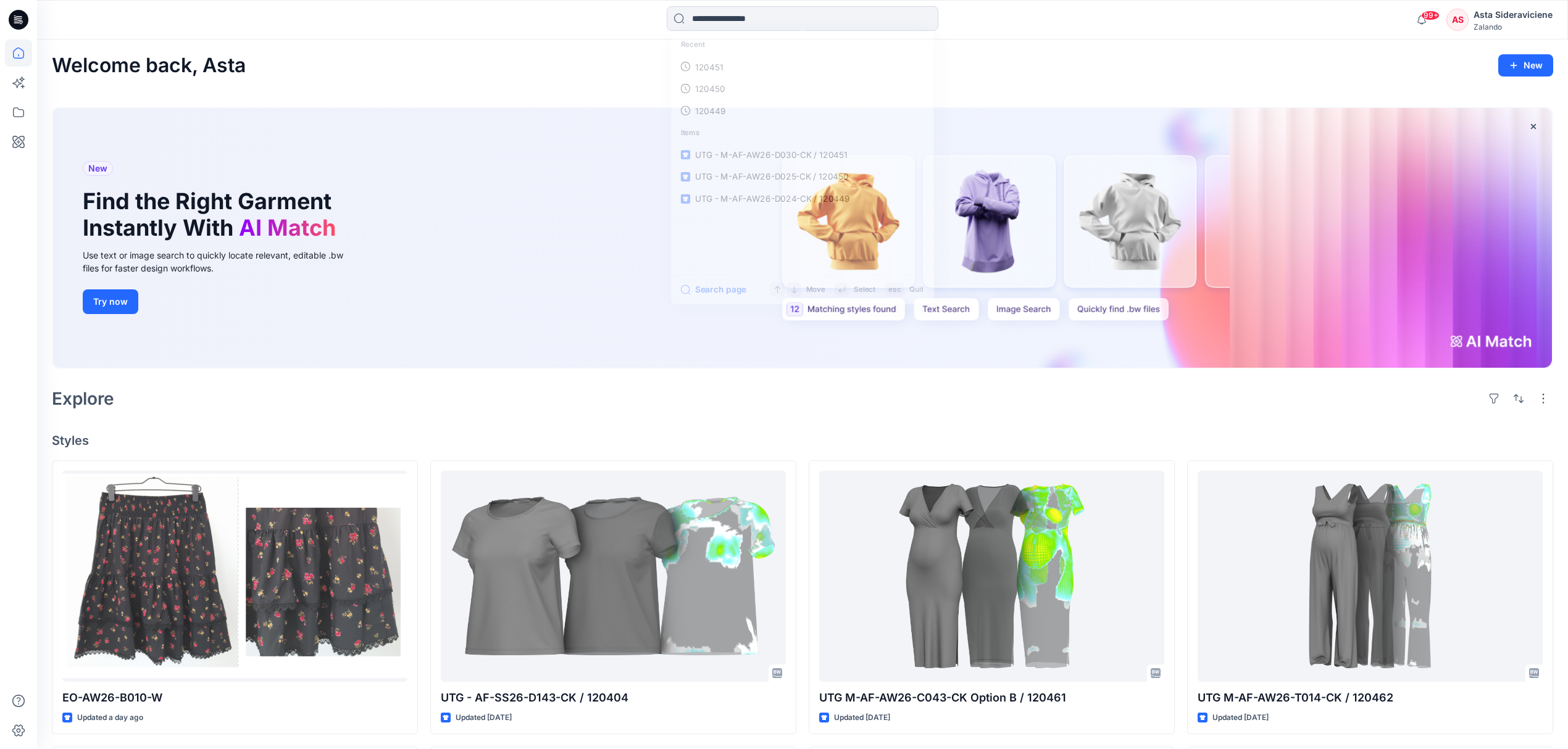
drag, startPoint x: 800, startPoint y: 23, endPoint x: 789, endPoint y: 0, distance: 25.5
click at [800, 23] on input at bounding box center [802, 18] width 271 height 25
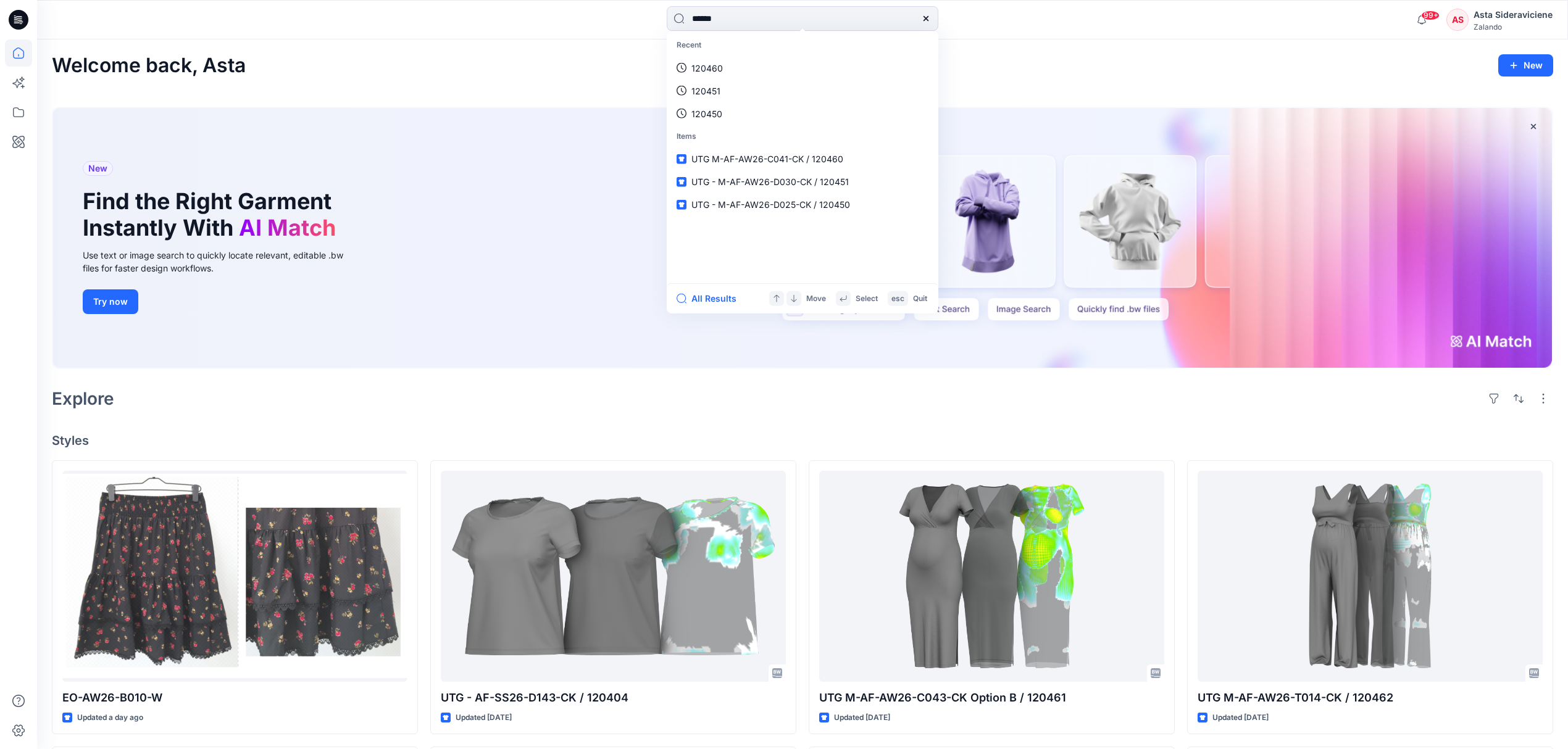
type input "******"
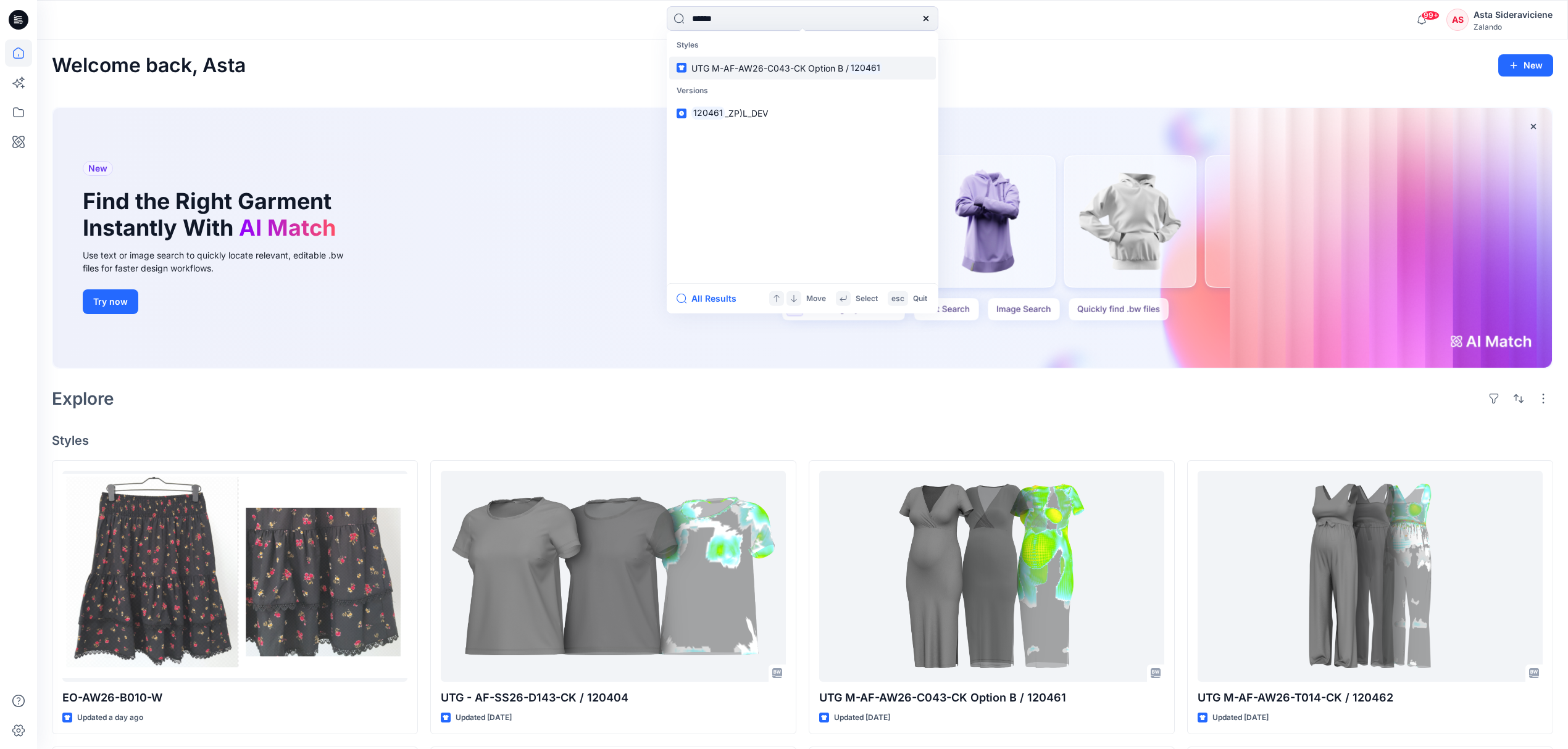
click at [716, 75] on link "UTG M-AF-AW26-C043-CK Option B / 120461" at bounding box center [802, 67] width 267 height 23
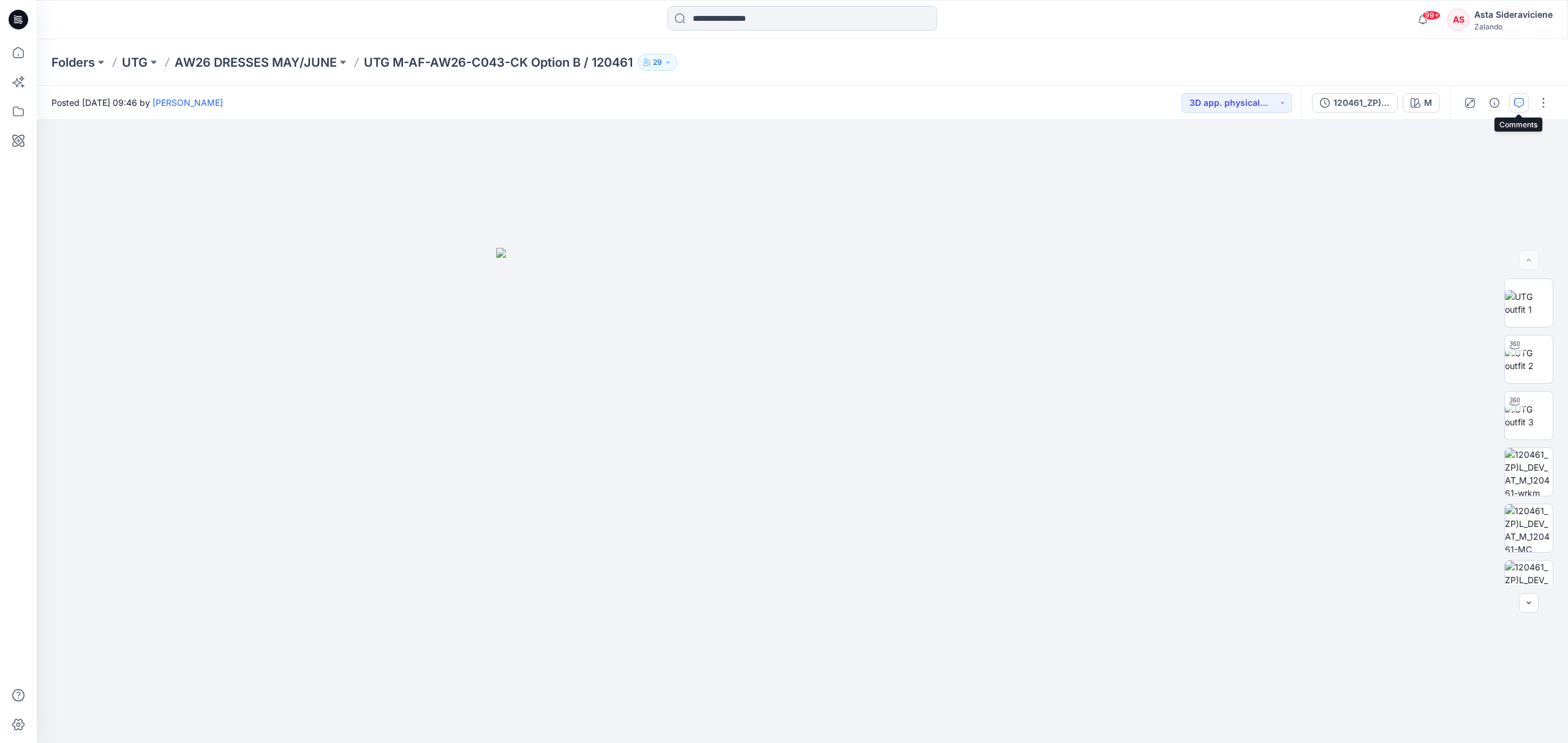
click at [1115, 100] on icon "button" at bounding box center [1519, 102] width 10 height 10
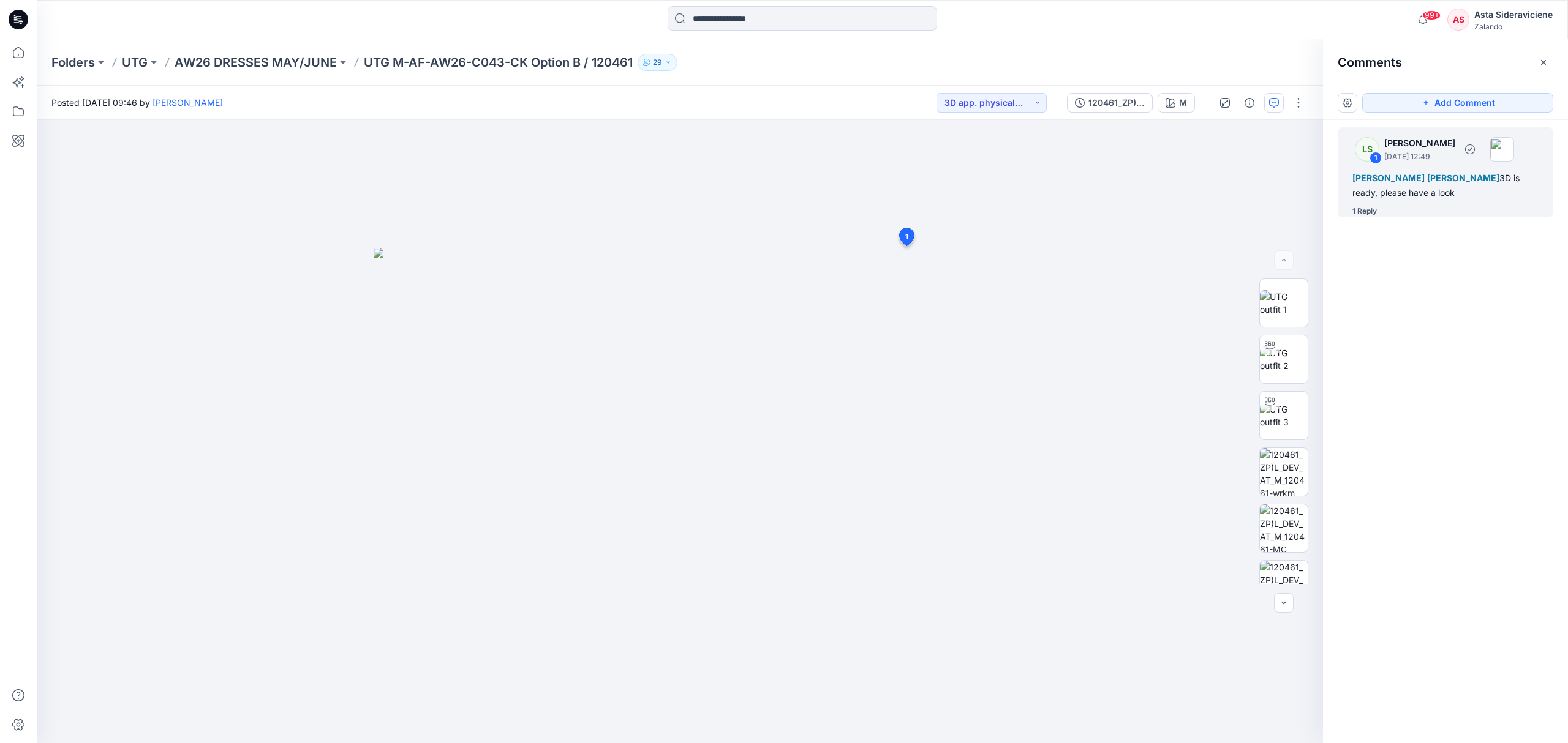
click at [1115, 213] on div "1 Reply" at bounding box center [1364, 211] width 25 height 12
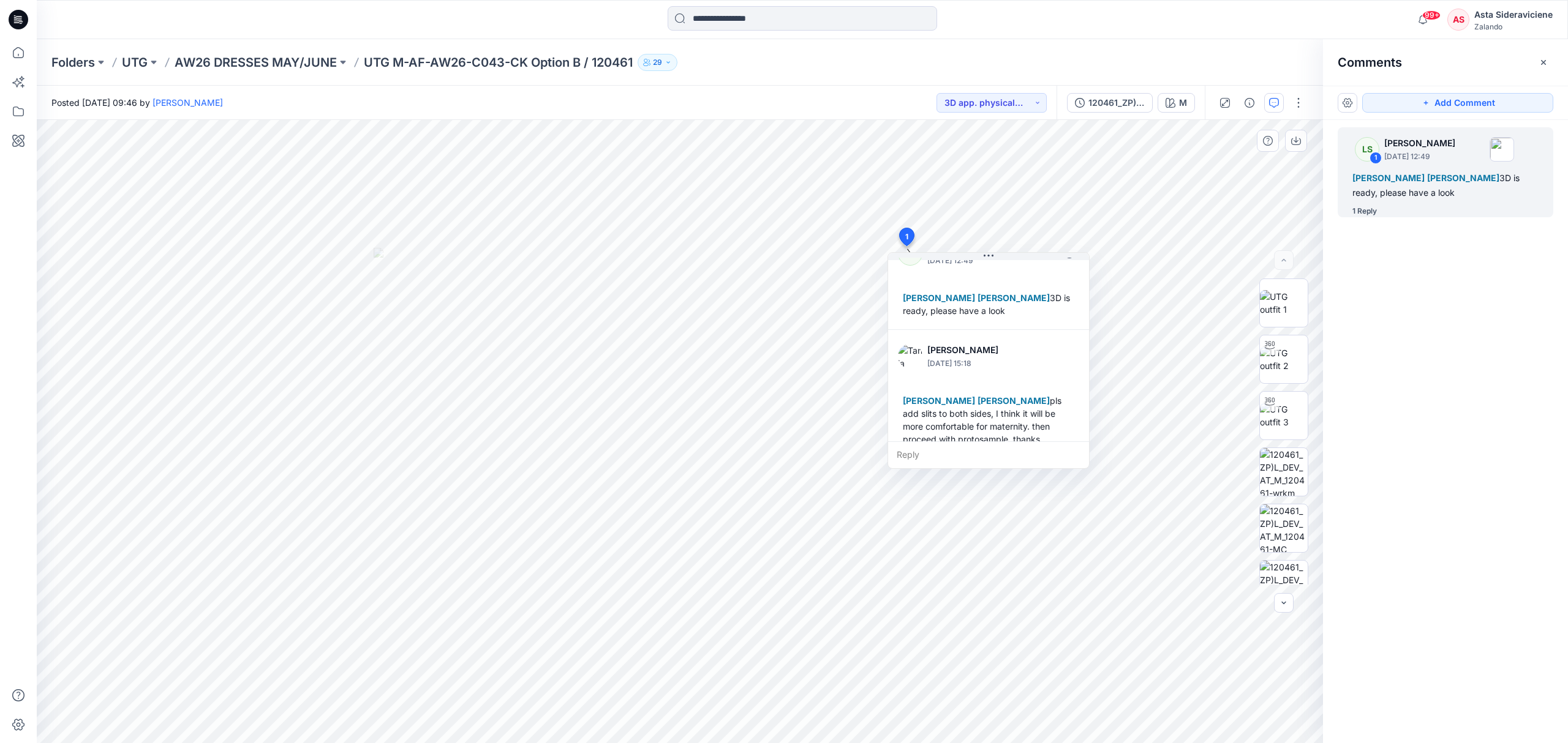
scroll to position [47, 0]
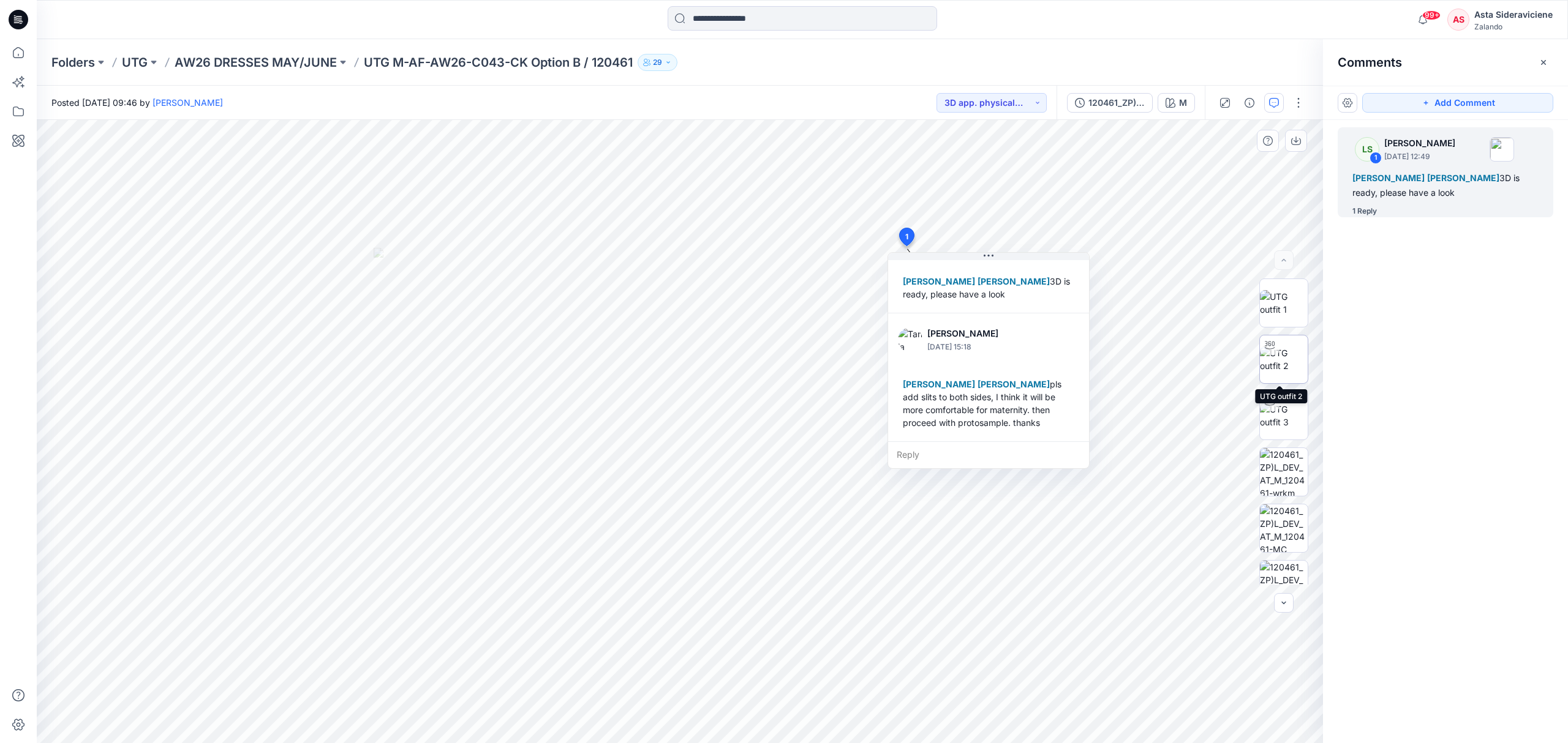
click at [1115, 368] on img at bounding box center [1284, 359] width 48 height 26
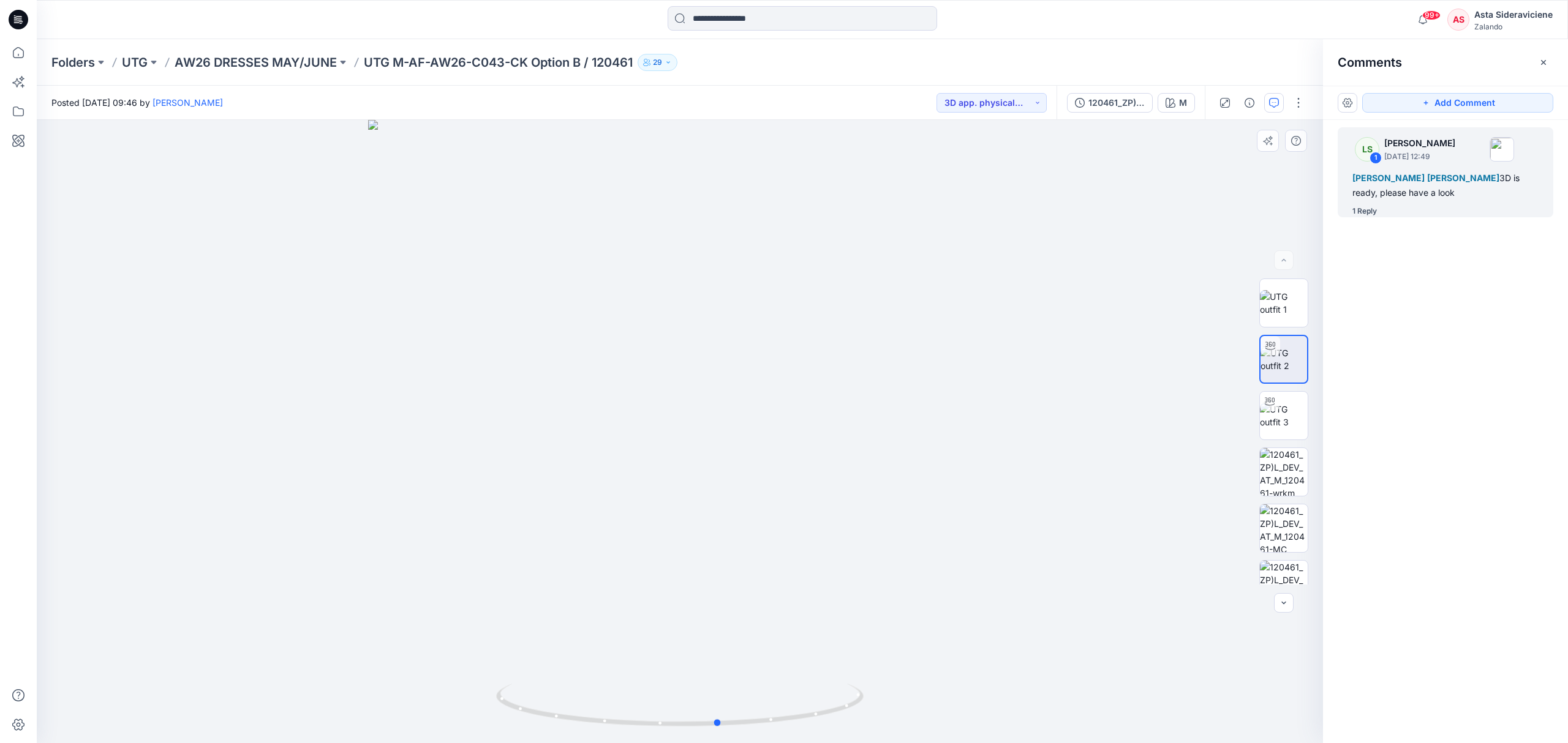
drag, startPoint x: 682, startPoint y: 729, endPoint x: 723, endPoint y: 679, distance: 64.7
click at [723, 488] on div at bounding box center [680, 431] width 1286 height 623
drag, startPoint x: 720, startPoint y: 727, endPoint x: 706, endPoint y: 685, distance: 44.3
click at [706, 488] on icon at bounding box center [681, 706] width 370 height 46
click at [1115, 488] on img at bounding box center [1284, 585] width 48 height 48
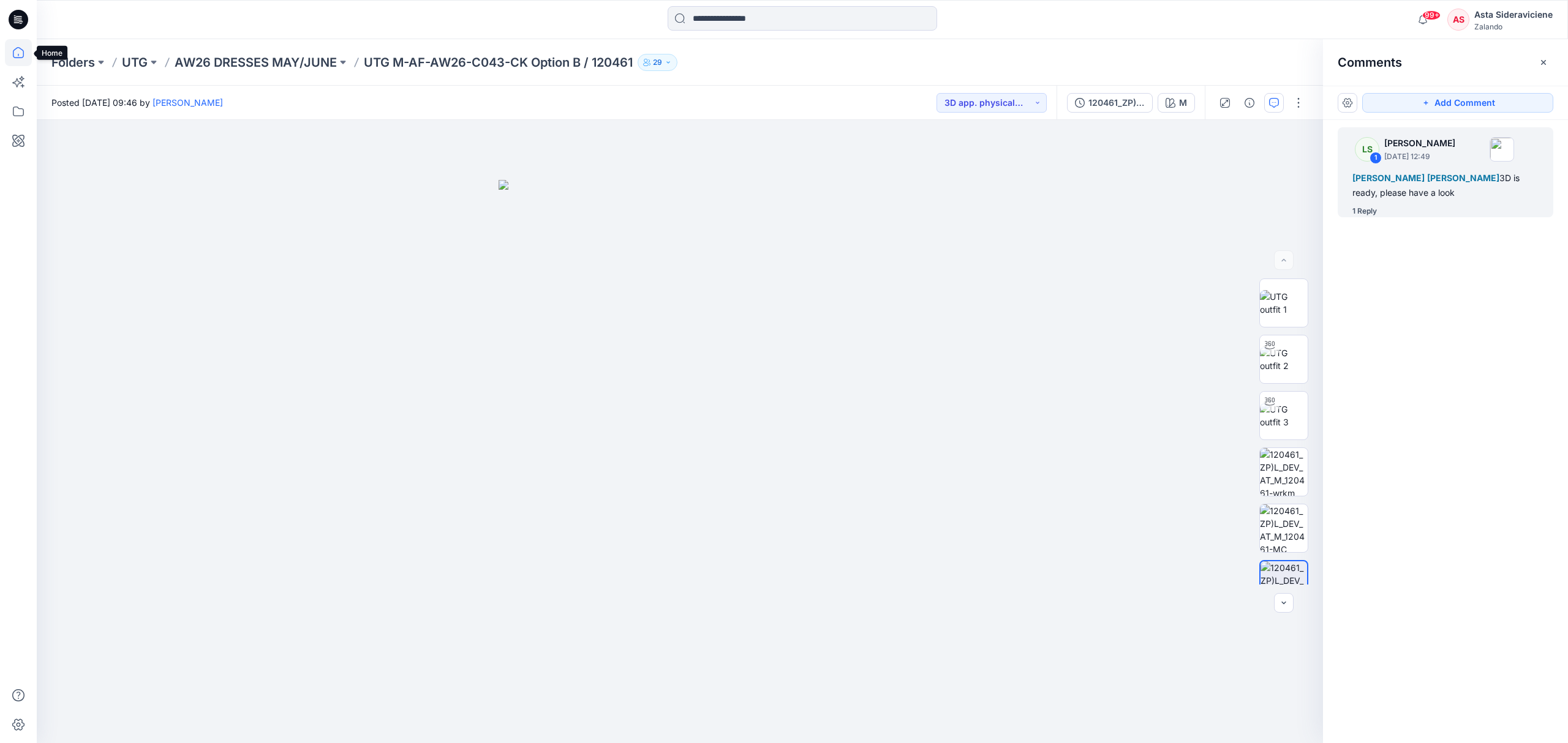
drag, startPoint x: 25, startPoint y: 50, endPoint x: 10, endPoint y: 60, distance: 18.0
click at [25, 50] on icon at bounding box center [19, 53] width 27 height 27
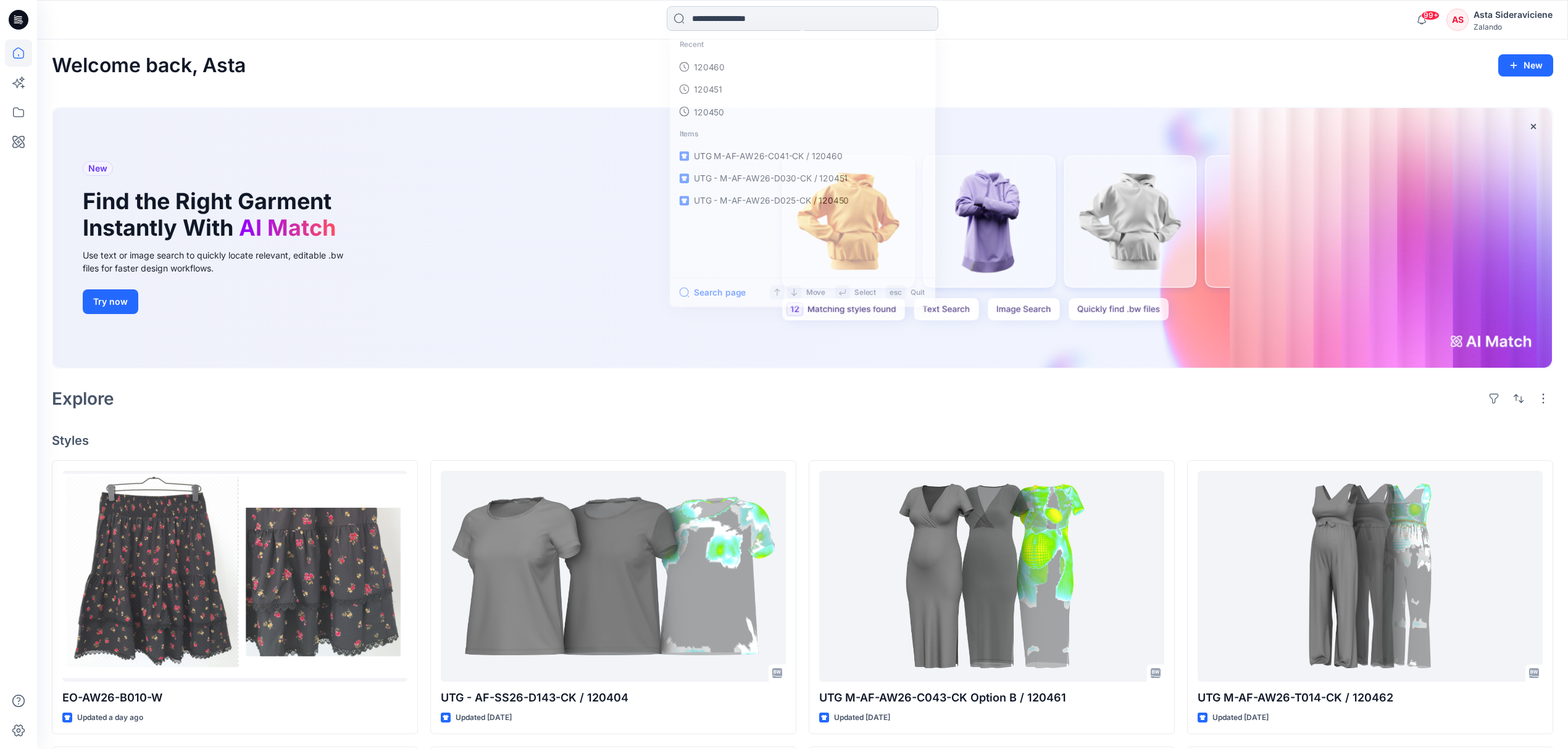
click at [771, 18] on input at bounding box center [802, 18] width 271 height 25
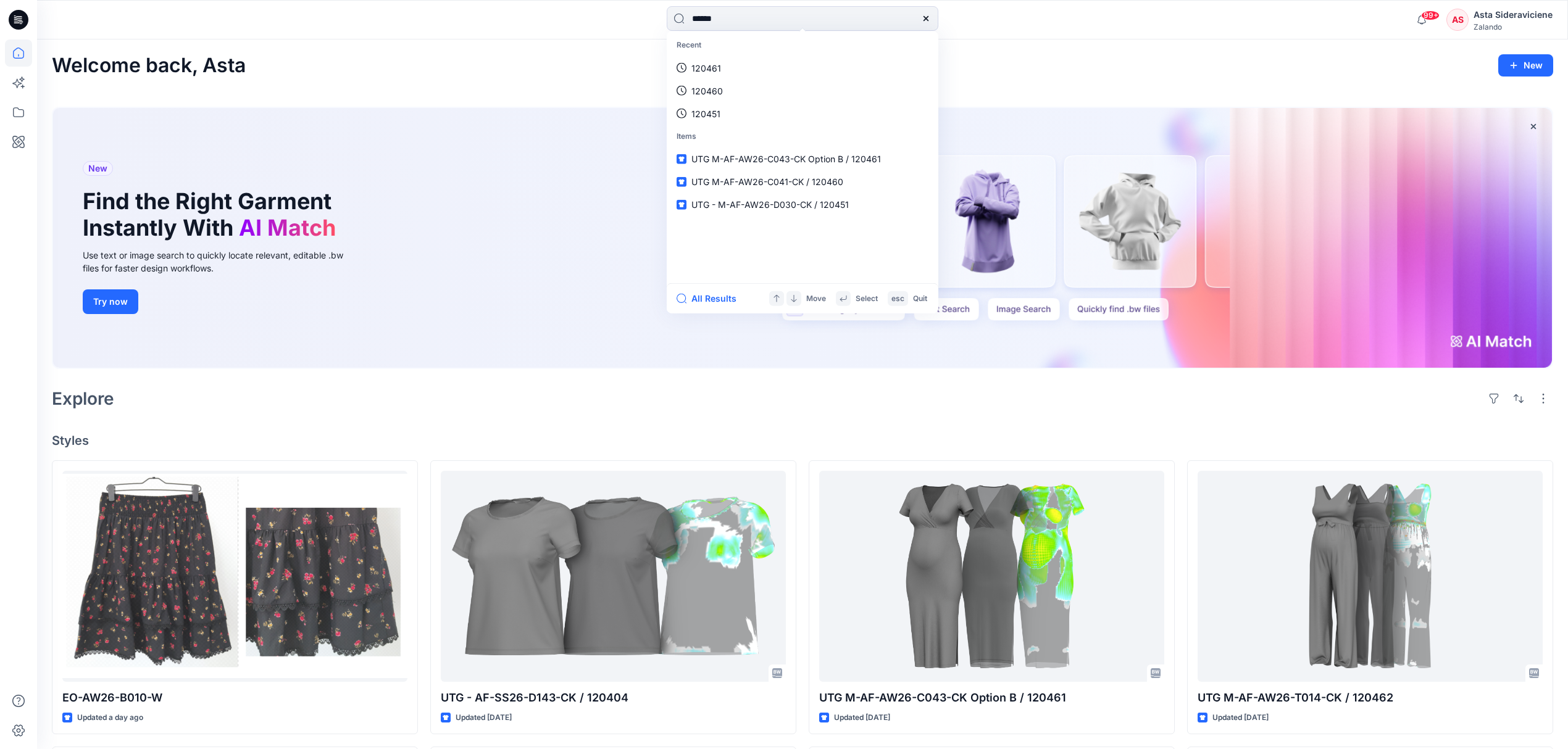
type input "******"
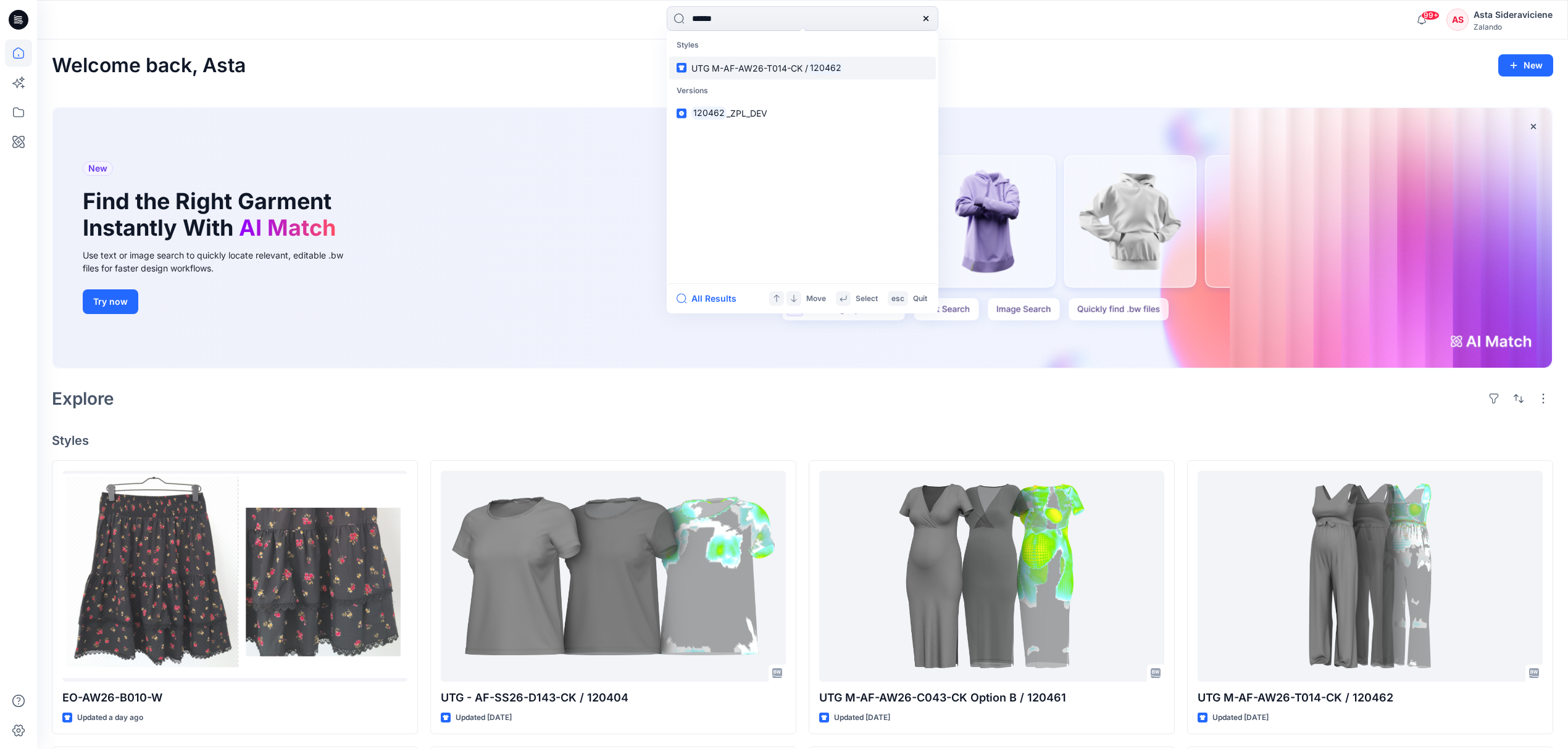
click at [719, 75] on link "UTG M-AF-AW26-T014-CK / 120462" at bounding box center [802, 67] width 267 height 23
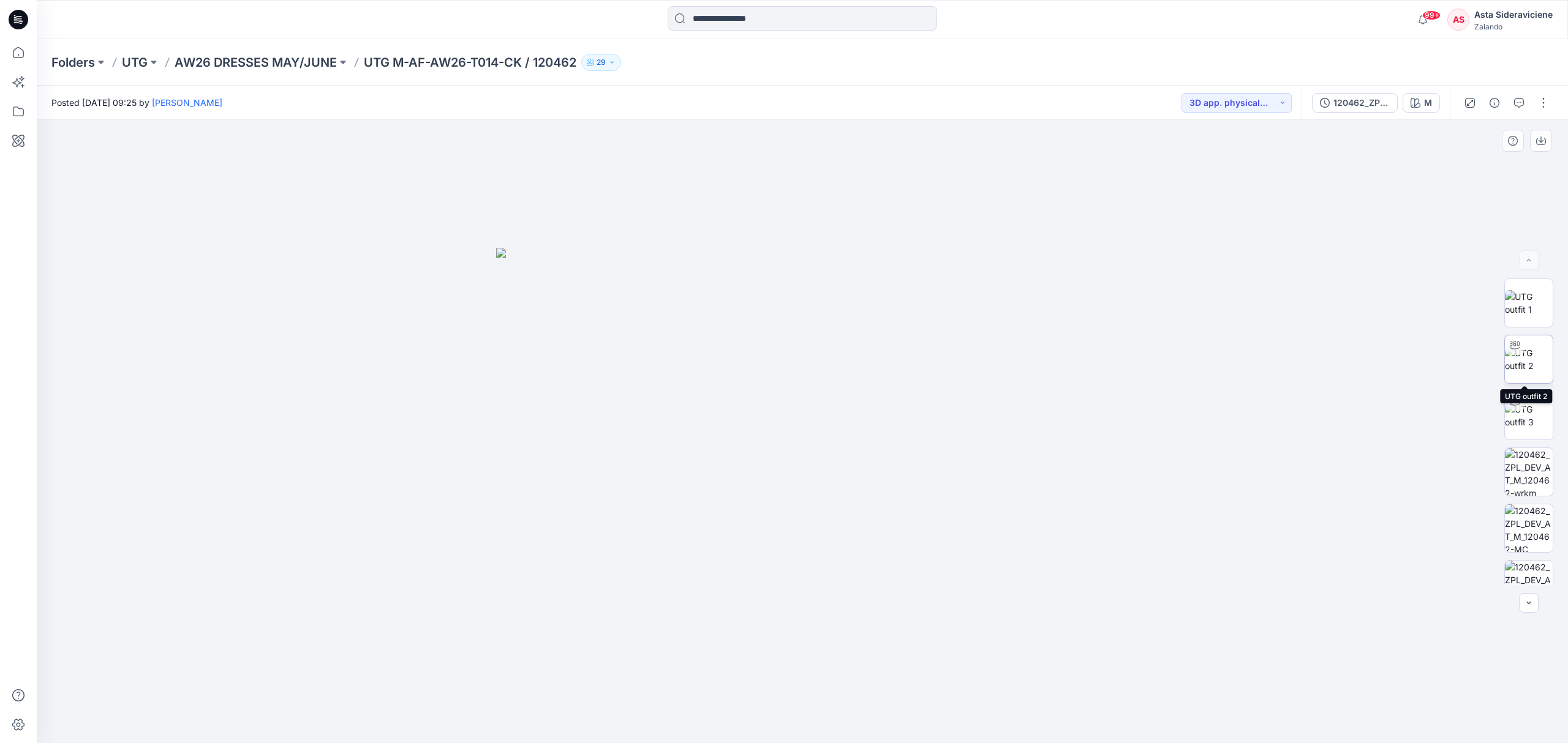
drag, startPoint x: 1539, startPoint y: 353, endPoint x: 1506, endPoint y: 354, distance: 33.0
click at [1115, 353] on img at bounding box center [1529, 359] width 48 height 26
drag, startPoint x: 801, startPoint y: 727, endPoint x: 1029, endPoint y: 652, distance: 240.0
click at [841, 488] on div at bounding box center [802, 431] width 1531 height 623
click at [1115, 104] on icon "button" at bounding box center [1519, 102] width 10 height 10
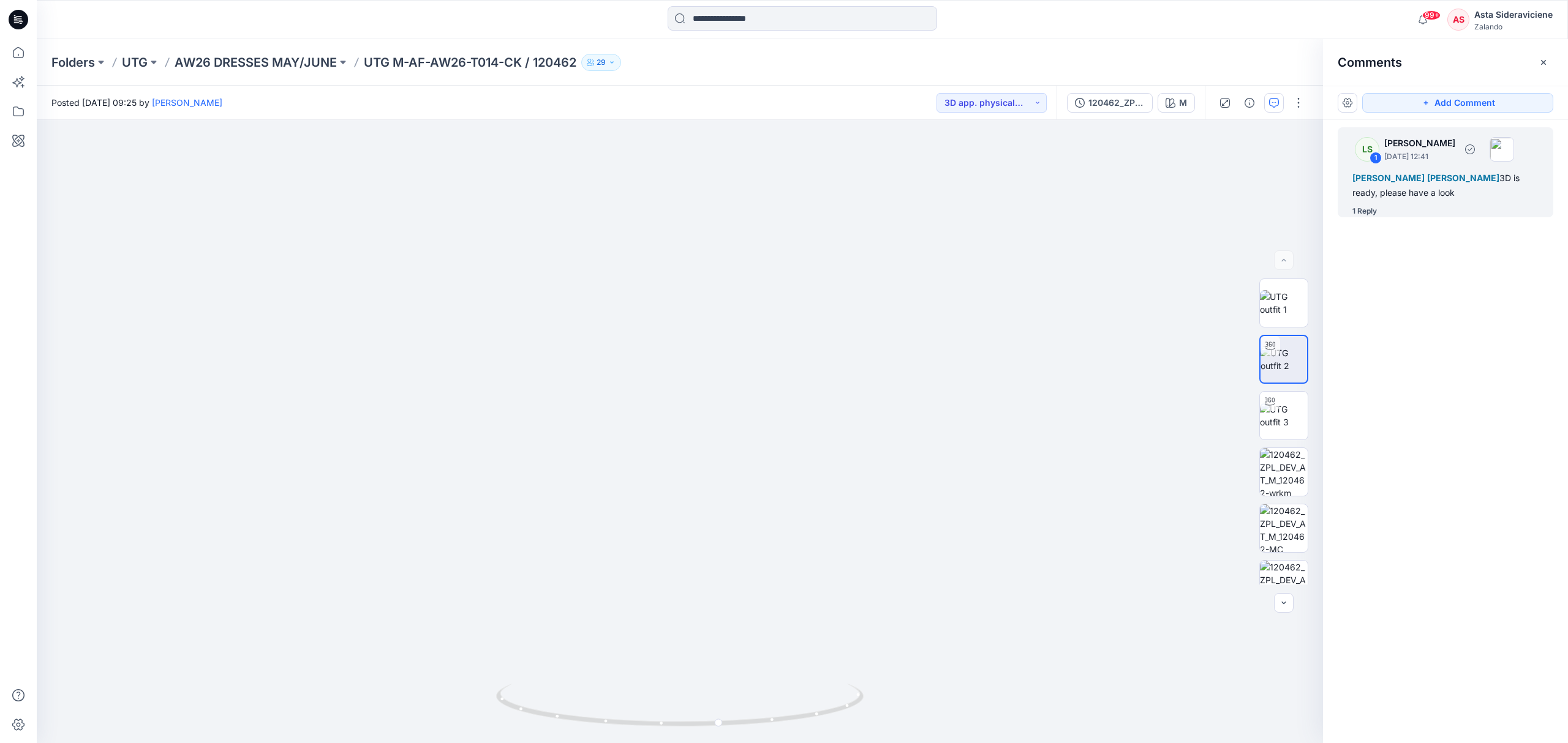
click at [1115, 206] on div "1 Reply" at bounding box center [1364, 211] width 25 height 12
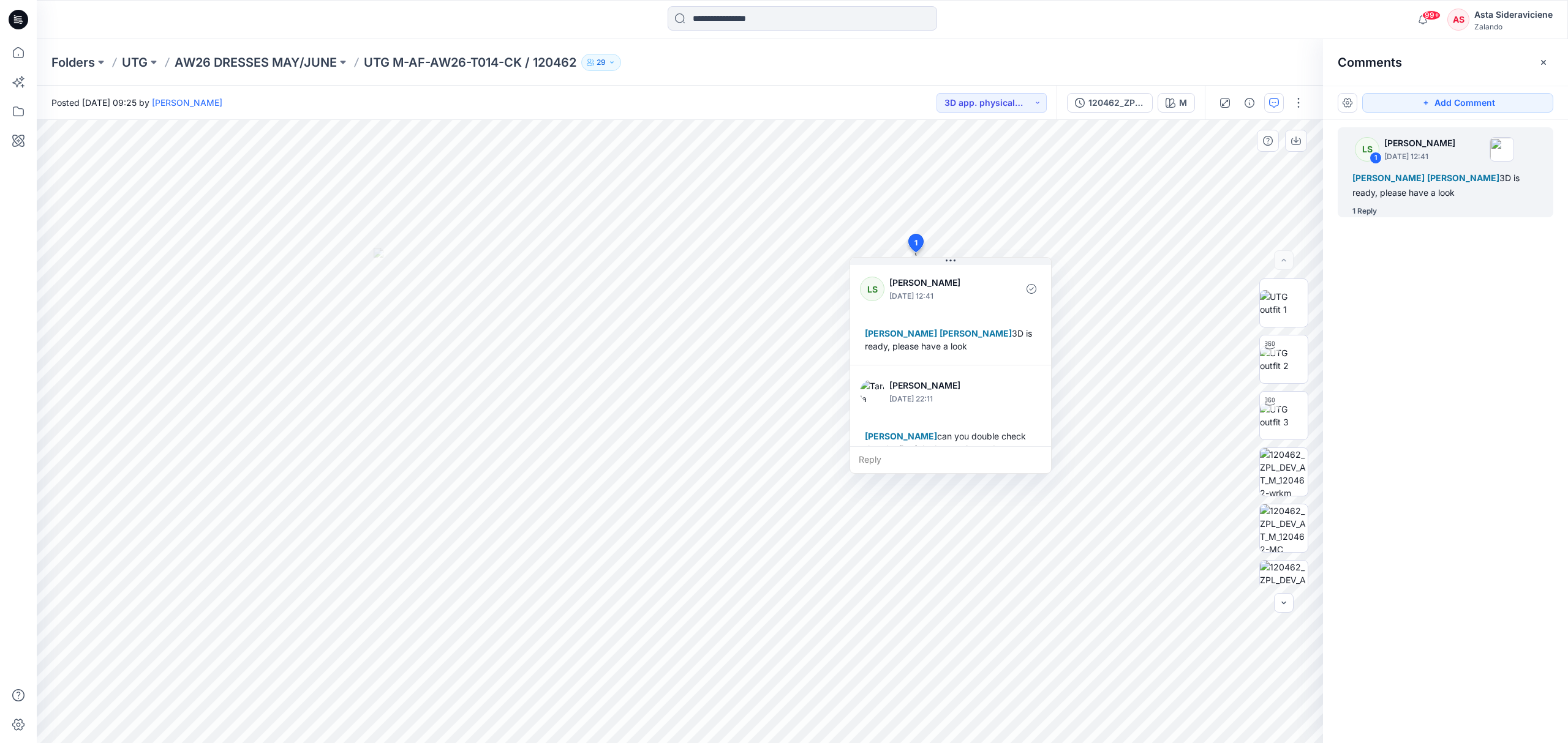
scroll to position [47, 0]
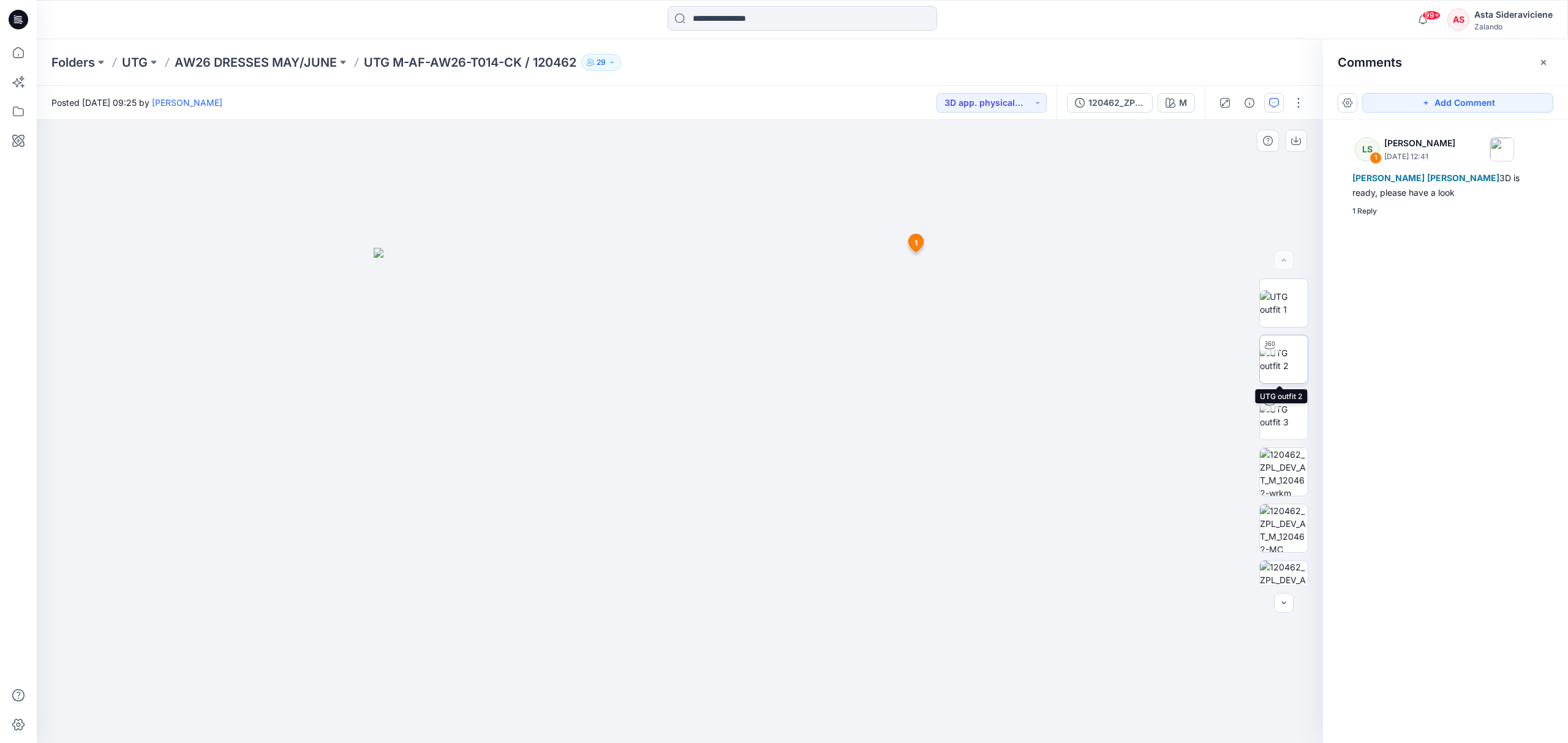
click at [1115, 364] on img at bounding box center [1284, 359] width 48 height 26
drag, startPoint x: 679, startPoint y: 725, endPoint x: 638, endPoint y: 578, distance: 152.6
click at [513, 488] on div at bounding box center [680, 431] width 1286 height 623
click at [22, 56] on icon at bounding box center [19, 53] width 27 height 27
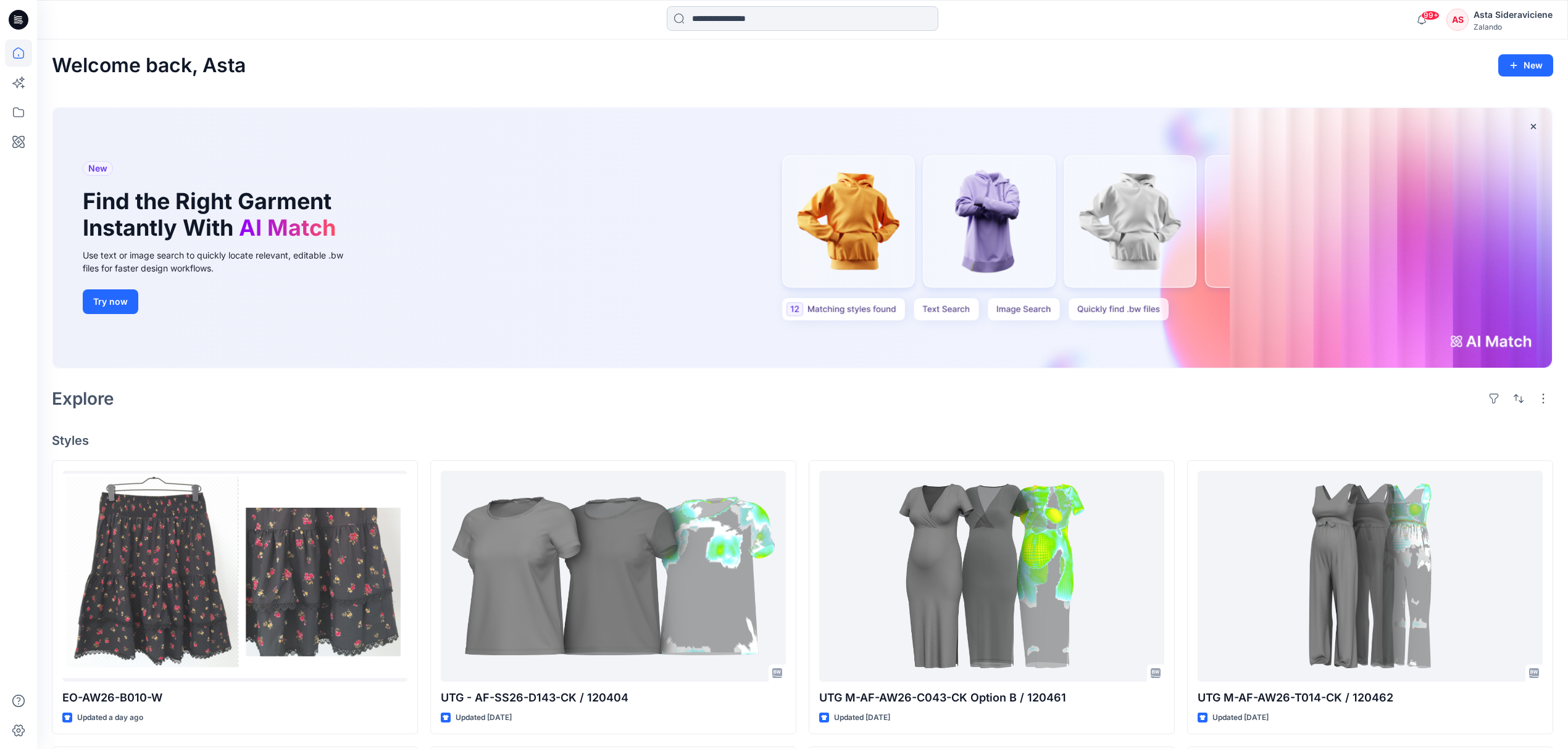
click at [742, 16] on input at bounding box center [802, 18] width 271 height 25
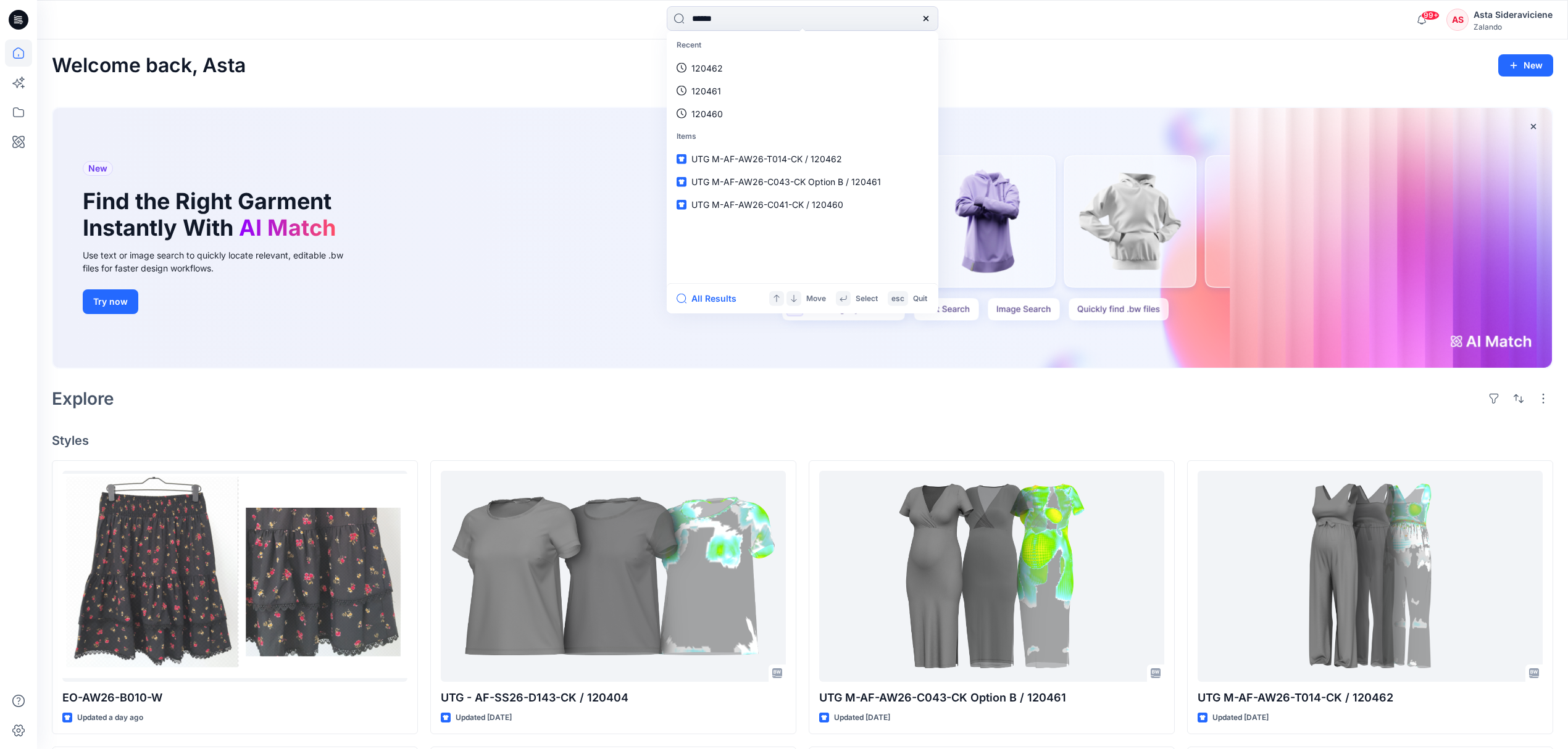
type input "******"
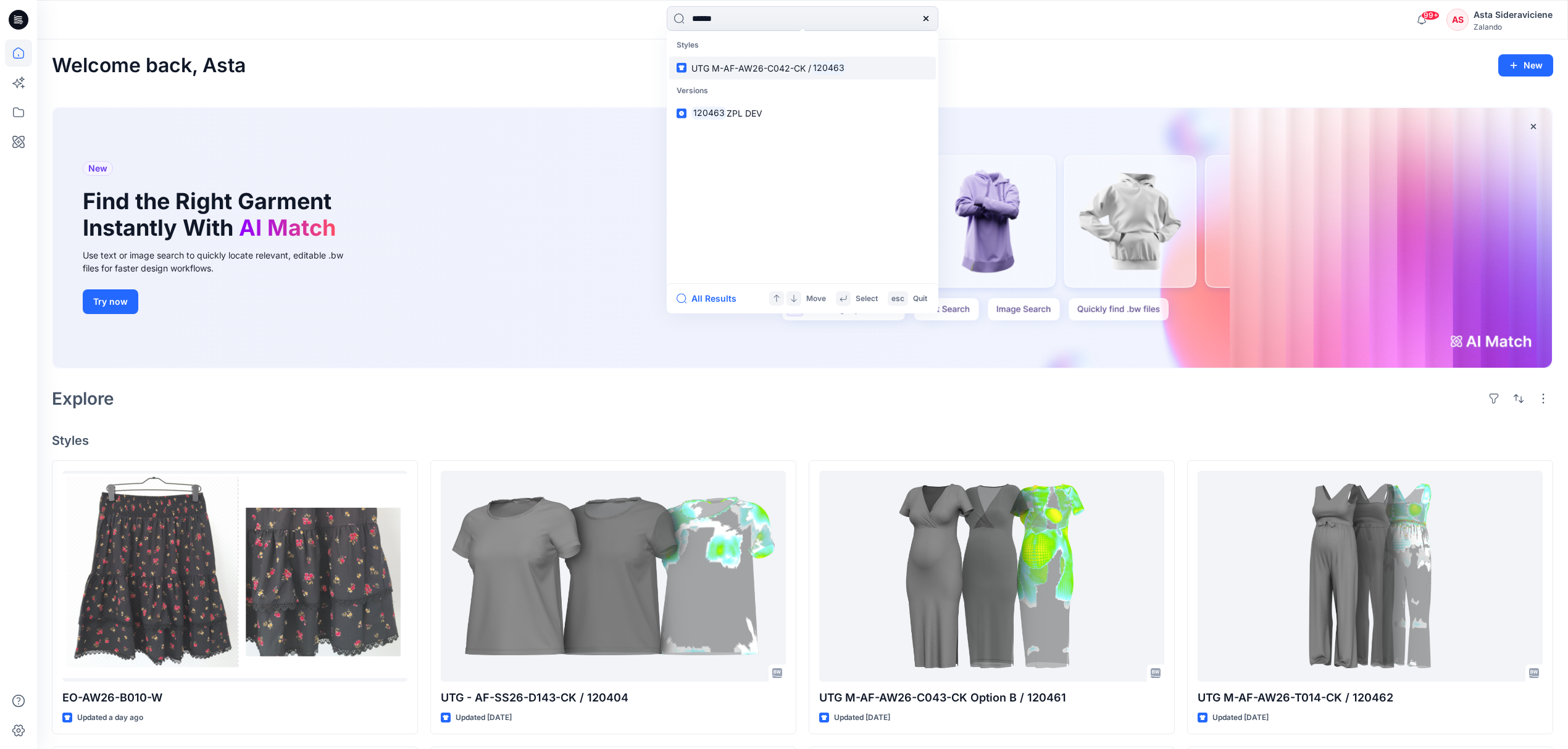
click at [786, 67] on span "UTG M-AF-AW26-C042-CK /" at bounding box center [751, 67] width 120 height 10
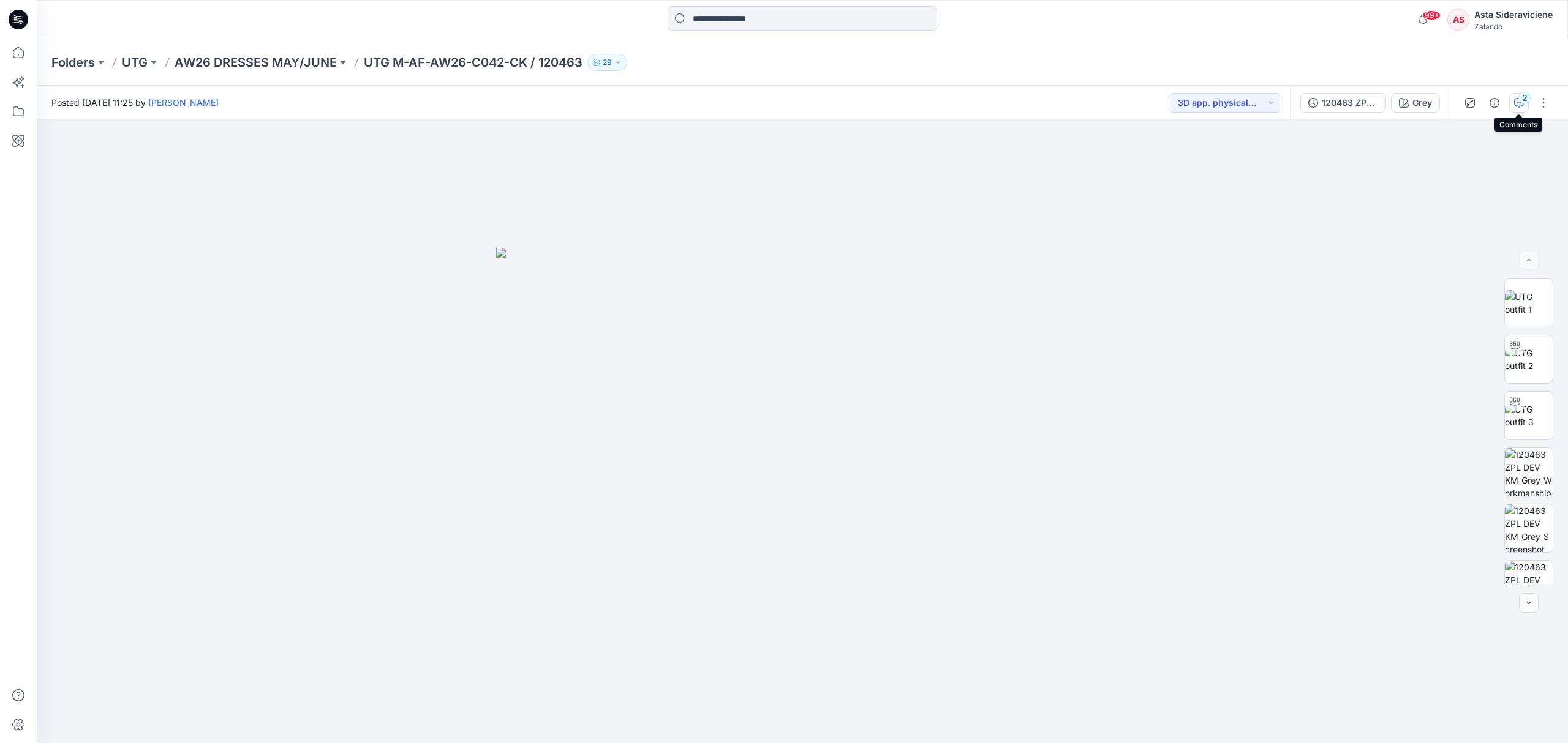
click at [1115, 96] on div "2" at bounding box center [1524, 98] width 12 height 12
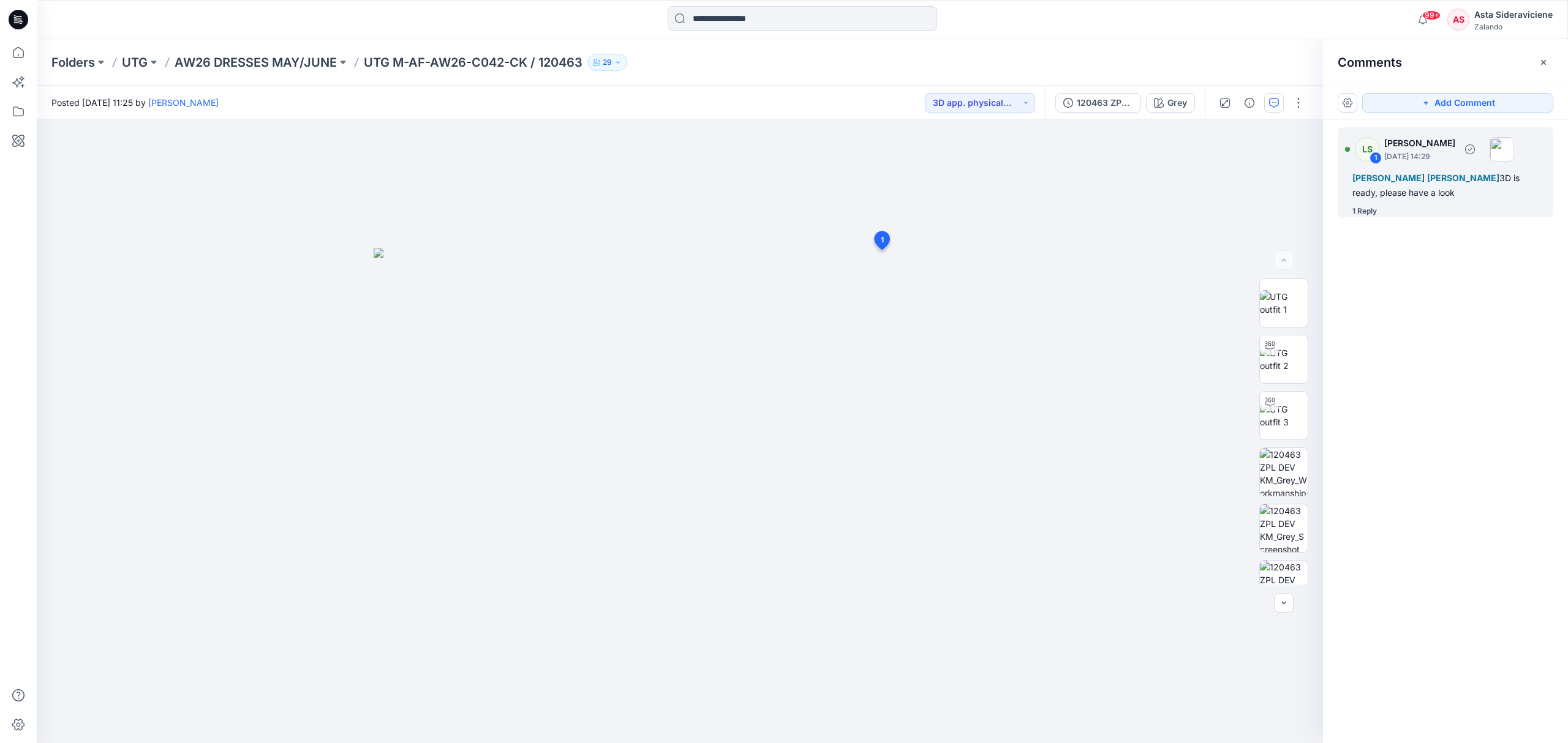
click at [1115, 211] on div "1 Reply" at bounding box center [1364, 211] width 25 height 12
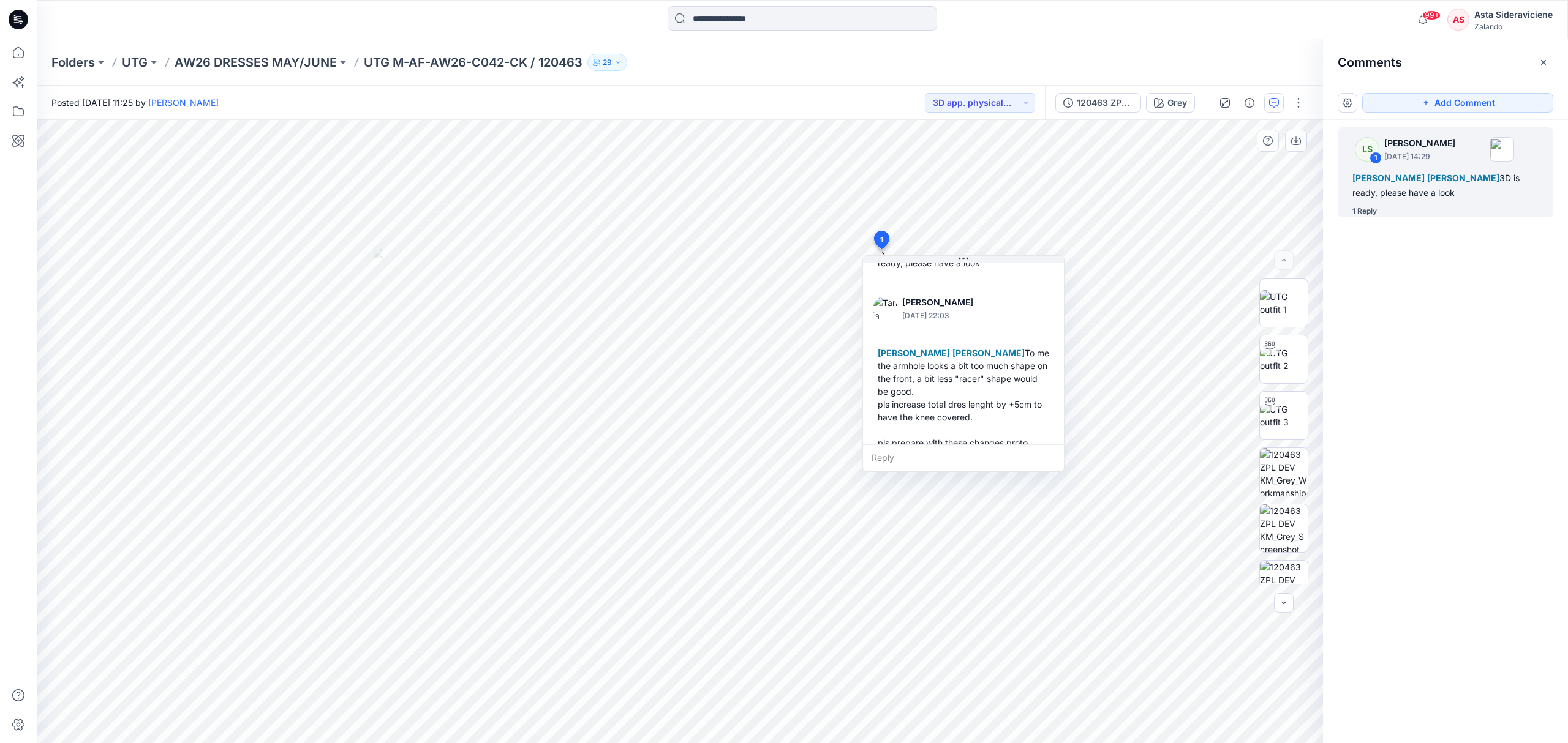
scroll to position [111, 0]
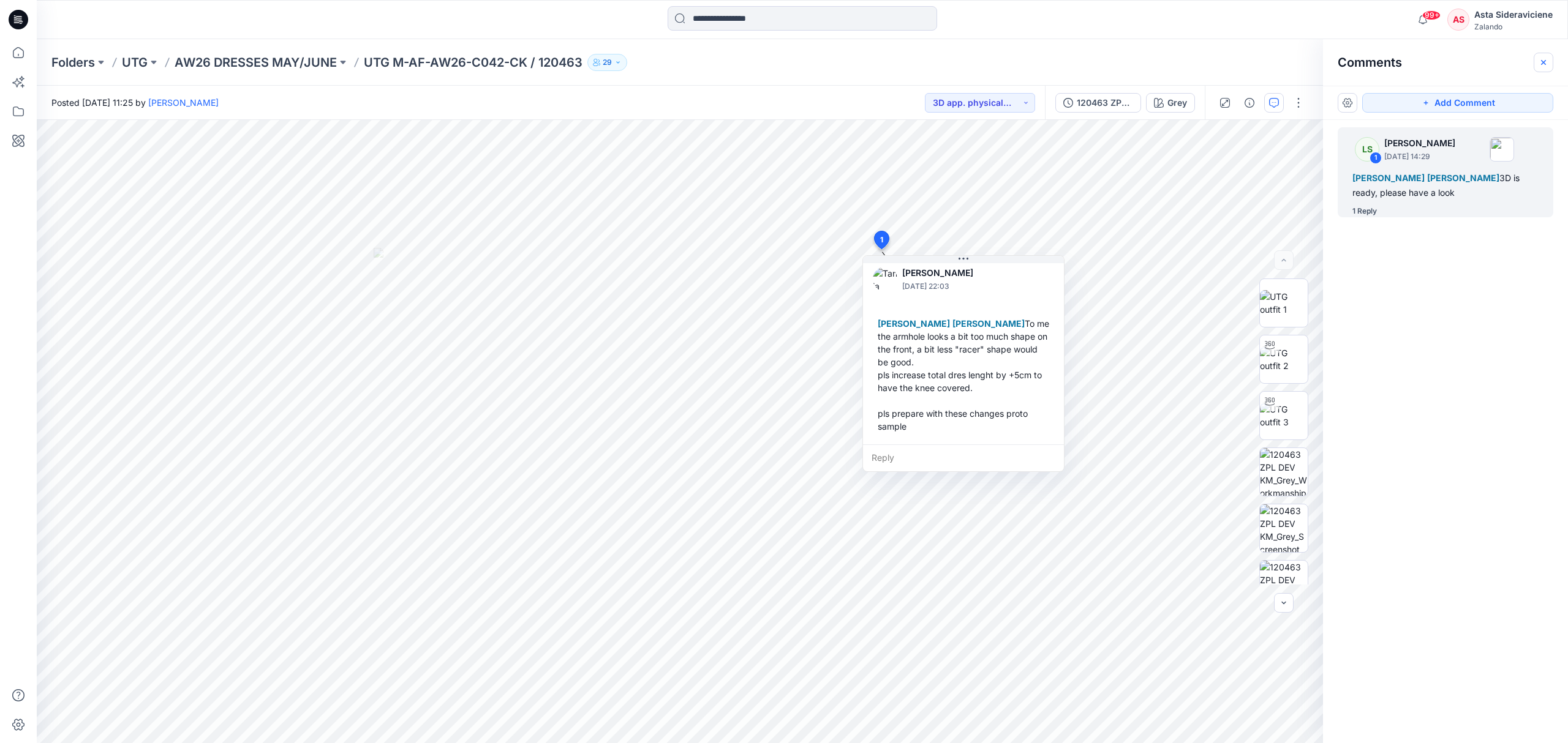
drag, startPoint x: 1541, startPoint y: 61, endPoint x: 1233, endPoint y: 71, distance: 308.2
click at [1115, 62] on icon "button" at bounding box center [1543, 62] width 10 height 10
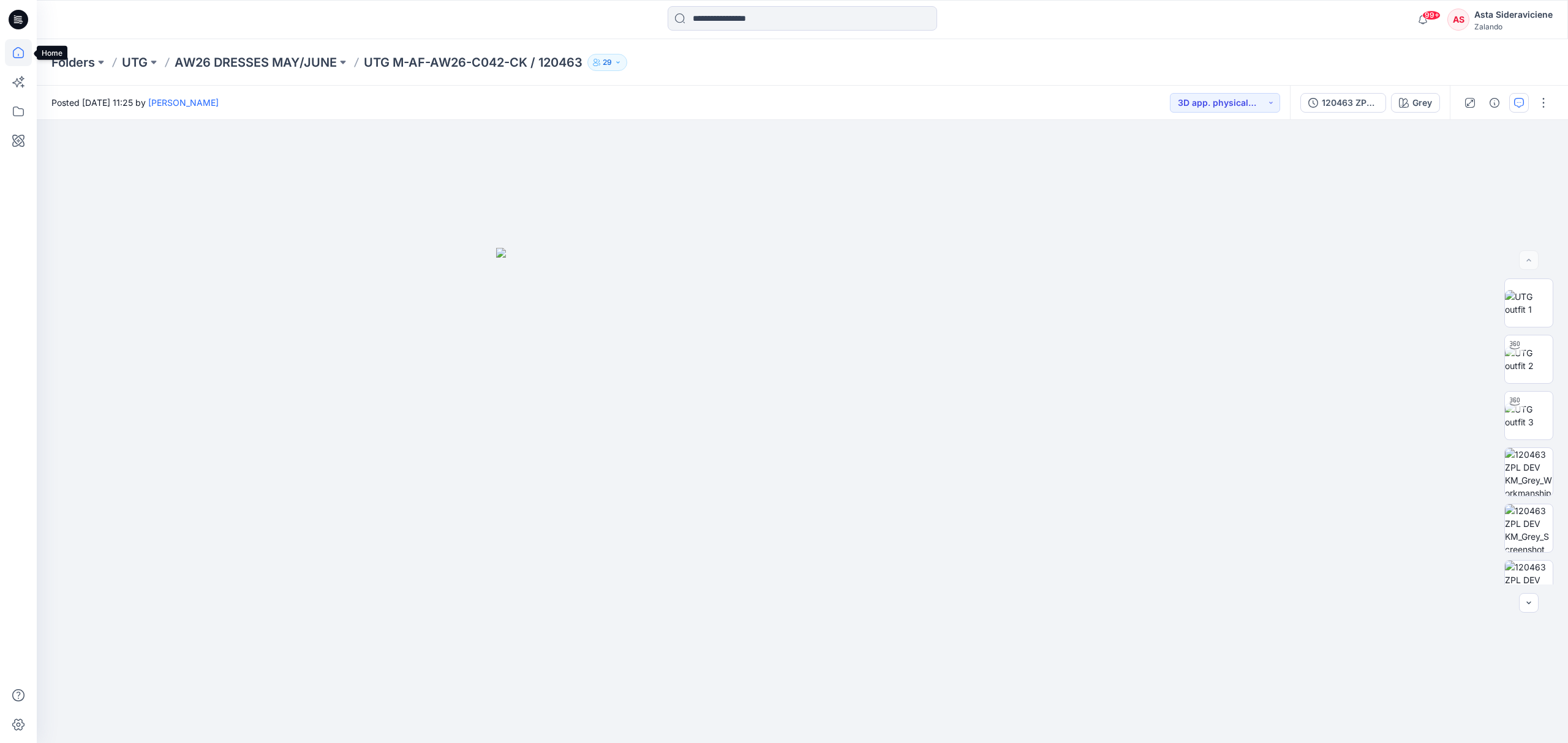
click at [14, 51] on icon at bounding box center [19, 53] width 27 height 27
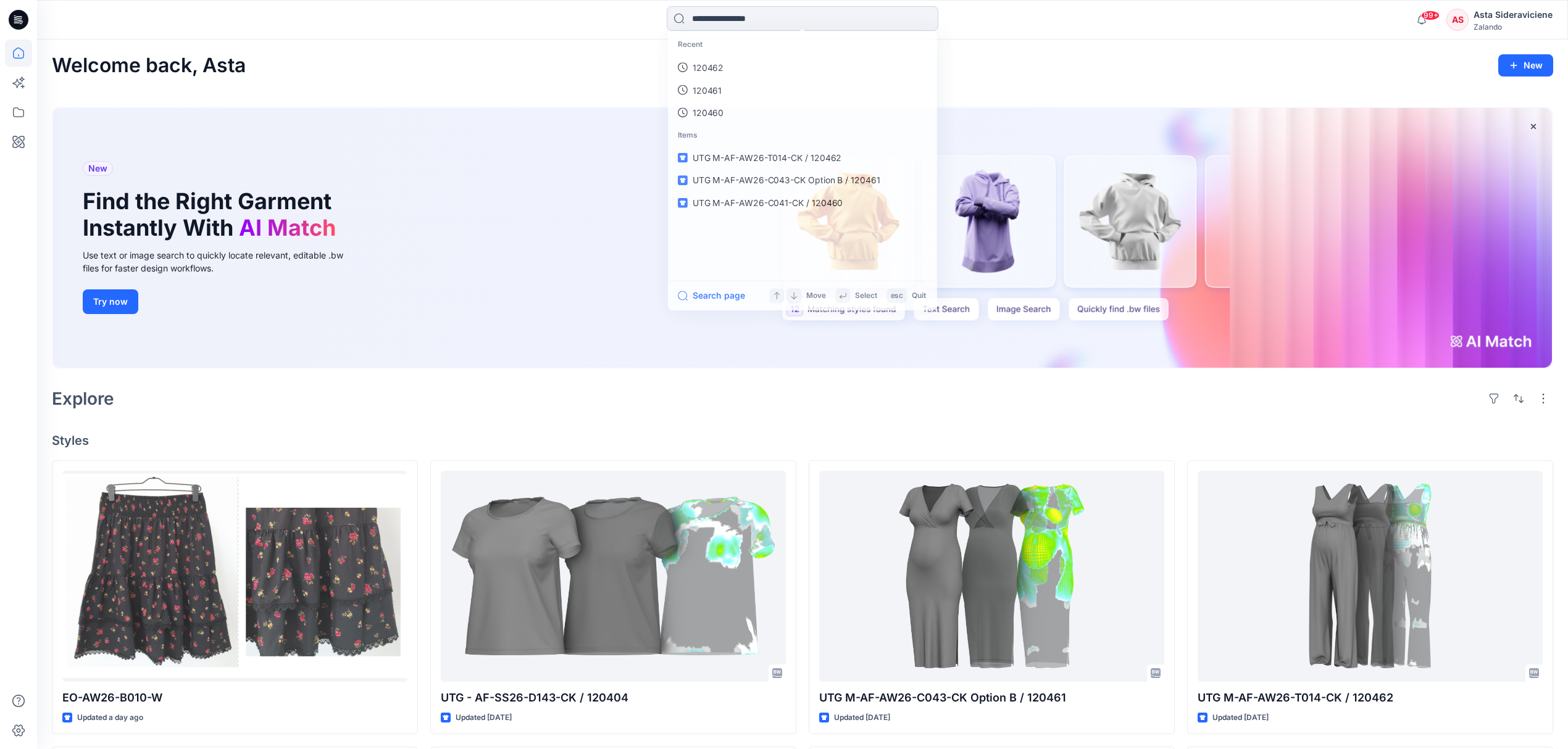
click at [802, 14] on input at bounding box center [802, 18] width 271 height 25
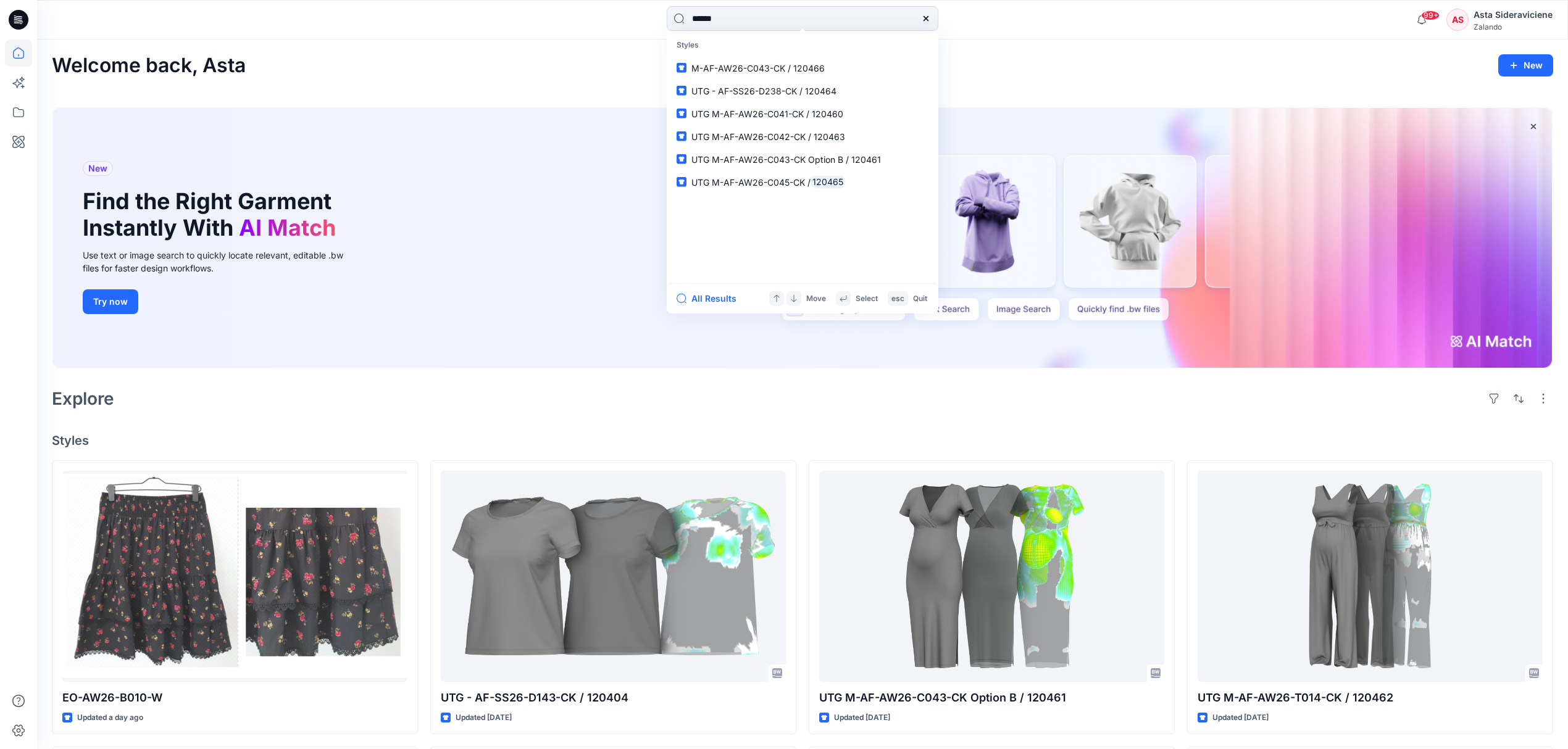
type input "******"
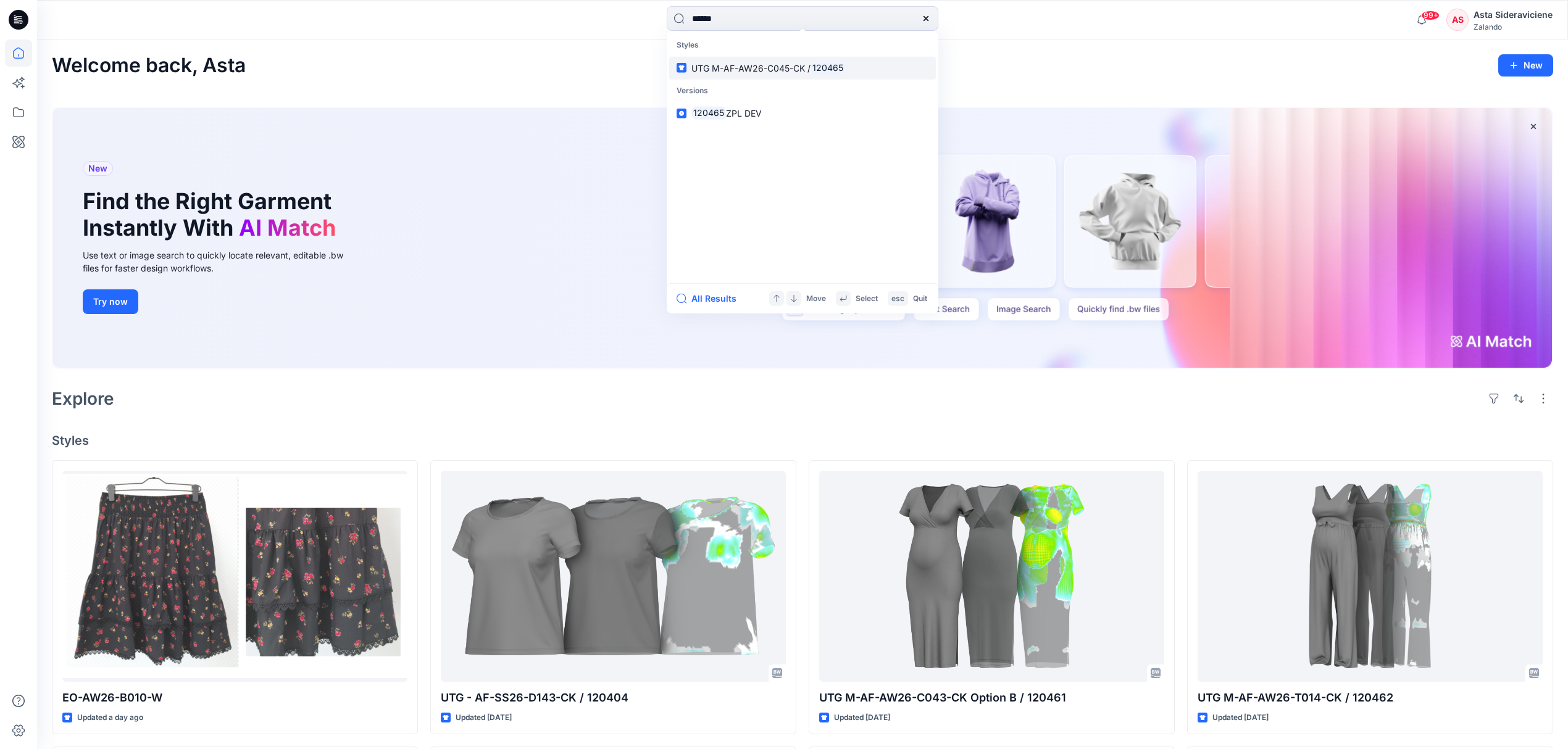
click at [763, 67] on span "UTG M-AF-AW26-C045-CK /" at bounding box center [751, 67] width 119 height 10
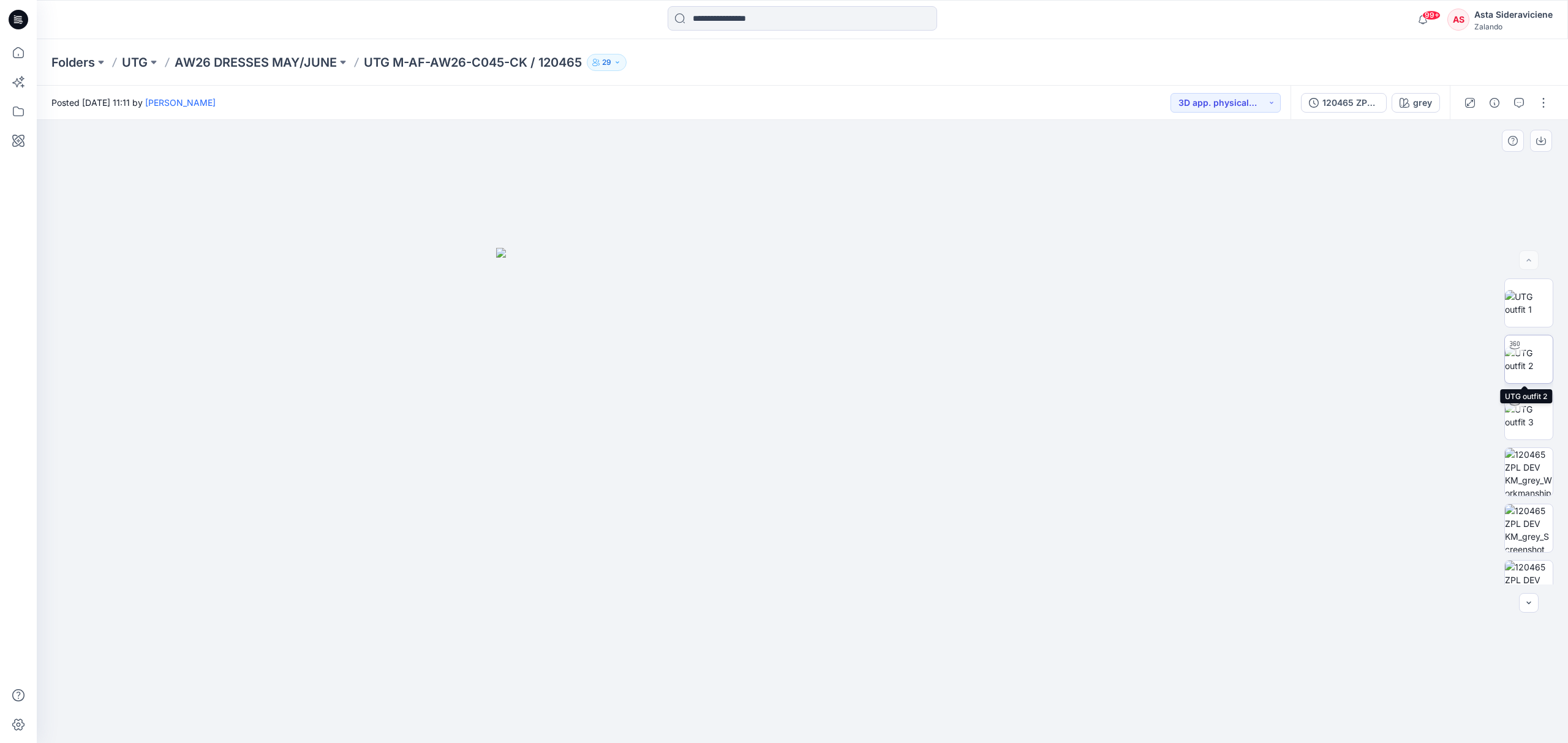
click at [1115, 358] on img at bounding box center [1529, 359] width 48 height 26
drag, startPoint x: 802, startPoint y: 725, endPoint x: 794, endPoint y: 700, distance: 26.2
click at [794, 488] on icon at bounding box center [803, 706] width 370 height 46
click at [1115, 108] on button "button" at bounding box center [1519, 102] width 19 height 19
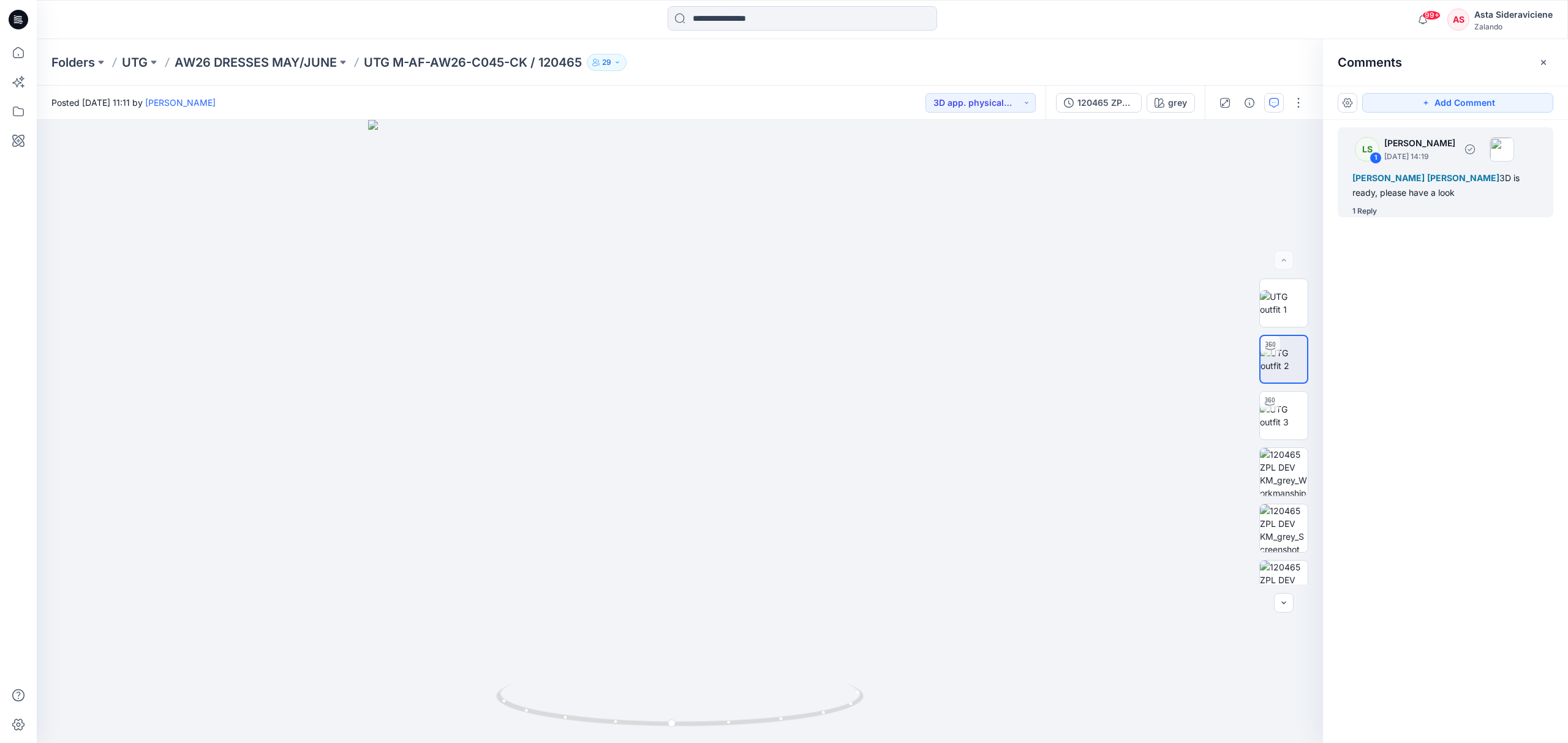
click at [1115, 205] on div "1 Reply" at bounding box center [1364, 211] width 25 height 12
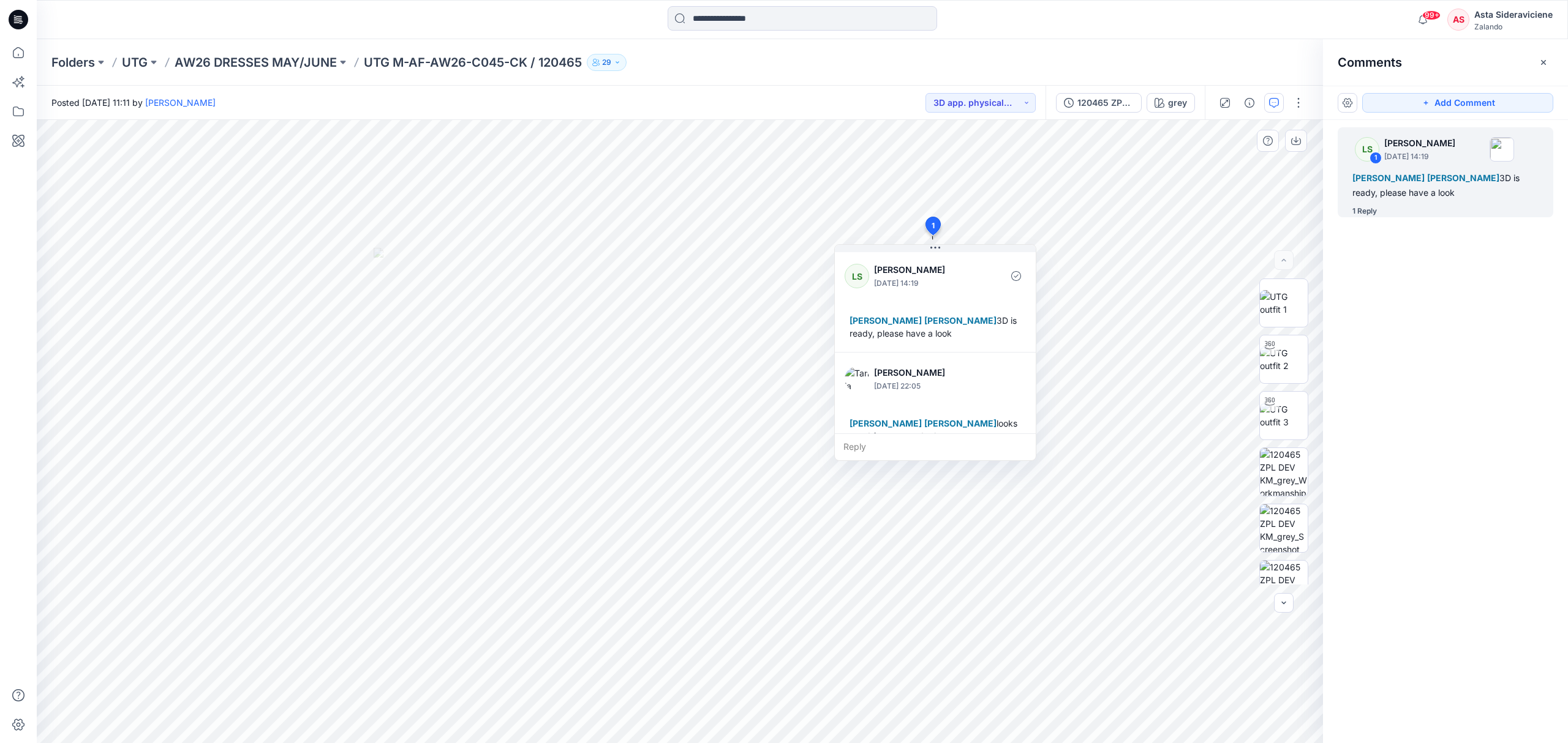
scroll to position [34, 0]
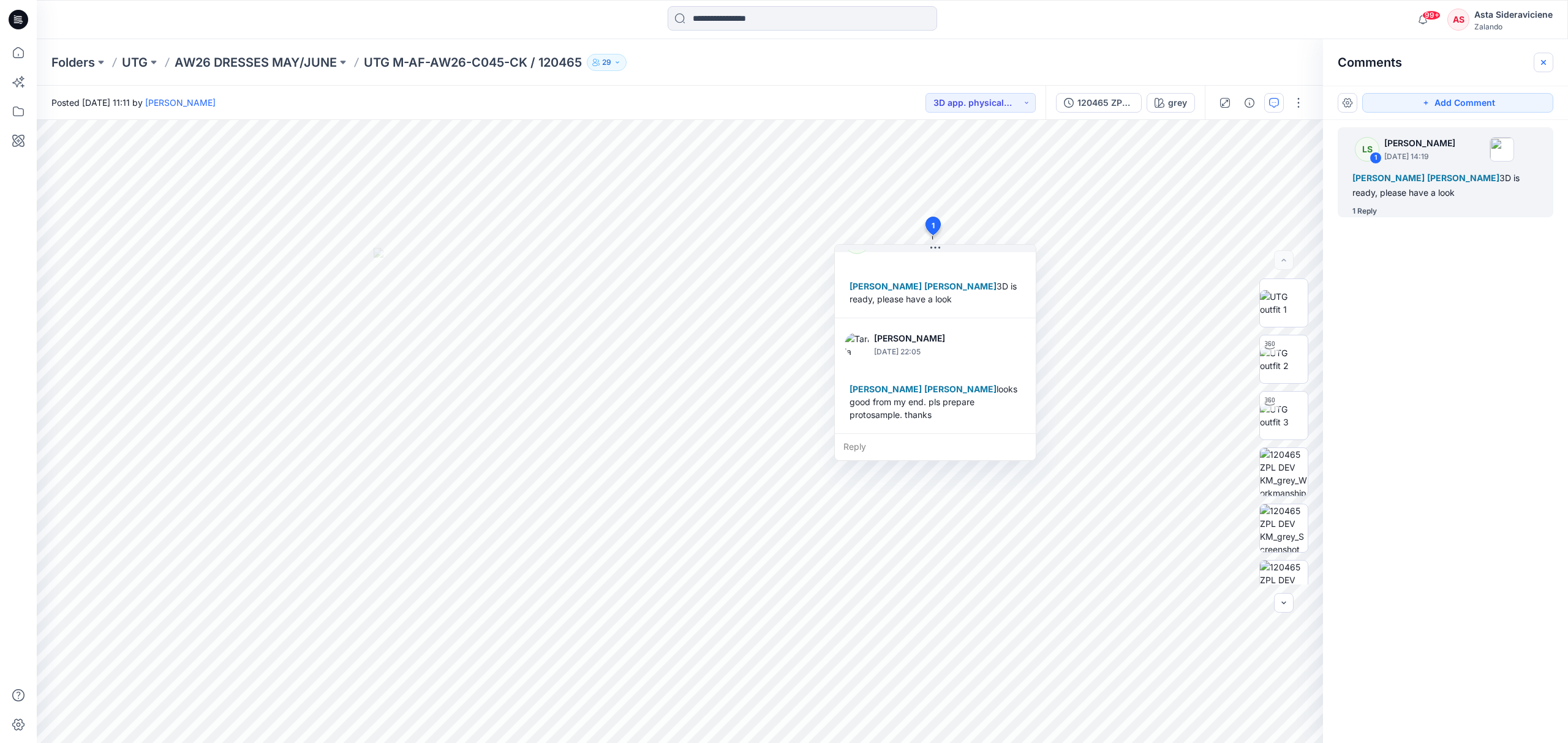
click at [1115, 58] on icon "button" at bounding box center [1543, 62] width 10 height 10
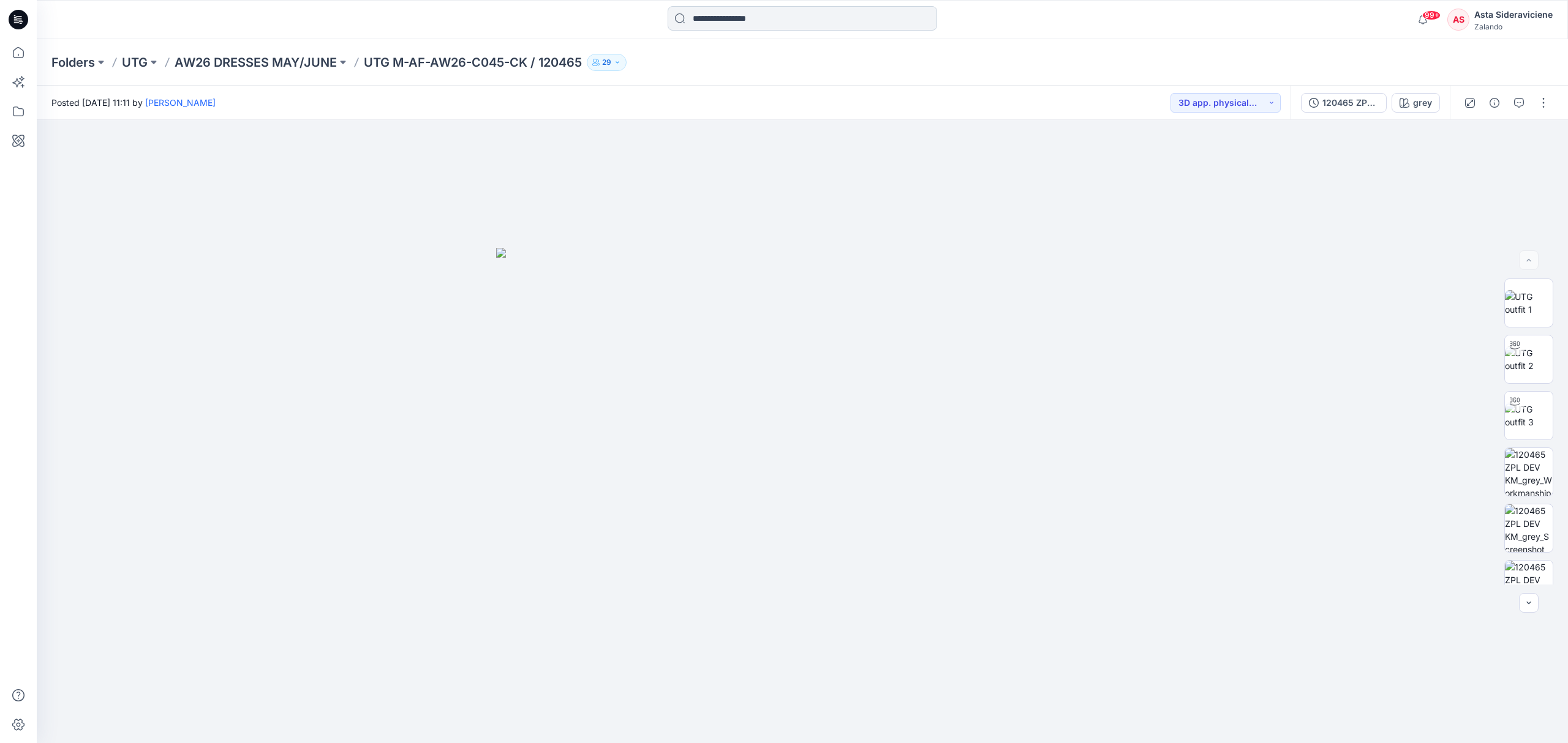
click at [833, 20] on input at bounding box center [802, 18] width 269 height 25
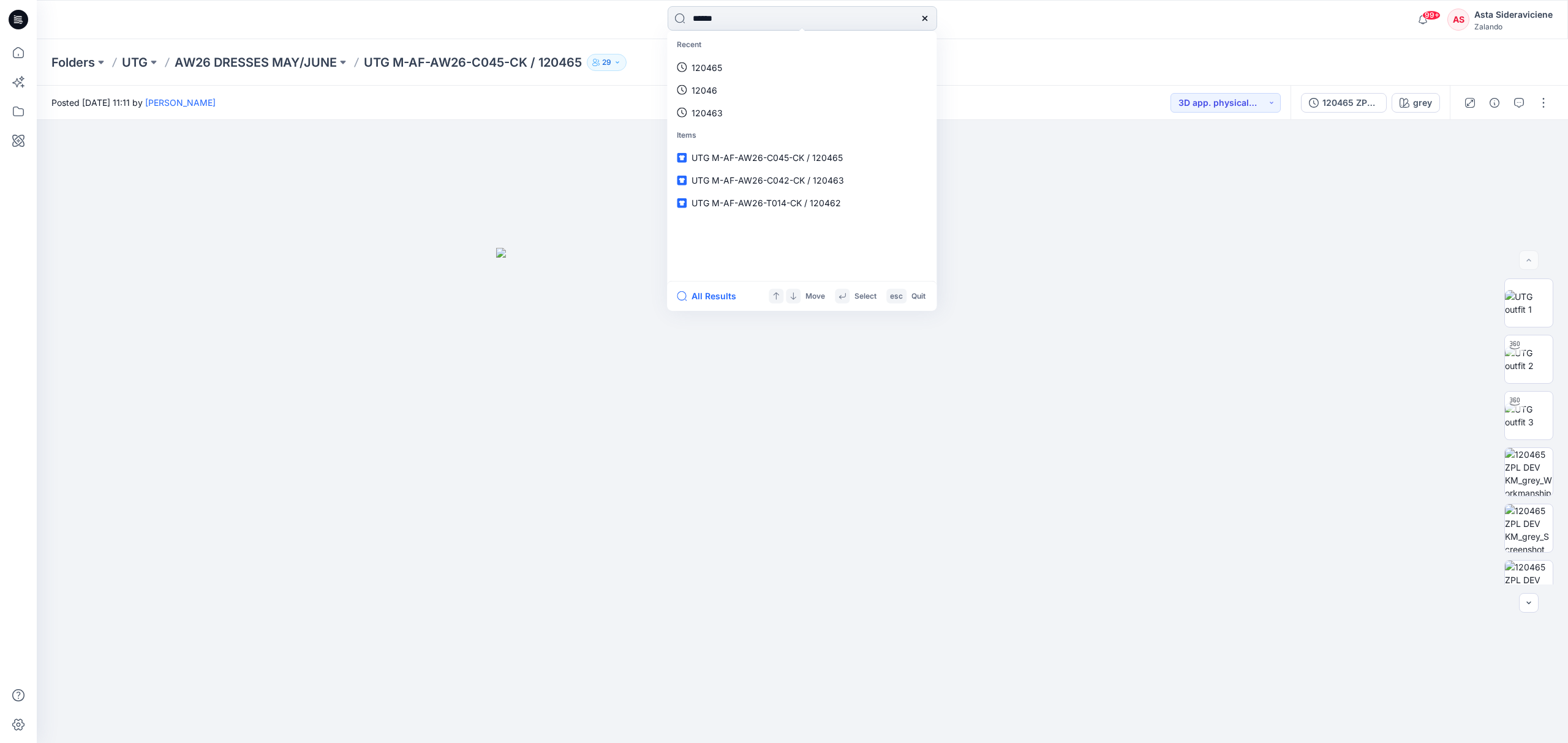
type input "******"
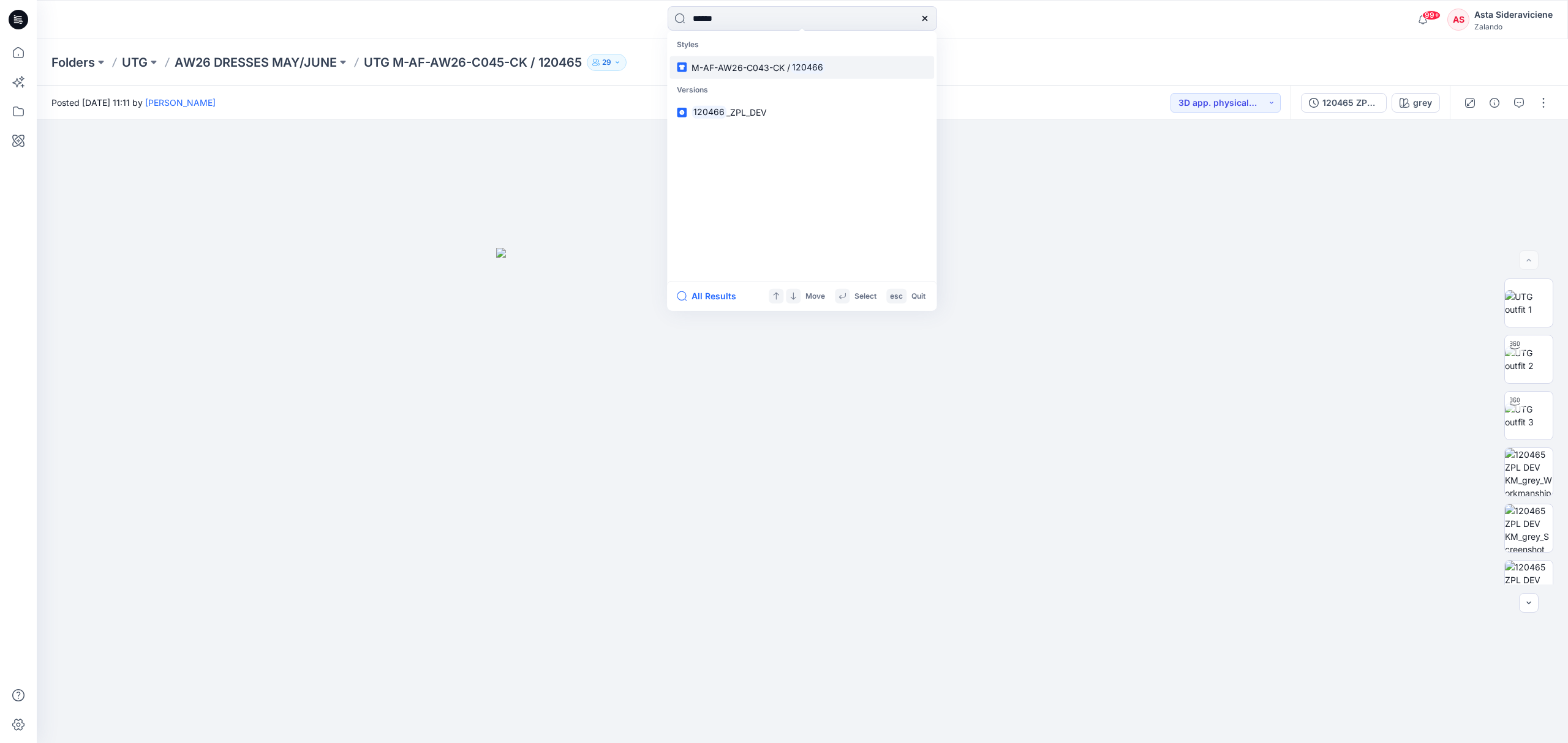
click at [773, 60] on p "M-AF-AW26-C043-CK / 120466" at bounding box center [758, 67] width 134 height 13
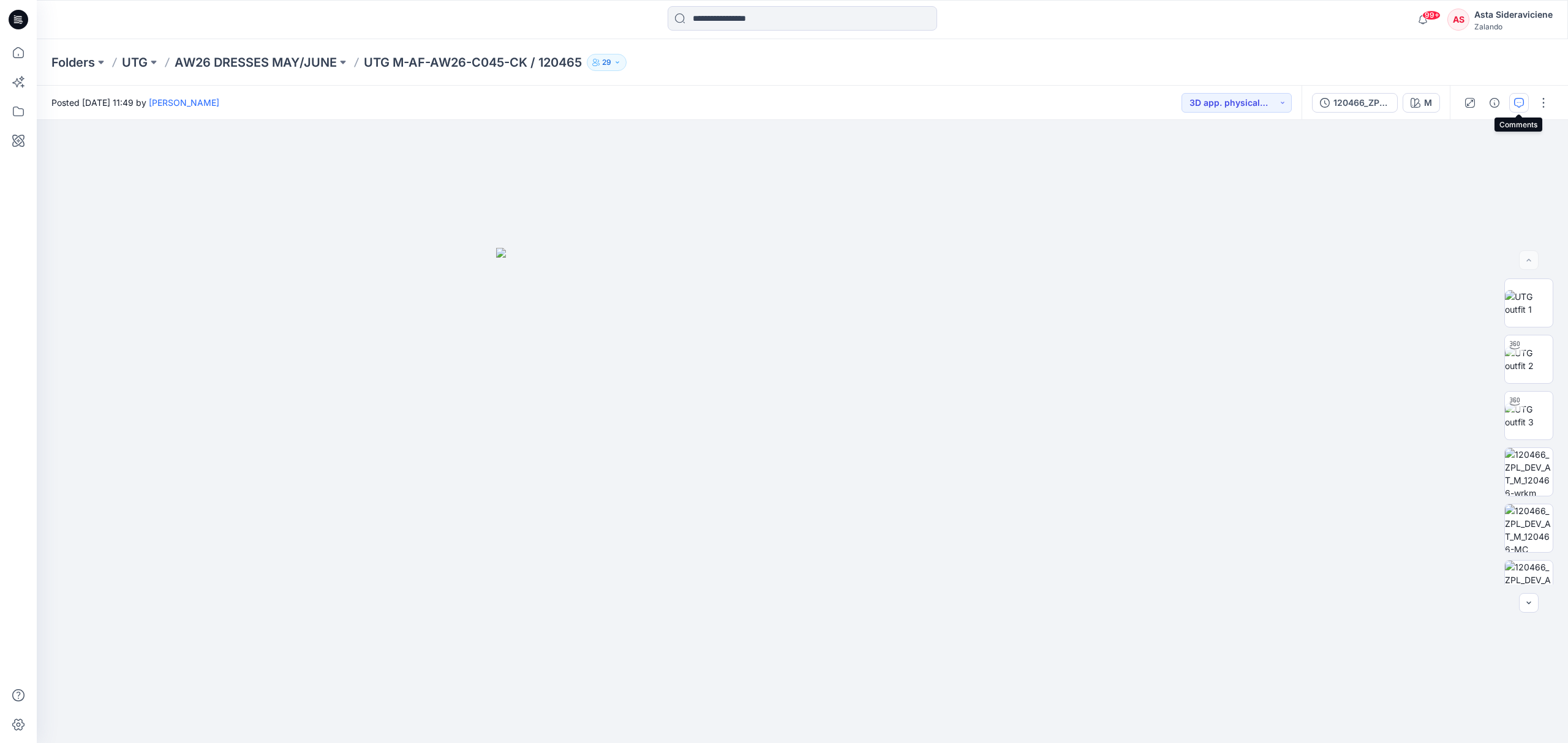
click at [1115, 99] on icon "button" at bounding box center [1519, 102] width 10 height 10
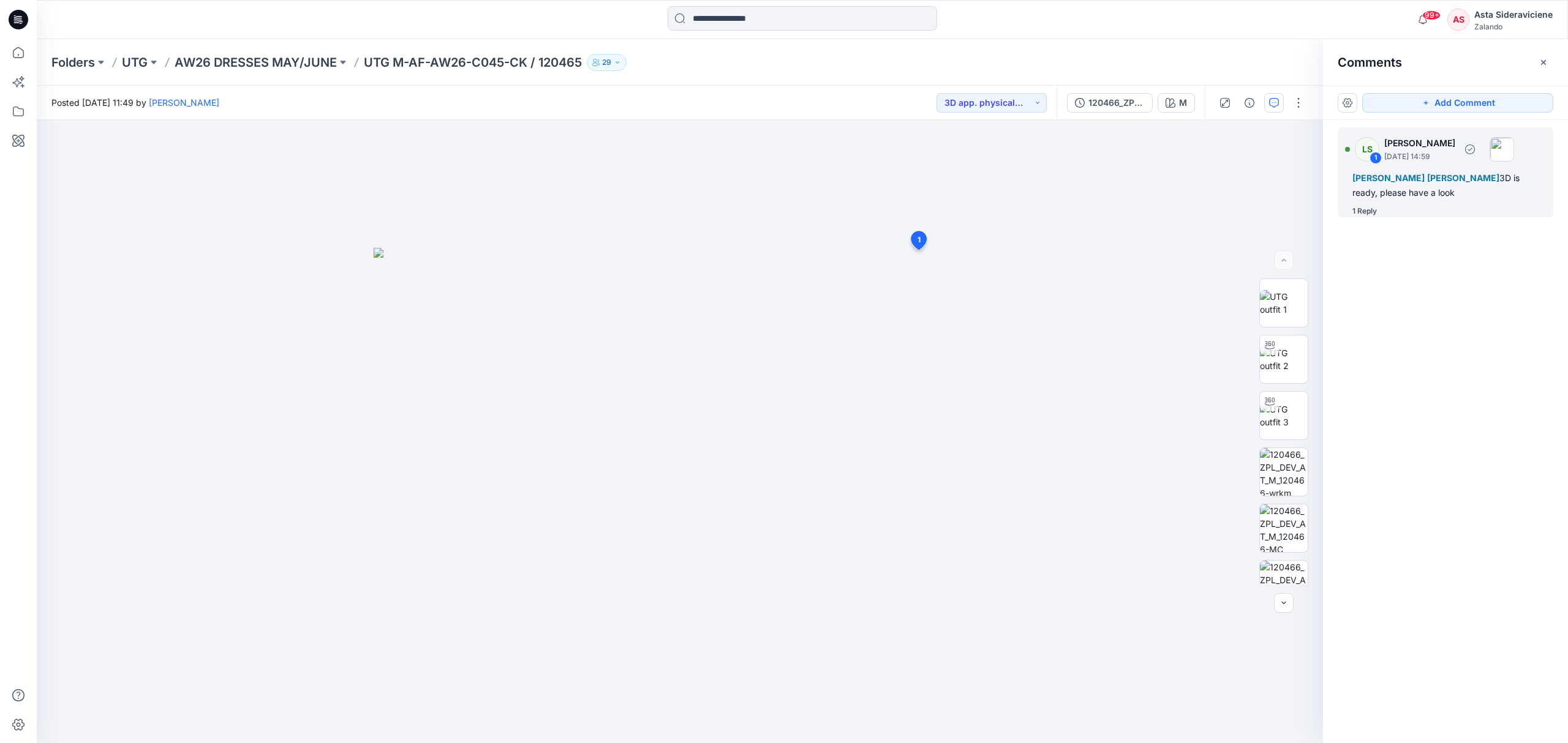
click at [1115, 211] on div "1 Reply" at bounding box center [1364, 211] width 25 height 12
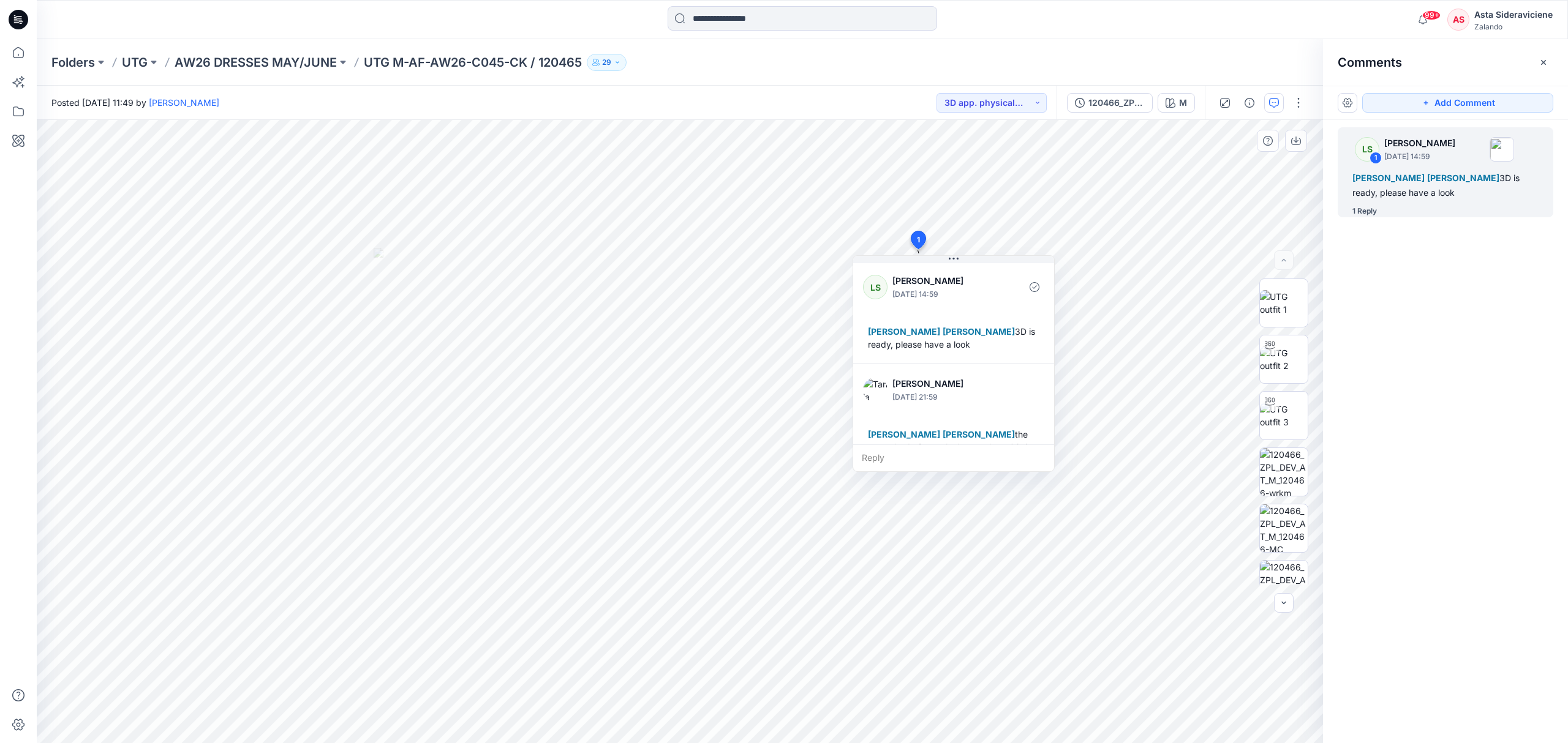
scroll to position [60, 0]
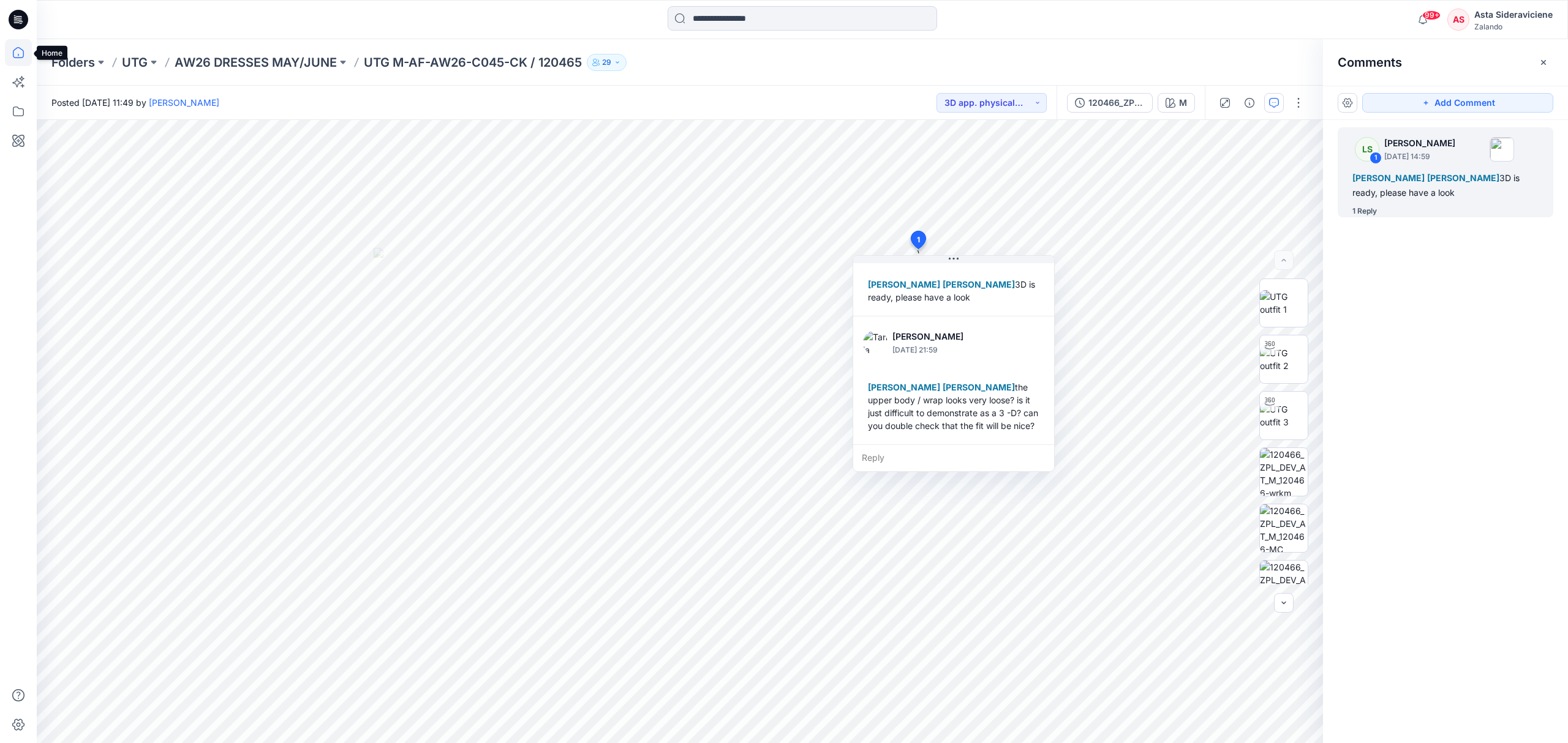
click at [10, 52] on icon at bounding box center [19, 53] width 27 height 27
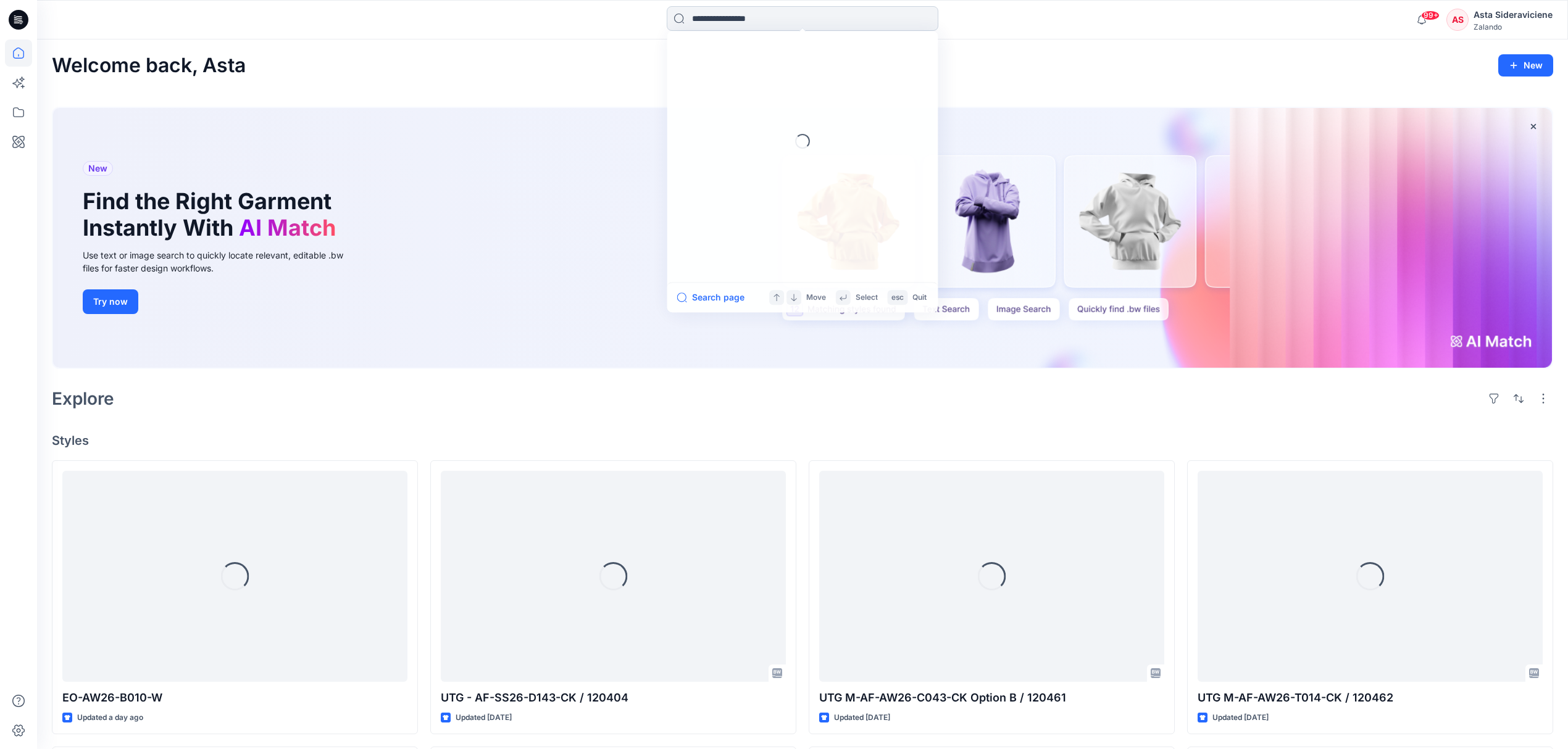
click at [716, 17] on input at bounding box center [802, 18] width 271 height 25
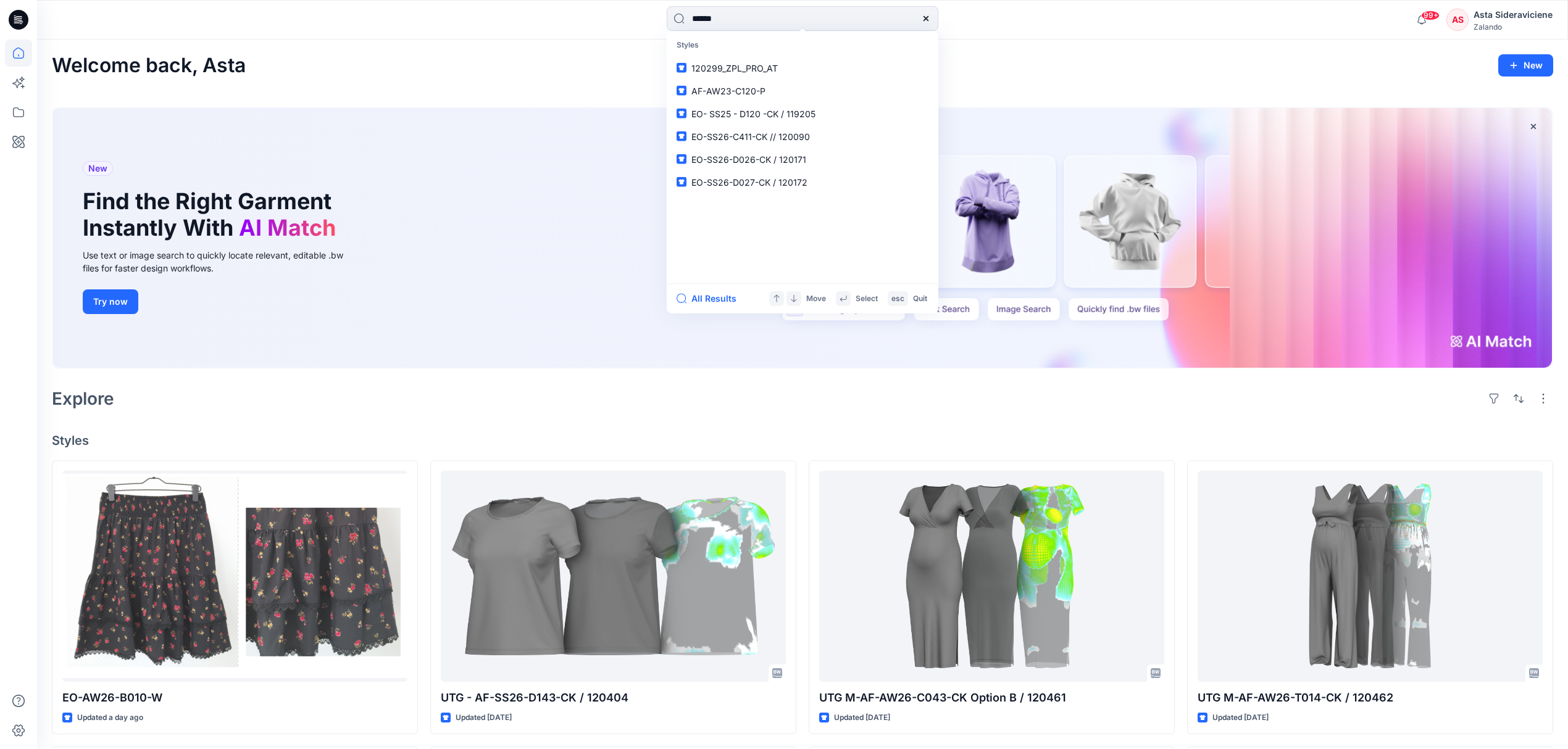
type input "******"
click at [745, 74] on p "UTG - AF-AW26-D007-CK / 120435" at bounding box center [765, 67] width 148 height 13
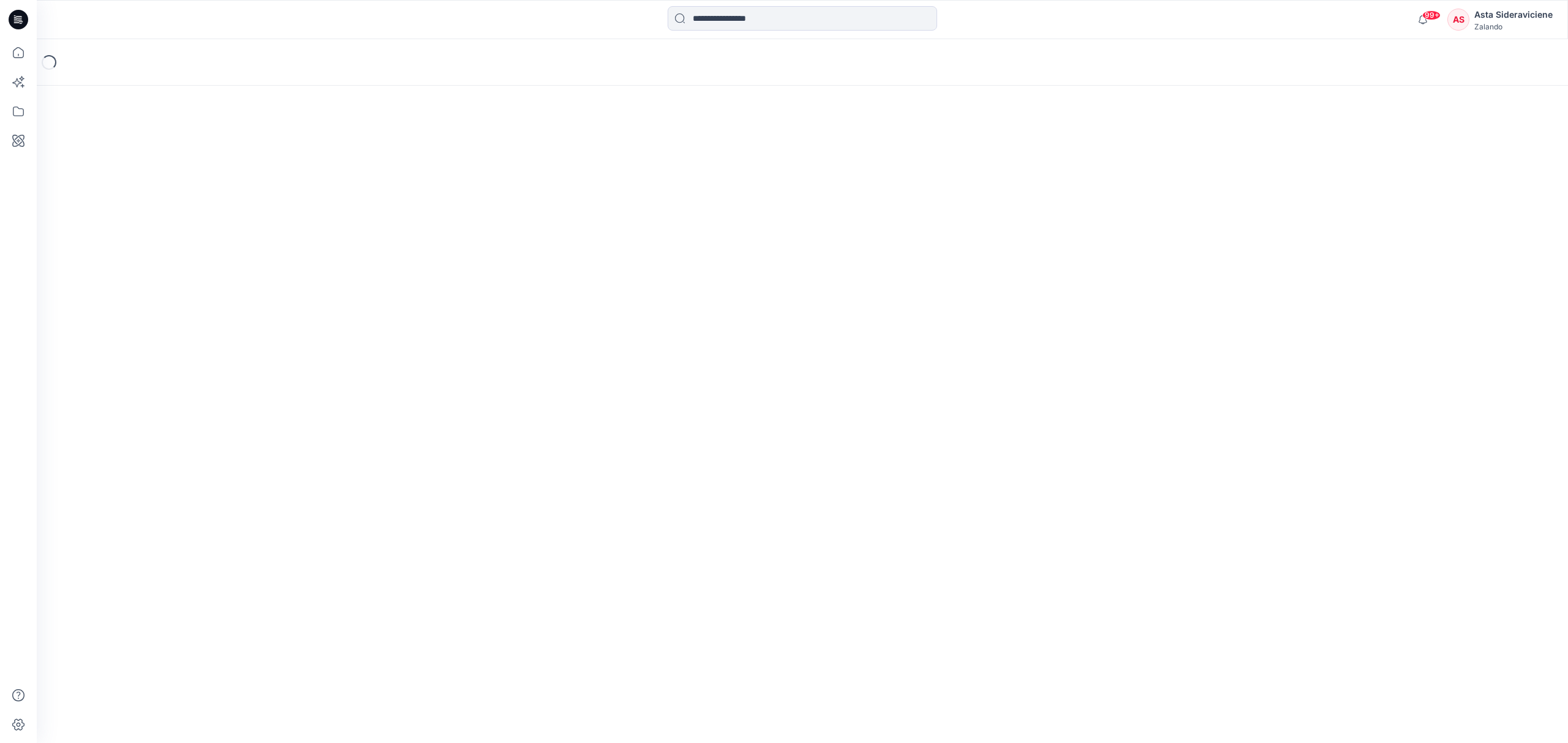
click at [745, 65] on div "Loading..." at bounding box center [802, 62] width 1531 height 47
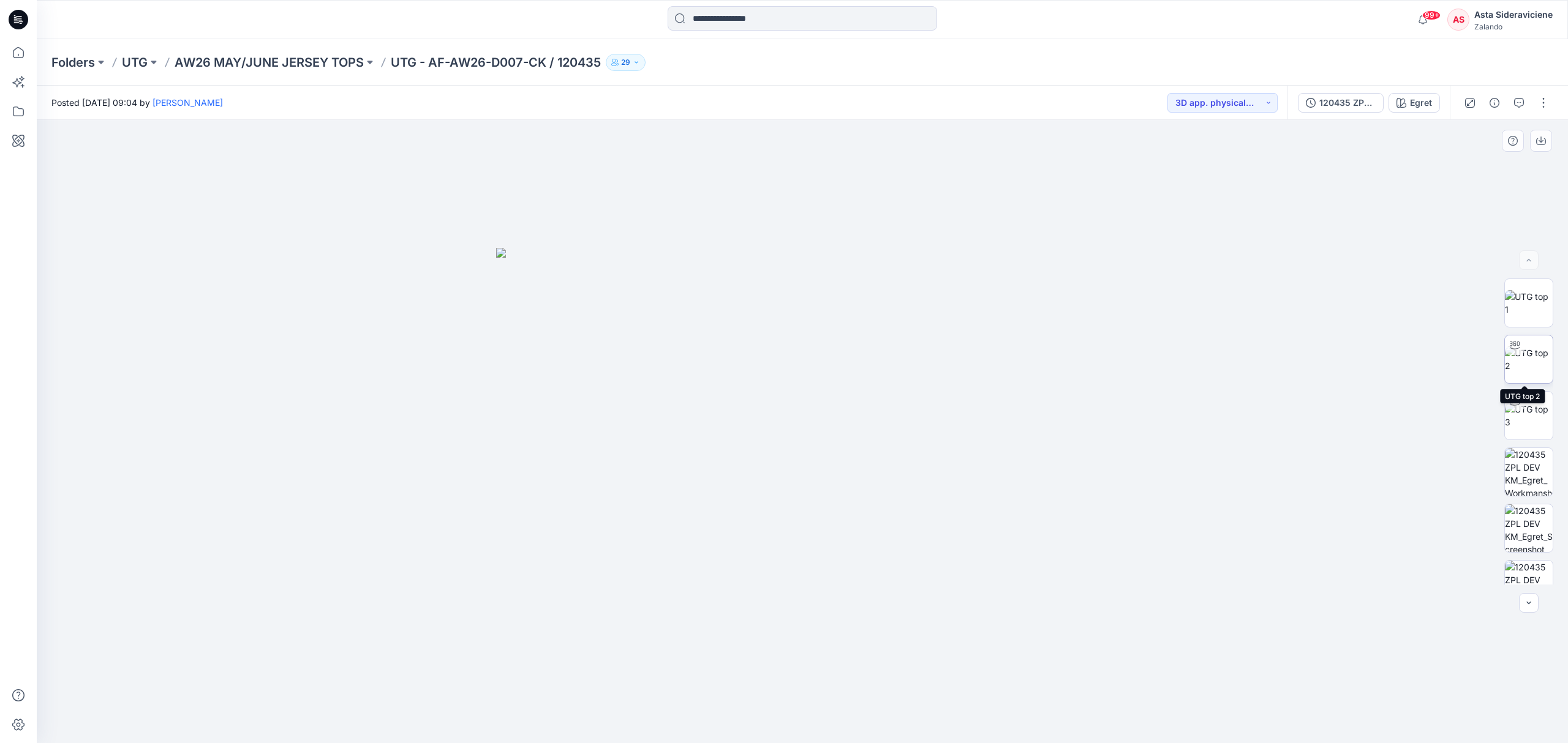
click at [1115, 358] on img at bounding box center [1529, 359] width 48 height 26
drag, startPoint x: 910, startPoint y: 575, endPoint x: 859, endPoint y: 442, distance: 142.4
click at [859, 442] on img at bounding box center [802, 222] width 1194 height 1042
click at [1115, 488] on div at bounding box center [802, 432] width 1531 height 624
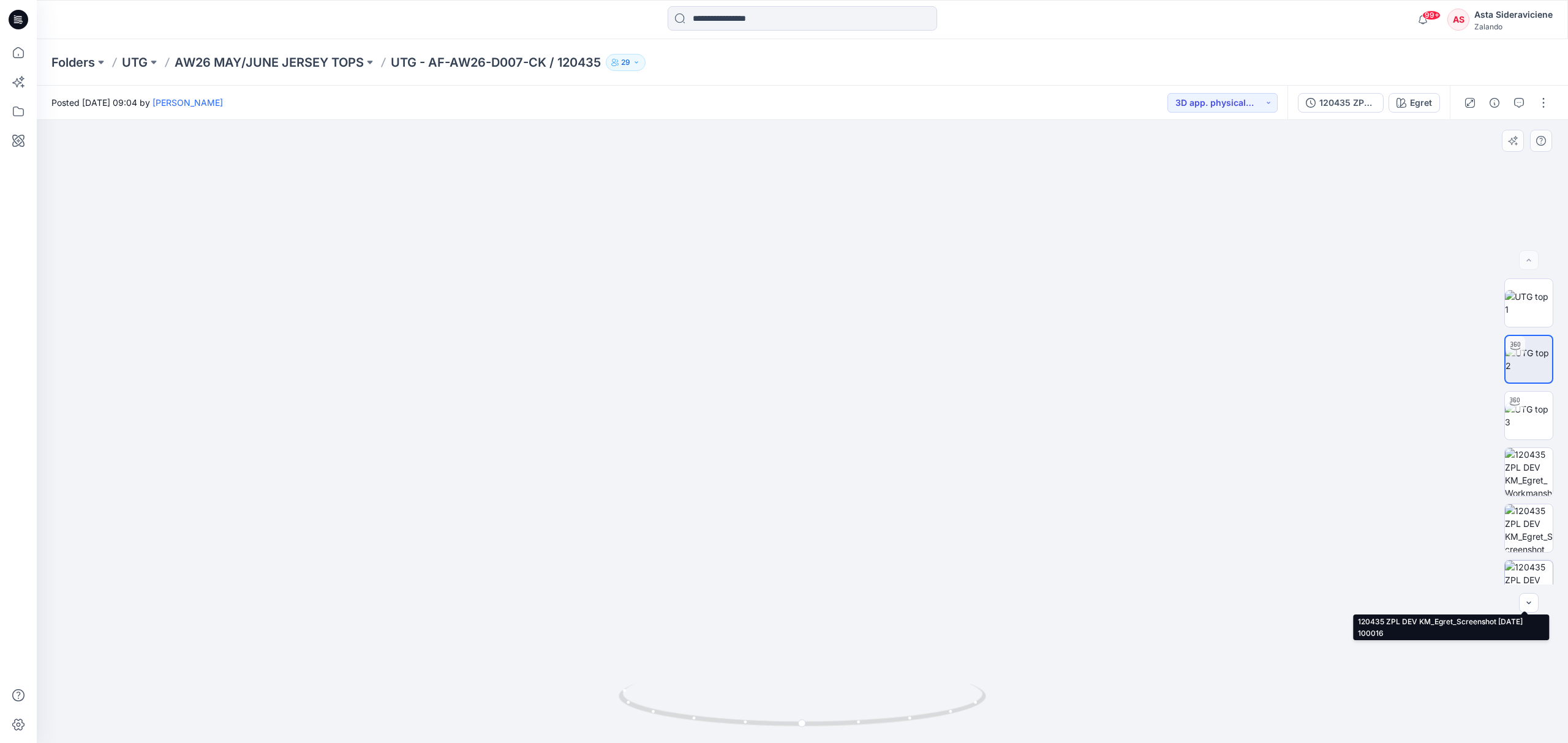
click at [1115, 488] on img at bounding box center [1529, 585] width 48 height 48
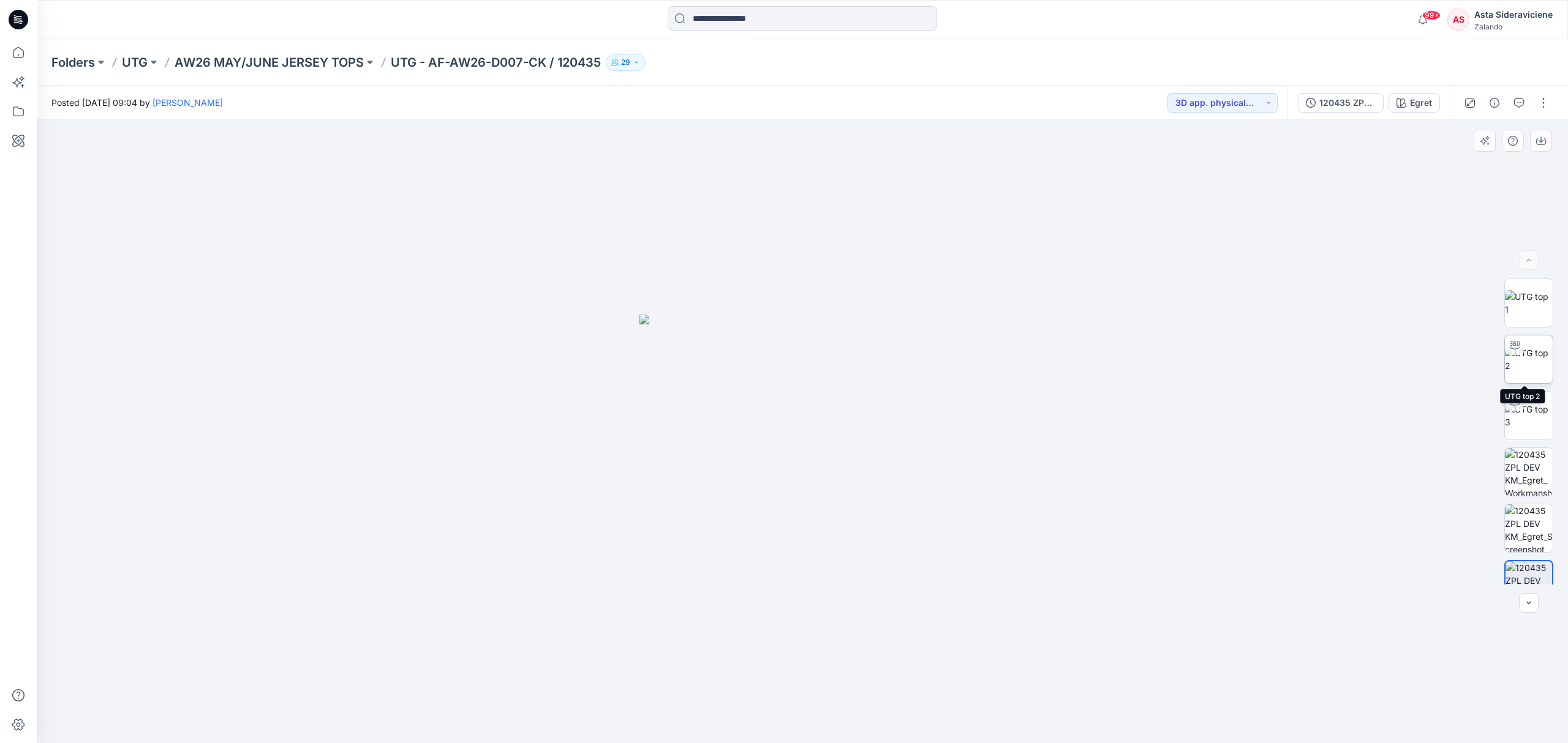
click at [1115, 371] on img at bounding box center [1529, 359] width 48 height 26
drag, startPoint x: 1123, startPoint y: 502, endPoint x: 1109, endPoint y: 401, distance: 102.0
click at [1109, 401] on img at bounding box center [802, 311] width 903 height 864
